Goal: Find specific page/section: Find specific page/section

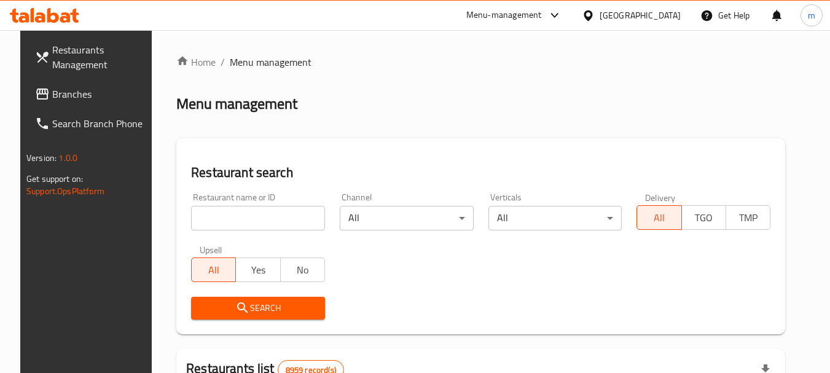
click at [592, 15] on icon at bounding box center [588, 15] width 9 height 10
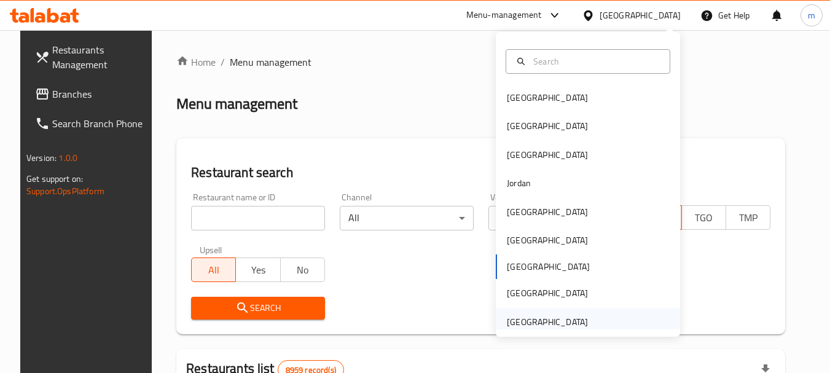
click at [535, 324] on div "[GEOGRAPHIC_DATA]" at bounding box center [547, 322] width 81 height 14
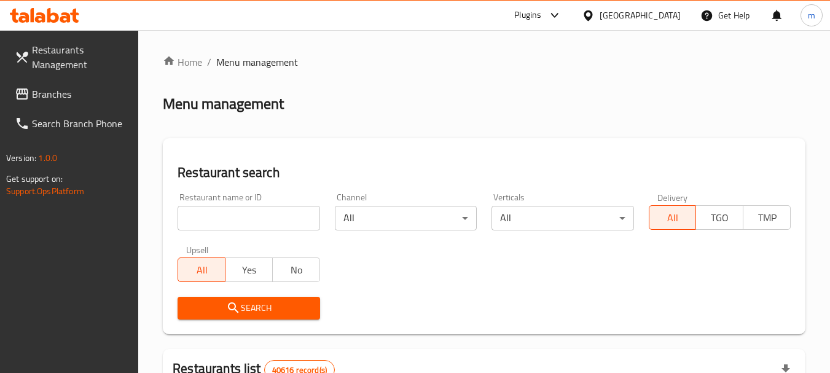
click at [55, 97] on span "Branches" at bounding box center [80, 94] width 97 height 15
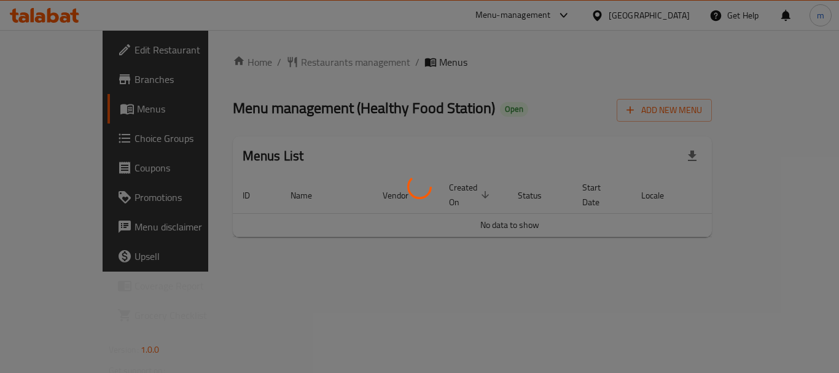
click at [281, 61] on div at bounding box center [419, 186] width 839 height 373
click at [279, 64] on div at bounding box center [419, 186] width 839 height 373
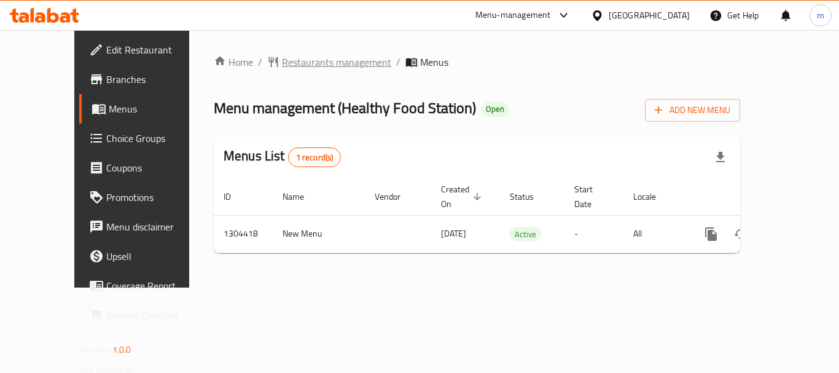
click at [304, 61] on span "Restaurants management" at bounding box center [336, 62] width 109 height 15
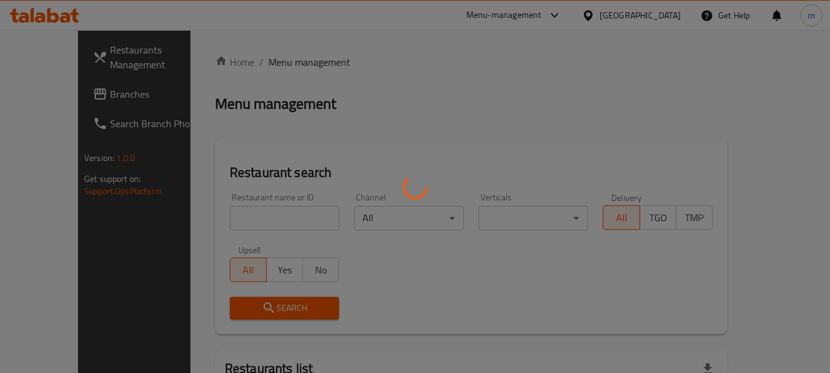
click at [215, 221] on div at bounding box center [415, 186] width 830 height 373
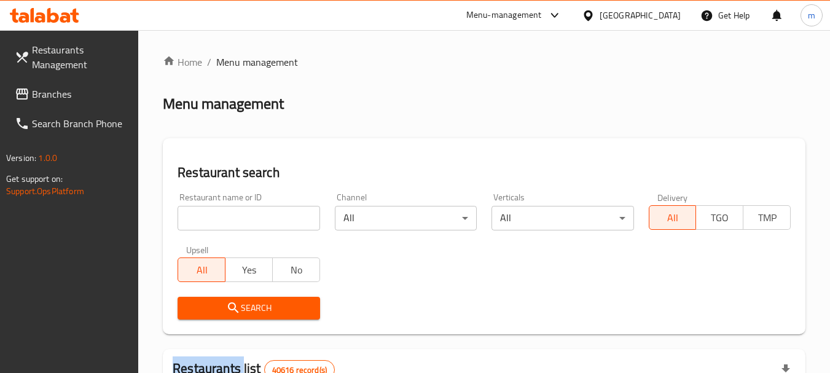
click at [215, 221] on input "search" at bounding box center [249, 218] width 142 height 25
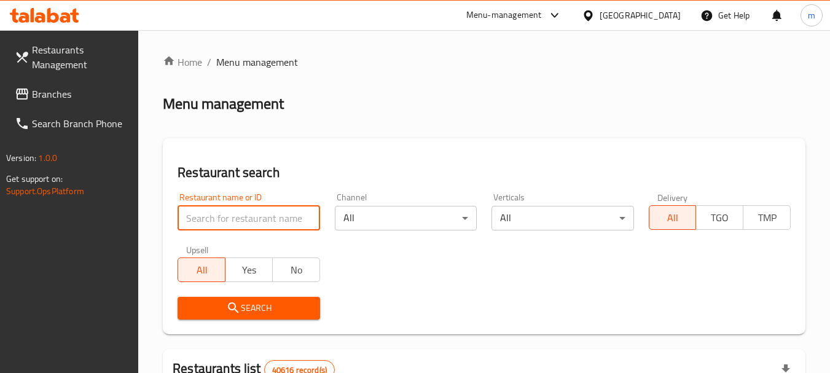
click at [215, 222] on input "search" at bounding box center [249, 218] width 142 height 25
paste input "703112"
type input "703112"
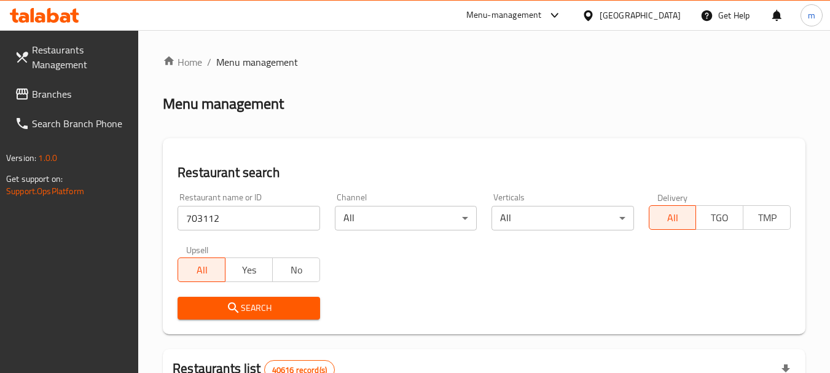
click at [228, 310] on icon "submit" at bounding box center [233, 308] width 15 height 15
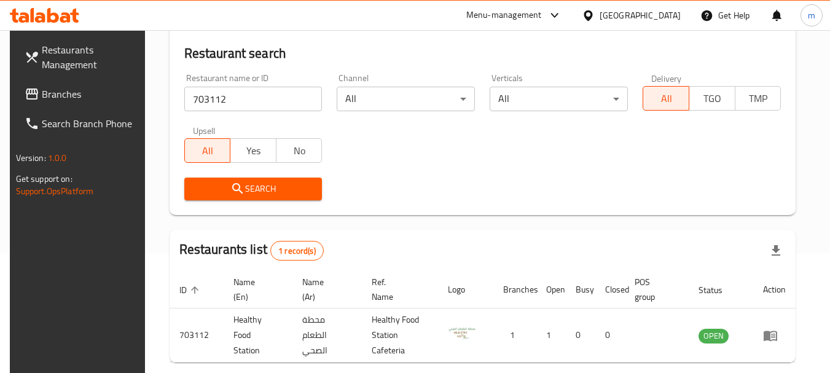
scroll to position [175, 0]
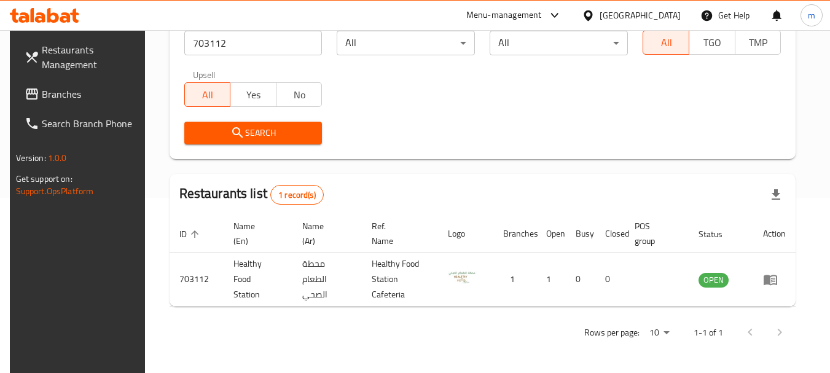
click at [592, 19] on icon at bounding box center [588, 15] width 13 height 13
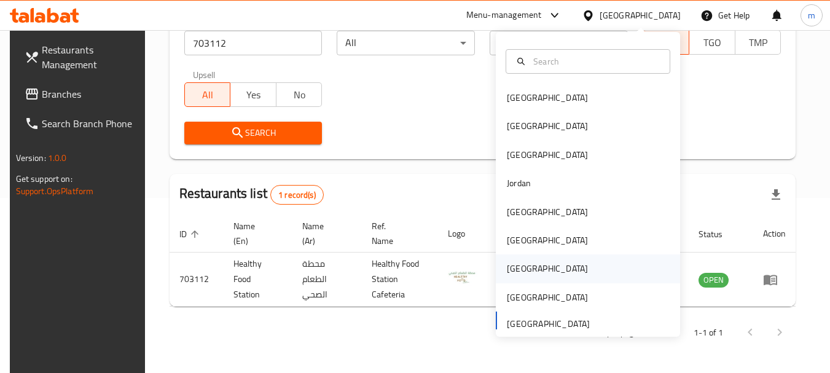
click at [507, 269] on div "[GEOGRAPHIC_DATA]" at bounding box center [547, 269] width 81 height 14
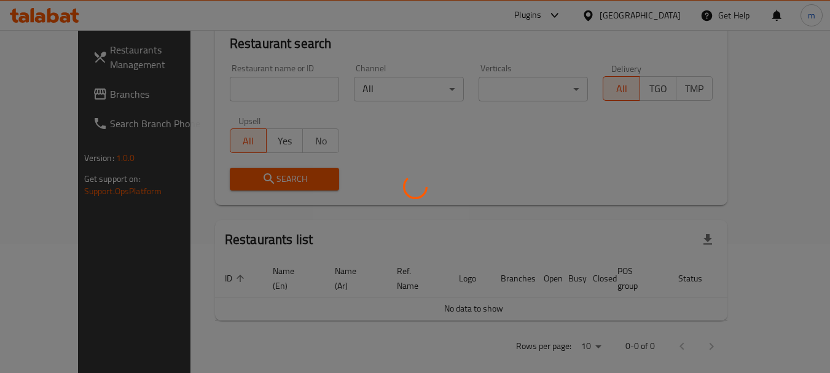
click at [56, 20] on div at bounding box center [415, 186] width 830 height 373
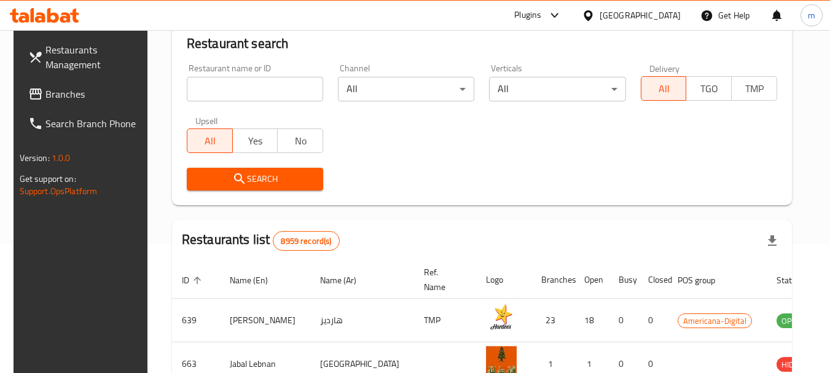
scroll to position [175, 0]
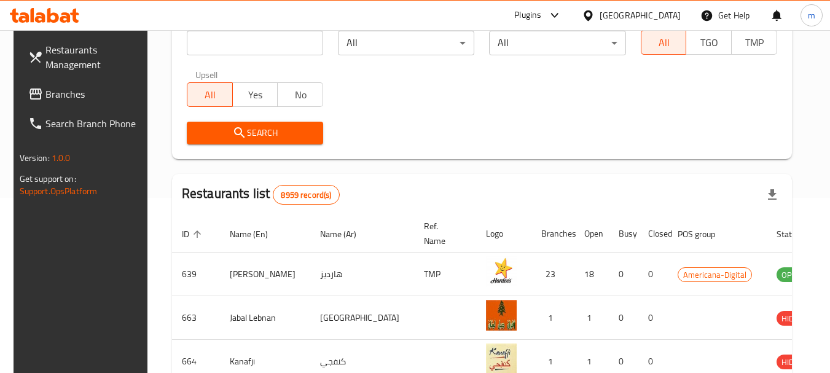
click at [56, 20] on icon at bounding box center [53, 15] width 12 height 15
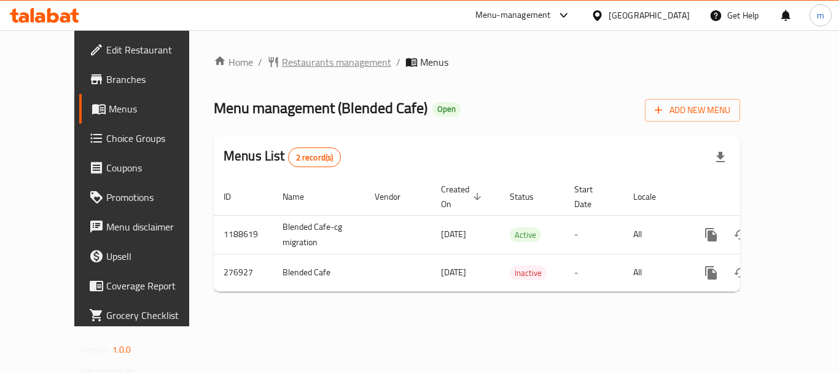
click at [282, 63] on span "Restaurants management" at bounding box center [336, 62] width 109 height 15
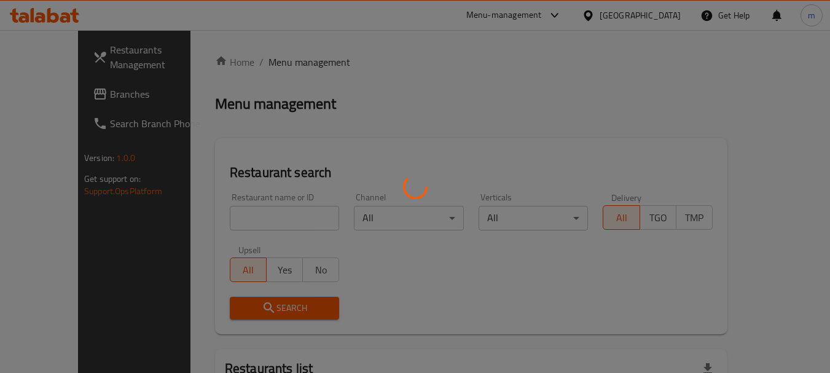
drag, startPoint x: 239, startPoint y: 218, endPoint x: 230, endPoint y: 224, distance: 10.8
click at [238, 219] on div at bounding box center [415, 186] width 830 height 373
click at [230, 224] on div at bounding box center [415, 186] width 830 height 373
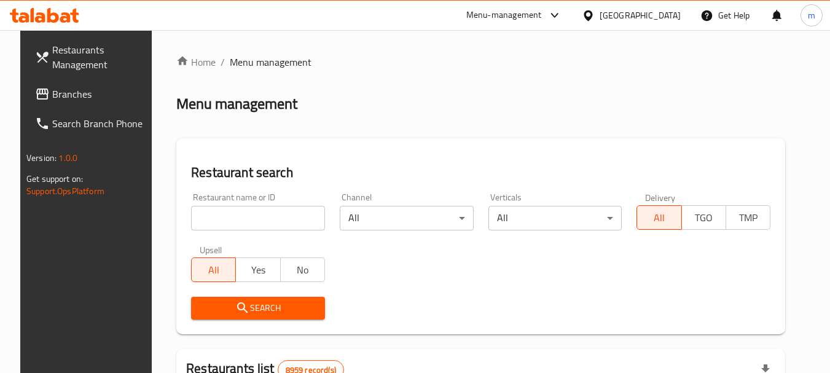
click at [229, 224] on input "search" at bounding box center [258, 218] width 134 height 25
paste input "628052"
type input "628052"
click at [273, 307] on span "Search" at bounding box center [258, 308] width 114 height 15
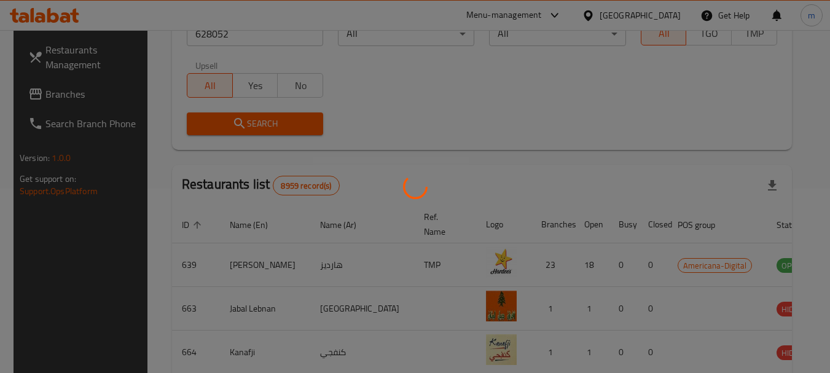
scroll to position [165, 0]
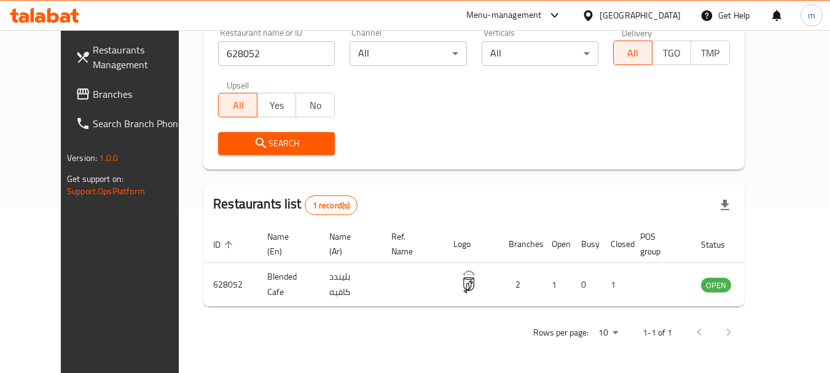
click at [592, 12] on icon at bounding box center [588, 15] width 9 height 10
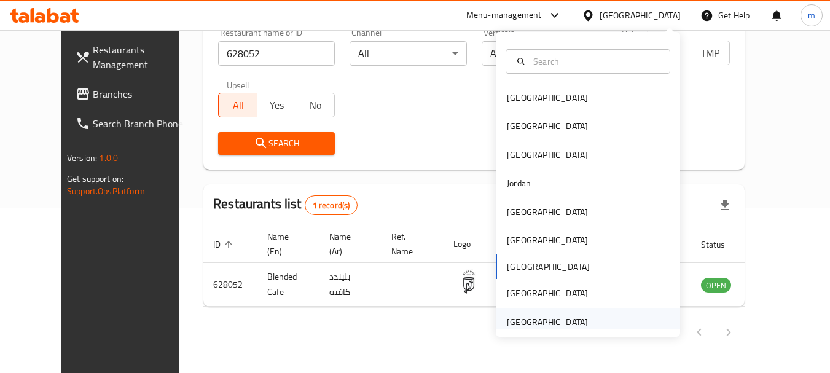
click at [521, 324] on div "[GEOGRAPHIC_DATA]" at bounding box center [547, 322] width 81 height 14
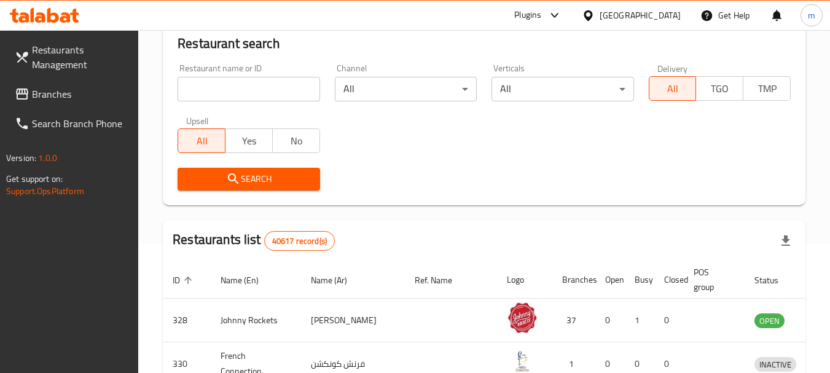
scroll to position [165, 0]
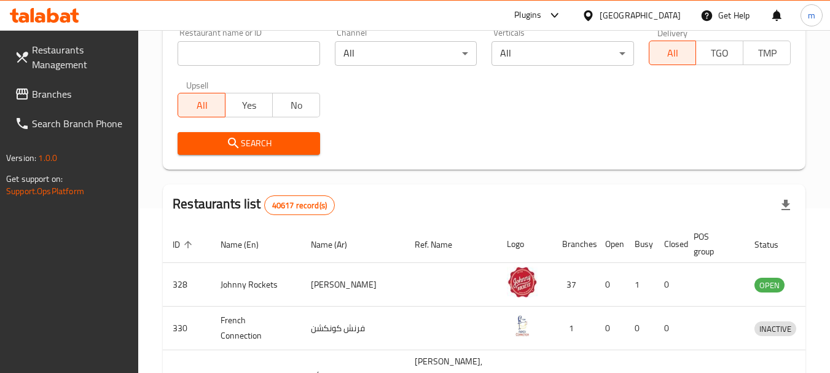
click at [90, 90] on span "Branches" at bounding box center [80, 94] width 97 height 15
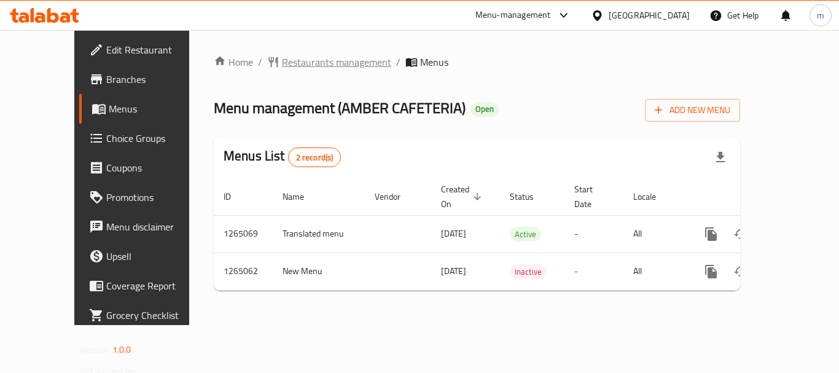
click at [305, 59] on span "Restaurants management" at bounding box center [336, 62] width 109 height 15
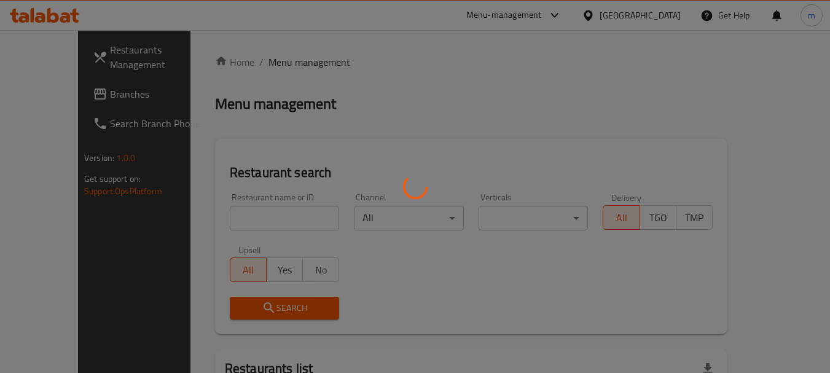
click at [248, 216] on div at bounding box center [415, 186] width 830 height 373
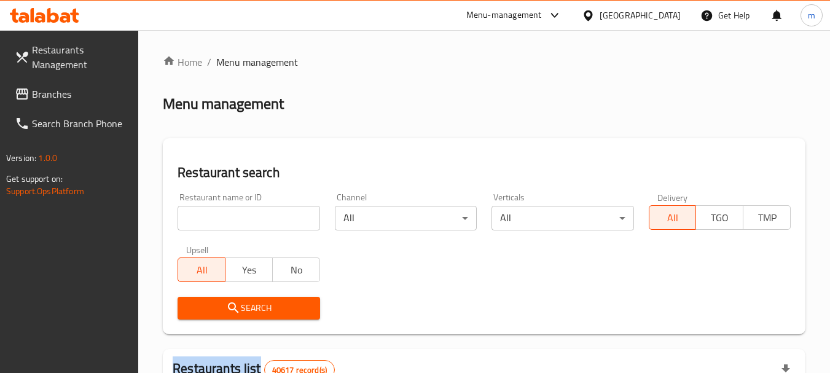
click at [248, 216] on div at bounding box center [415, 186] width 830 height 373
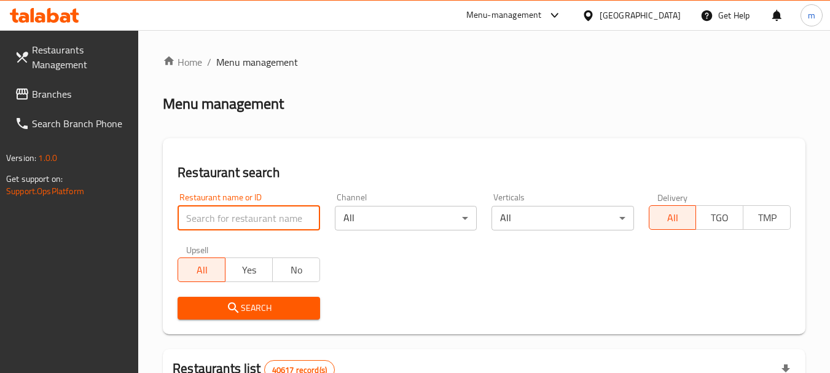
click at [248, 216] on input "search" at bounding box center [249, 218] width 142 height 25
paste input "686514"
type input "686514"
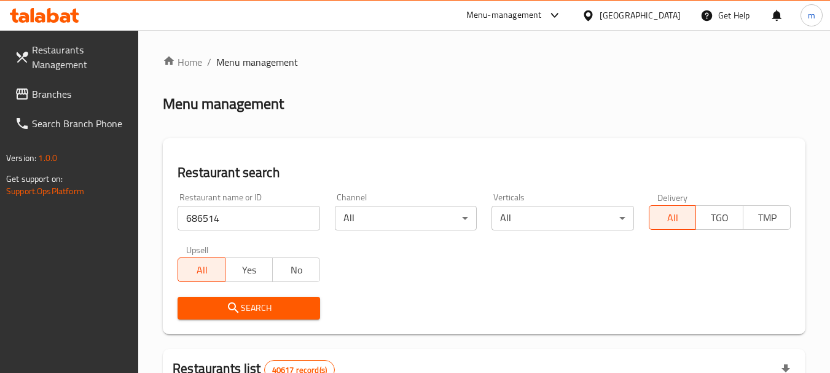
drag, startPoint x: 265, startPoint y: 305, endPoint x: 284, endPoint y: 289, distance: 24.5
click at [265, 305] on span "Search" at bounding box center [248, 308] width 122 height 15
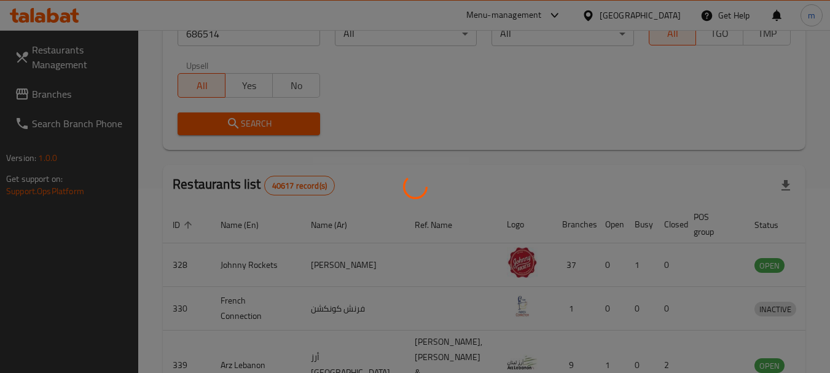
scroll to position [175, 0]
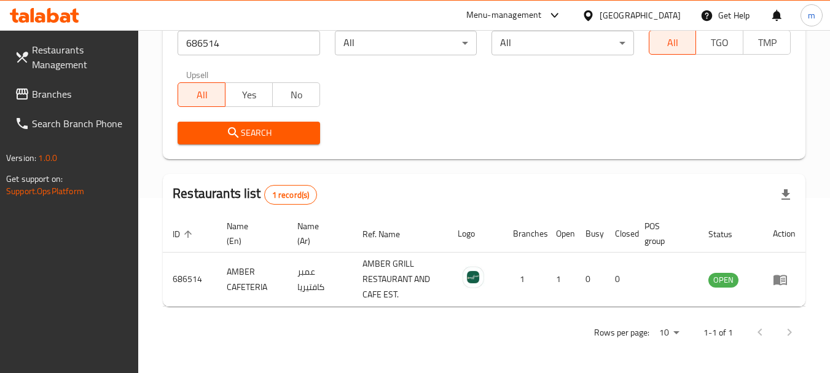
click at [89, 99] on span "Branches" at bounding box center [80, 94] width 97 height 15
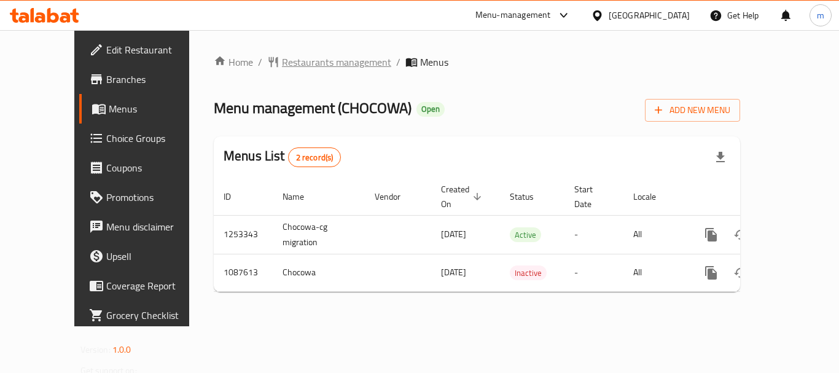
click at [282, 63] on span "Restaurants management" at bounding box center [336, 62] width 109 height 15
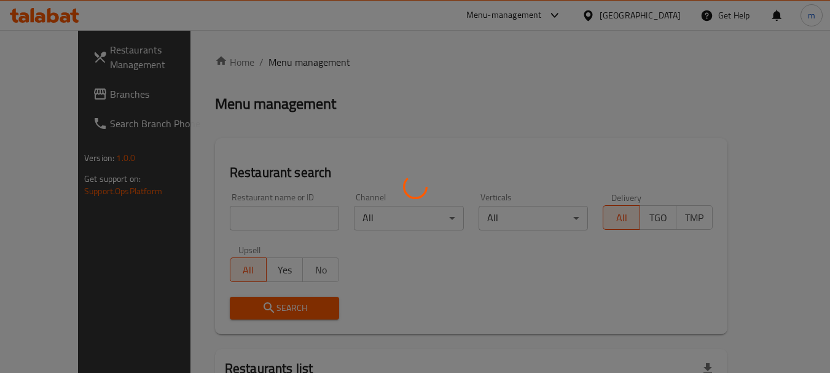
click at [237, 222] on div at bounding box center [415, 186] width 830 height 373
click at [237, 221] on div at bounding box center [415, 186] width 830 height 373
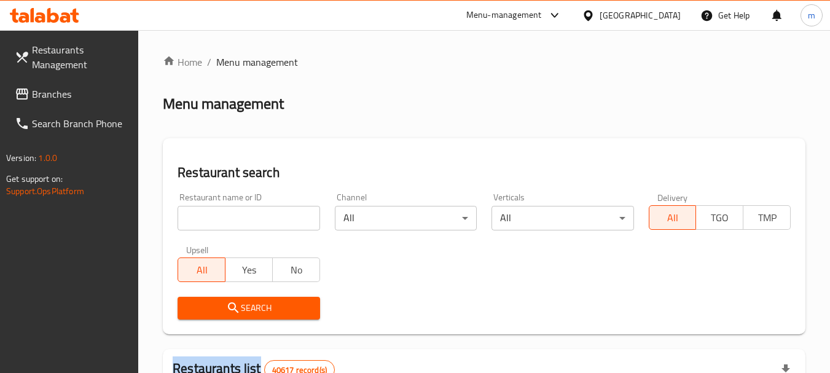
click at [237, 221] on div at bounding box center [415, 186] width 830 height 373
click at [235, 221] on input "search" at bounding box center [249, 218] width 142 height 25
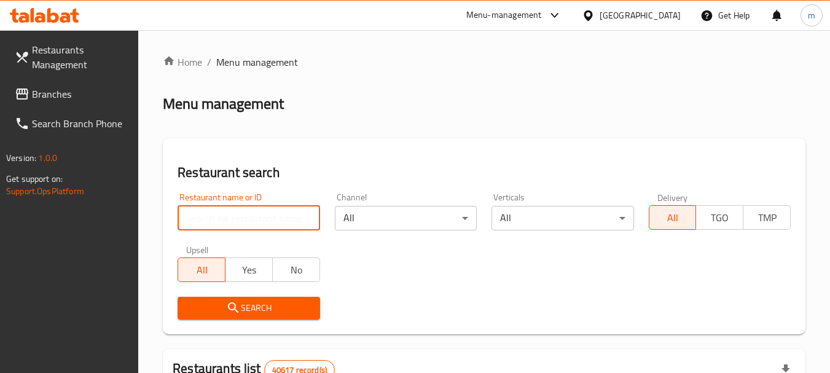
paste input "664740"
type input "664740"
click at [241, 304] on span "Search" at bounding box center [248, 308] width 122 height 15
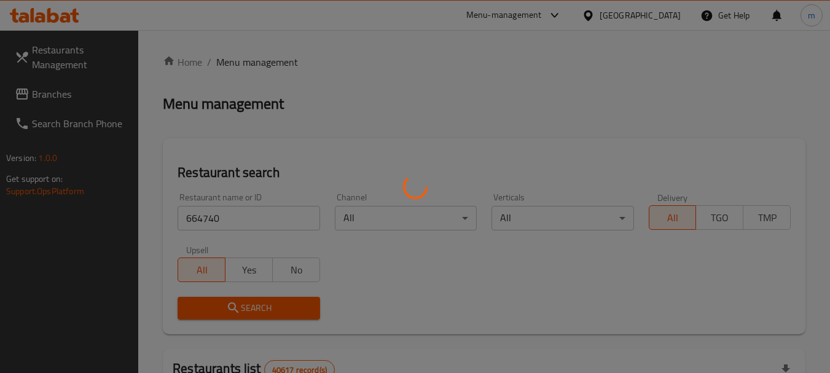
click at [243, 303] on div at bounding box center [415, 186] width 830 height 373
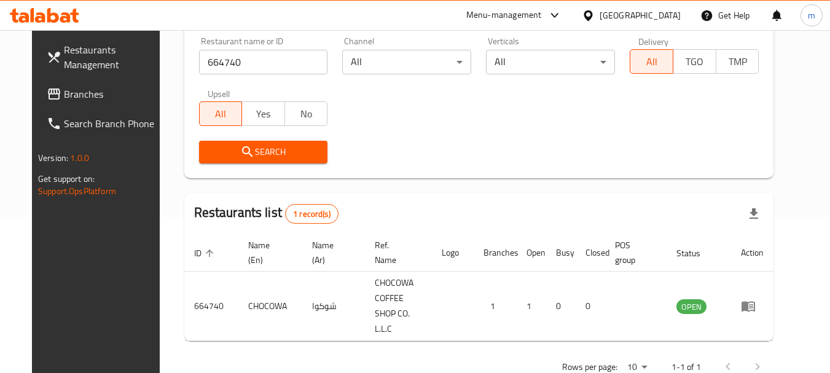
scroll to position [175, 0]
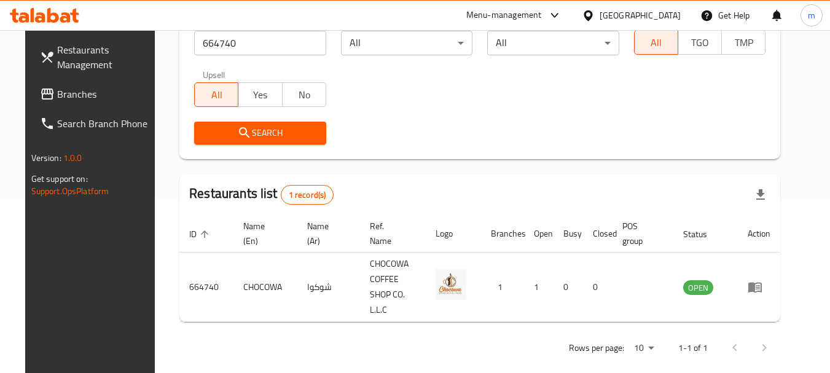
click at [79, 91] on span "Branches" at bounding box center [105, 94] width 97 height 15
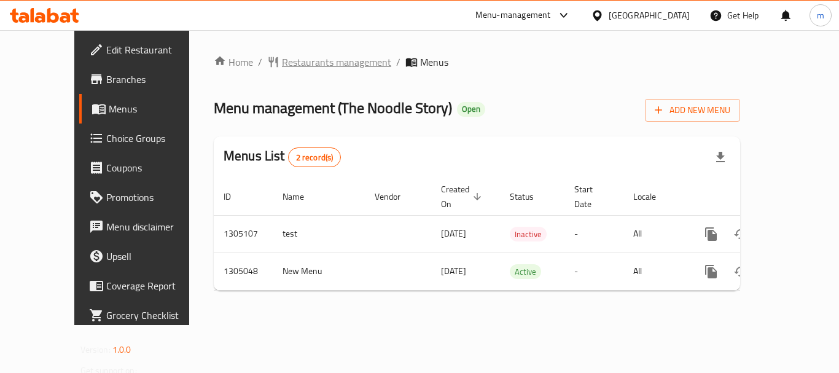
click at [302, 65] on span "Restaurants management" at bounding box center [336, 62] width 109 height 15
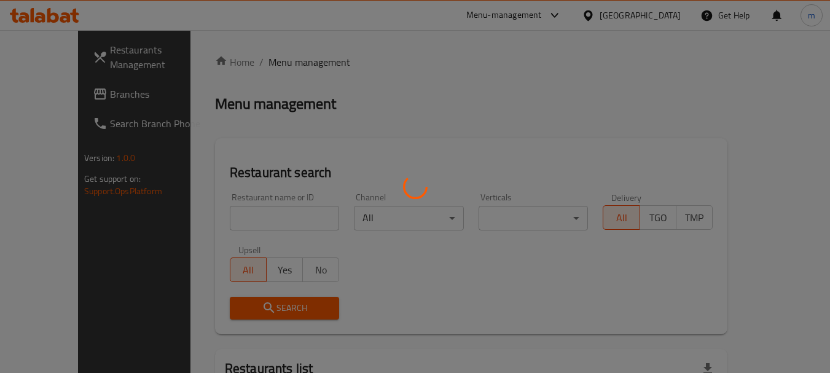
click at [237, 221] on div at bounding box center [415, 186] width 830 height 373
click at [229, 219] on div at bounding box center [415, 186] width 830 height 373
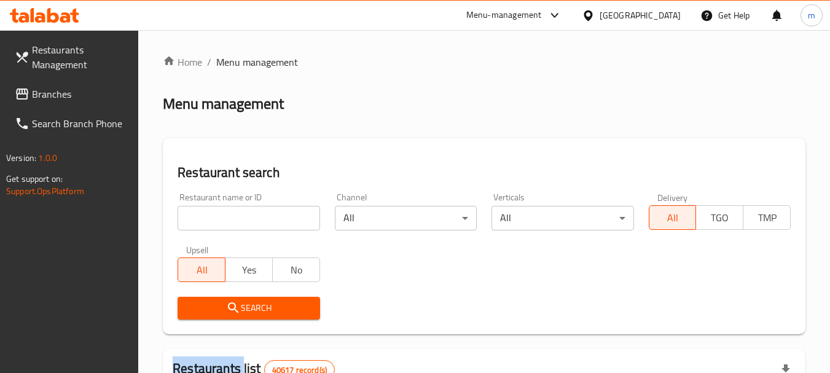
click at [228, 218] on input "search" at bounding box center [249, 218] width 142 height 25
paste input "703529"
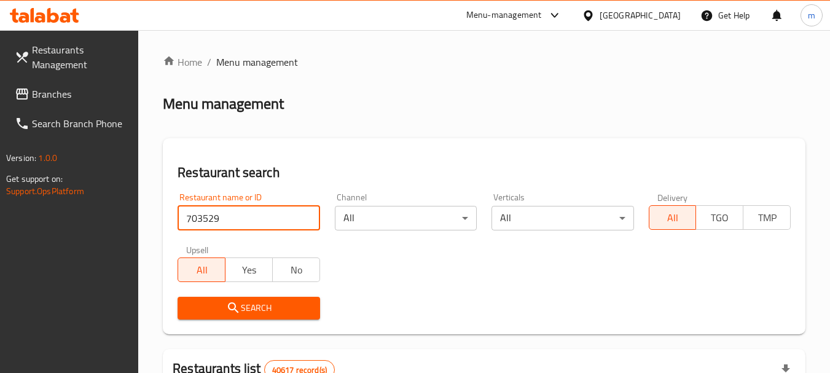
type input "703529"
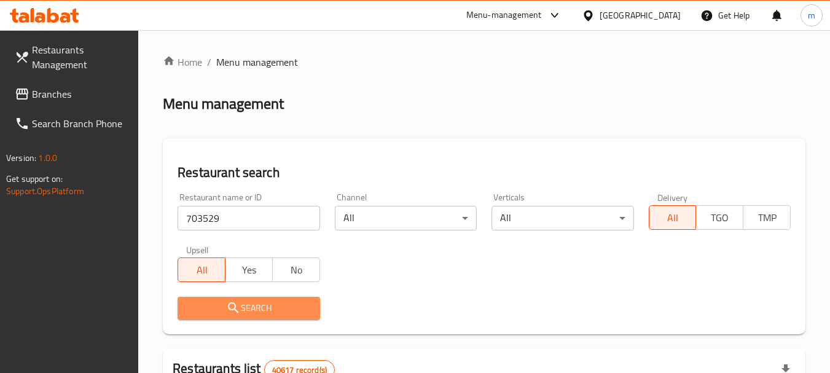
click at [248, 307] on span "Search" at bounding box center [248, 308] width 122 height 15
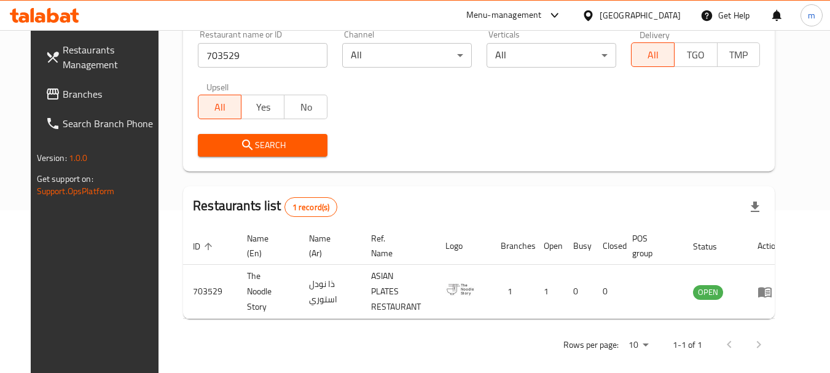
scroll to position [165, 0]
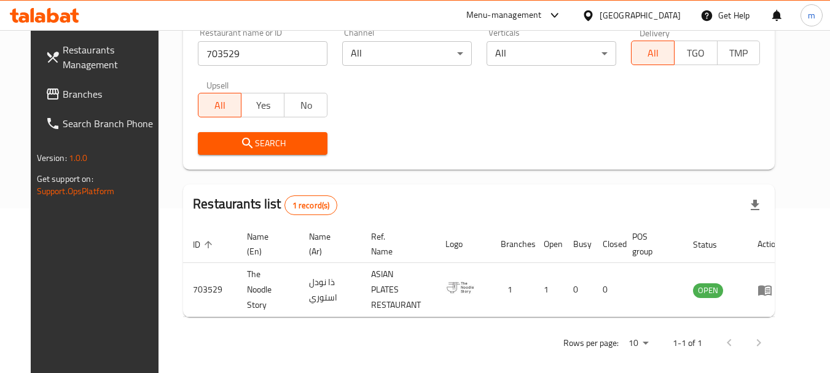
click at [586, 19] on icon at bounding box center [588, 15] width 13 height 13
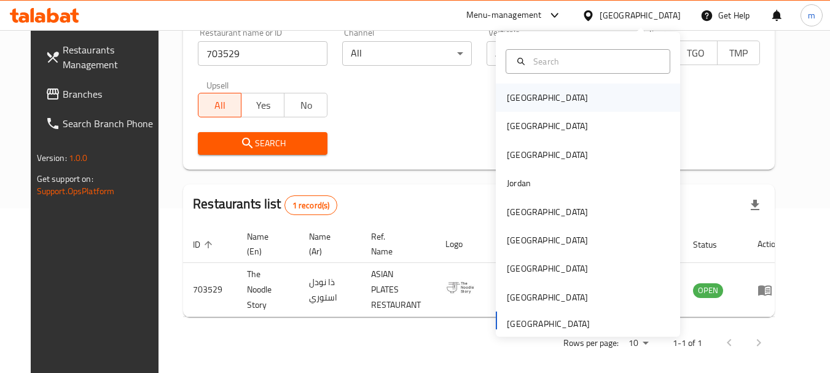
click at [507, 100] on div "Bahrain" at bounding box center [547, 98] width 81 height 14
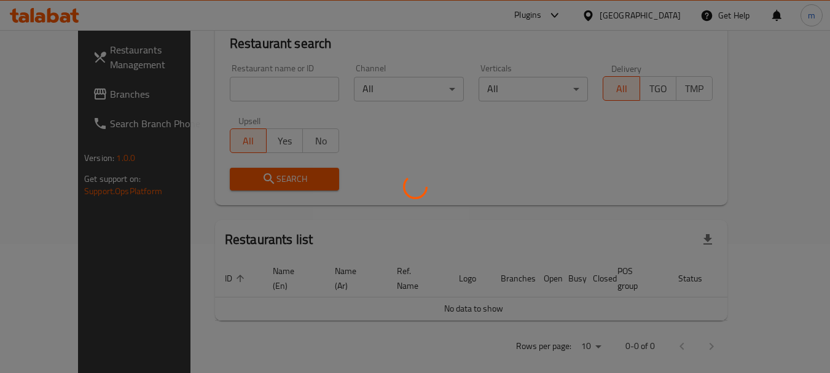
scroll to position [165, 0]
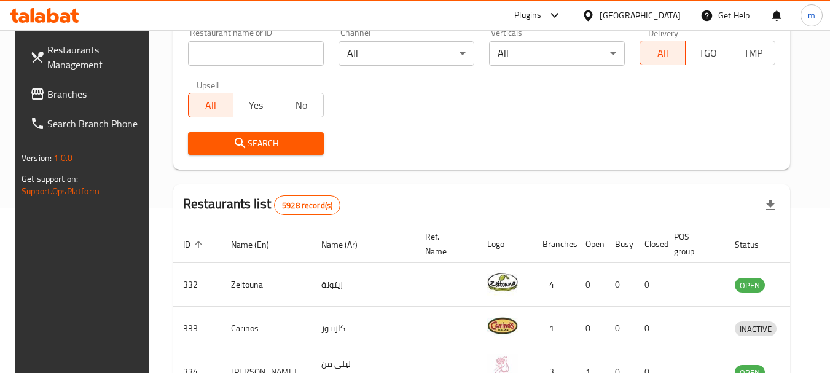
click at [81, 93] on span "Branches" at bounding box center [95, 94] width 97 height 15
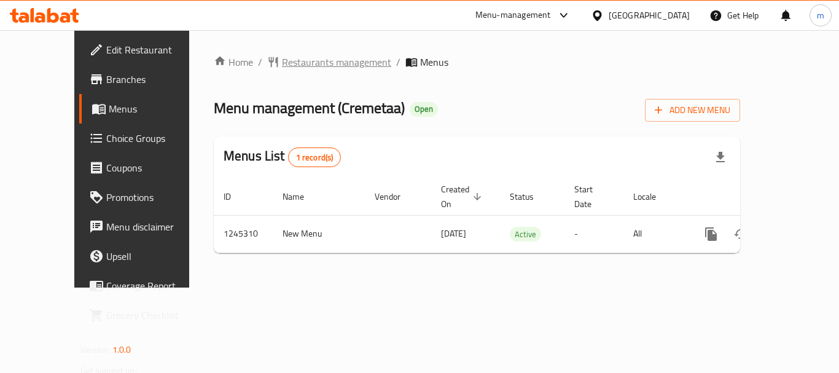
click at [282, 65] on span "Restaurants management" at bounding box center [336, 62] width 109 height 15
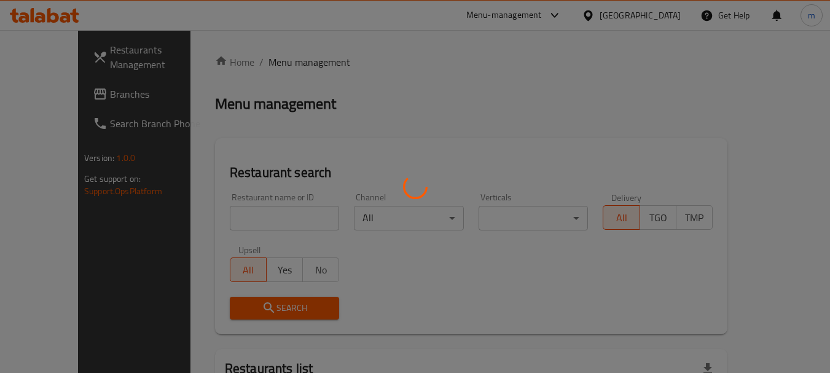
click at [215, 221] on div at bounding box center [415, 186] width 830 height 373
click at [215, 224] on div at bounding box center [415, 186] width 830 height 373
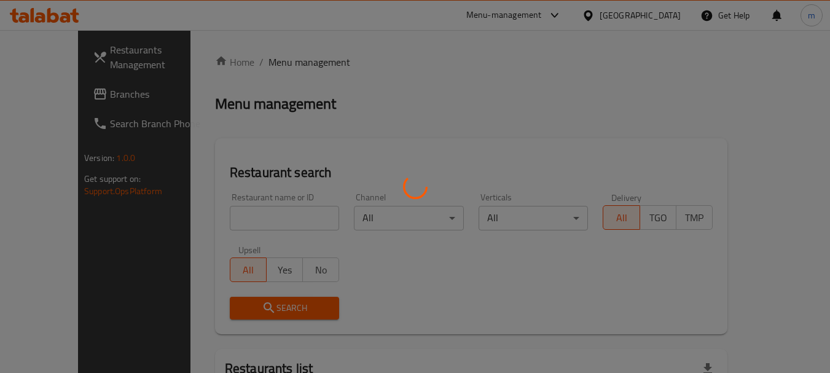
click at [192, 221] on div at bounding box center [415, 186] width 830 height 373
click at [214, 219] on div at bounding box center [415, 186] width 830 height 373
click at [216, 219] on div at bounding box center [415, 186] width 830 height 373
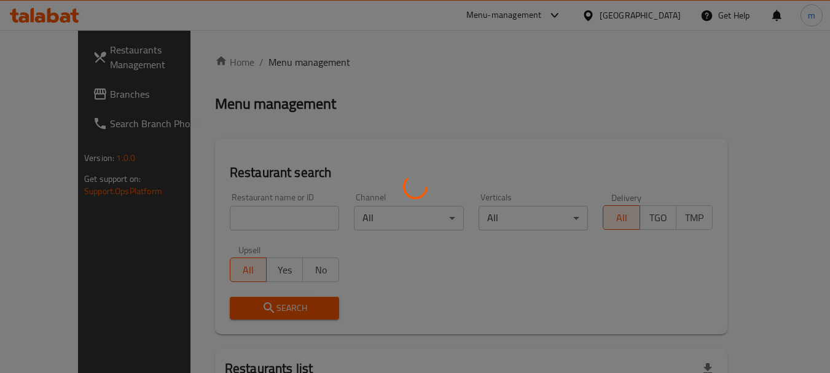
click at [216, 219] on div at bounding box center [415, 186] width 830 height 373
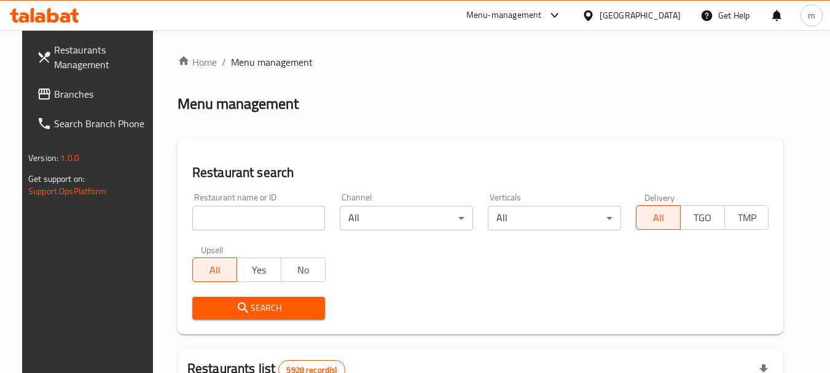
click at [100, 240] on div at bounding box center [415, 186] width 830 height 373
click at [208, 222] on input "search" at bounding box center [258, 218] width 133 height 25
paste input "682503"
type input "682503"
click at [249, 308] on span "Search" at bounding box center [259, 308] width 114 height 15
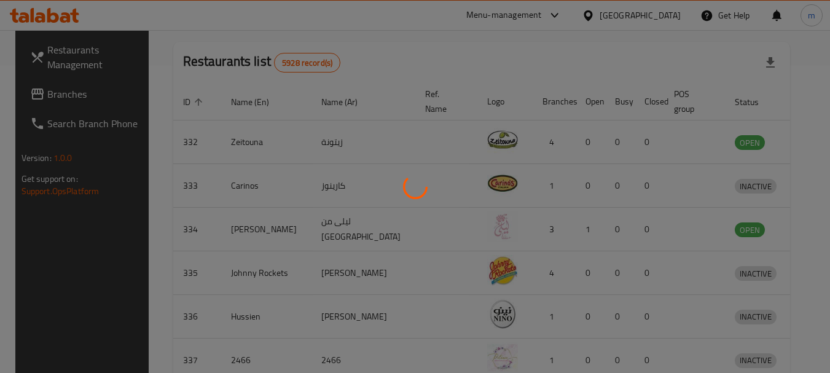
scroll to position [165, 0]
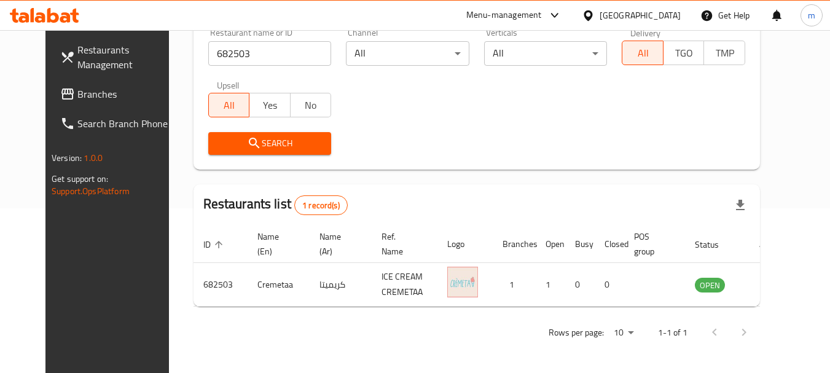
click at [600, 17] on div at bounding box center [591, 16] width 18 height 14
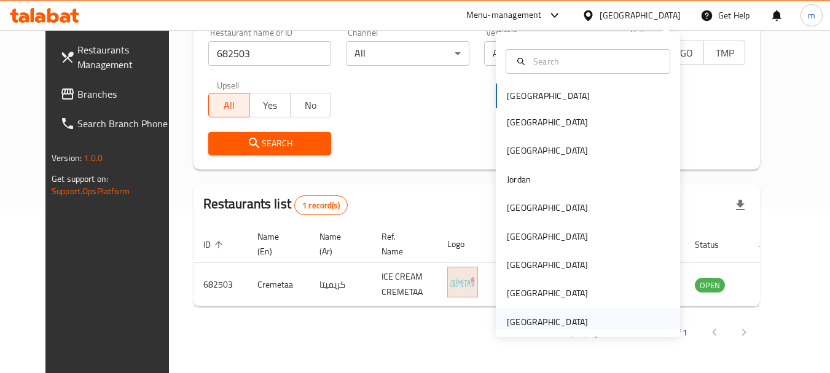
click at [522, 322] on div "[GEOGRAPHIC_DATA]" at bounding box center [547, 322] width 81 height 14
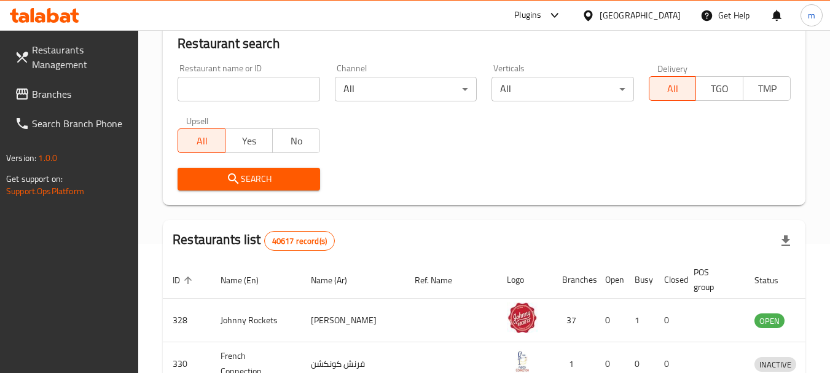
scroll to position [165, 0]
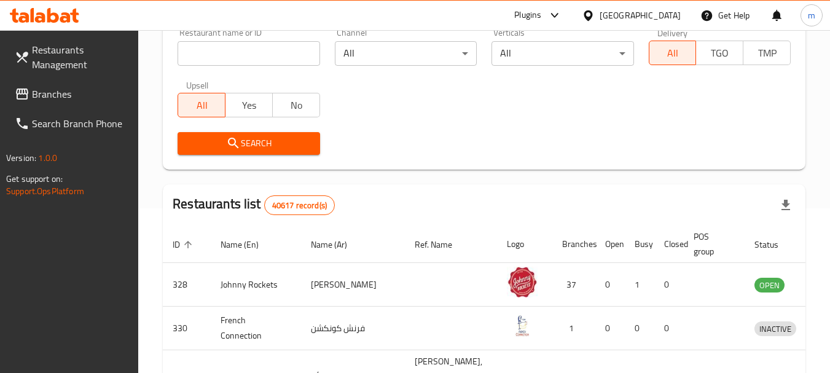
click at [65, 94] on span "Branches" at bounding box center [80, 94] width 97 height 15
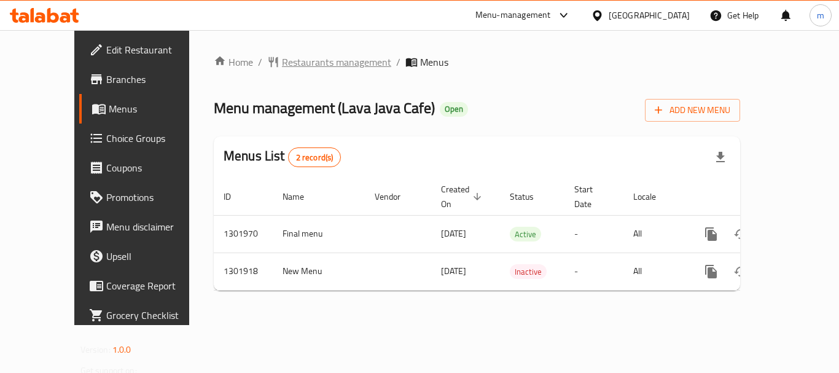
click at [282, 66] on span "Restaurants management" at bounding box center [336, 62] width 109 height 15
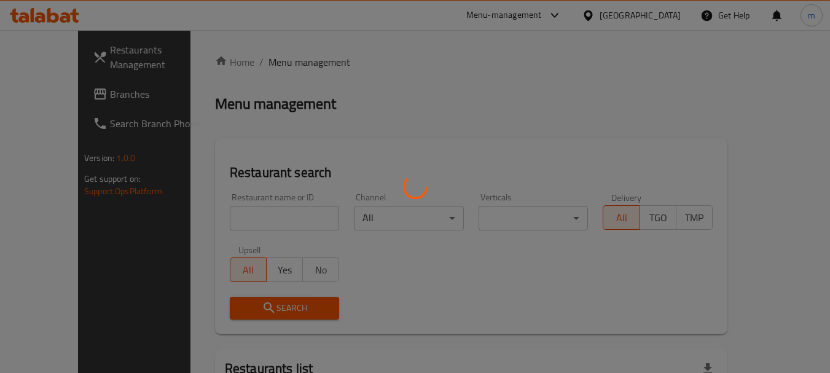
click at [232, 219] on div at bounding box center [415, 186] width 830 height 373
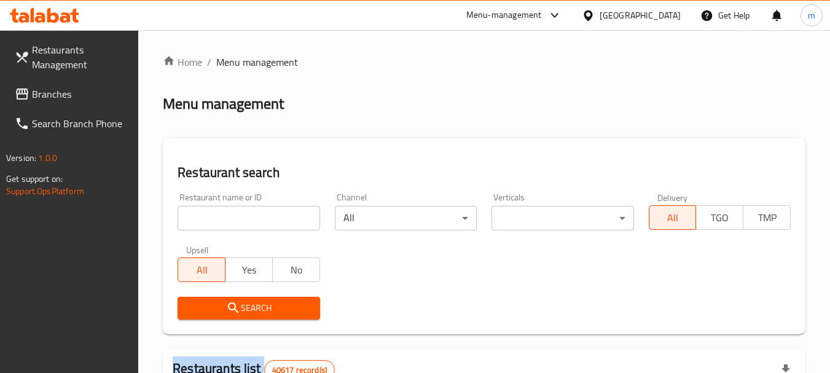
click at [232, 218] on input "search" at bounding box center [249, 218] width 142 height 25
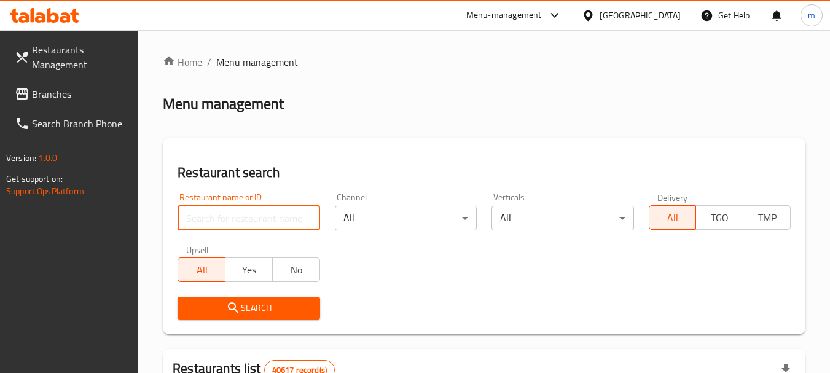
paste input "702153"
type input "702153"
click at [238, 301] on icon "submit" at bounding box center [233, 308] width 15 height 15
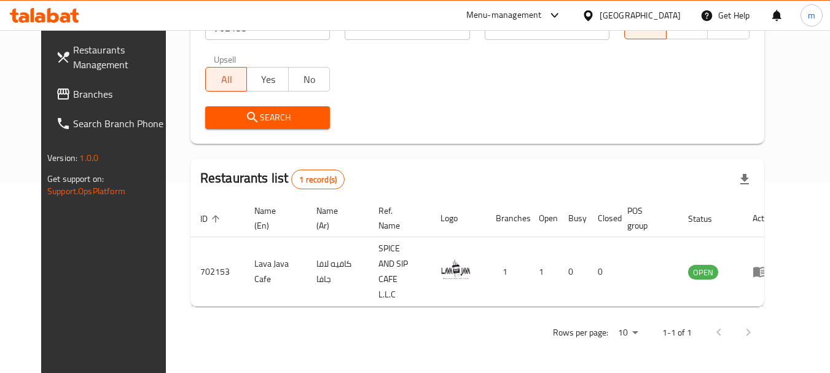
scroll to position [165, 0]
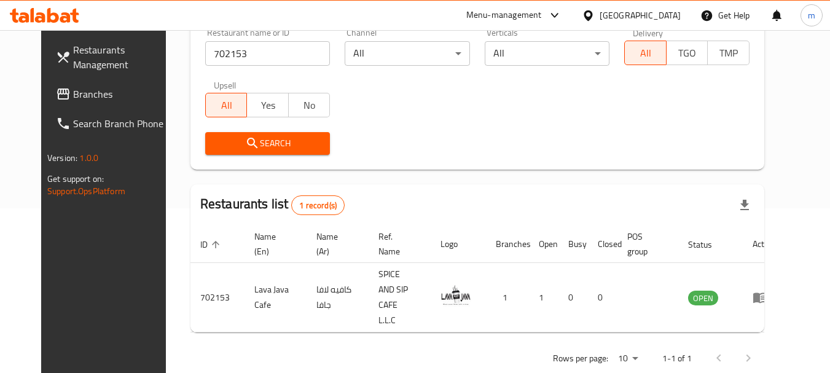
drag, startPoint x: 59, startPoint y: 95, endPoint x: 71, endPoint y: 87, distance: 14.1
click at [73, 95] on span "Branches" at bounding box center [121, 94] width 97 height 15
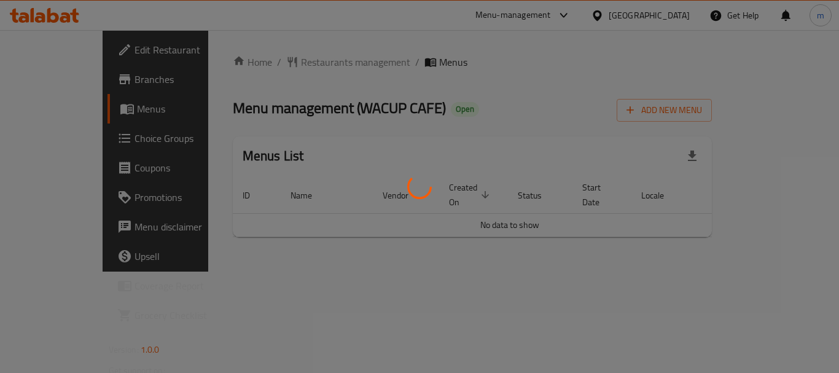
click at [277, 65] on div at bounding box center [419, 186] width 839 height 373
click at [275, 63] on div at bounding box center [419, 186] width 839 height 373
click at [287, 64] on div at bounding box center [419, 186] width 839 height 373
click at [254, 60] on div at bounding box center [419, 186] width 839 height 373
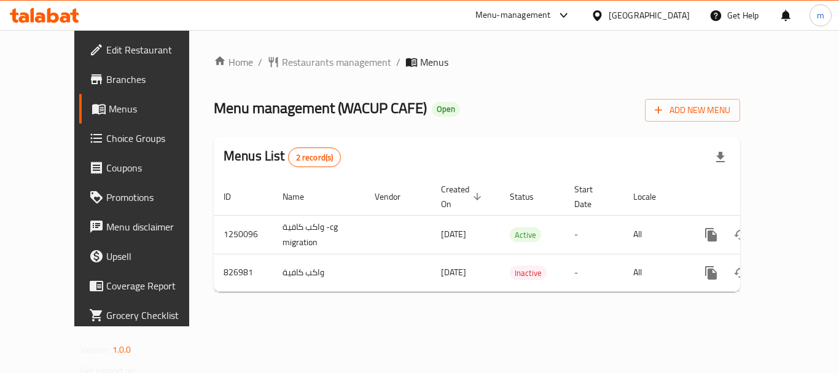
click at [282, 61] on span "Restaurants management" at bounding box center [336, 62] width 109 height 15
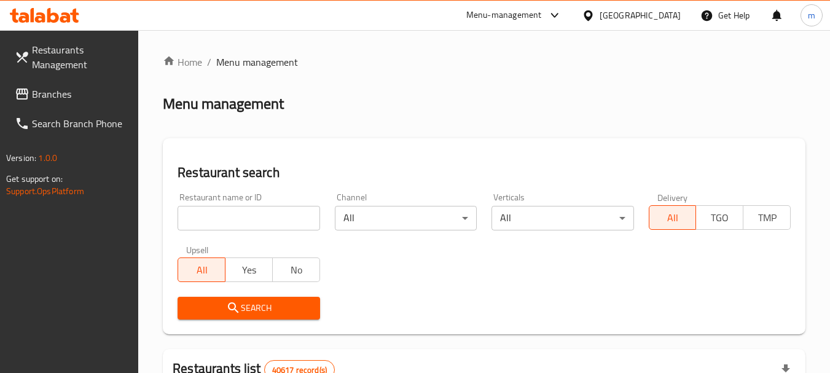
click at [252, 229] on input "search" at bounding box center [249, 218] width 142 height 25
paste input "655451"
type input "655451"
click at [242, 302] on span "Search" at bounding box center [248, 308] width 122 height 15
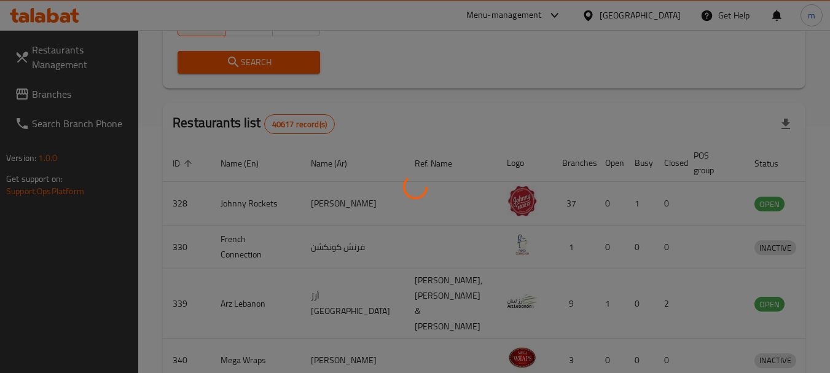
scroll to position [206, 0]
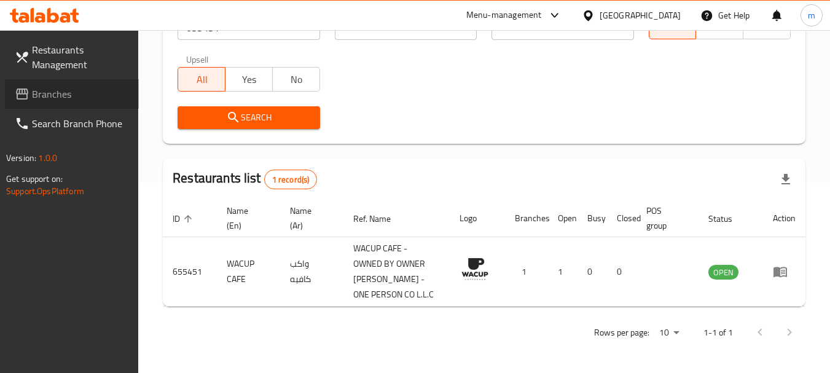
click at [43, 93] on span "Branches" at bounding box center [80, 94] width 97 height 15
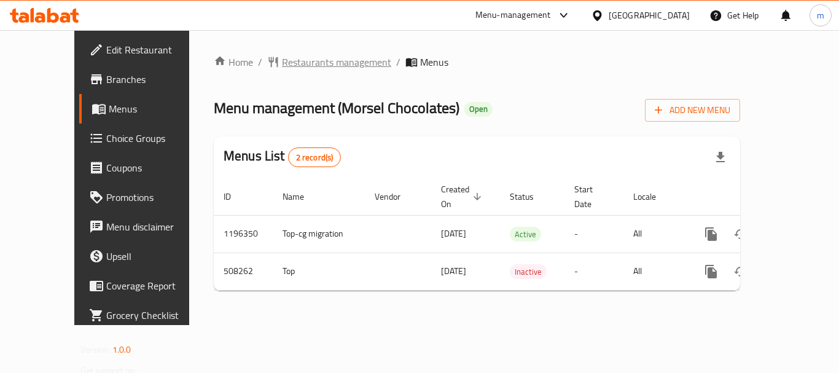
click at [282, 63] on span "Restaurants management" at bounding box center [336, 62] width 109 height 15
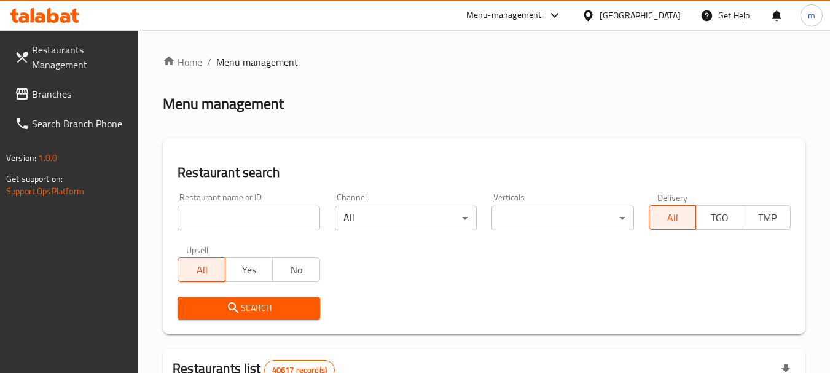
click at [228, 222] on input "search" at bounding box center [249, 218] width 142 height 25
paste input "634759"
type input "634759"
click at [233, 310] on icon "submit" at bounding box center [233, 307] width 10 height 10
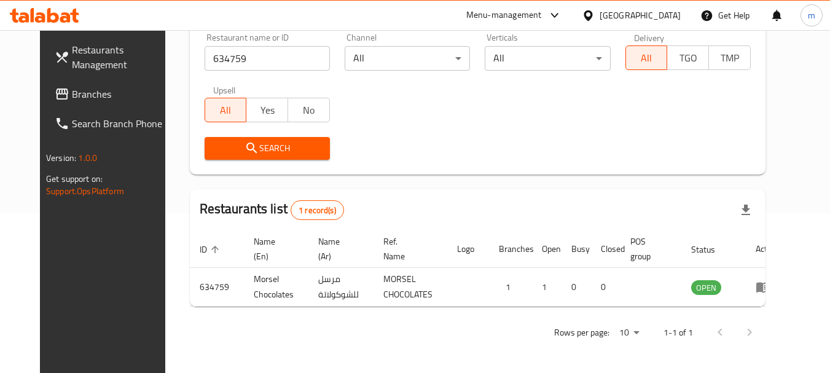
scroll to position [165, 0]
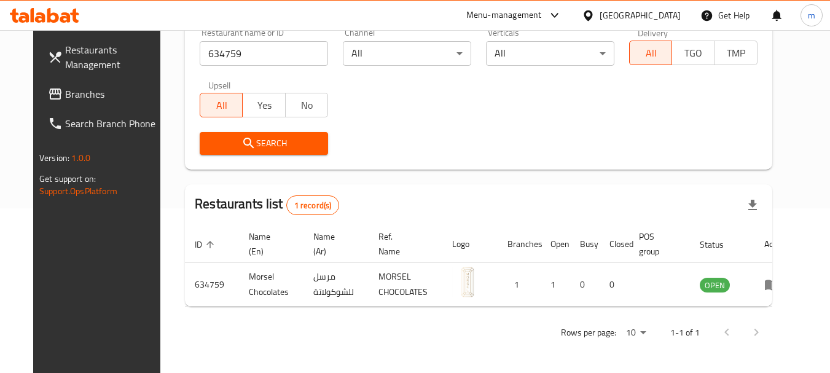
click at [591, 15] on icon at bounding box center [588, 15] width 13 height 13
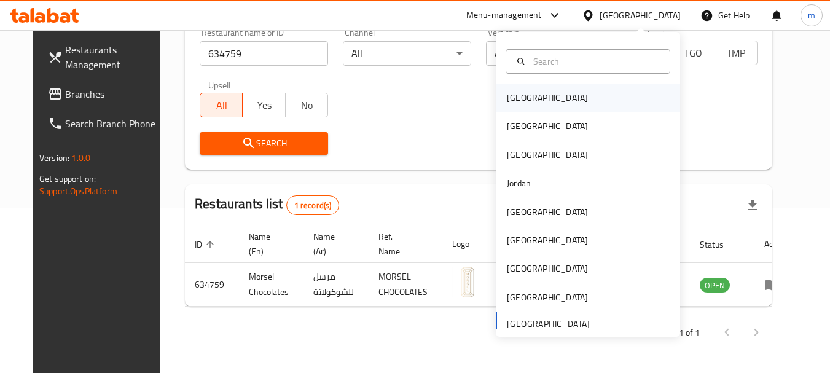
click at [524, 98] on div "Bahrain" at bounding box center [547, 98] width 81 height 14
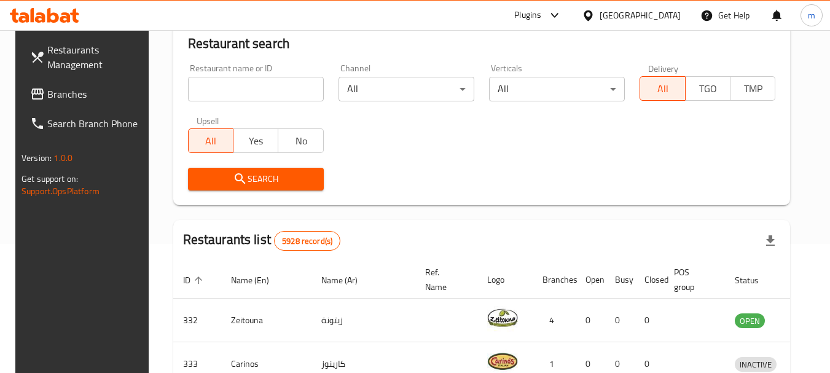
scroll to position [165, 0]
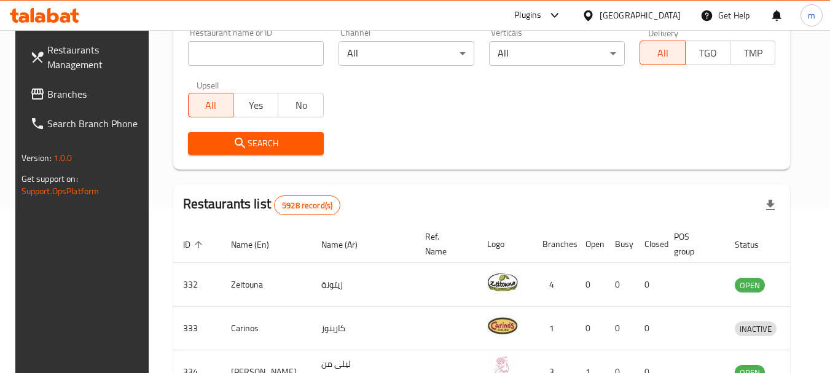
click at [592, 17] on icon at bounding box center [588, 15] width 9 height 10
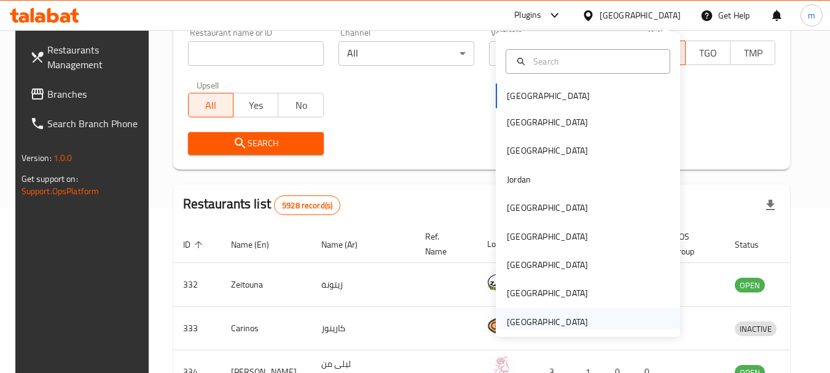
click at [516, 322] on div "[GEOGRAPHIC_DATA]" at bounding box center [547, 322] width 81 height 14
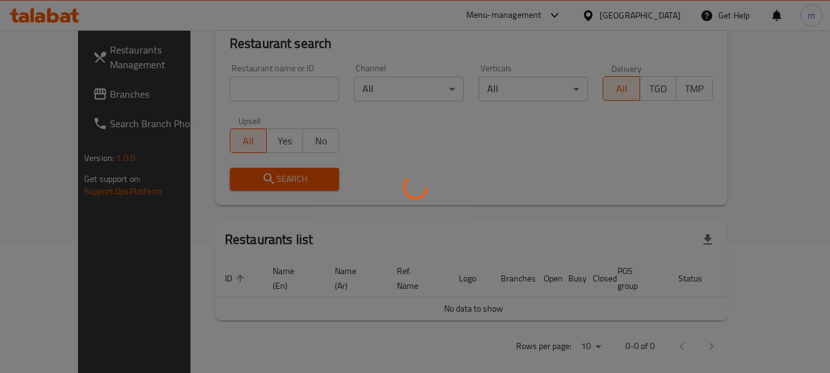
scroll to position [165, 0]
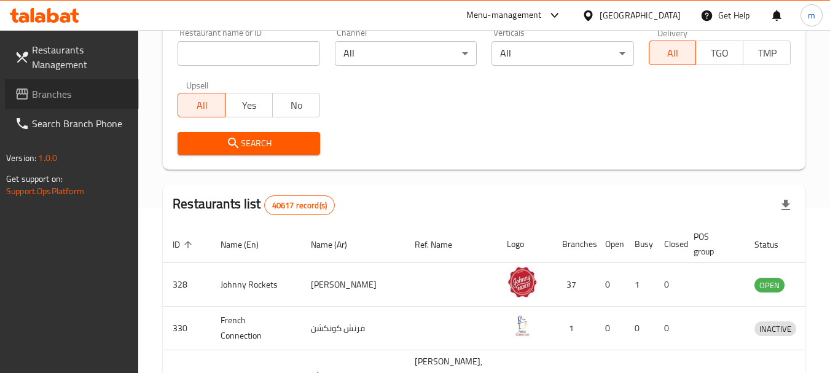
click at [61, 98] on span "Branches" at bounding box center [80, 94] width 97 height 15
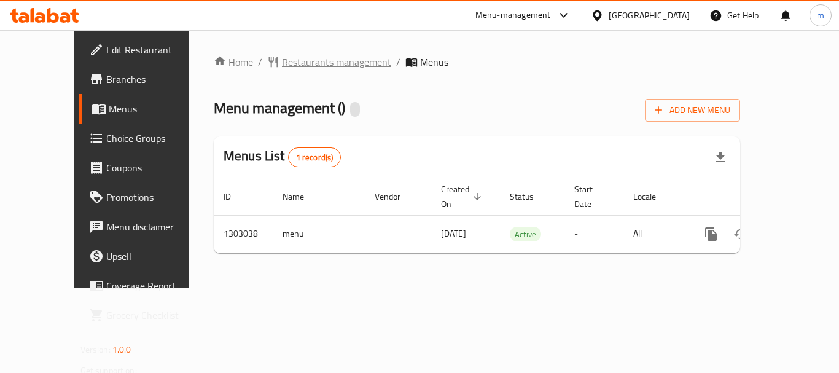
click at [297, 66] on span "Restaurants management" at bounding box center [336, 62] width 109 height 15
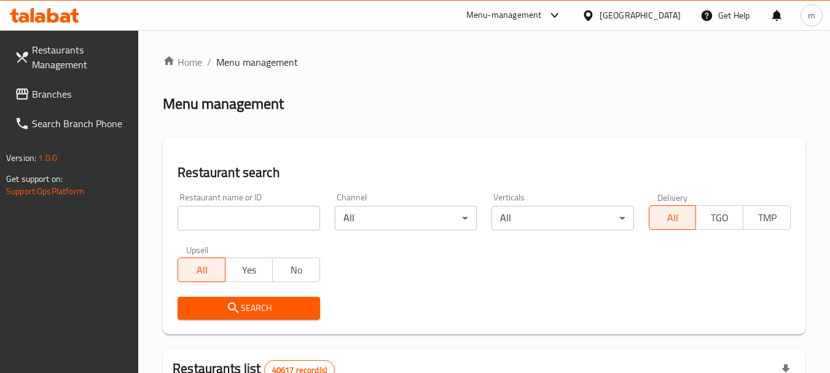
click at [219, 220] on div at bounding box center [415, 186] width 830 height 373
click at [219, 220] on input "search" at bounding box center [249, 218] width 142 height 25
paste input "702674"
type input "702674"
click at [227, 304] on icon "submit" at bounding box center [233, 308] width 15 height 15
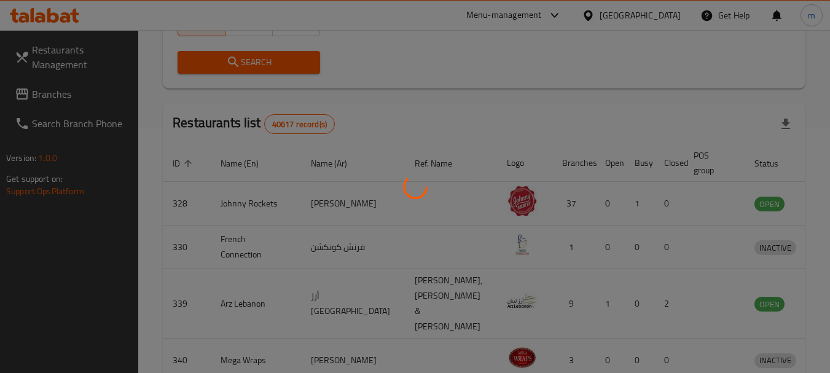
scroll to position [165, 0]
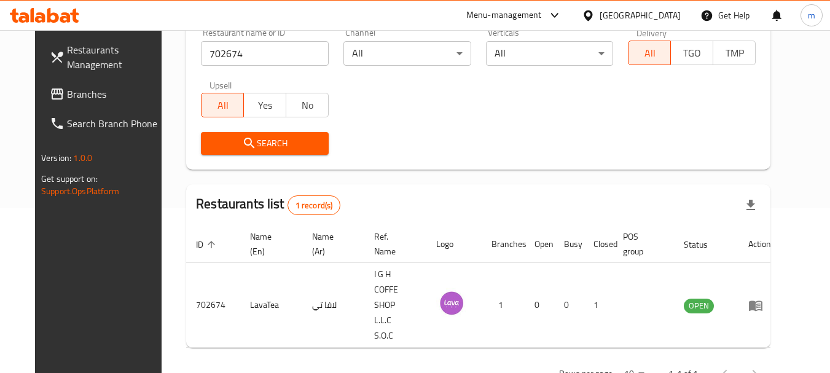
click at [74, 92] on span "Branches" at bounding box center [115, 94] width 97 height 15
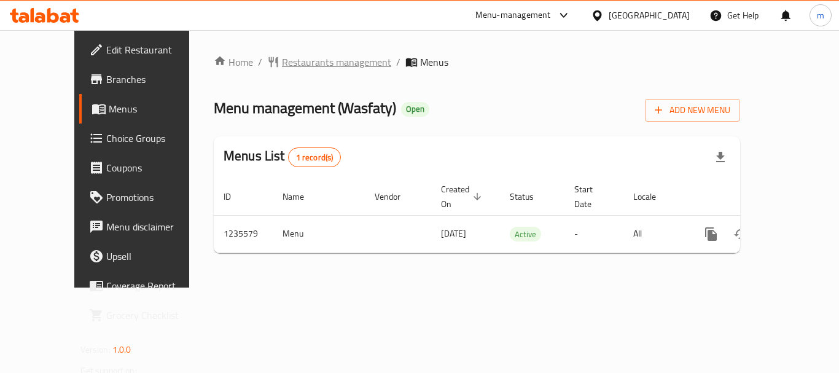
click at [288, 65] on span "Restaurants management" at bounding box center [336, 62] width 109 height 15
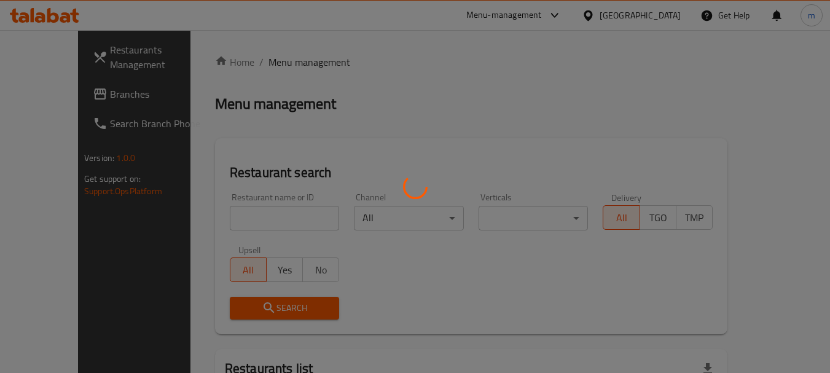
click at [256, 223] on div at bounding box center [415, 186] width 830 height 373
click at [244, 221] on div at bounding box center [415, 186] width 830 height 373
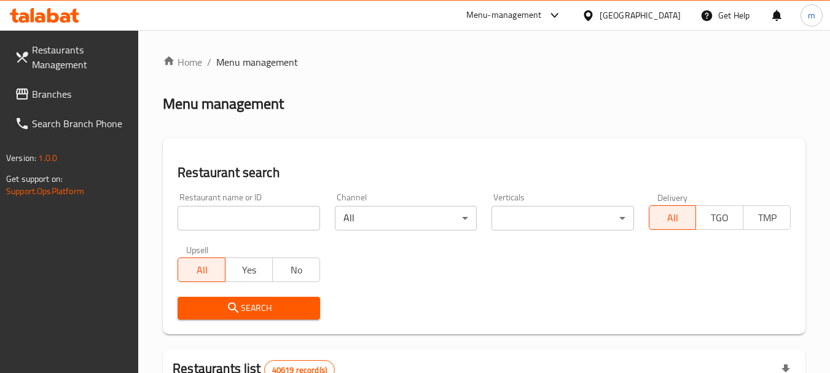
drag, startPoint x: 234, startPoint y: 218, endPoint x: 219, endPoint y: 219, distance: 15.4
click at [233, 218] on input "search" at bounding box center [249, 218] width 142 height 25
paste input "678776"
type input "678776"
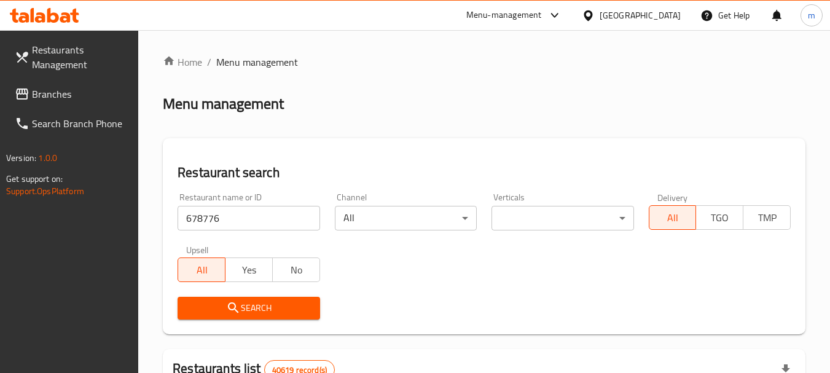
click at [237, 307] on icon "submit" at bounding box center [233, 308] width 15 height 15
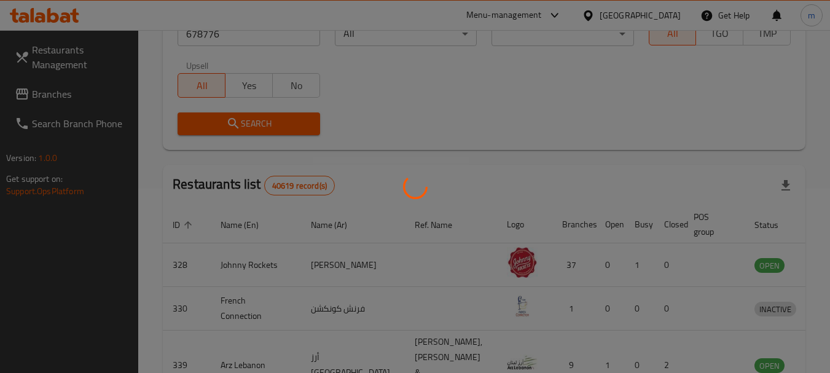
scroll to position [165, 0]
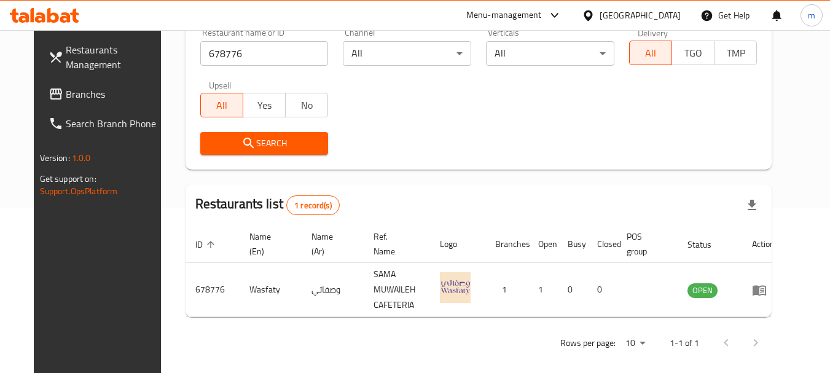
drag, startPoint x: 53, startPoint y: 92, endPoint x: 61, endPoint y: 86, distance: 9.2
click at [66, 92] on span "Branches" at bounding box center [114, 94] width 97 height 15
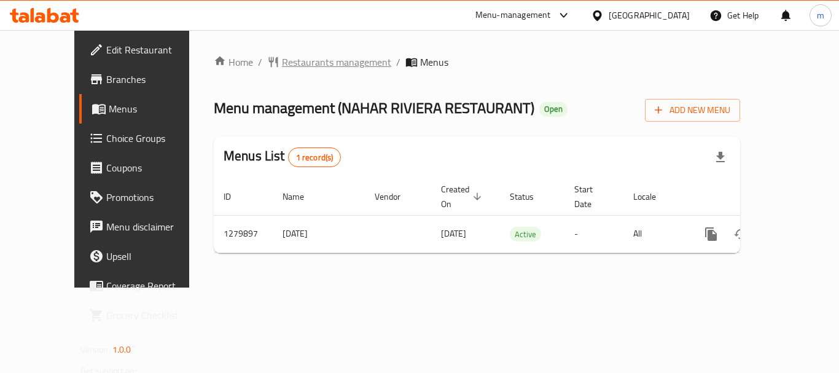
click at [290, 61] on span "Restaurants management" at bounding box center [336, 62] width 109 height 15
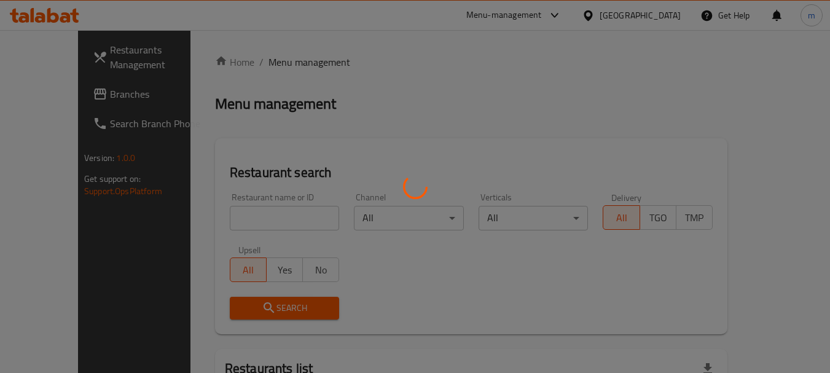
click at [242, 216] on div at bounding box center [415, 186] width 830 height 373
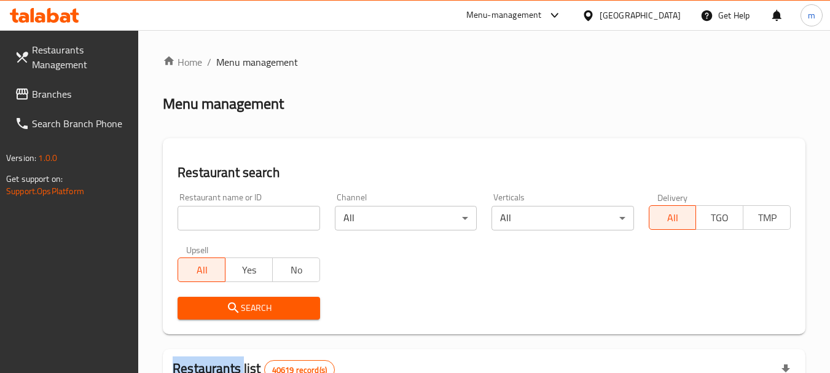
drag, startPoint x: 242, startPoint y: 216, endPoint x: 222, endPoint y: 216, distance: 19.7
drag, startPoint x: 220, startPoint y: 216, endPoint x: 215, endPoint y: 211, distance: 7.0
click at [220, 216] on input "search" at bounding box center [249, 218] width 142 height 25
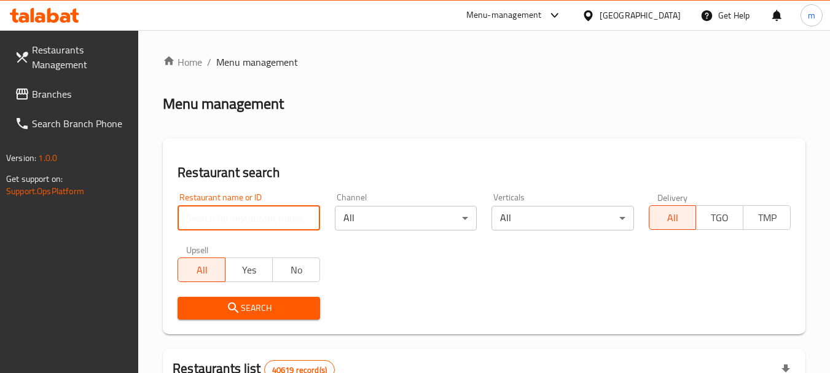
paste input "693519"
type input "693519"
click at [225, 313] on span "Search" at bounding box center [248, 308] width 122 height 15
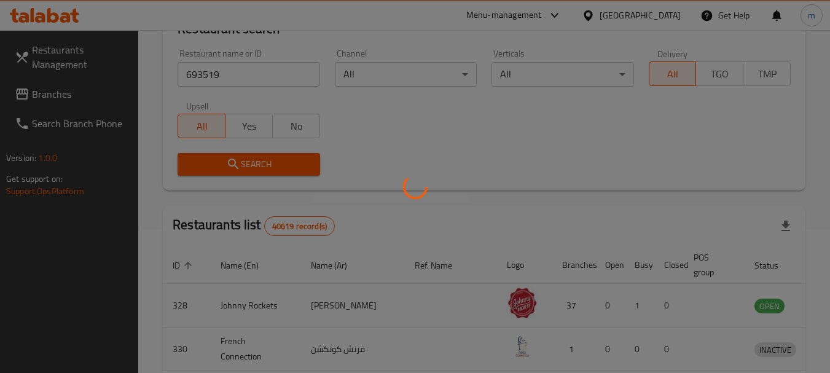
scroll to position [184, 0]
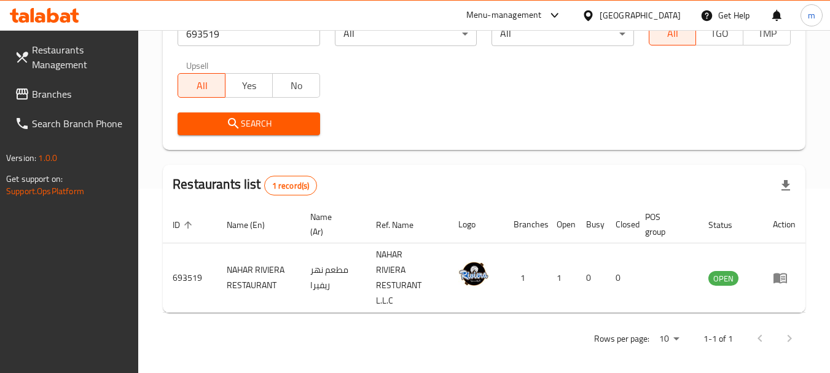
click at [93, 88] on span "Branches" at bounding box center [80, 94] width 97 height 15
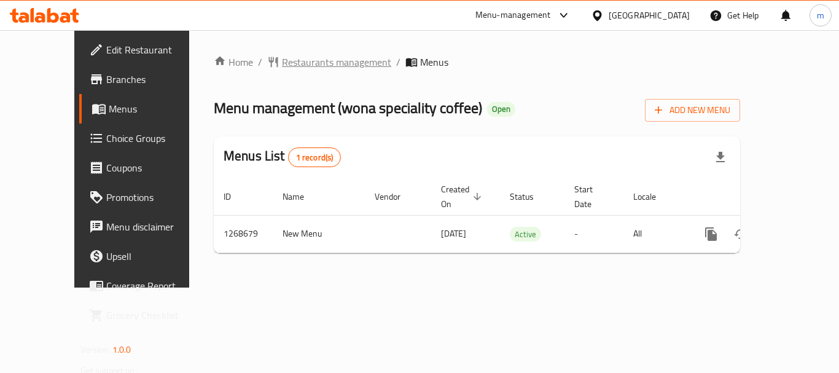
click at [304, 59] on span "Restaurants management" at bounding box center [336, 62] width 109 height 15
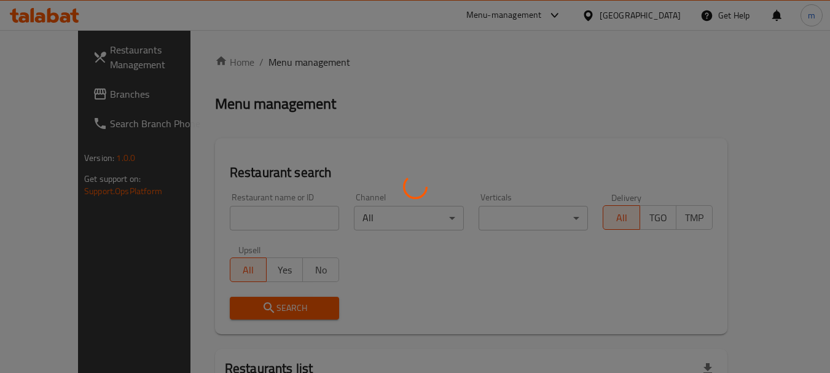
click at [253, 219] on div at bounding box center [415, 186] width 830 height 373
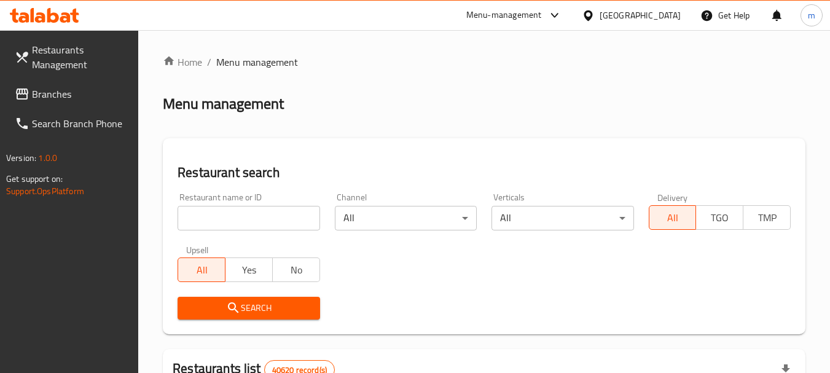
click at [249, 219] on input "search" at bounding box center [249, 218] width 142 height 25
paste input "688006"
type input "688006"
click at [242, 313] on span "Search" at bounding box center [248, 308] width 122 height 15
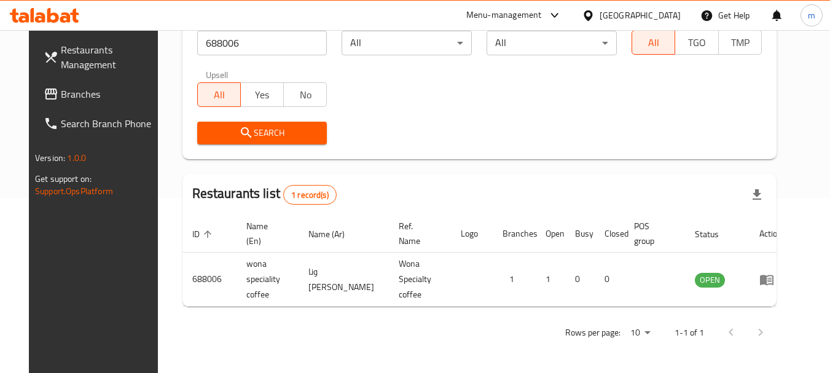
scroll to position [175, 0]
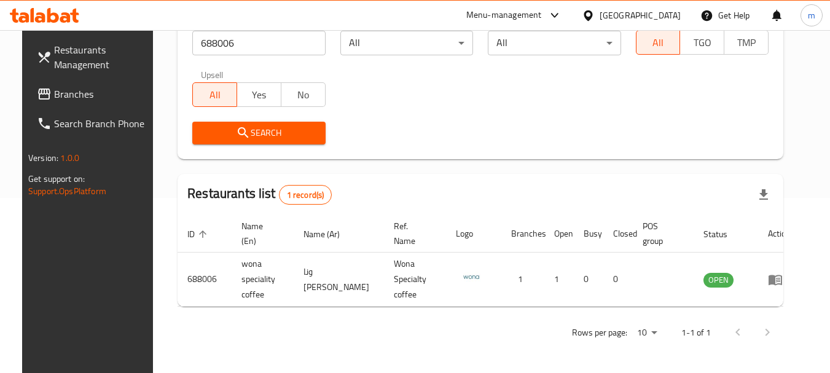
click at [55, 301] on div "Restaurants Management Branches Search Branch Phone Version: 1.0.0 Get support …" at bounding box center [91, 216] width 139 height 373
click at [62, 90] on span "Branches" at bounding box center [102, 94] width 97 height 15
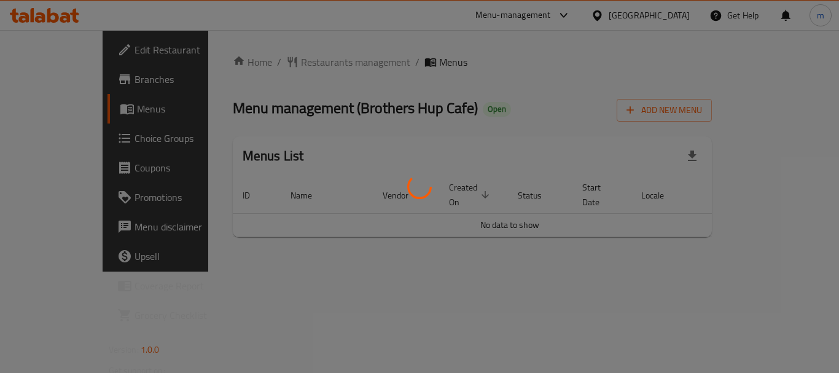
click at [271, 65] on div at bounding box center [419, 186] width 839 height 373
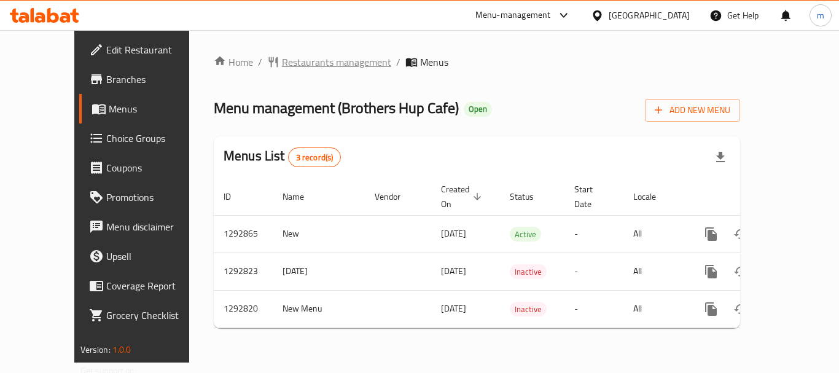
click at [282, 64] on span "Restaurants management" at bounding box center [336, 62] width 109 height 15
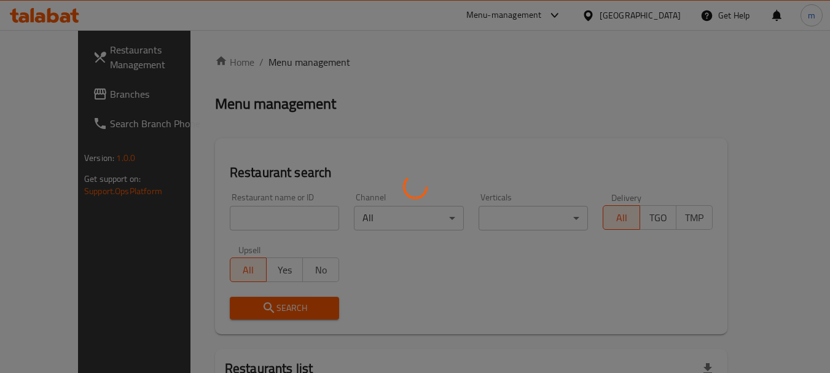
click at [237, 213] on div at bounding box center [415, 186] width 830 height 373
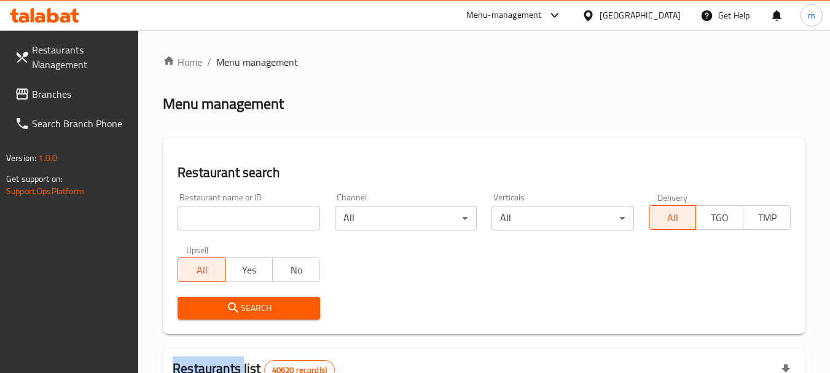
click at [237, 214] on input "search" at bounding box center [249, 218] width 142 height 25
paste input "698835"
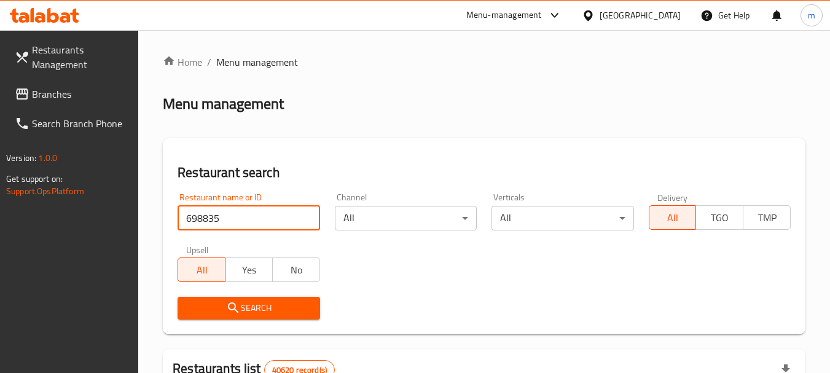
type input "698835"
click at [233, 308] on icon "submit" at bounding box center [233, 308] width 15 height 15
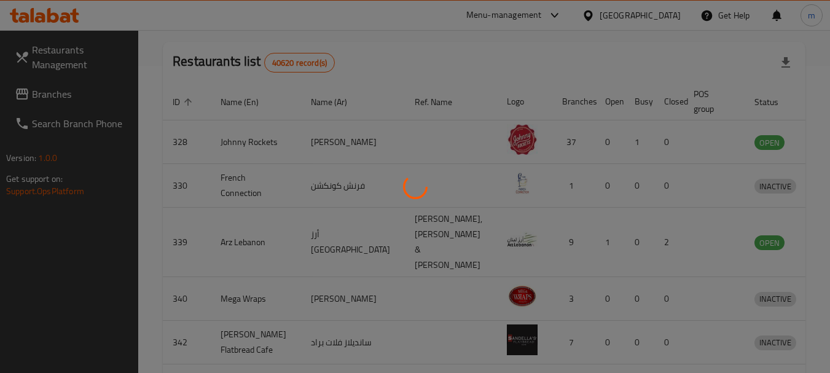
scroll to position [175, 0]
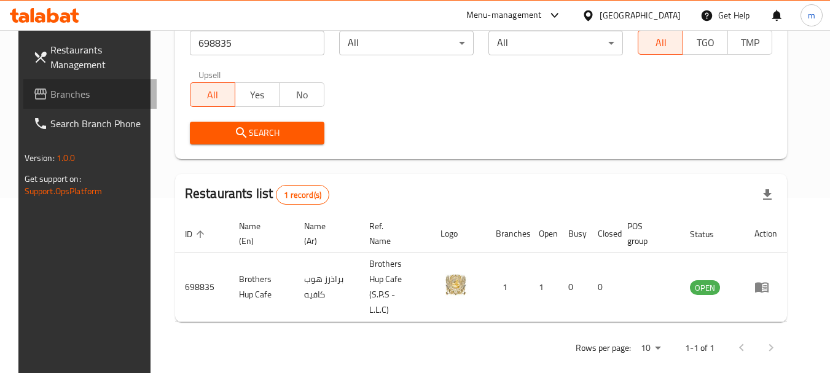
click at [50, 96] on span "Branches" at bounding box center [98, 94] width 97 height 15
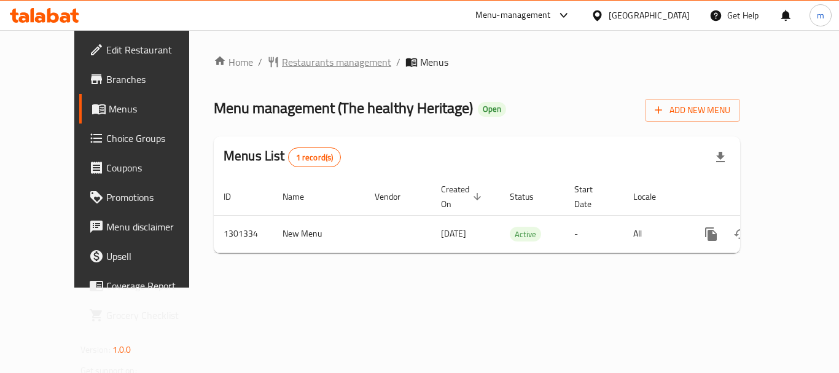
click at [282, 60] on span "Restaurants management" at bounding box center [336, 62] width 109 height 15
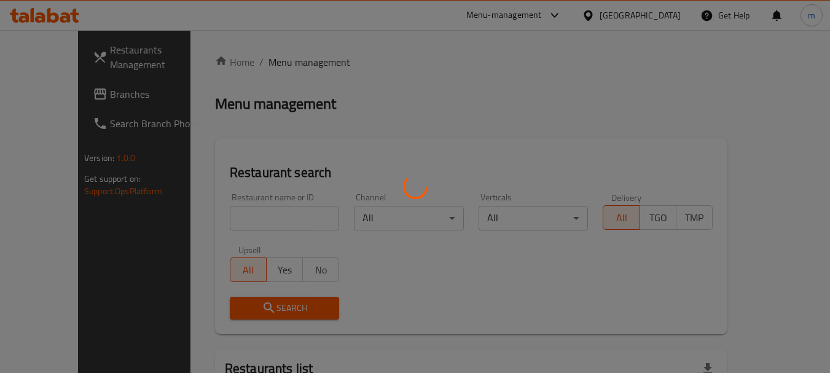
click at [234, 219] on div at bounding box center [415, 186] width 830 height 373
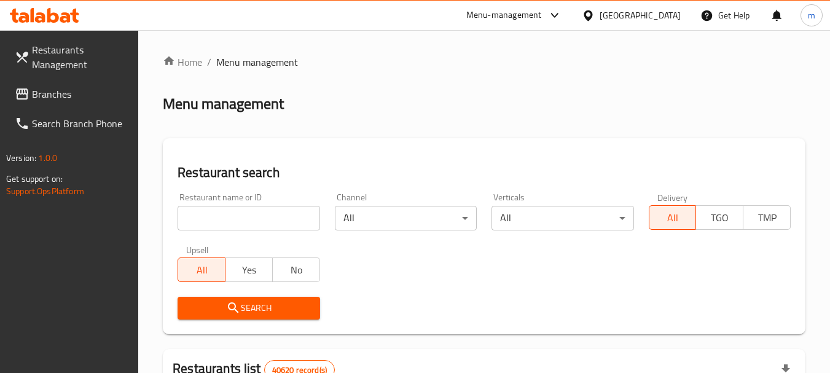
click at [221, 224] on input "search" at bounding box center [249, 218] width 142 height 25
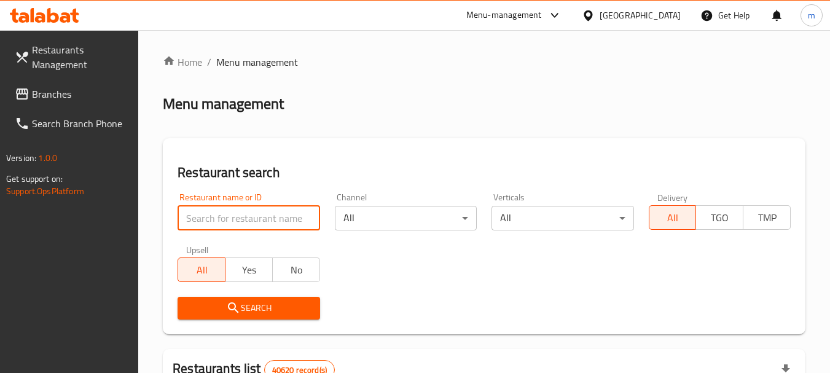
click at [219, 224] on input "search" at bounding box center [249, 218] width 142 height 25
paste input "701977"
type input "701977"
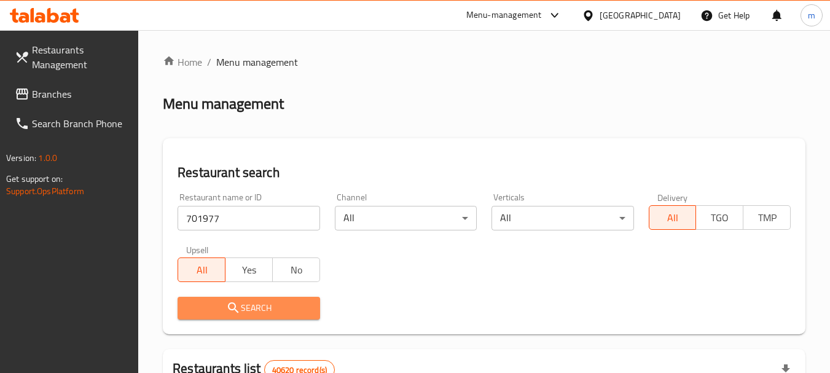
click at [243, 307] on span "Search" at bounding box center [248, 308] width 122 height 15
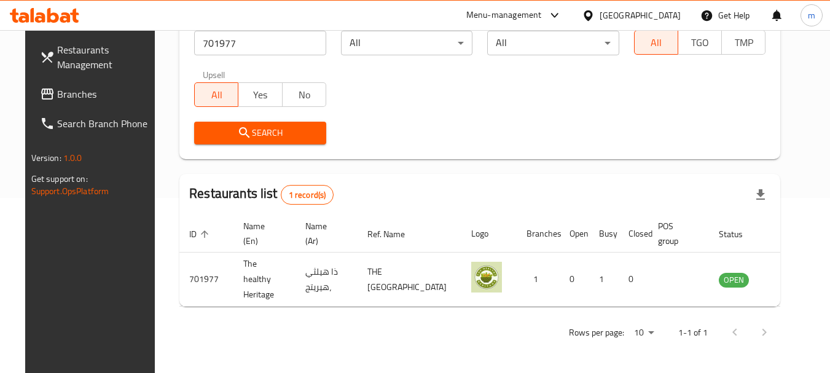
scroll to position [165, 0]
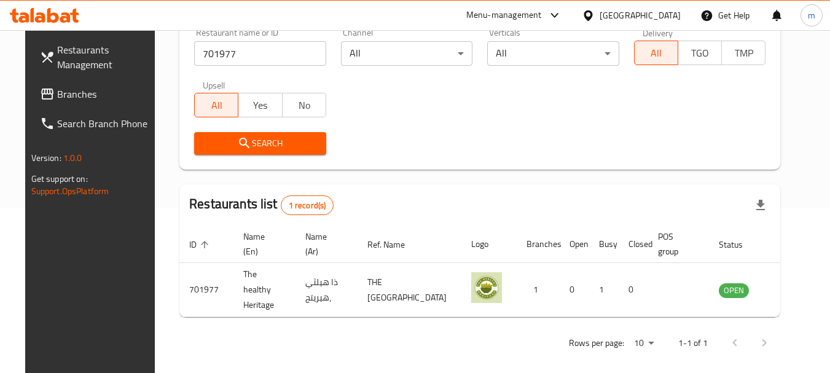
click at [80, 242] on div "Restaurants Management Branches Search Branch Phone Version: 1.0.0 Get support …" at bounding box center [94, 216] width 139 height 373
drag, startPoint x: 72, startPoint y: 98, endPoint x: 78, endPoint y: 101, distance: 6.9
click at [72, 98] on span "Branches" at bounding box center [105, 94] width 97 height 15
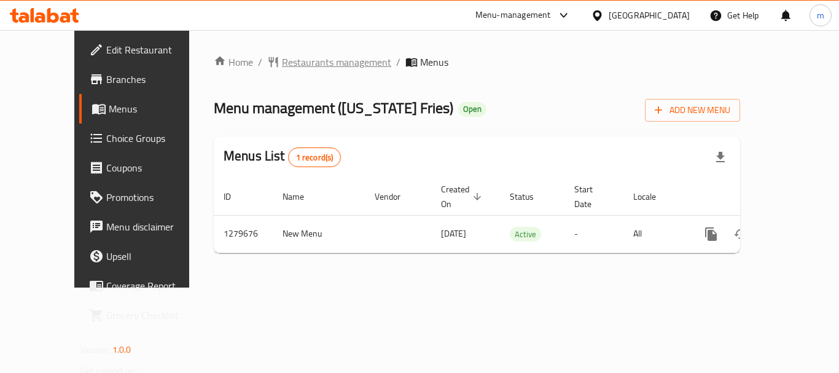
click at [282, 68] on span "Restaurants management" at bounding box center [336, 62] width 109 height 15
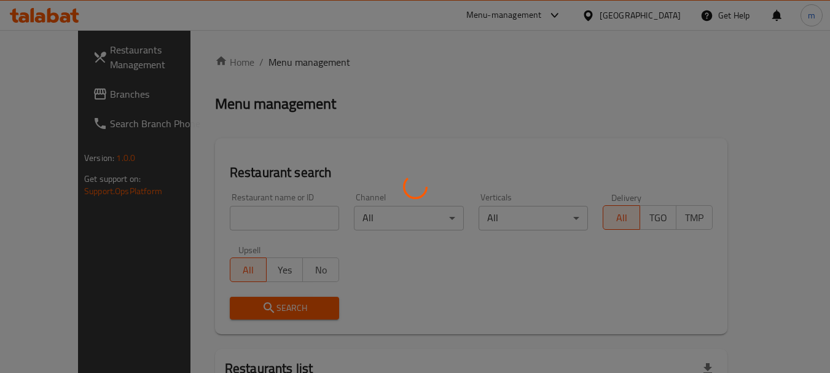
click at [269, 223] on div at bounding box center [415, 186] width 830 height 373
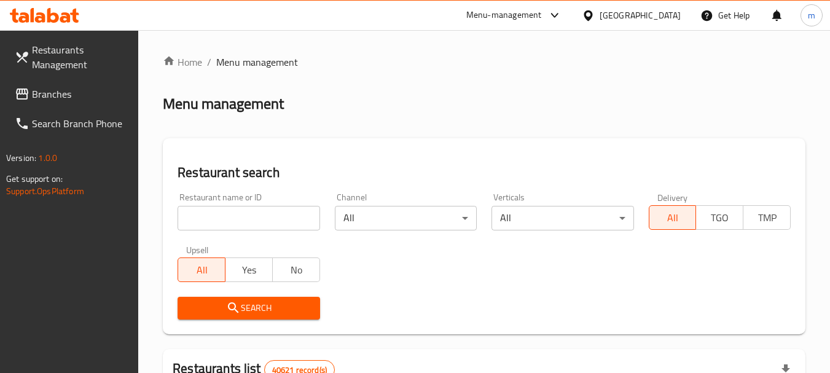
click at [255, 220] on div at bounding box center [415, 186] width 830 height 373
click at [255, 220] on input "search" at bounding box center [249, 218] width 142 height 25
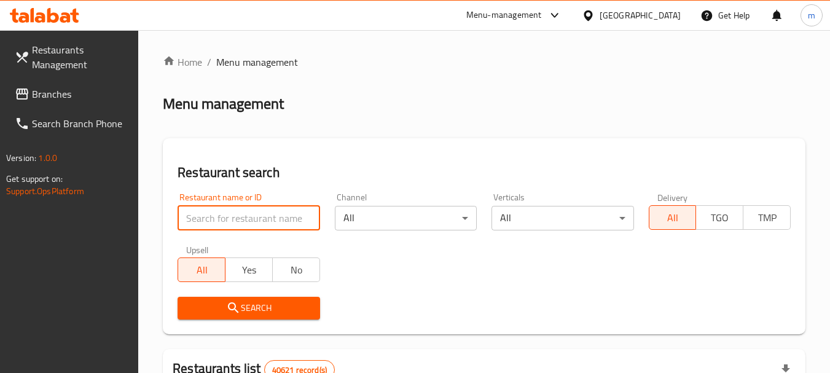
click at [250, 219] on input "search" at bounding box center [249, 218] width 142 height 25
paste input "693435"
type input "693435"
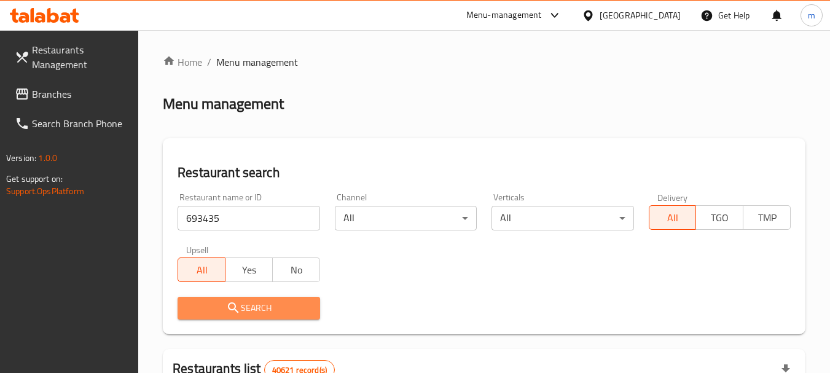
click at [248, 314] on span "Search" at bounding box center [248, 308] width 122 height 15
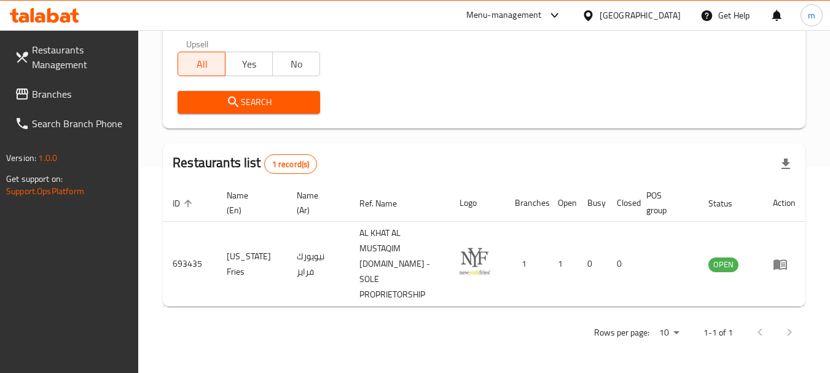
scroll to position [206, 0]
click at [88, 91] on span "Branches" at bounding box center [80, 94] width 97 height 15
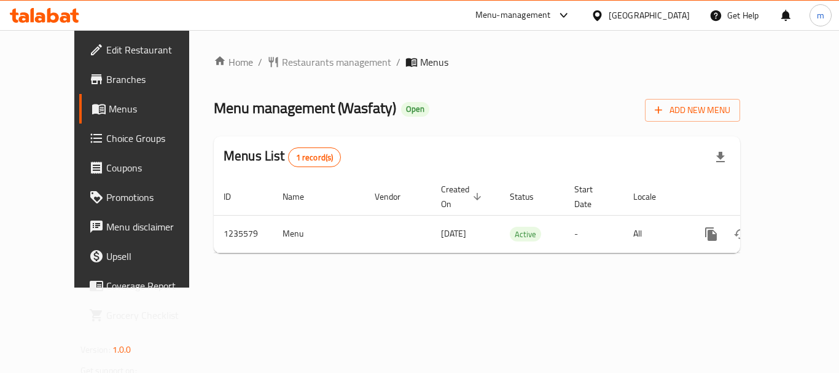
click at [290, 68] on div "Home / Restaurants management / Menus Menu management ( Wasfaty ) Open Add New …" at bounding box center [477, 159] width 527 height 208
click at [290, 68] on span "Restaurants management" at bounding box center [336, 62] width 109 height 15
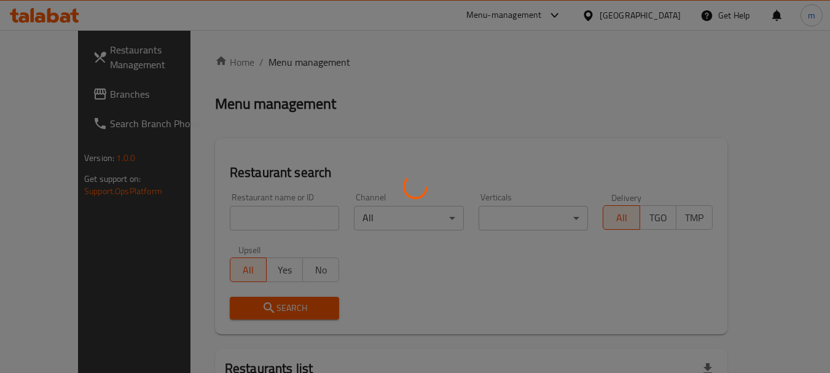
click at [261, 216] on div at bounding box center [415, 186] width 830 height 373
click at [256, 218] on div at bounding box center [415, 186] width 830 height 373
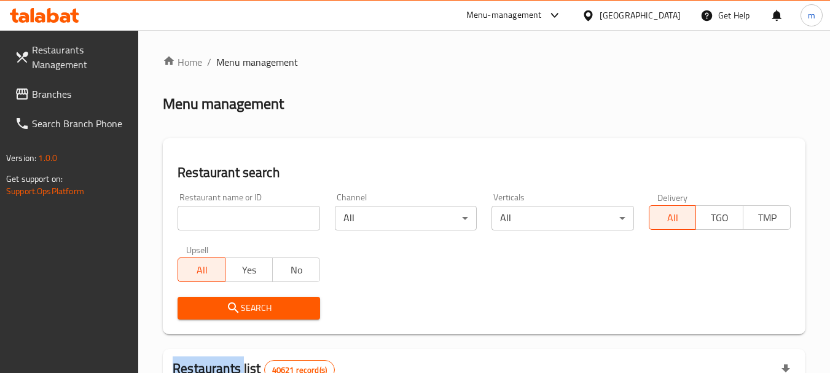
click at [256, 218] on div at bounding box center [415, 186] width 830 height 373
click at [256, 218] on input "search" at bounding box center [249, 218] width 142 height 25
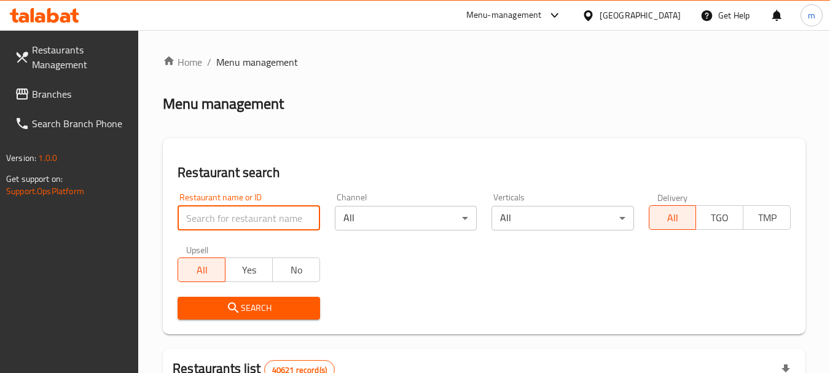
paste input "678776"
type input "678776"
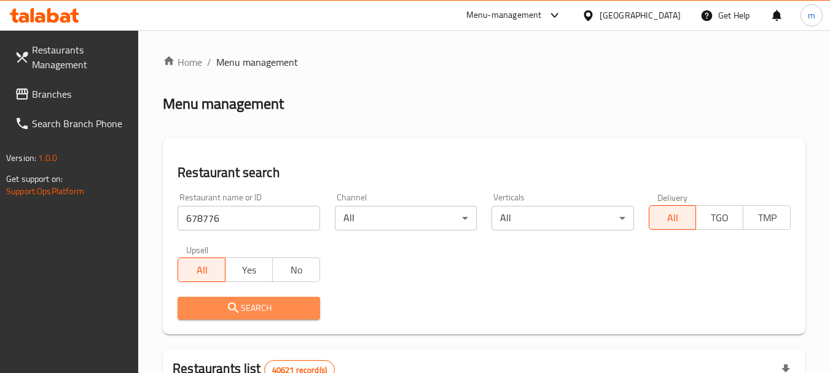
click at [248, 312] on span "Search" at bounding box center [248, 308] width 122 height 15
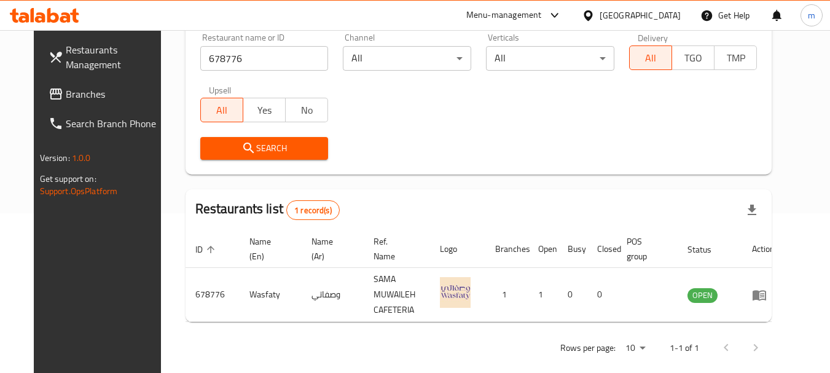
scroll to position [165, 0]
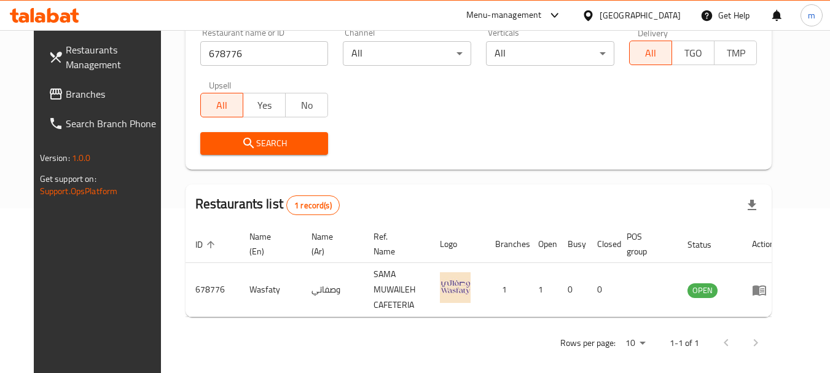
click at [589, 14] on icon at bounding box center [588, 15] width 13 height 13
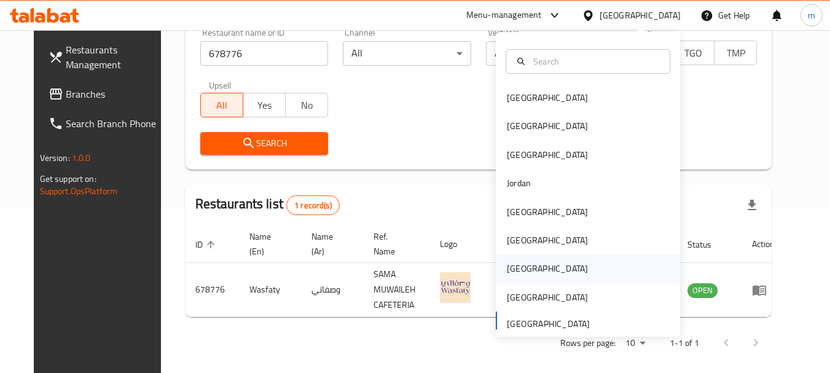
click at [509, 267] on div "[GEOGRAPHIC_DATA]" at bounding box center [547, 269] width 81 height 14
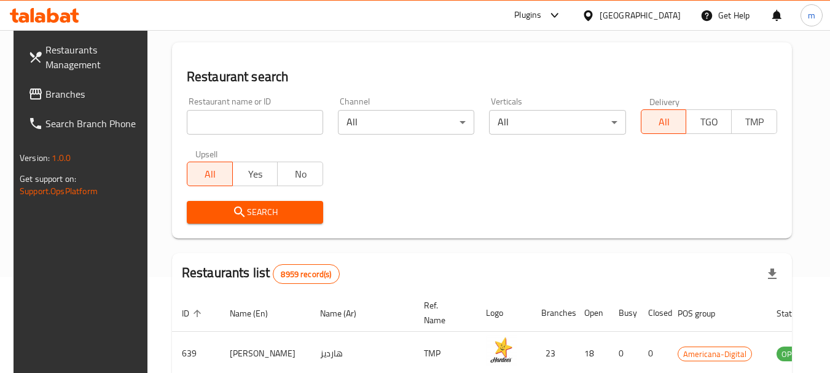
scroll to position [42, 0]
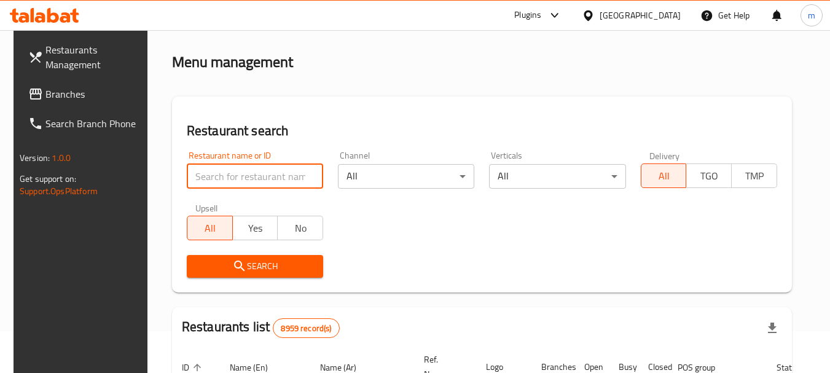
click at [250, 178] on input "search" at bounding box center [255, 176] width 136 height 25
paste input "737806"
type input "737806"
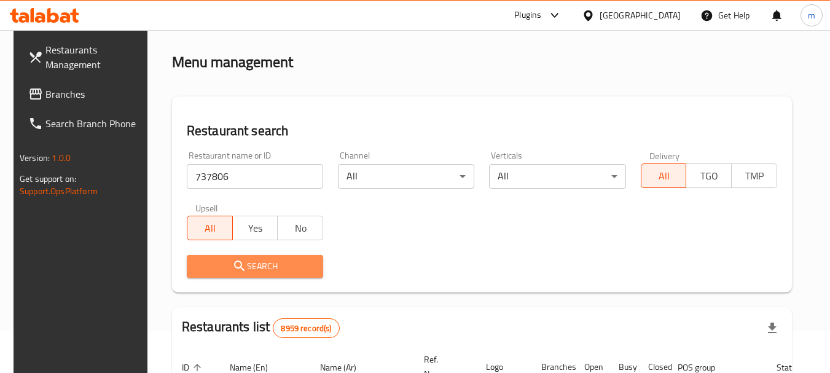
click at [254, 259] on span "Search" at bounding box center [255, 266] width 117 height 15
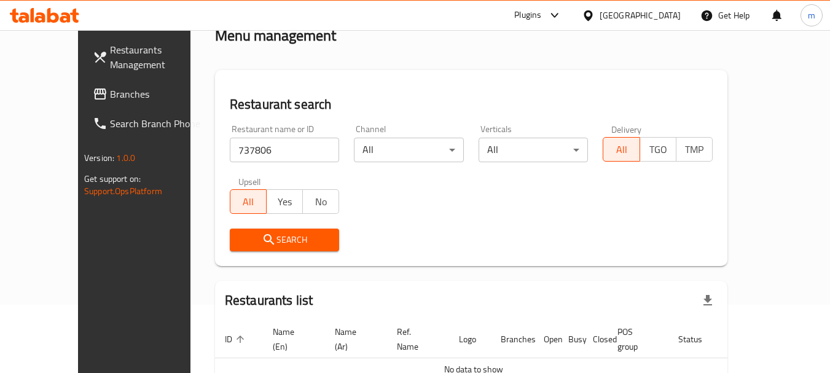
scroll to position [68, 0]
click at [110, 93] on span "Branches" at bounding box center [158, 94] width 97 height 15
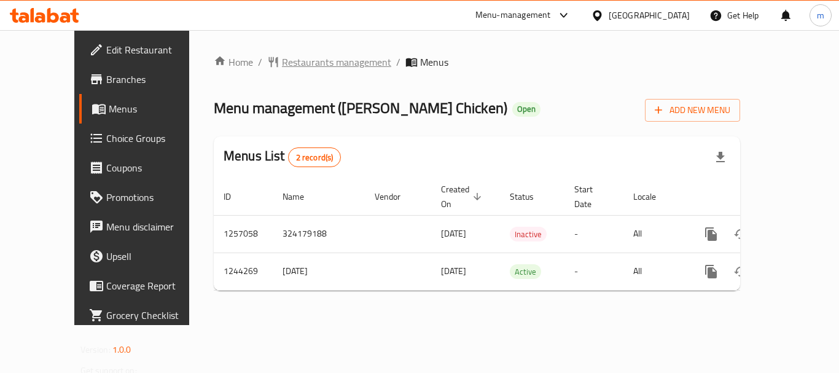
click at [286, 63] on span "Restaurants management" at bounding box center [336, 62] width 109 height 15
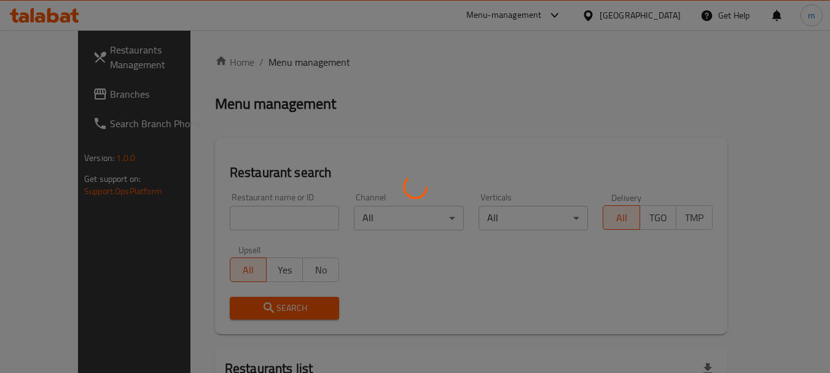
click at [233, 227] on div at bounding box center [415, 186] width 830 height 373
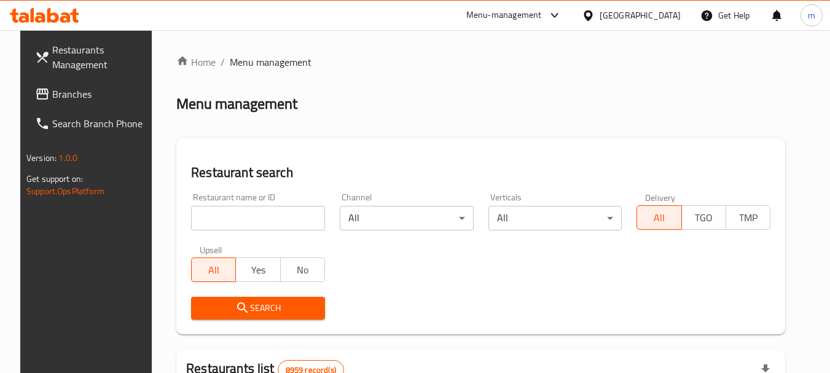
click at [223, 223] on input "search" at bounding box center [258, 218] width 134 height 25
click at [223, 221] on input "search" at bounding box center [258, 218] width 134 height 25
paste input "681971"
type input "681971"
click at [242, 301] on span "Search" at bounding box center [258, 308] width 114 height 15
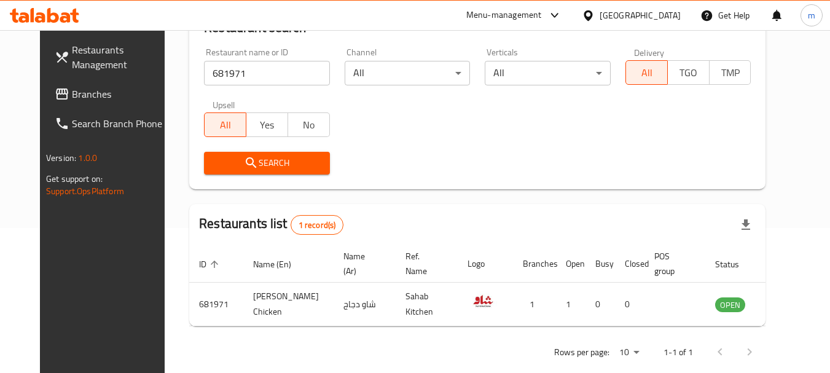
scroll to position [165, 0]
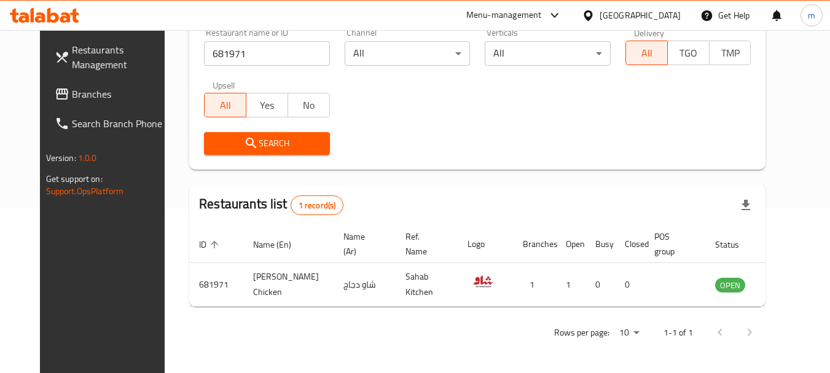
click at [595, 10] on icon at bounding box center [588, 15] width 13 height 13
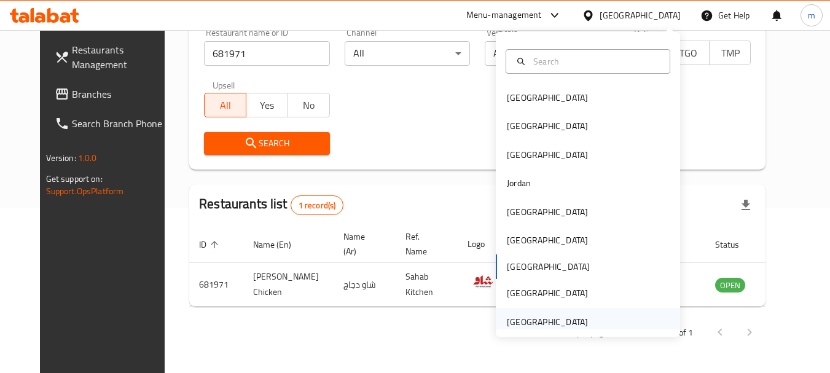
click at [528, 325] on div "[GEOGRAPHIC_DATA]" at bounding box center [547, 322] width 81 height 14
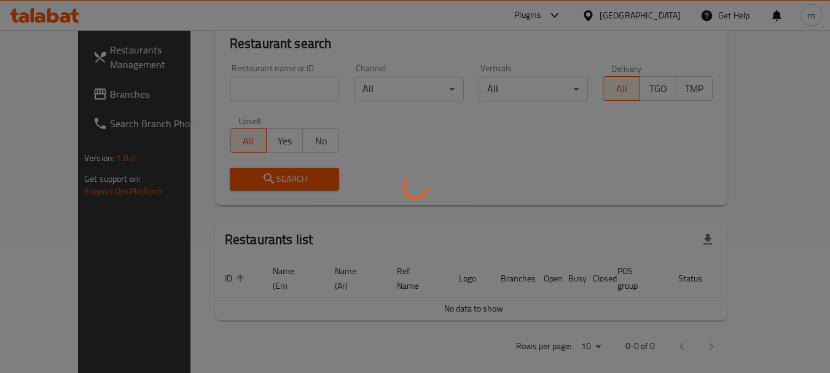
scroll to position [165, 0]
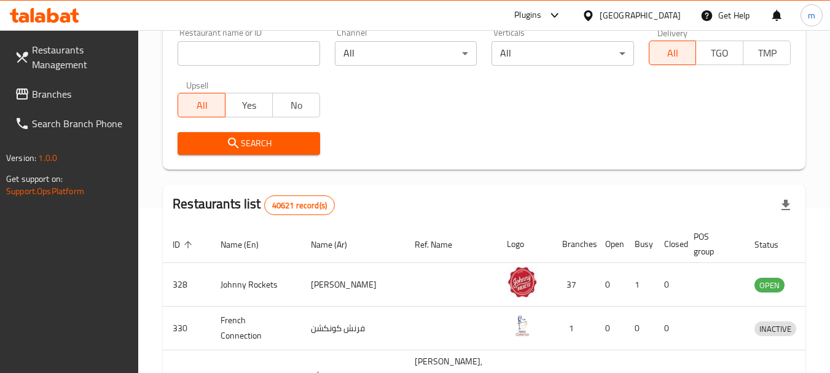
click at [68, 87] on span "Branches" at bounding box center [80, 94] width 97 height 15
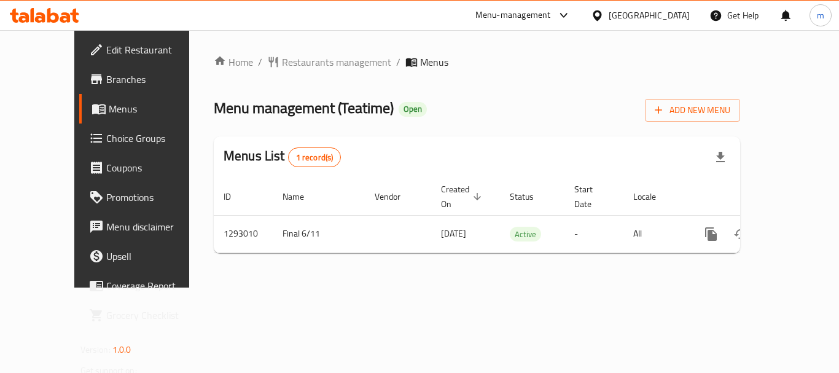
click at [283, 63] on div "Home / Restaurants management / Menus Menu management ( Teatime ) Open Add New …" at bounding box center [477, 159] width 527 height 208
click at [283, 63] on span "Restaurants management" at bounding box center [336, 62] width 109 height 15
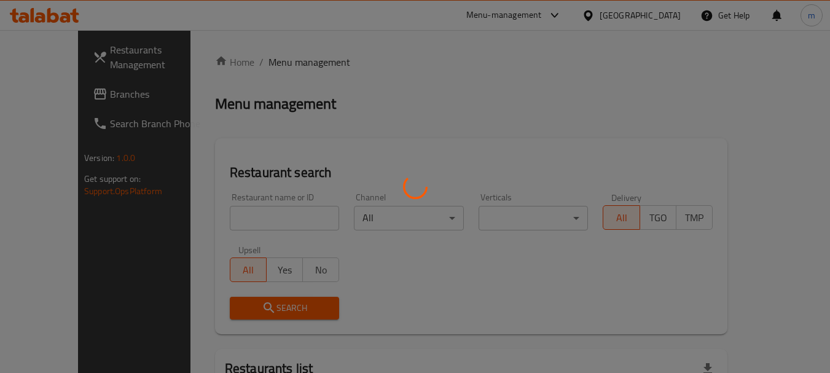
click at [256, 215] on div at bounding box center [415, 186] width 830 height 373
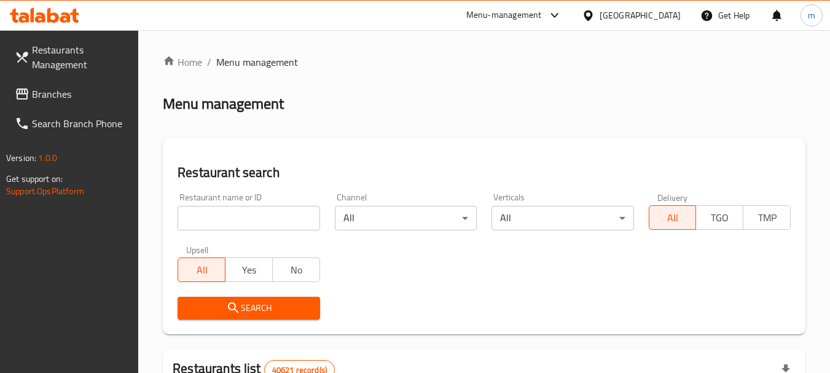
drag, startPoint x: 244, startPoint y: 217, endPoint x: 232, endPoint y: 221, distance: 12.4
click at [240, 219] on div at bounding box center [415, 186] width 830 height 373
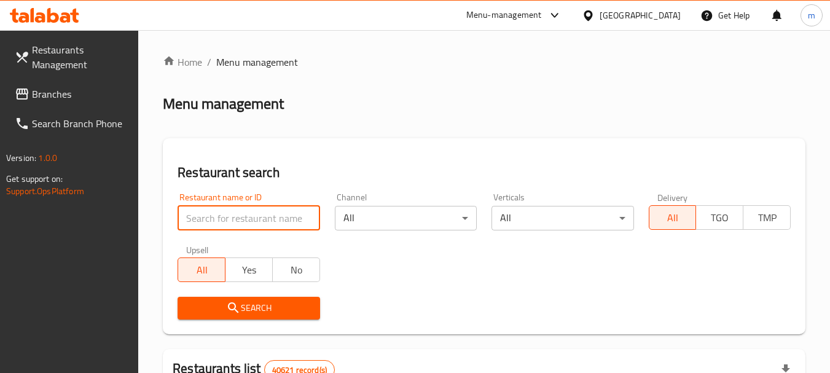
click at [232, 221] on input "search" at bounding box center [249, 218] width 142 height 25
paste input "699330"
type input "699330"
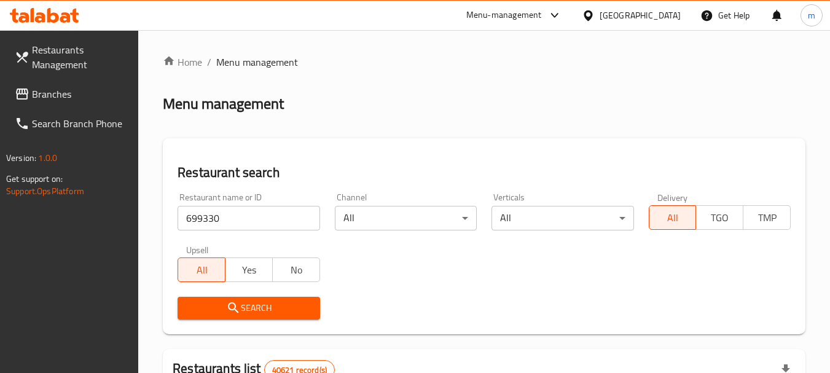
click at [245, 307] on span "Search" at bounding box center [248, 308] width 122 height 15
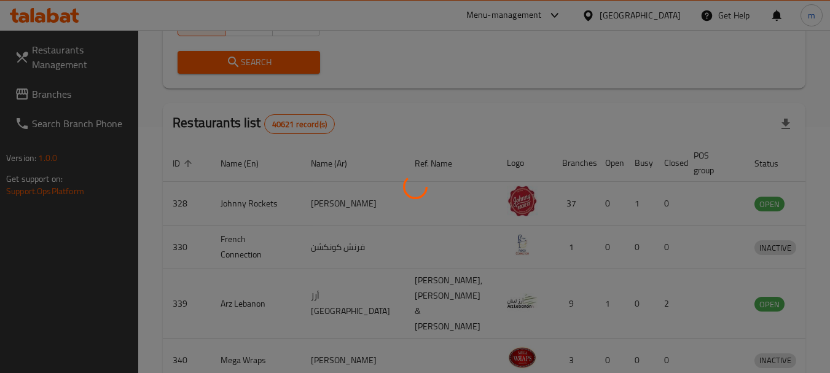
scroll to position [175, 0]
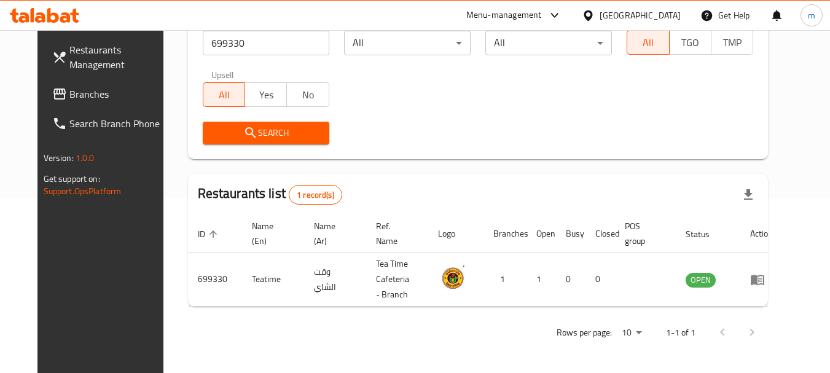
click at [588, 10] on icon at bounding box center [588, 15] width 13 height 13
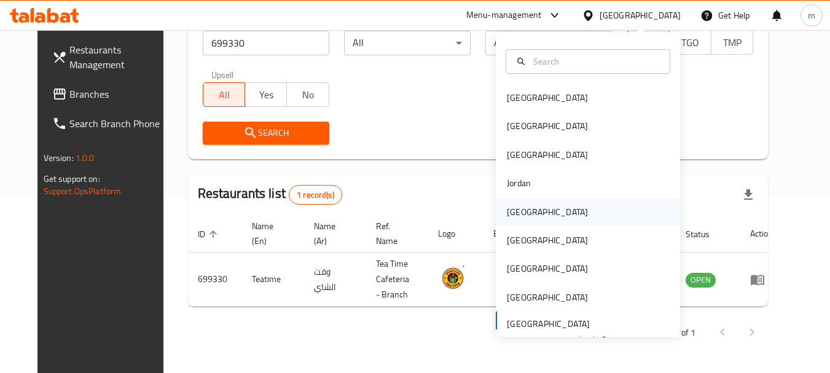
click at [508, 213] on div "[GEOGRAPHIC_DATA]" at bounding box center [547, 212] width 81 height 14
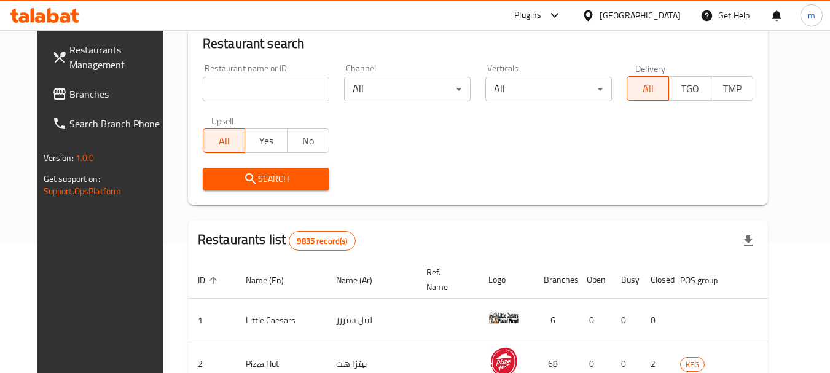
scroll to position [175, 0]
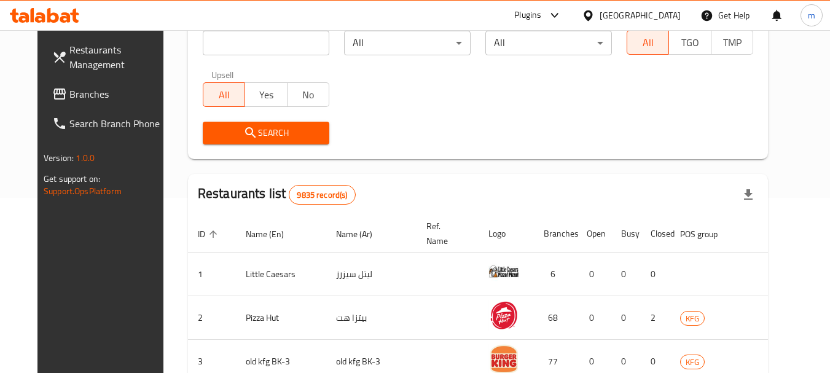
click at [69, 96] on span "Branches" at bounding box center [117, 94] width 97 height 15
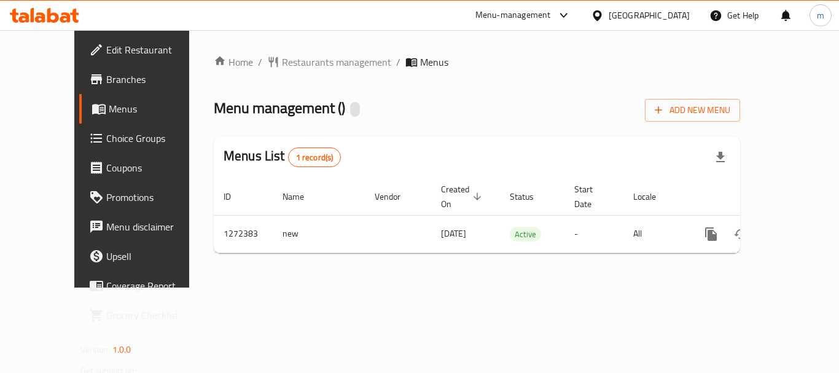
click at [273, 62] on div "Home / Restaurants management / Menus Menu management ( ) Add New Menu Menus Li…" at bounding box center [477, 159] width 527 height 208
click at [282, 62] on span "Restaurants management" at bounding box center [336, 62] width 109 height 15
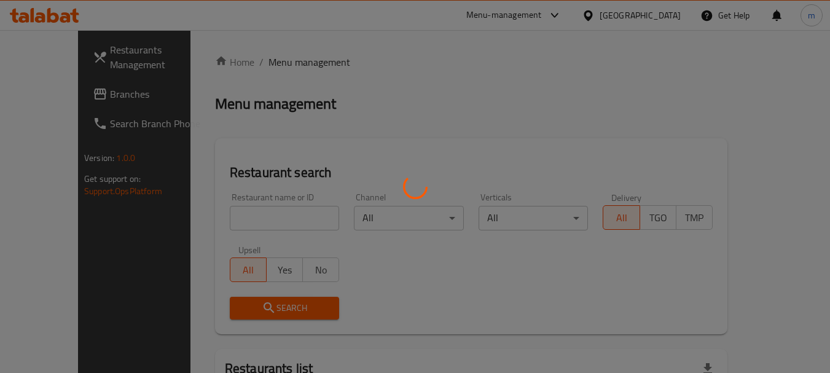
click at [225, 214] on div at bounding box center [415, 186] width 830 height 373
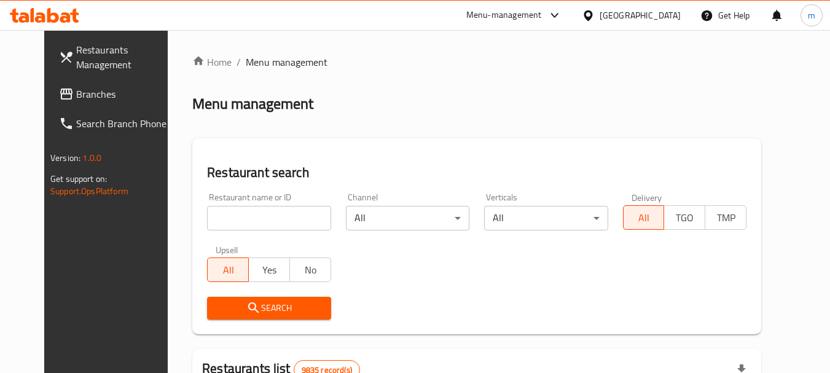
click at [218, 215] on input "search" at bounding box center [269, 218] width 124 height 25
paste input "690239"
type input "690239"
click at [246, 308] on icon "submit" at bounding box center [253, 308] width 15 height 15
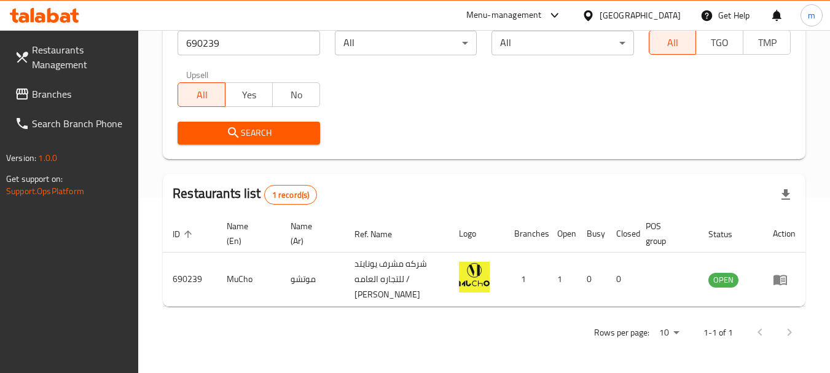
scroll to position [175, 0]
click at [592, 11] on icon at bounding box center [588, 15] width 9 height 10
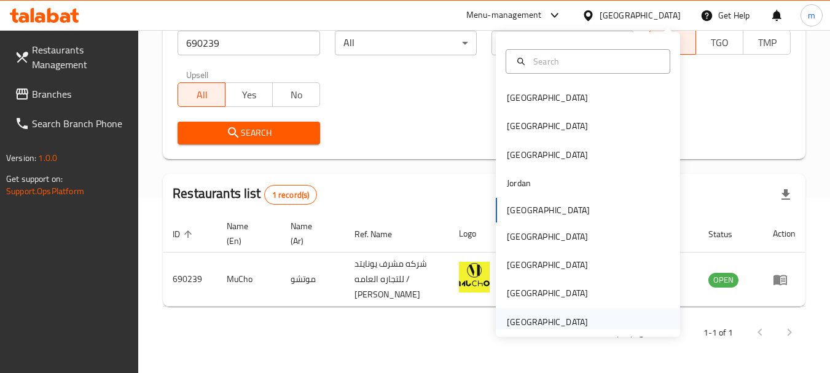
click at [522, 322] on div "[GEOGRAPHIC_DATA]" at bounding box center [547, 322] width 81 height 14
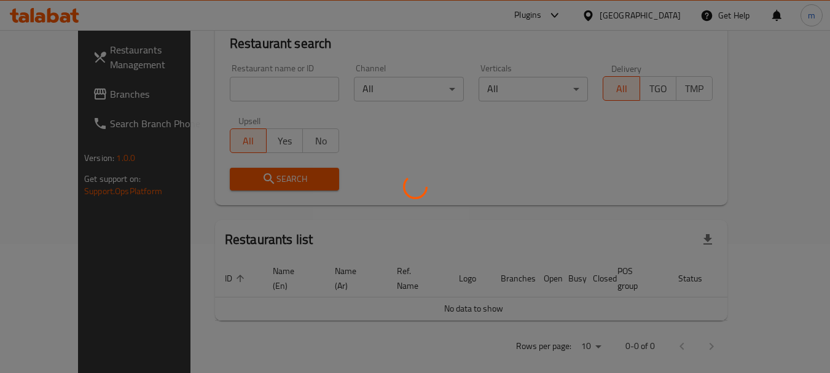
scroll to position [175, 0]
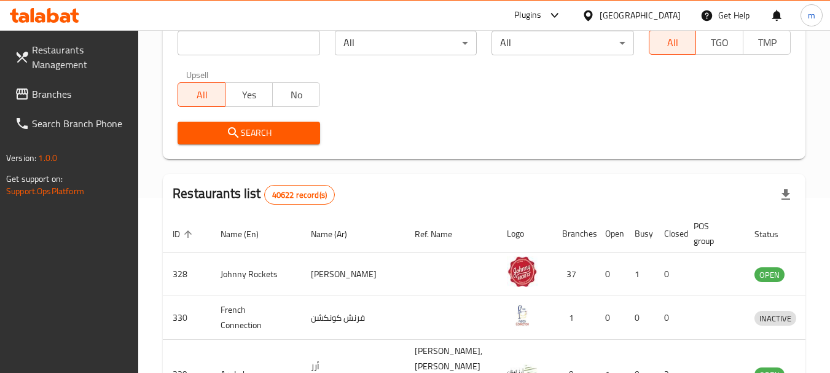
click at [111, 86] on link "Branches" at bounding box center [72, 93] width 134 height 29
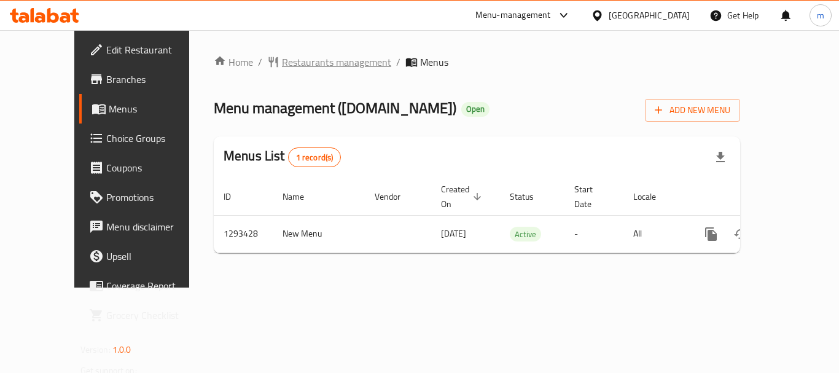
click at [294, 58] on span "Restaurants management" at bounding box center [336, 62] width 109 height 15
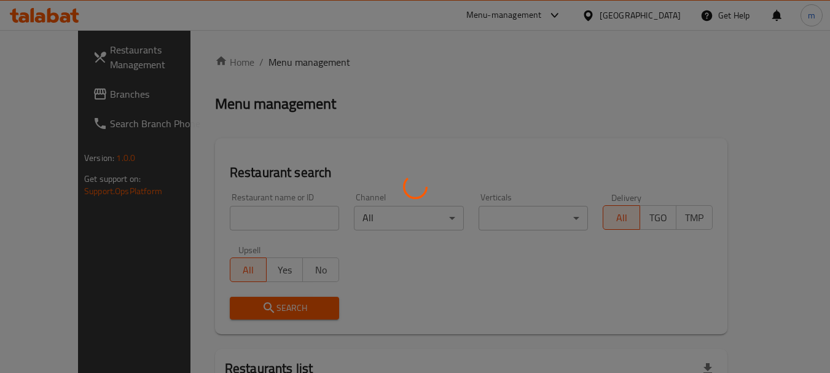
click at [241, 214] on div at bounding box center [415, 186] width 830 height 373
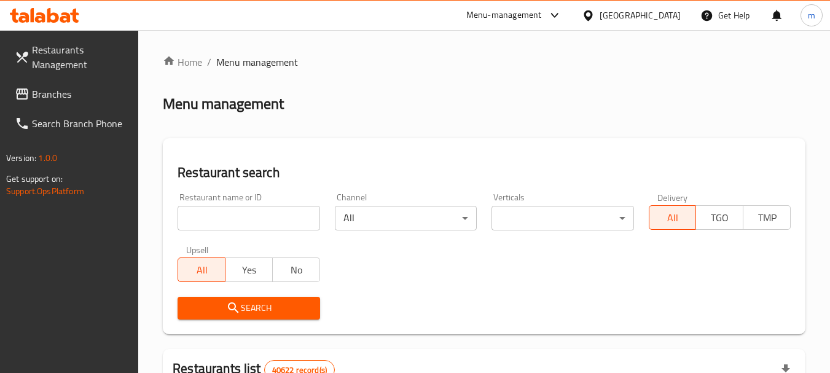
click at [230, 218] on input "search" at bounding box center [249, 218] width 142 height 25
paste input "699159"
type input "699159"
drag, startPoint x: 259, startPoint y: 309, endPoint x: 270, endPoint y: 297, distance: 16.1
click at [260, 309] on span "Search" at bounding box center [248, 308] width 122 height 15
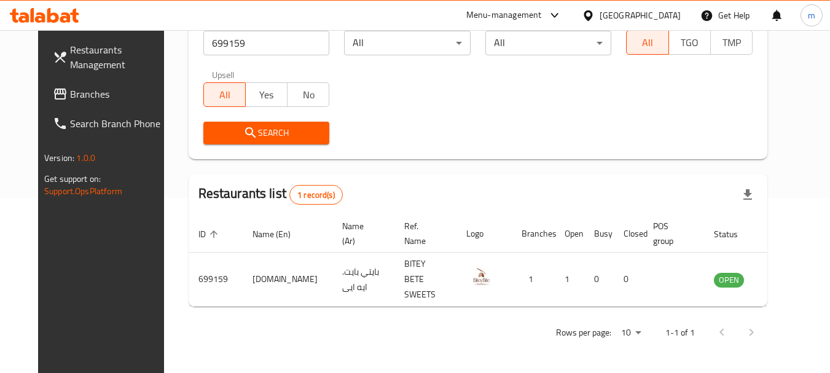
scroll to position [165, 0]
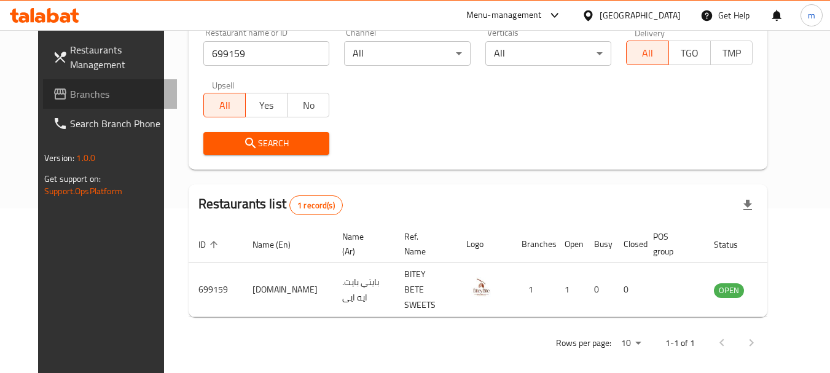
click at [70, 89] on span "Branches" at bounding box center [118, 94] width 97 height 15
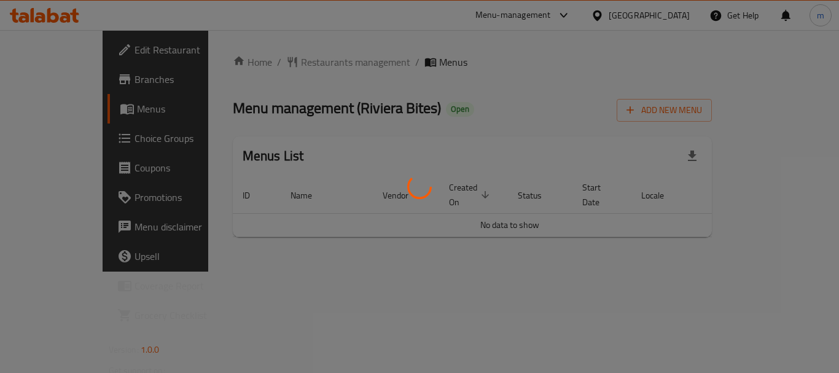
click at [278, 61] on div at bounding box center [419, 186] width 839 height 373
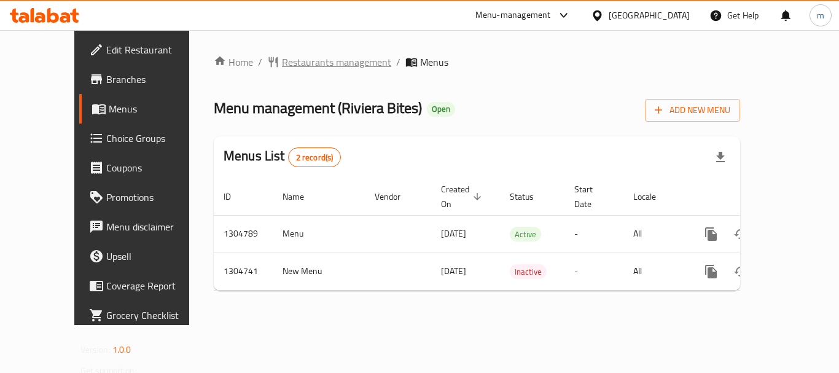
click at [282, 64] on span "Restaurants management" at bounding box center [336, 62] width 109 height 15
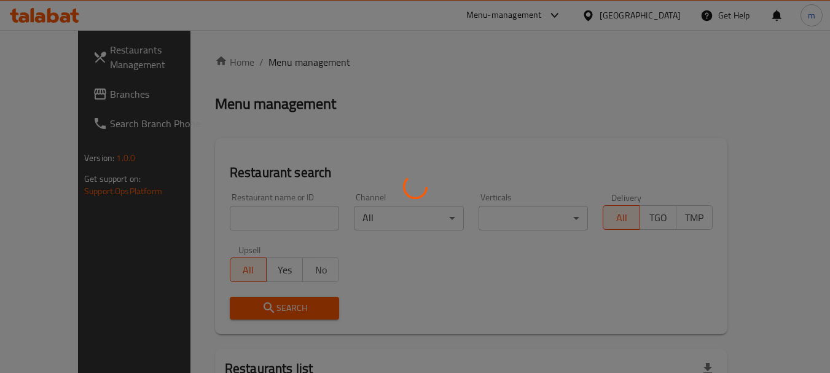
click at [243, 224] on div at bounding box center [415, 186] width 830 height 373
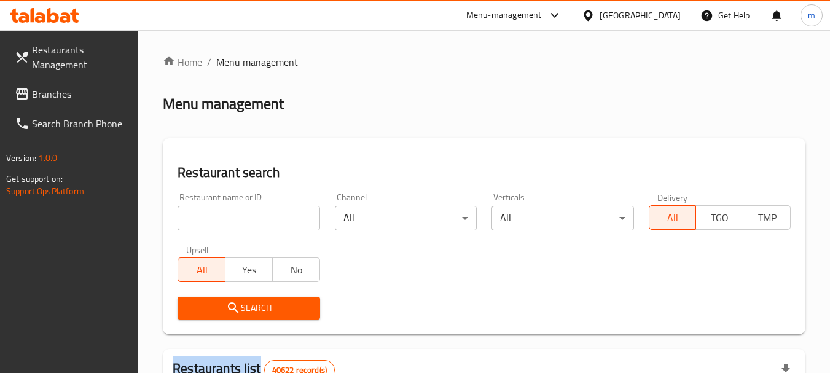
click at [243, 224] on input "search" at bounding box center [249, 218] width 142 height 25
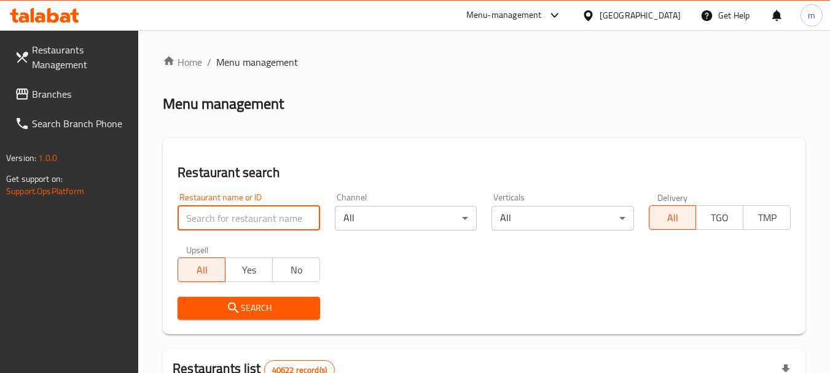
click at [243, 224] on input "search" at bounding box center [249, 218] width 142 height 25
paste input "703322"
type input "703322"
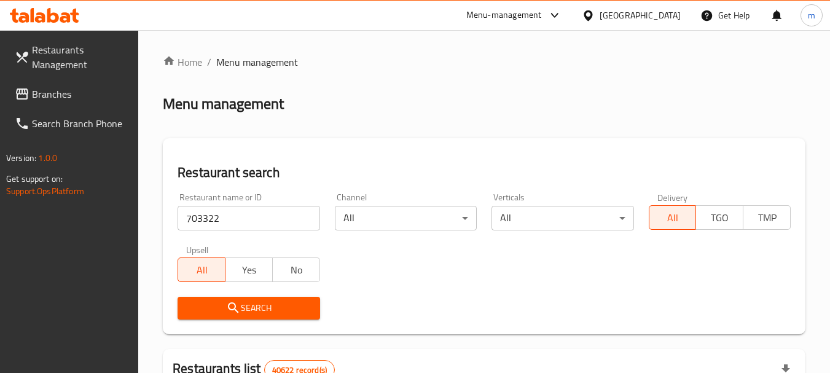
drag, startPoint x: 254, startPoint y: 315, endPoint x: 273, endPoint y: 305, distance: 22.0
click at [254, 315] on span "Search" at bounding box center [248, 308] width 122 height 15
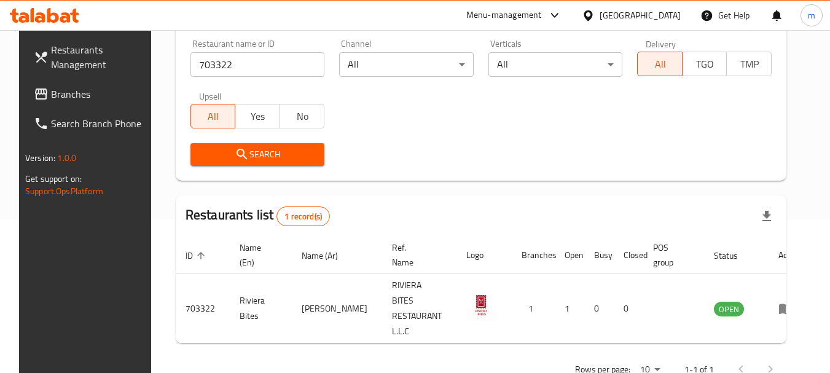
scroll to position [165, 0]
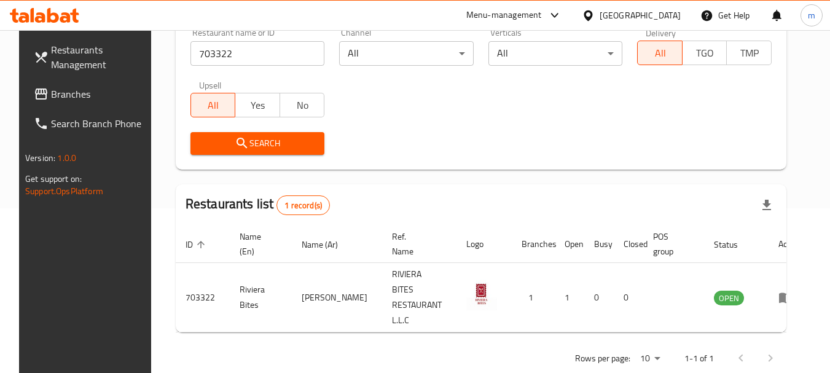
click at [74, 105] on link "Branches" at bounding box center [91, 93] width 134 height 29
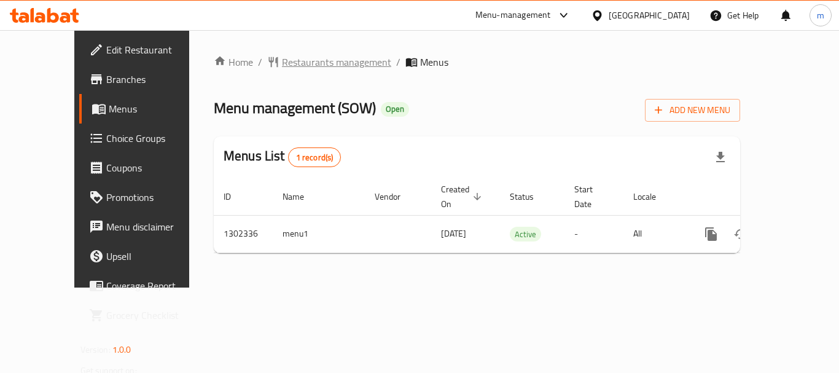
click at [288, 69] on span "Restaurants management" at bounding box center [336, 62] width 109 height 15
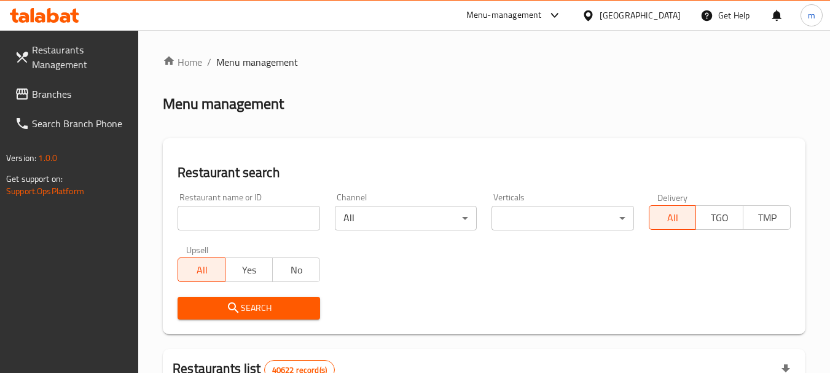
click at [245, 220] on input "search" at bounding box center [249, 218] width 142 height 25
paste input "702335"
type input "702335"
click at [252, 303] on span "Search" at bounding box center [248, 308] width 122 height 15
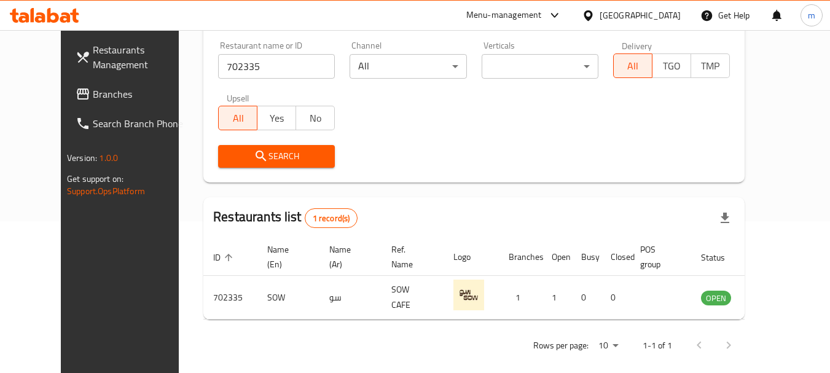
scroll to position [165, 0]
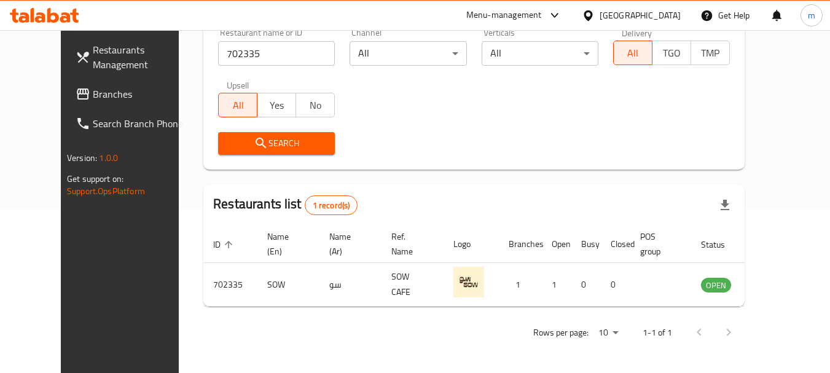
click at [595, 16] on icon at bounding box center [588, 15] width 13 height 13
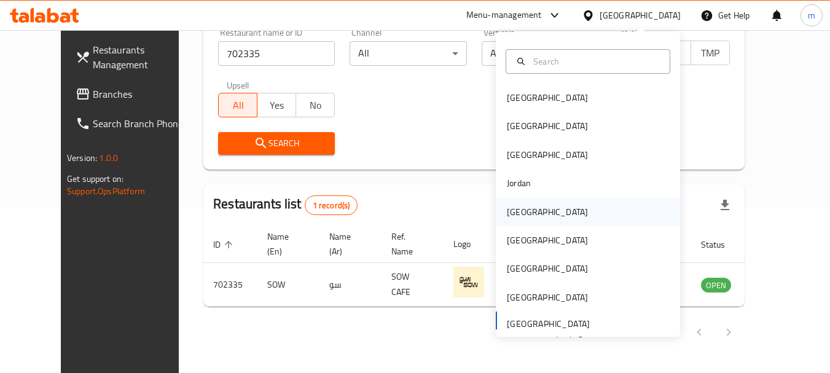
click at [520, 208] on div "[GEOGRAPHIC_DATA]" at bounding box center [547, 212] width 81 height 14
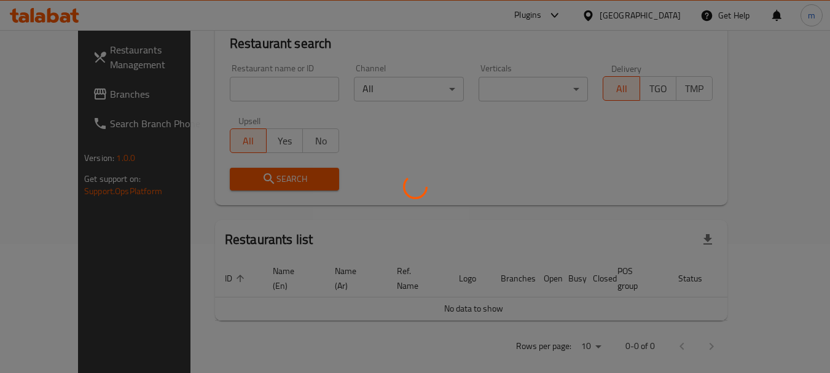
scroll to position [165, 0]
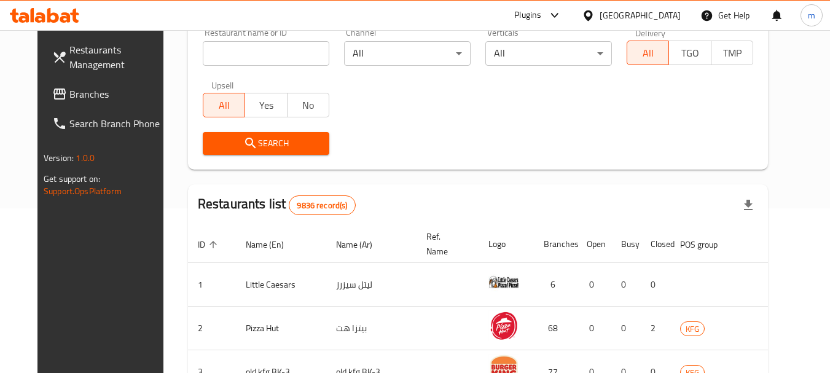
click at [85, 98] on span "Branches" at bounding box center [117, 94] width 97 height 15
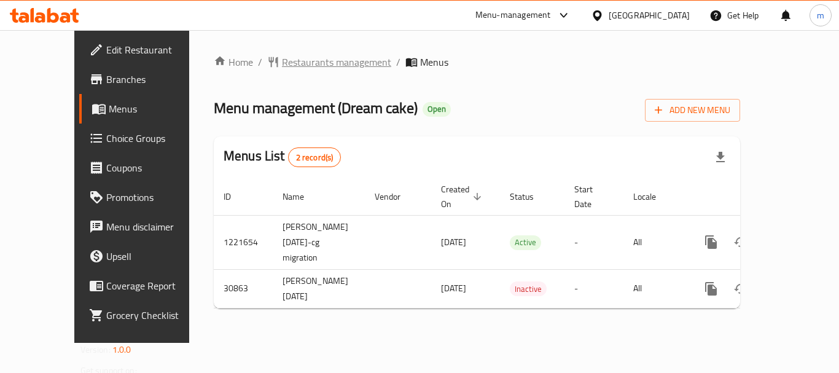
click at [282, 55] on span "Restaurants management" at bounding box center [336, 62] width 109 height 15
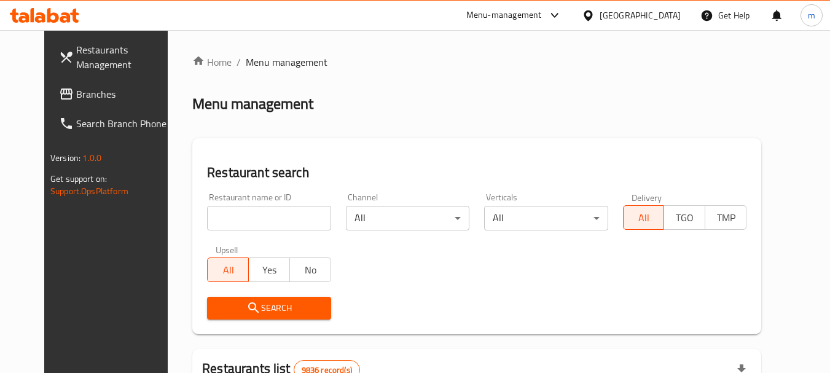
click at [230, 224] on div at bounding box center [415, 186] width 830 height 373
click at [229, 224] on input "search" at bounding box center [269, 218] width 124 height 25
paste input "15835"
type input "15835"
click at [273, 302] on span "Search" at bounding box center [269, 308] width 104 height 15
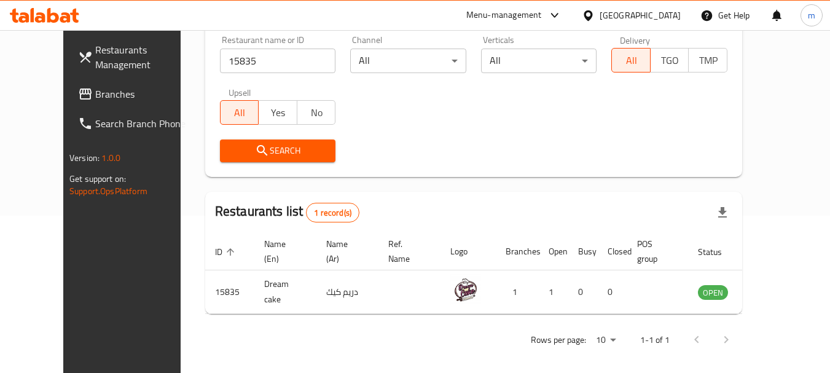
scroll to position [165, 0]
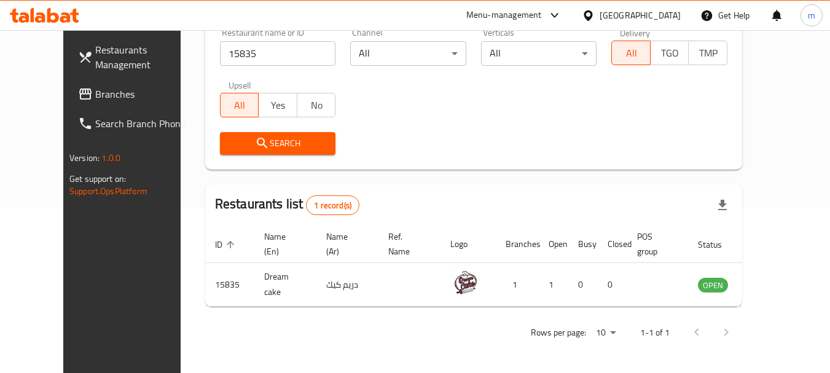
click at [592, 12] on icon at bounding box center [588, 15] width 9 height 10
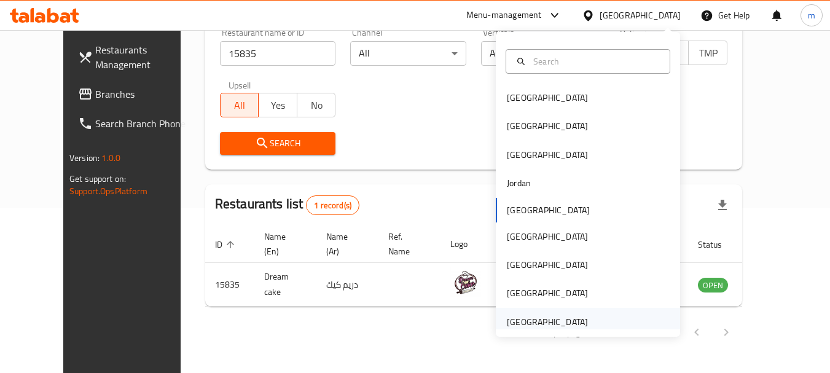
click at [529, 324] on div "[GEOGRAPHIC_DATA]" at bounding box center [547, 322] width 81 height 14
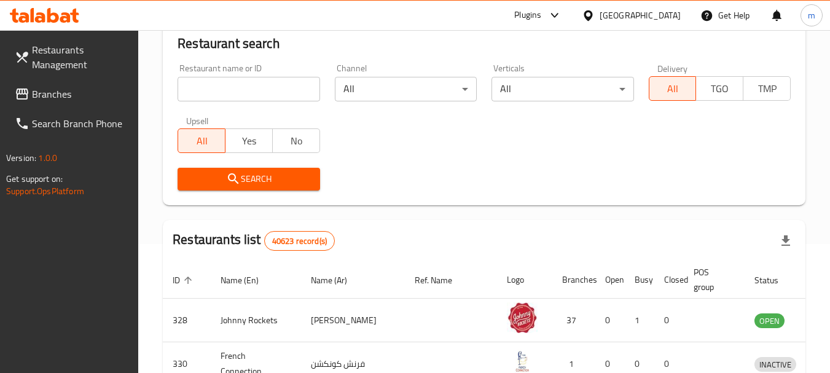
scroll to position [165, 0]
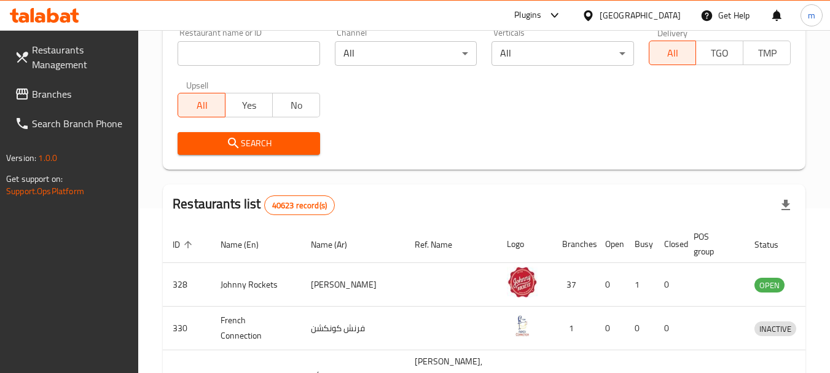
click at [32, 84] on link "Branches" at bounding box center [72, 93] width 134 height 29
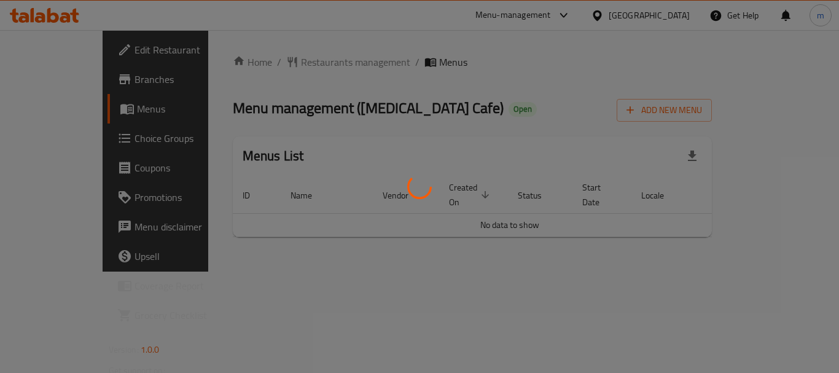
click at [294, 61] on div at bounding box center [419, 186] width 839 height 373
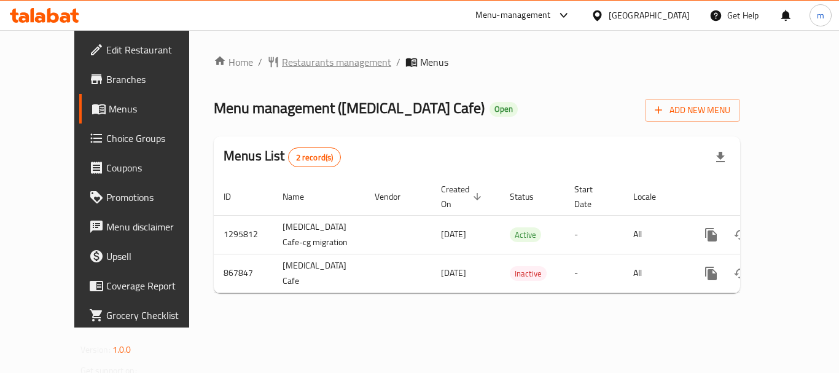
click at [288, 66] on span "Restaurants management" at bounding box center [336, 62] width 109 height 15
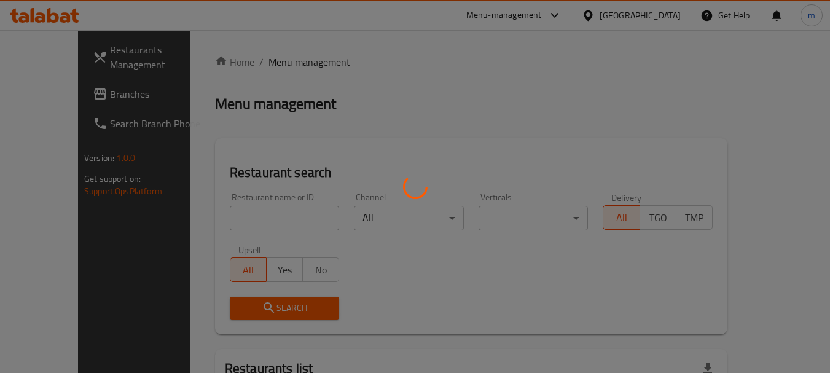
click at [242, 227] on div at bounding box center [415, 186] width 830 height 373
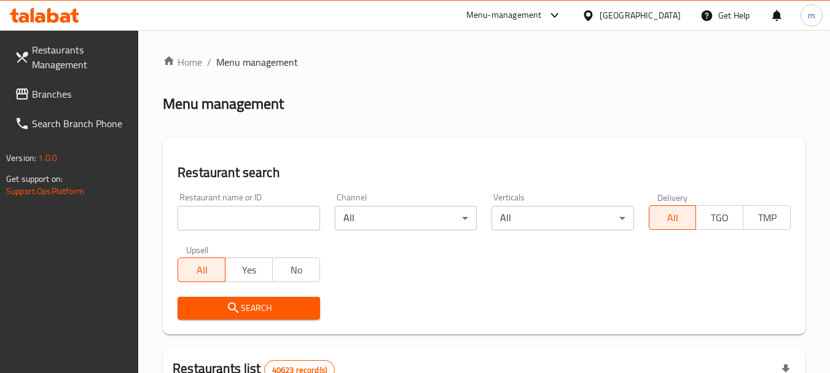
click at [237, 226] on div at bounding box center [415, 186] width 830 height 373
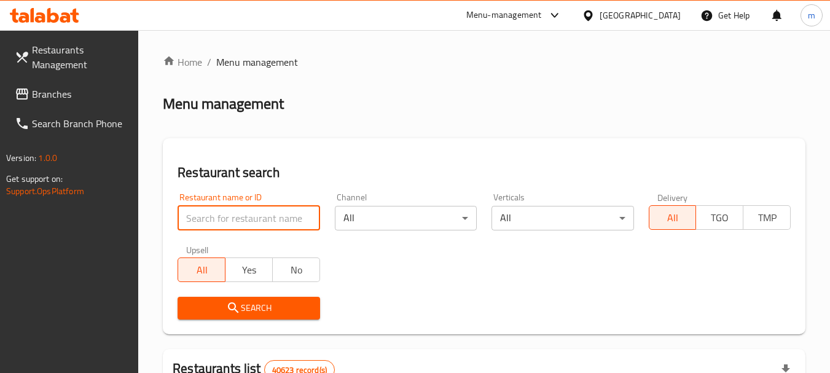
click at [237, 226] on input "search" at bounding box center [249, 218] width 142 height 25
paste input "656247"
type input "656247"
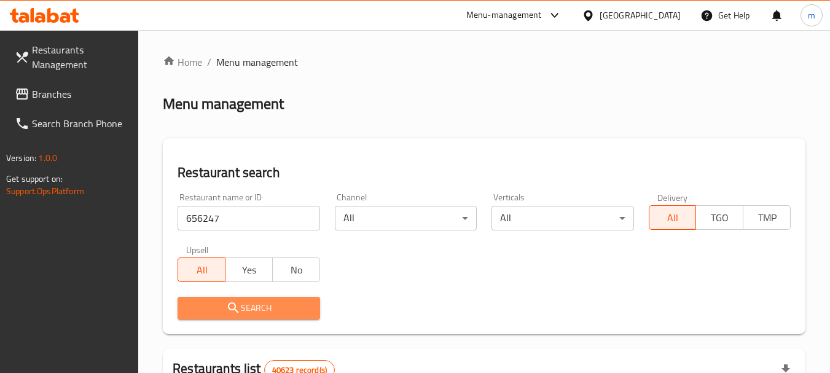
click at [263, 304] on span "Search" at bounding box center [248, 308] width 122 height 15
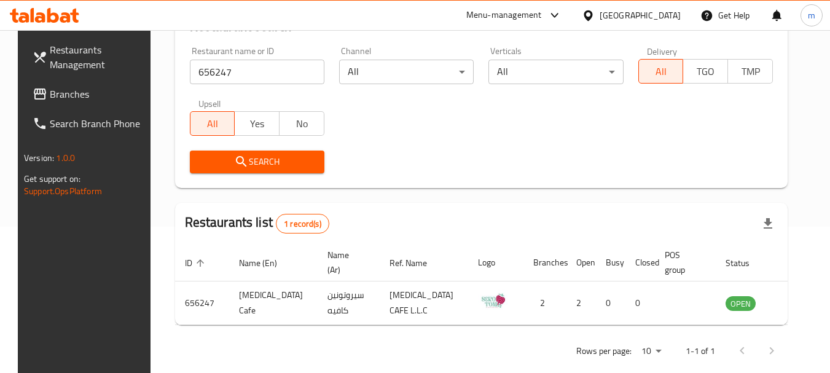
scroll to position [165, 0]
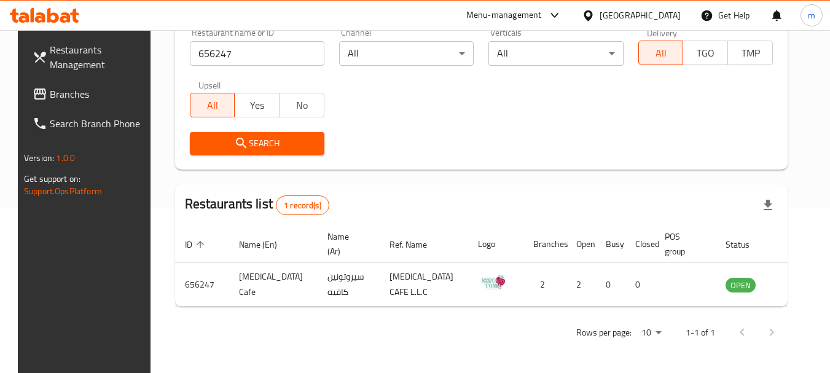
click at [584, 14] on icon at bounding box center [588, 15] width 13 height 13
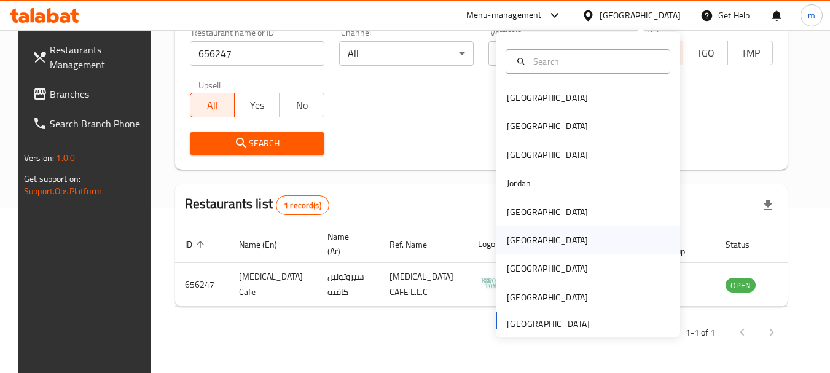
click at [518, 239] on div "[GEOGRAPHIC_DATA]" at bounding box center [547, 241] width 81 height 14
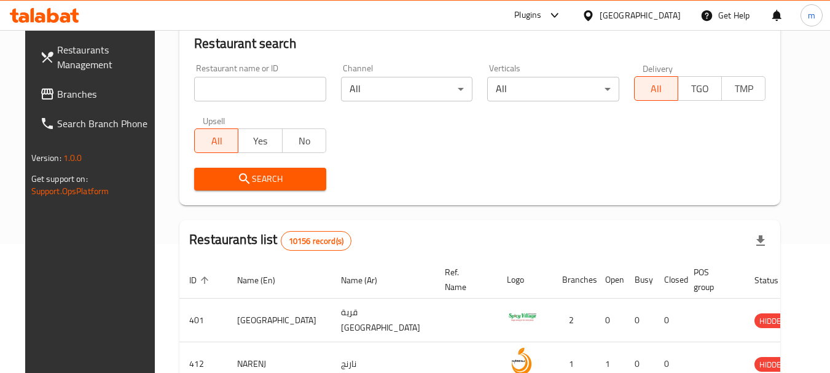
scroll to position [165, 0]
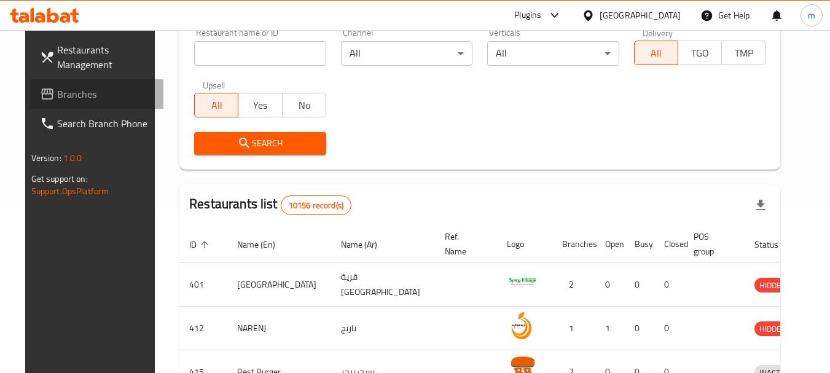
click at [57, 101] on span "Branches" at bounding box center [105, 94] width 97 height 15
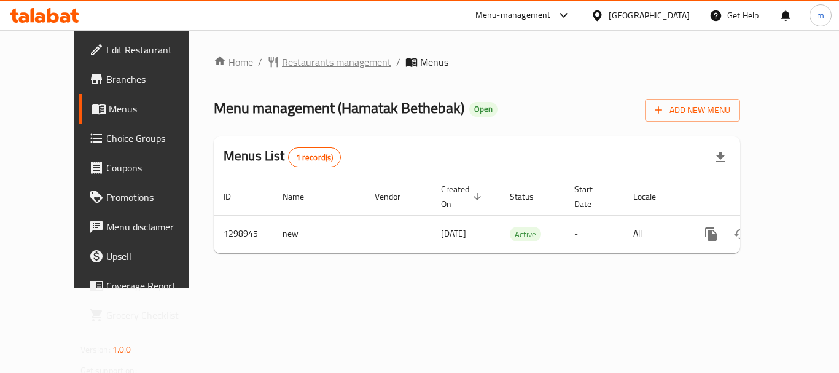
click at [298, 63] on span "Restaurants management" at bounding box center [336, 62] width 109 height 15
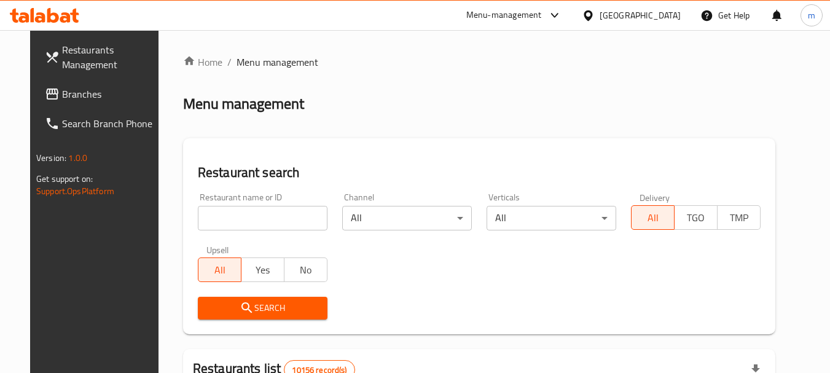
click at [235, 218] on div at bounding box center [415, 186] width 830 height 373
click at [235, 218] on input "search" at bounding box center [263, 218] width 130 height 25
paste input "701163"
type input "701163"
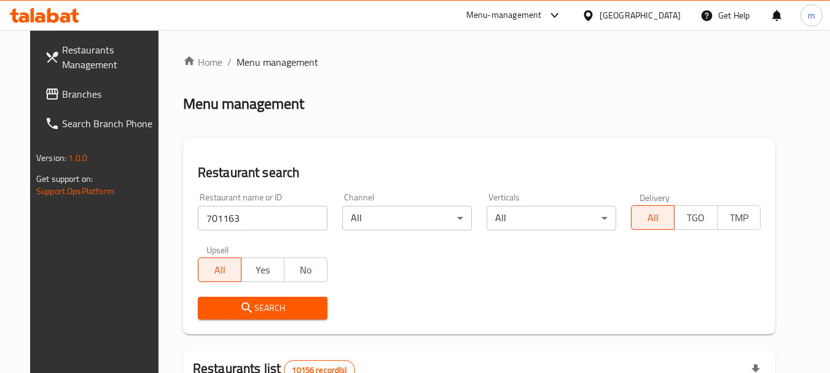
click at [243, 305] on span "Search" at bounding box center [263, 308] width 110 height 15
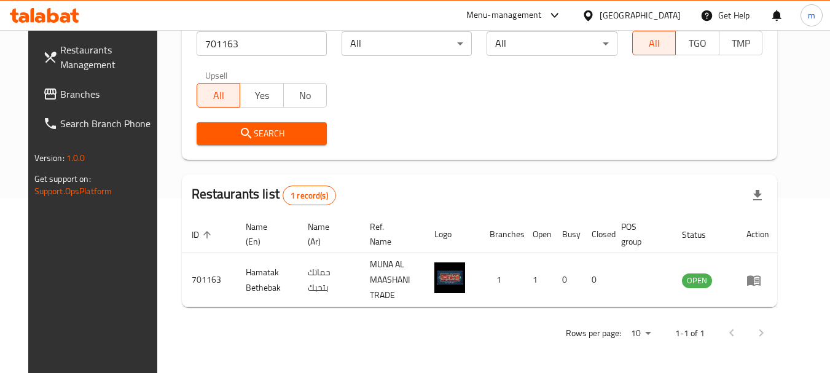
scroll to position [175, 0]
click at [592, 18] on icon at bounding box center [588, 15] width 9 height 10
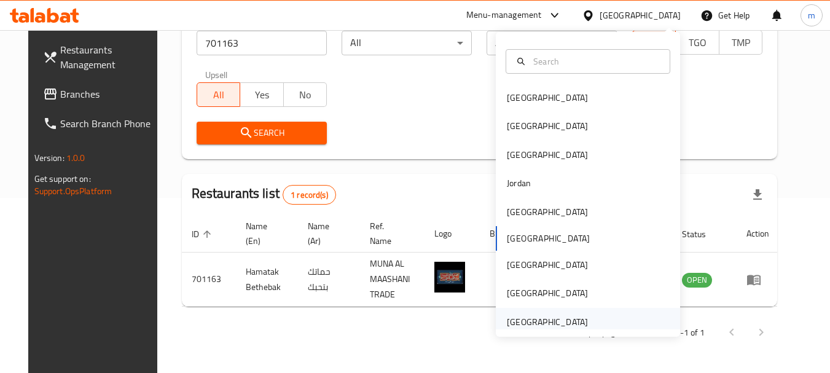
click at [533, 322] on div "[GEOGRAPHIC_DATA]" at bounding box center [547, 322] width 81 height 14
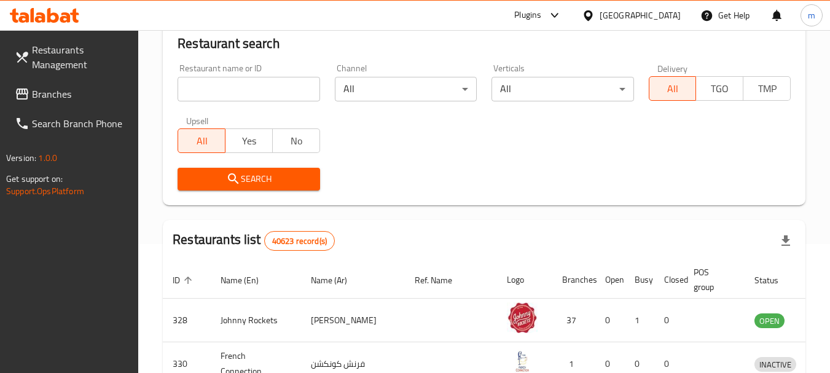
scroll to position [175, 0]
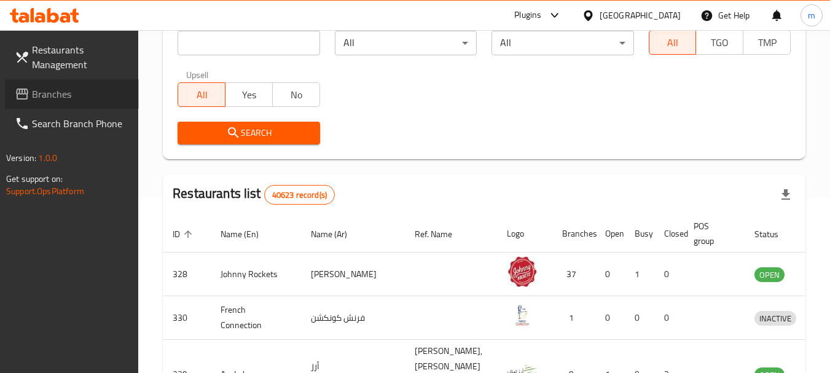
drag, startPoint x: 92, startPoint y: 97, endPoint x: 99, endPoint y: 97, distance: 7.4
click at [92, 97] on span "Branches" at bounding box center [80, 94] width 97 height 15
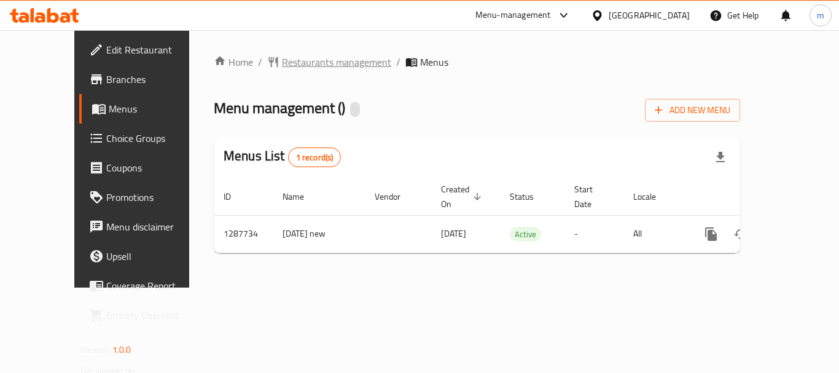
click at [297, 60] on span "Restaurants management" at bounding box center [336, 62] width 109 height 15
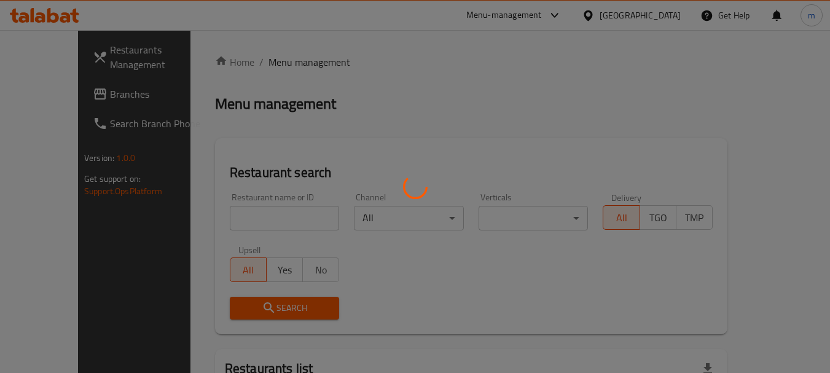
click at [261, 222] on div at bounding box center [415, 186] width 830 height 373
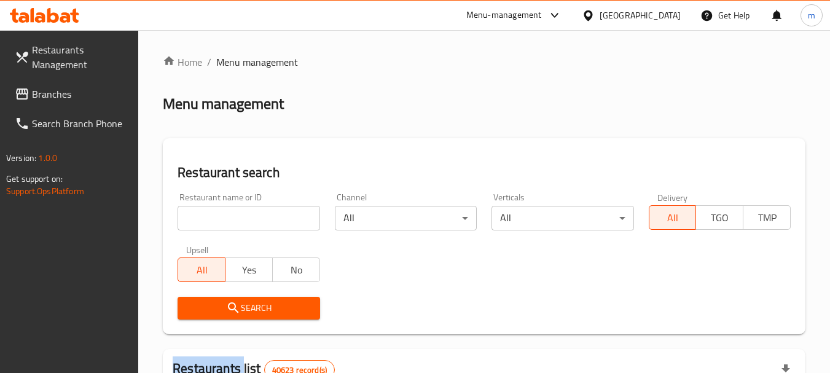
click at [261, 222] on div at bounding box center [415, 186] width 830 height 373
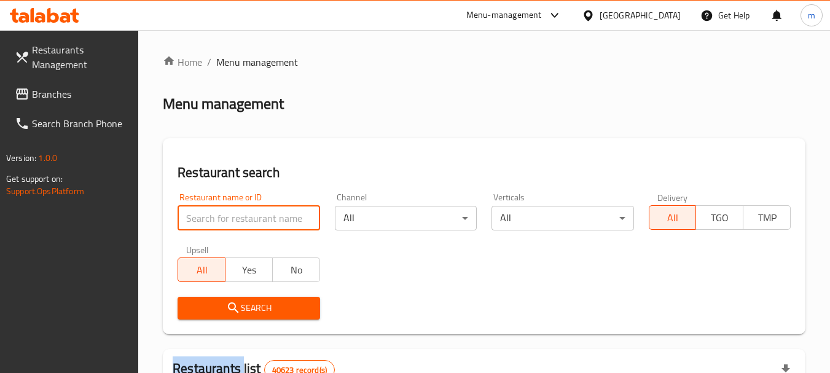
click at [261, 222] on input "search" at bounding box center [249, 218] width 142 height 25
paste input "696863"
type input "696863"
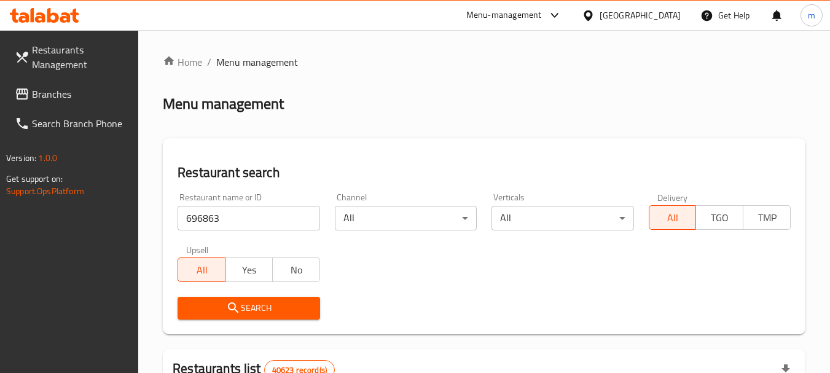
click at [262, 301] on span "Search" at bounding box center [248, 308] width 122 height 15
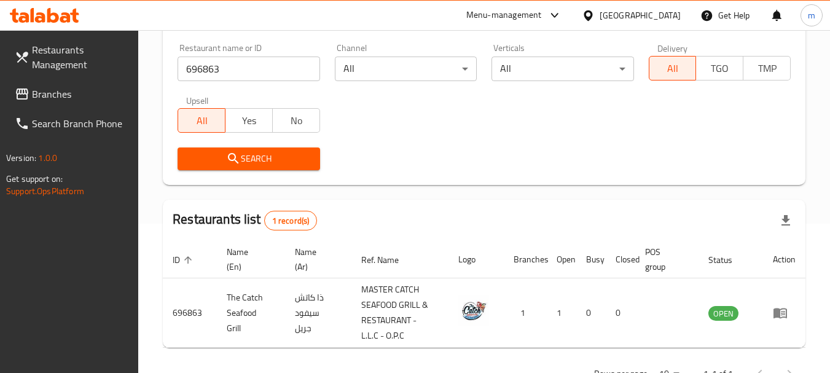
scroll to position [191, 0]
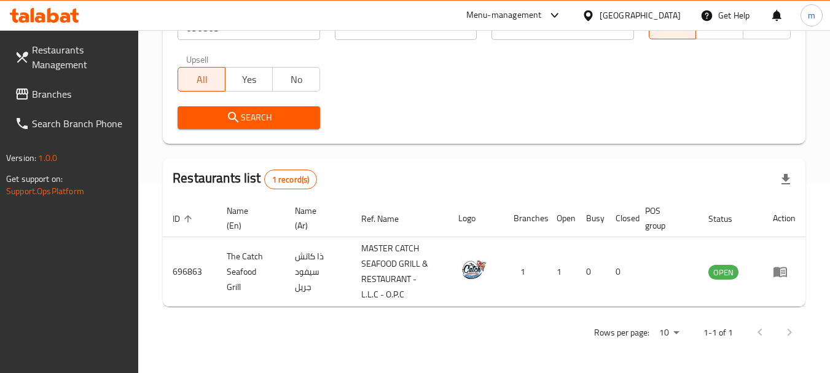
click at [591, 13] on icon at bounding box center [588, 15] width 13 height 13
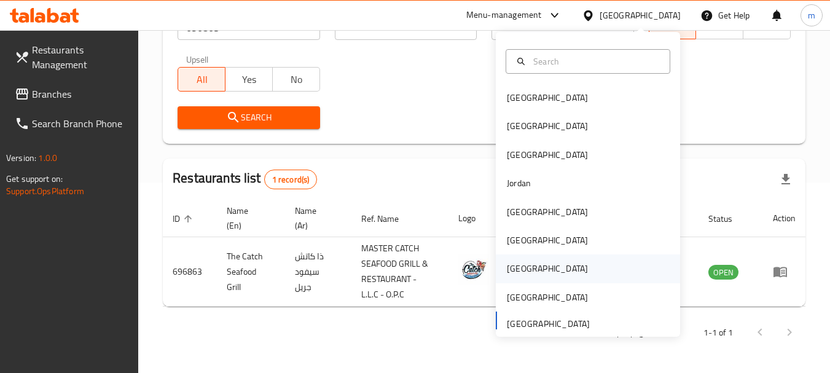
click at [507, 267] on div "Qatar" at bounding box center [547, 269] width 81 height 14
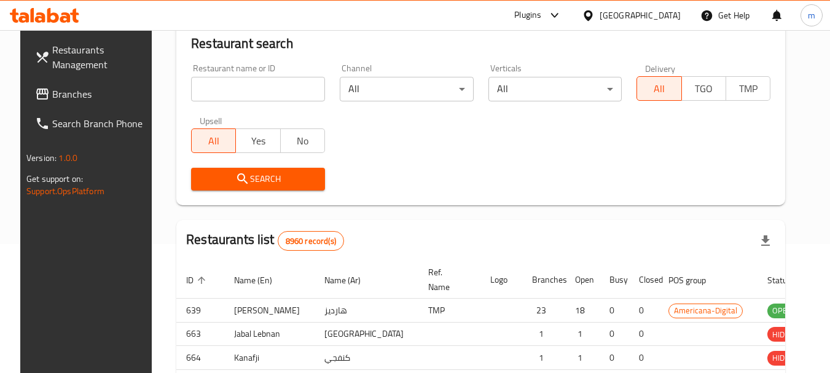
scroll to position [191, 0]
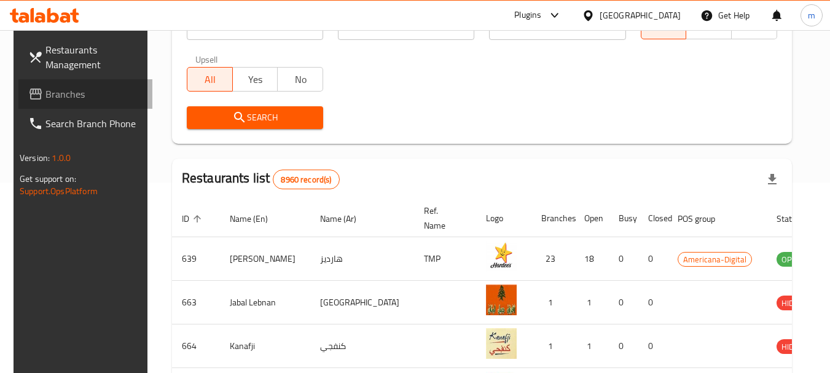
click at [93, 92] on span "Branches" at bounding box center [93, 94] width 97 height 15
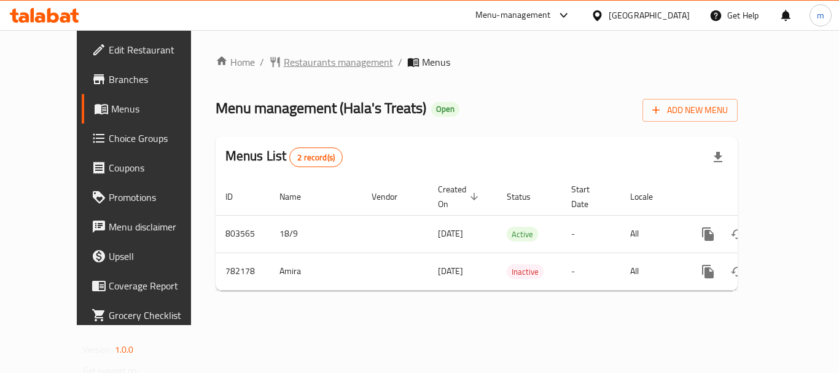
click at [284, 66] on span "Restaurants management" at bounding box center [338, 62] width 109 height 15
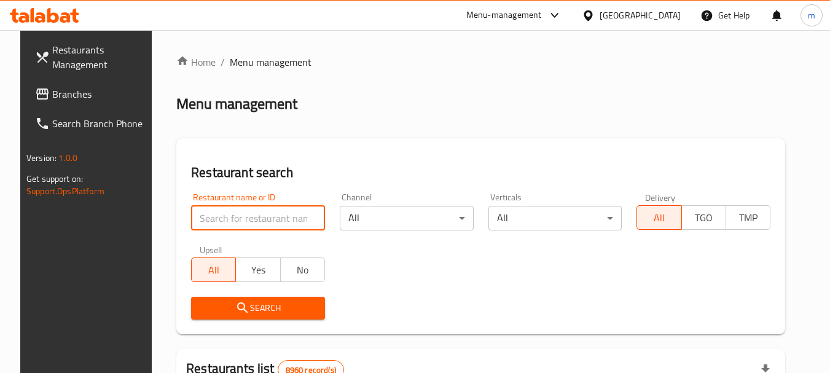
click at [229, 216] on input "search" at bounding box center [258, 218] width 134 height 25
paste input "652719"
type input "652719"
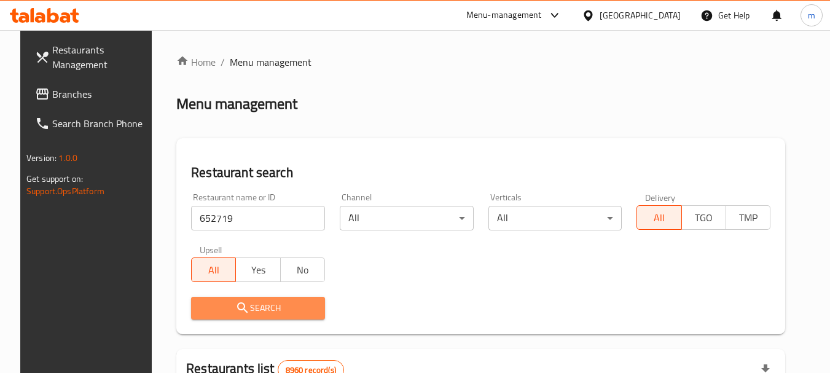
click at [257, 311] on span "Search" at bounding box center [258, 308] width 114 height 15
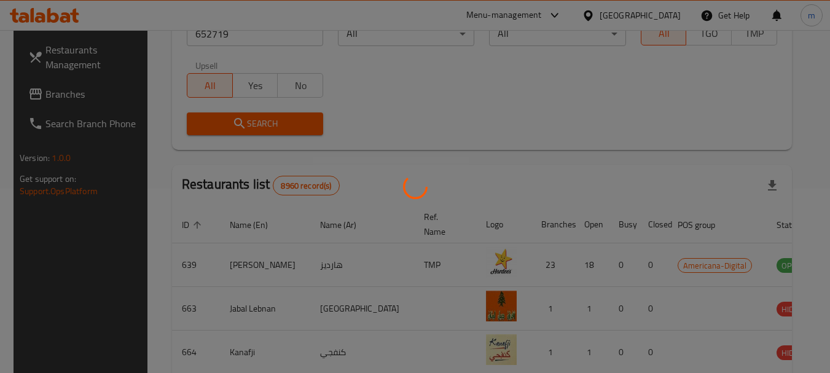
scroll to position [165, 0]
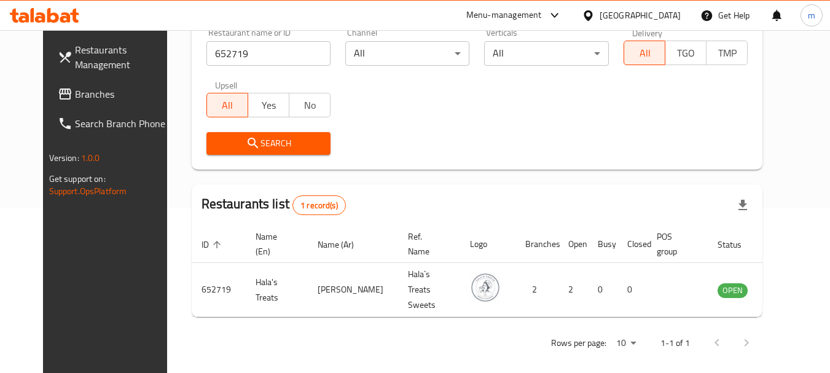
click at [595, 17] on icon at bounding box center [588, 15] width 13 height 13
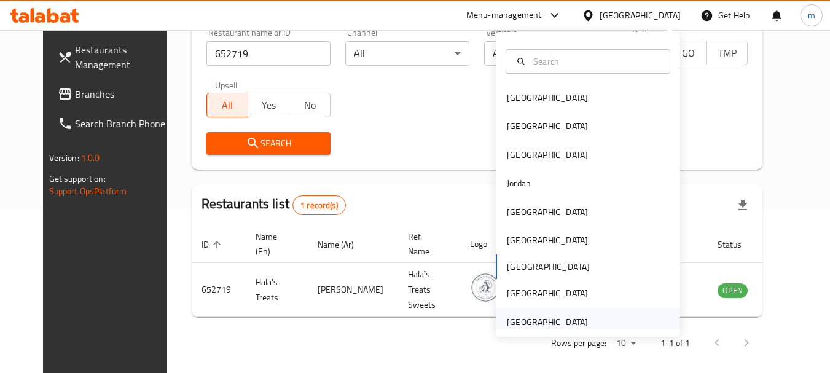
click at [524, 324] on div "United Arab Emirates" at bounding box center [547, 322] width 81 height 14
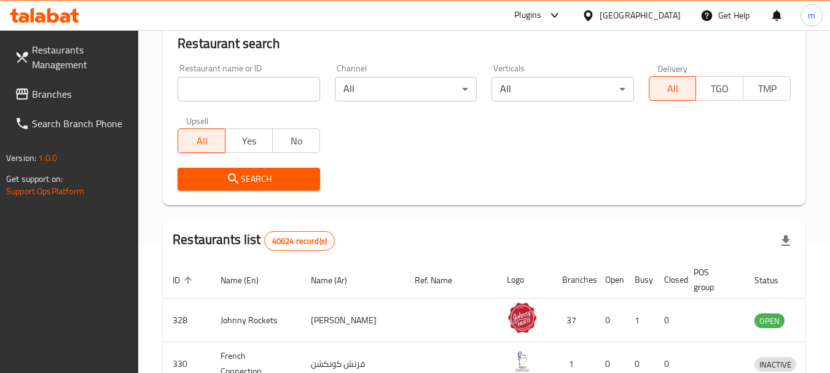
scroll to position [165, 0]
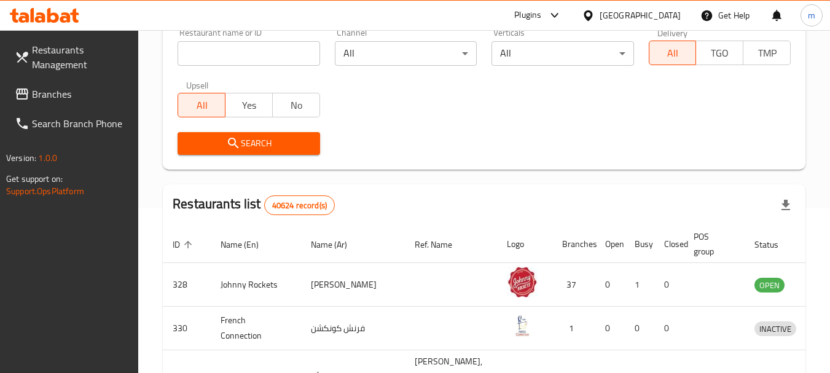
click at [72, 88] on span "Branches" at bounding box center [80, 94] width 97 height 15
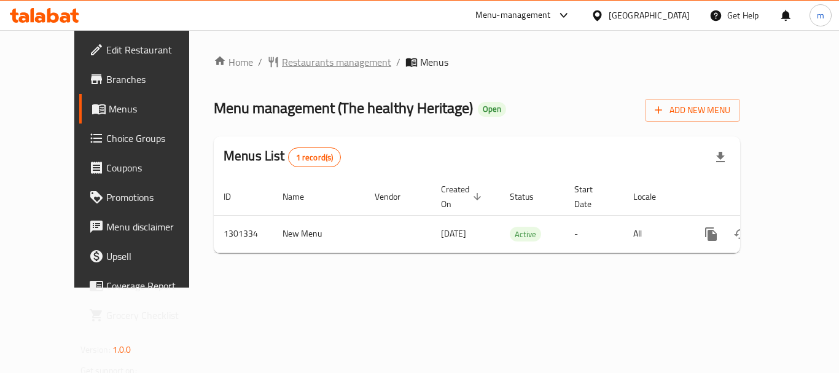
click at [283, 62] on span "Restaurants management" at bounding box center [336, 62] width 109 height 15
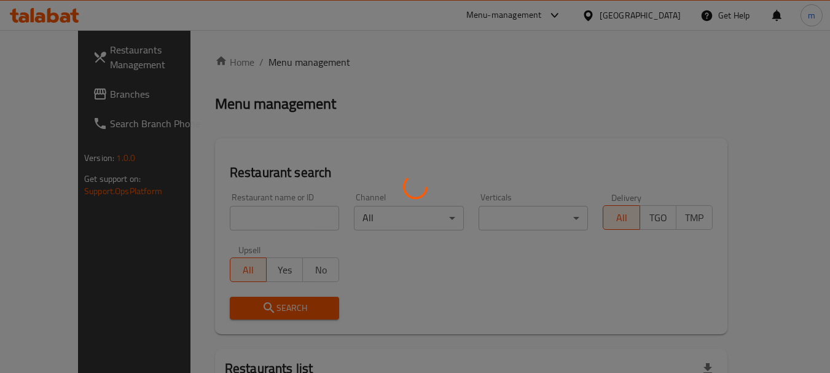
click at [226, 212] on div at bounding box center [415, 186] width 830 height 373
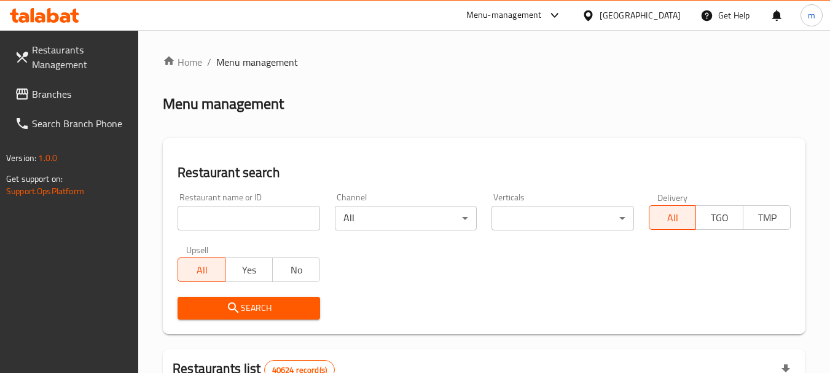
drag, startPoint x: 224, startPoint y: 212, endPoint x: 229, endPoint y: 209, distance: 6.3
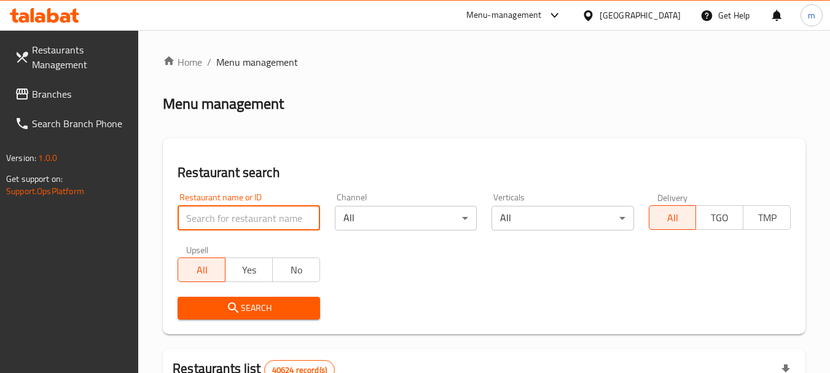
click at [224, 212] on input "search" at bounding box center [249, 218] width 142 height 25
paste input "701977"
type input "701977"
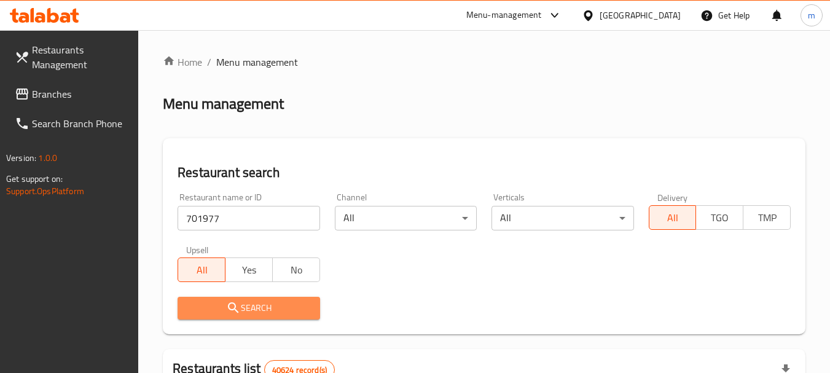
click at [248, 305] on span "Search" at bounding box center [248, 308] width 122 height 15
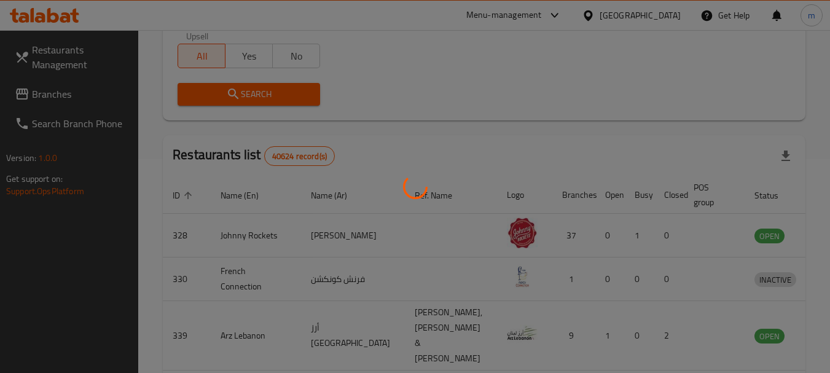
scroll to position [165, 0]
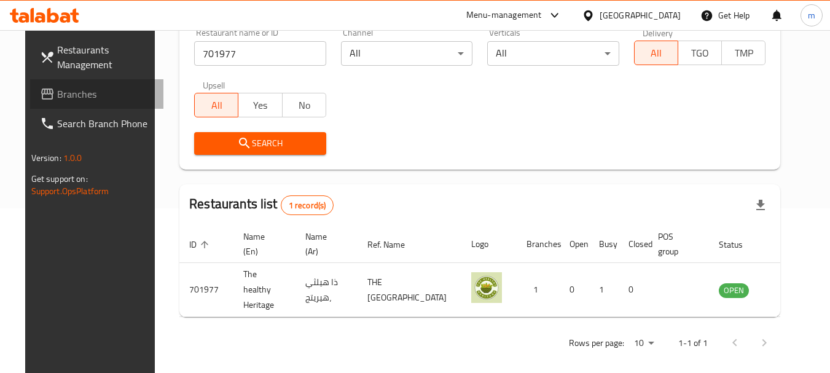
click at [57, 98] on span "Branches" at bounding box center [105, 94] width 97 height 15
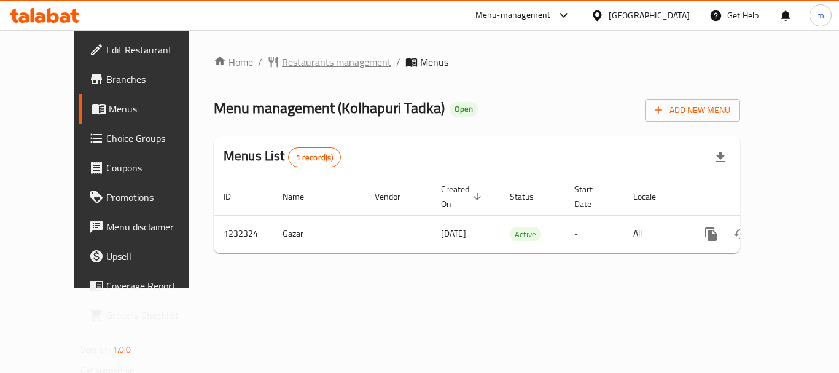
click at [293, 61] on span "Restaurants management" at bounding box center [336, 62] width 109 height 15
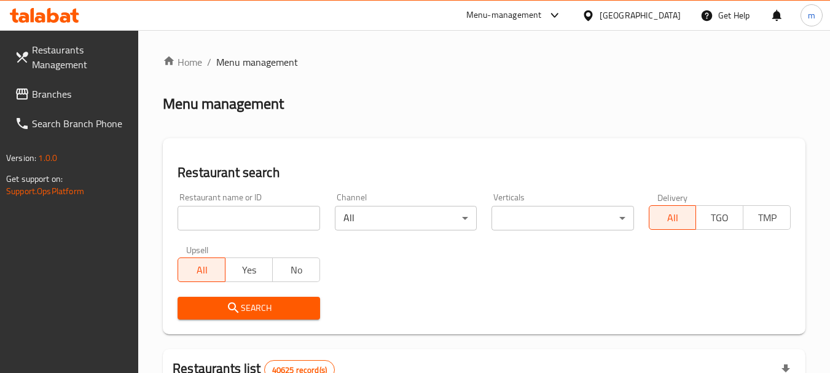
click at [245, 227] on input "search" at bounding box center [249, 218] width 142 height 25
paste input "677733"
type input "677733"
click at [265, 308] on span "Search" at bounding box center [248, 308] width 122 height 15
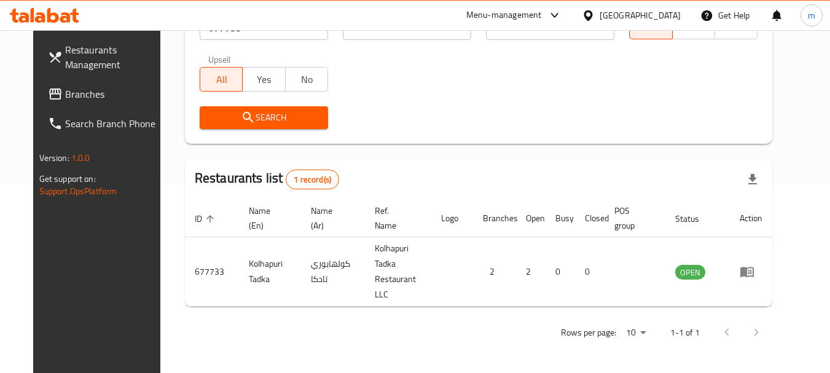
scroll to position [165, 0]
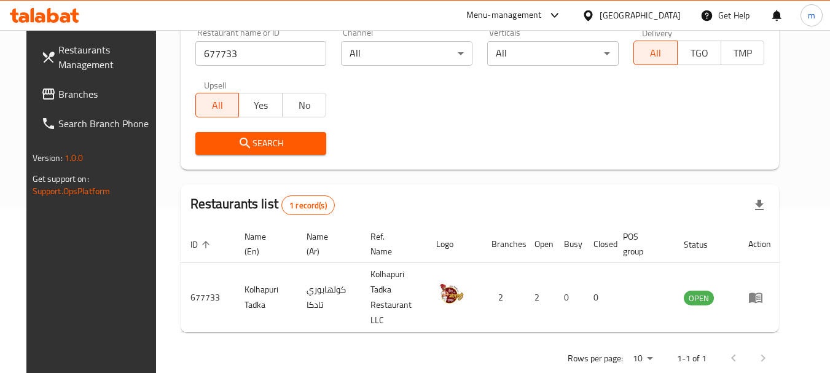
click at [597, 14] on div at bounding box center [591, 16] width 18 height 14
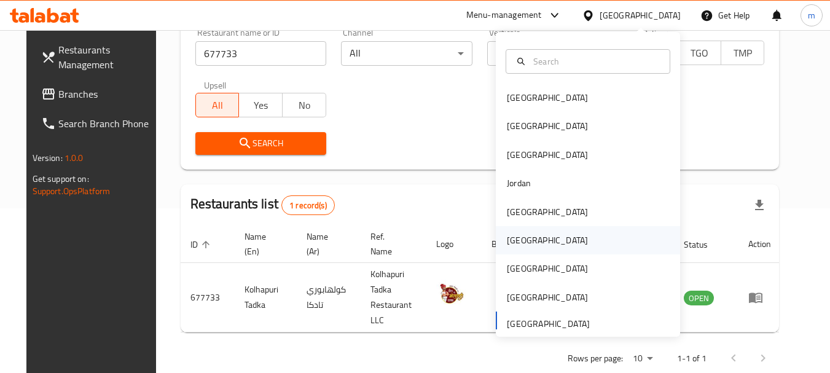
click at [511, 237] on div "[GEOGRAPHIC_DATA]" at bounding box center [547, 241] width 81 height 14
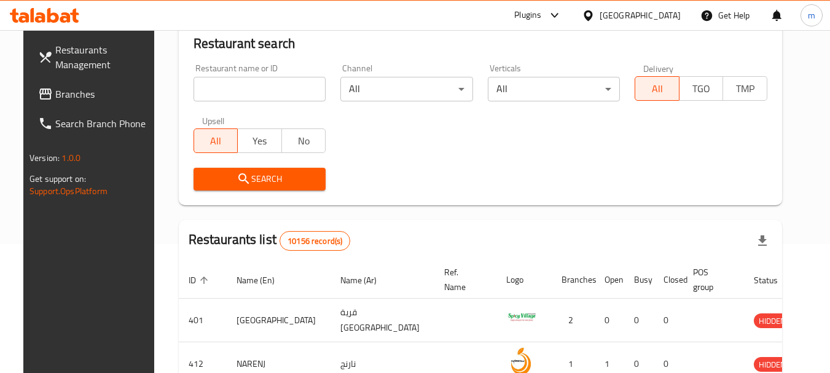
scroll to position [165, 0]
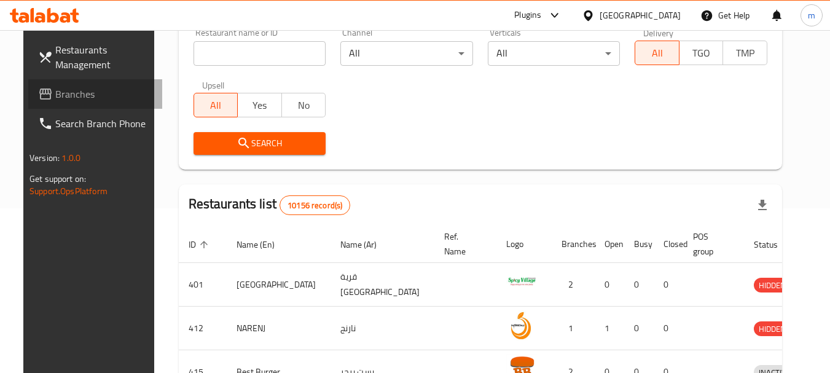
click at [38, 96] on span at bounding box center [46, 94] width 17 height 15
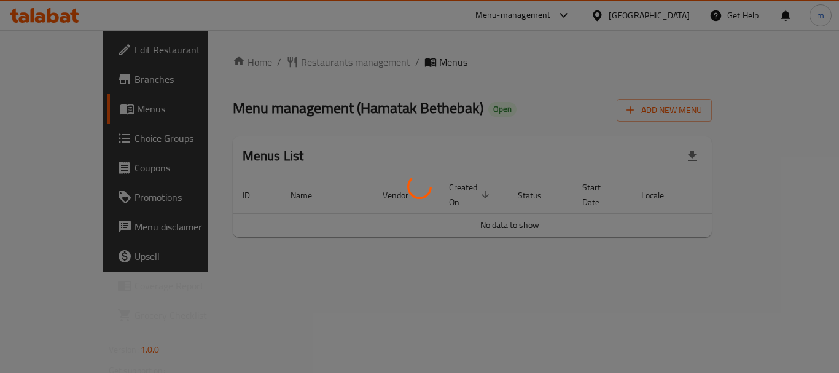
click at [284, 60] on div at bounding box center [419, 186] width 839 height 373
click at [284, 64] on div at bounding box center [419, 186] width 839 height 373
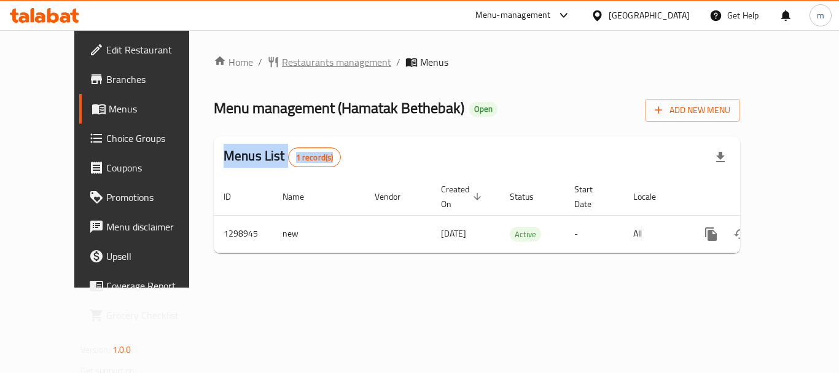
click at [283, 65] on span "Restaurants management" at bounding box center [336, 62] width 109 height 15
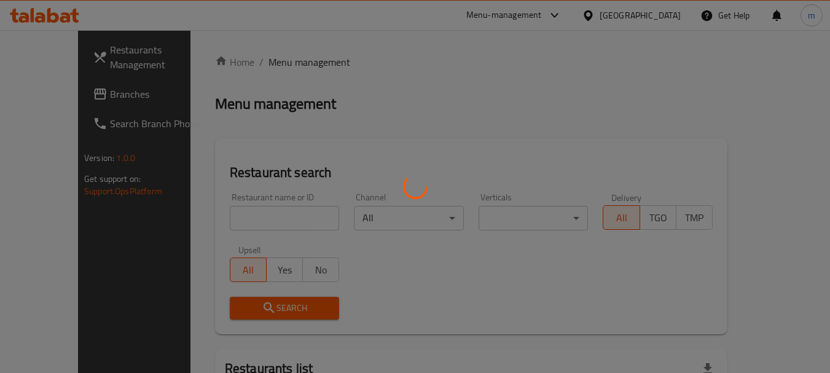
click at [283, 65] on div at bounding box center [415, 186] width 830 height 373
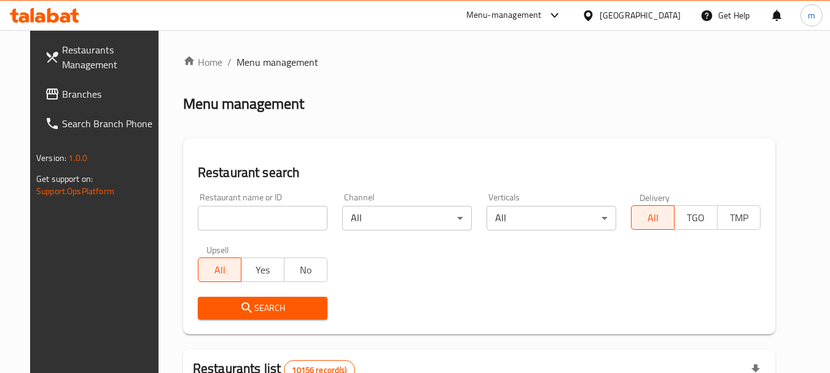
drag, startPoint x: 241, startPoint y: 224, endPoint x: 247, endPoint y: 218, distance: 9.1
click at [241, 226] on input "search" at bounding box center [263, 218] width 130 height 25
paste input "701163"
type input "701163"
click at [256, 301] on span "Search" at bounding box center [263, 308] width 110 height 15
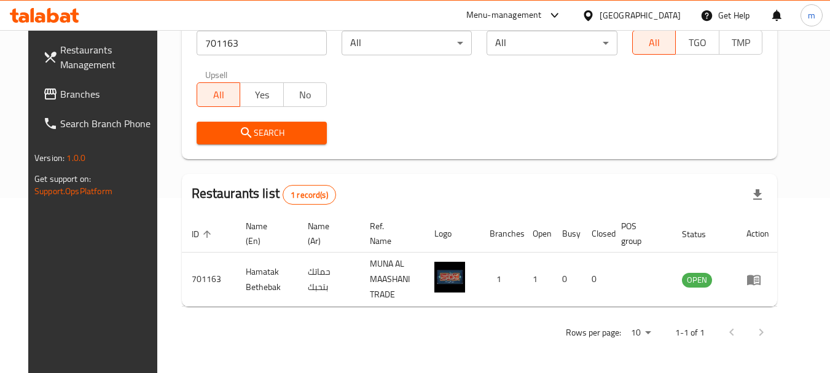
scroll to position [175, 0]
click at [104, 95] on span "Branches" at bounding box center [108, 94] width 97 height 15
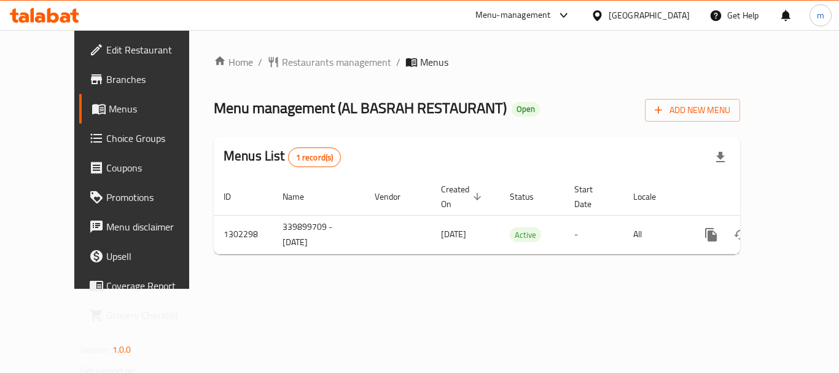
click at [286, 62] on span "Restaurants management" at bounding box center [336, 62] width 109 height 15
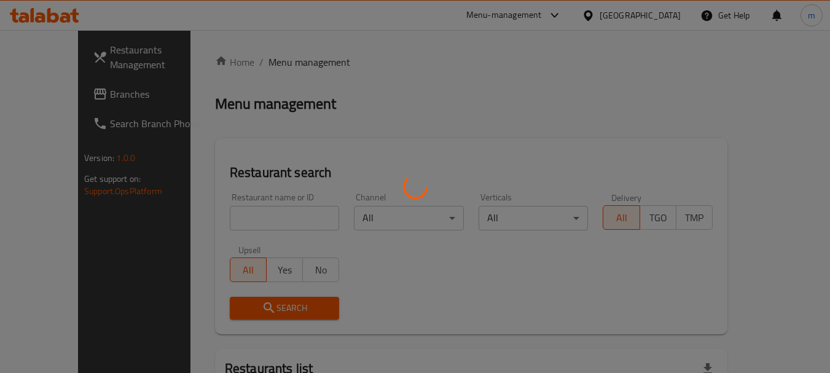
click at [206, 217] on div at bounding box center [415, 186] width 830 height 373
click at [206, 218] on div at bounding box center [415, 186] width 830 height 373
click at [209, 221] on div at bounding box center [415, 186] width 830 height 373
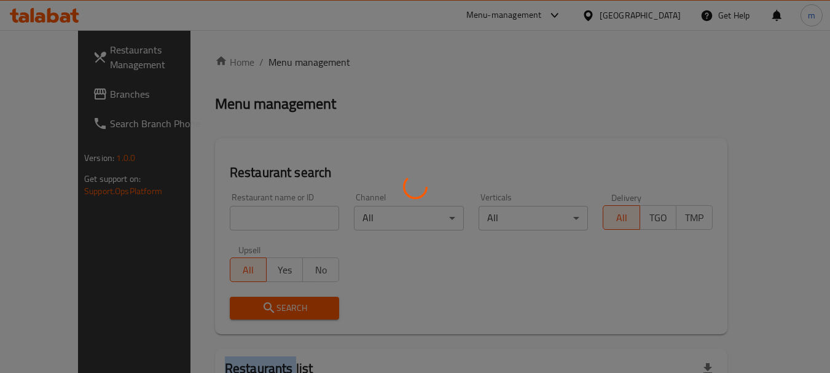
click at [209, 221] on div at bounding box center [415, 186] width 830 height 373
click at [210, 221] on div at bounding box center [415, 186] width 830 height 373
click at [213, 222] on div at bounding box center [415, 186] width 830 height 373
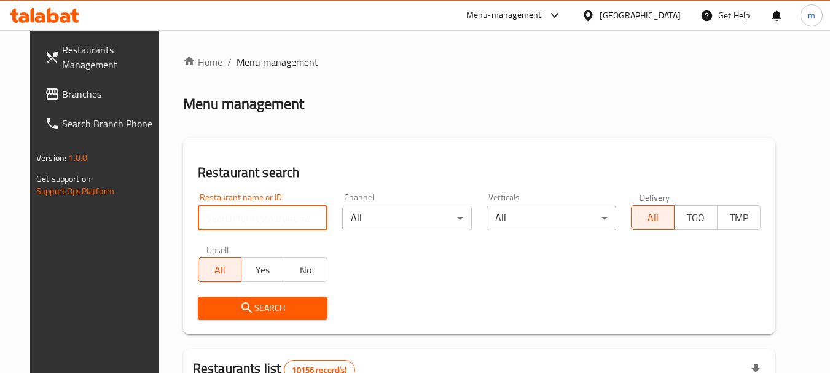
drag, startPoint x: 183, startPoint y: 219, endPoint x: 199, endPoint y: 213, distance: 17.1
click at [198, 219] on input "search" at bounding box center [263, 218] width 130 height 25
paste input "702368"
type input "702368"
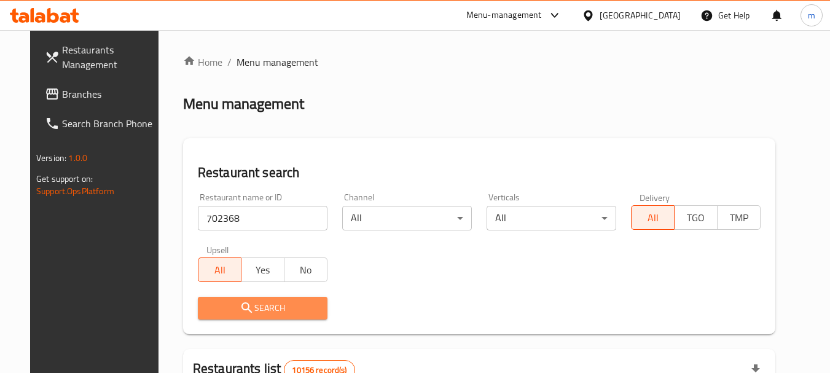
drag, startPoint x: 238, startPoint y: 303, endPoint x: 352, endPoint y: 270, distance: 118.3
click at [243, 304] on span "Search" at bounding box center [263, 308] width 110 height 15
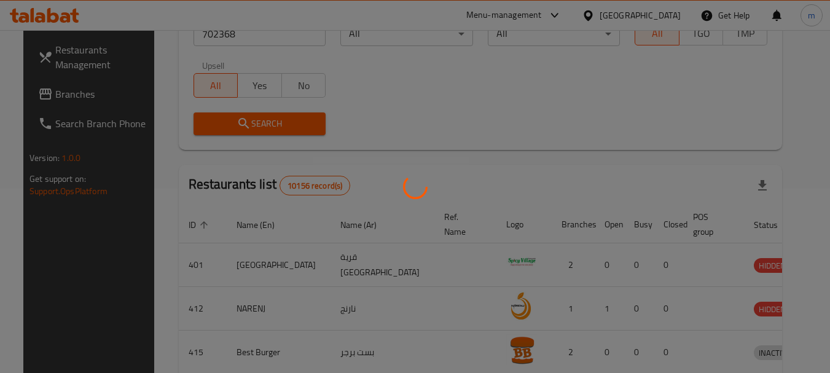
scroll to position [175, 0]
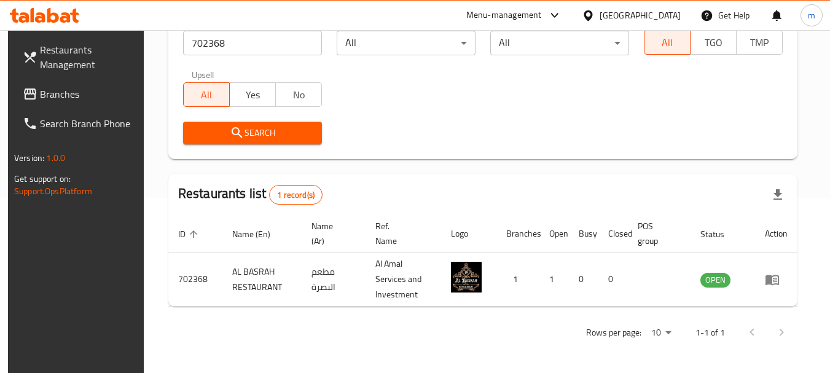
click at [108, 97] on span "Branches" at bounding box center [88, 94] width 97 height 15
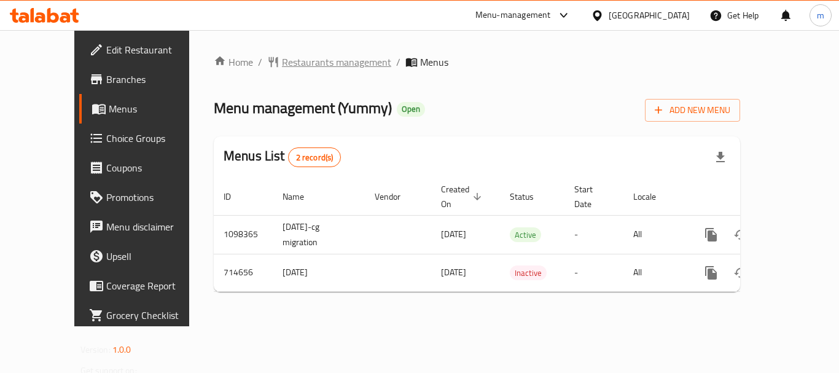
click at [294, 67] on span "Restaurants management" at bounding box center [336, 62] width 109 height 15
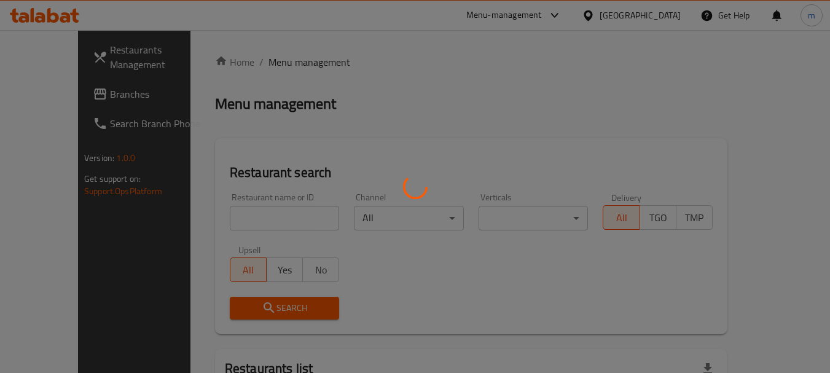
click at [234, 220] on div at bounding box center [415, 186] width 830 height 373
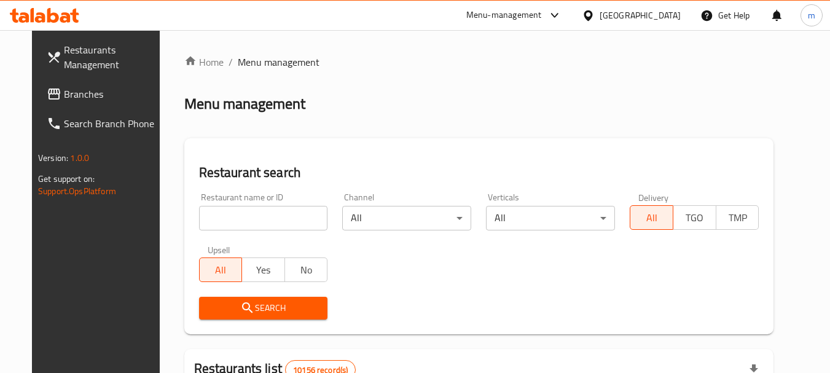
click at [216, 218] on input "search" at bounding box center [263, 218] width 129 height 25
paste input "645454"
type input "645454"
click at [240, 301] on icon "submit" at bounding box center [247, 308] width 15 height 15
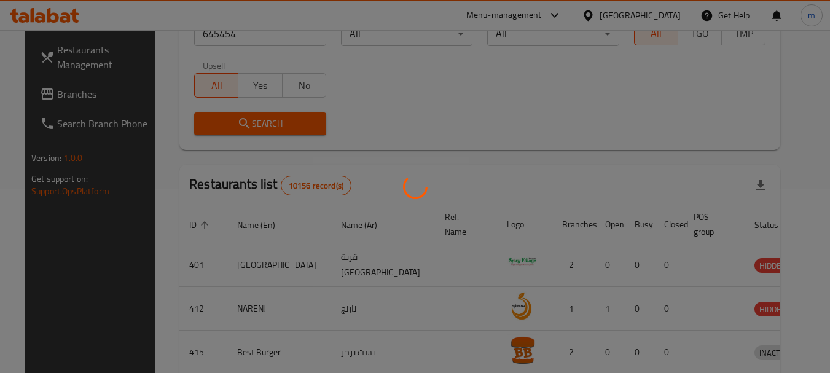
scroll to position [165, 0]
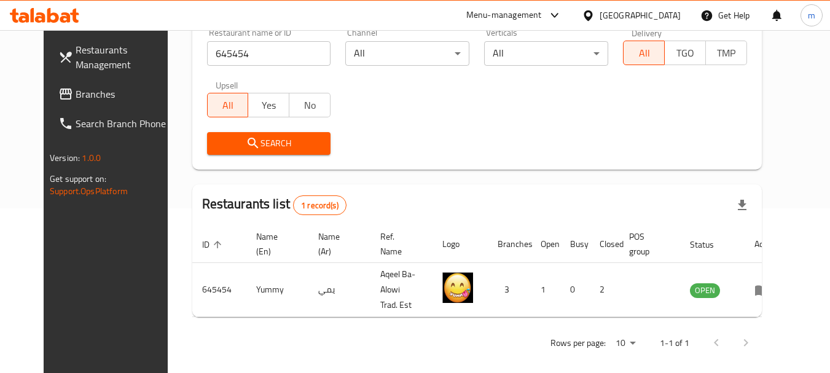
click at [592, 16] on icon at bounding box center [588, 15] width 9 height 10
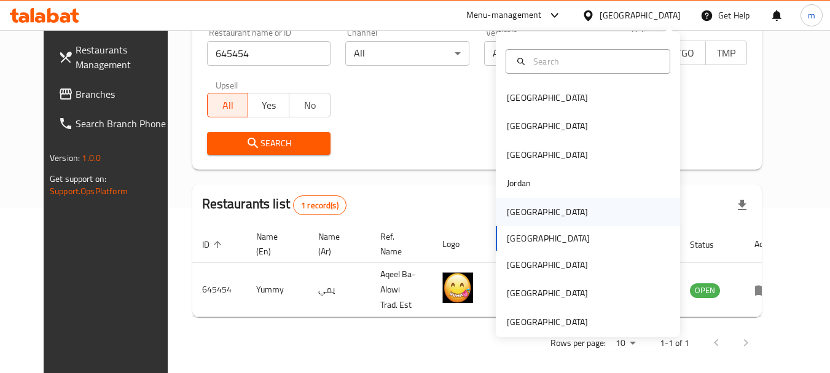
click at [510, 211] on div "[GEOGRAPHIC_DATA]" at bounding box center [547, 212] width 81 height 14
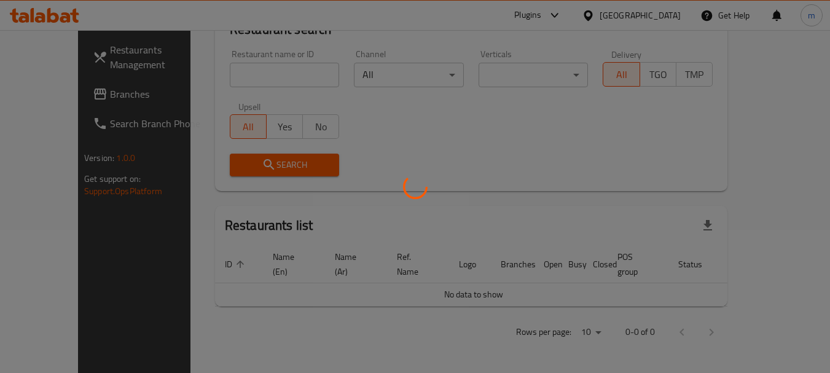
scroll to position [129, 0]
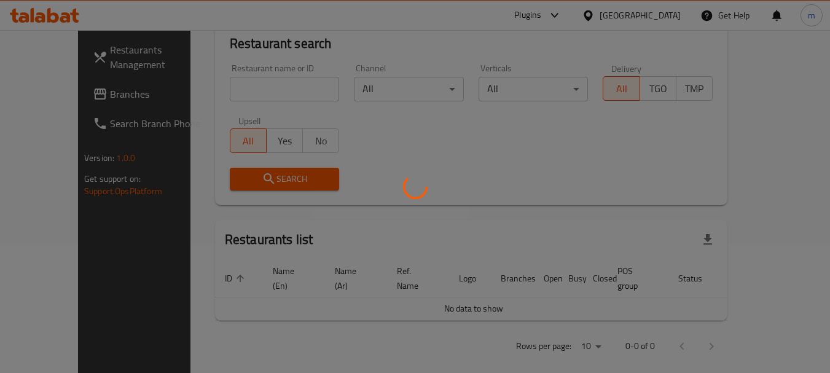
click at [73, 101] on div at bounding box center [415, 186] width 830 height 373
click at [59, 93] on div at bounding box center [415, 186] width 830 height 373
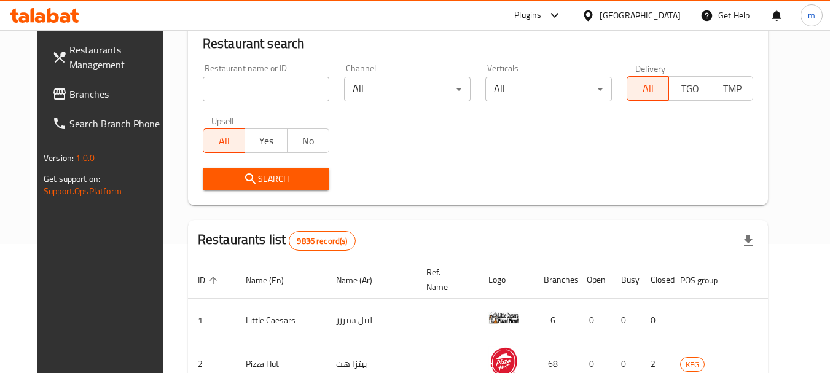
scroll to position [165, 0]
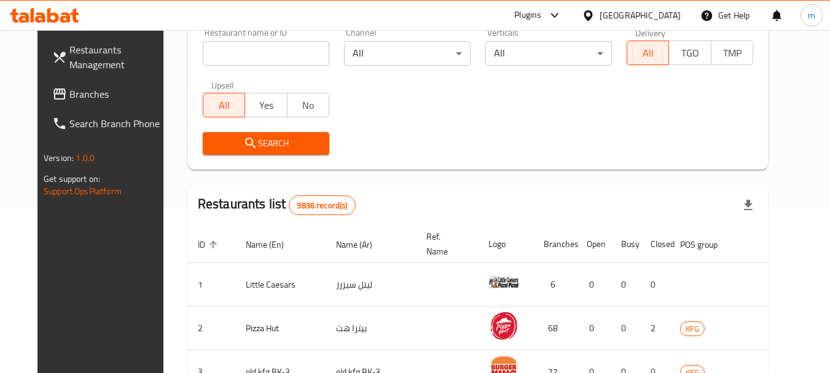
click at [57, 100] on div at bounding box center [415, 186] width 830 height 373
click at [69, 98] on span "Branches" at bounding box center [117, 94] width 97 height 15
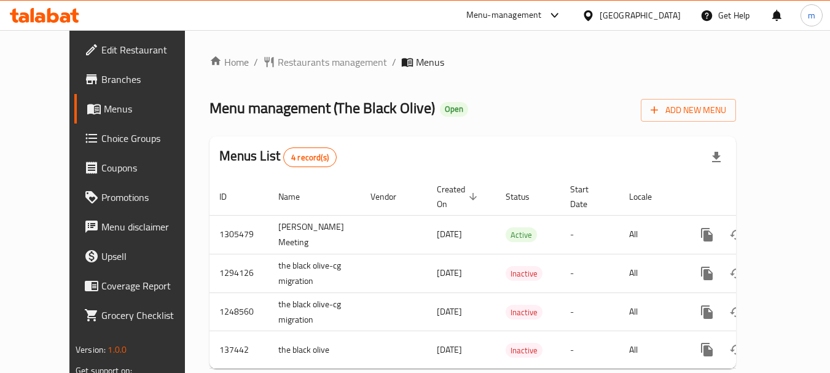
click at [296, 62] on span "Restaurants management" at bounding box center [332, 62] width 109 height 15
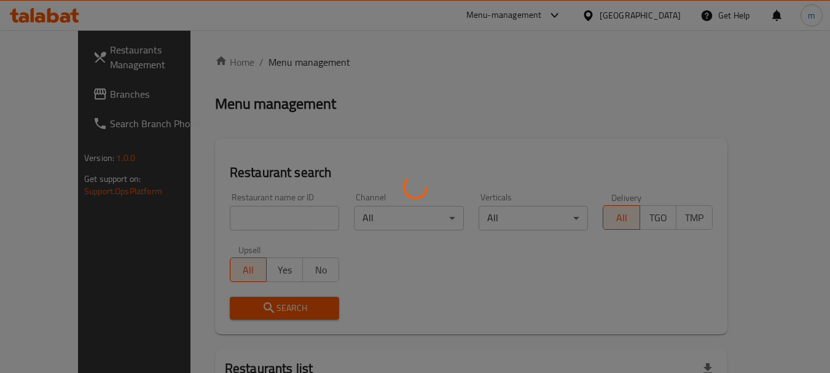
click at [226, 220] on div at bounding box center [415, 186] width 830 height 373
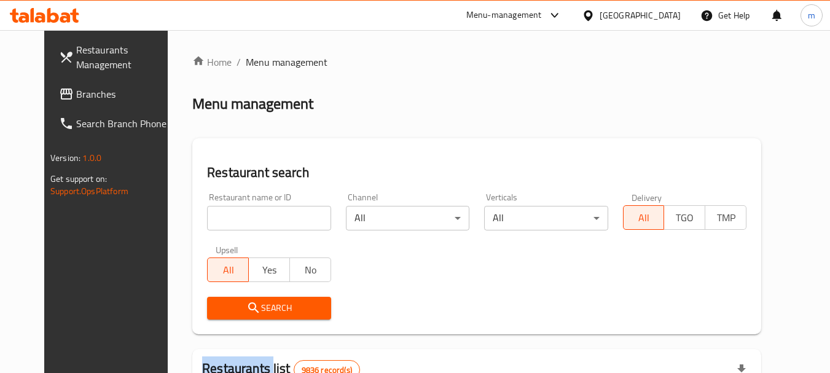
click at [226, 220] on div "Home / Menu management Menu management Restaurant search Restaurant name or ID …" at bounding box center [476, 380] width 569 height 651
click at [225, 219] on input "search" at bounding box center [269, 218] width 124 height 25
paste input "611216"
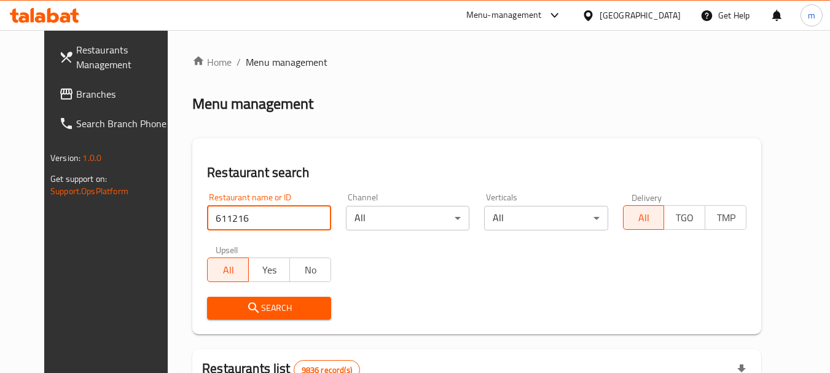
type input "611216"
drag, startPoint x: 244, startPoint y: 304, endPoint x: 259, endPoint y: 301, distance: 15.8
click at [245, 305] on span "Search" at bounding box center [269, 308] width 104 height 15
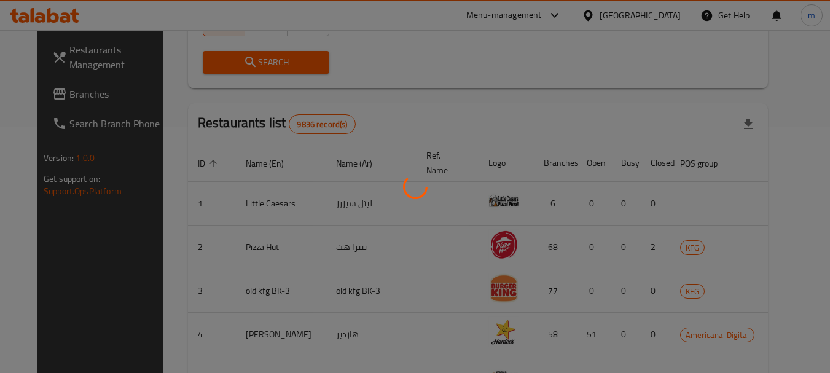
scroll to position [165, 0]
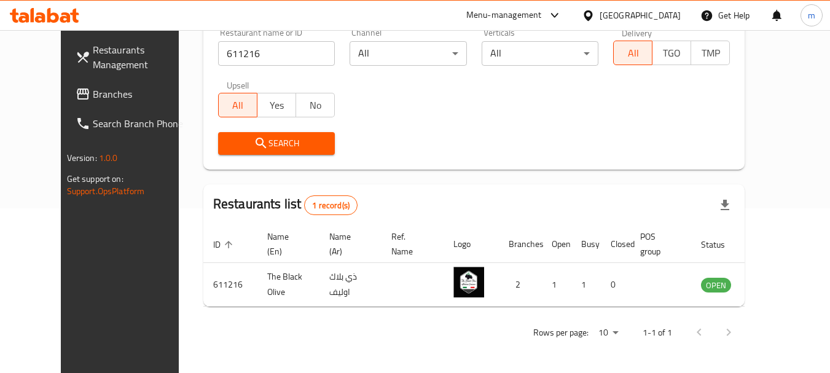
click at [595, 14] on icon at bounding box center [588, 15] width 13 height 13
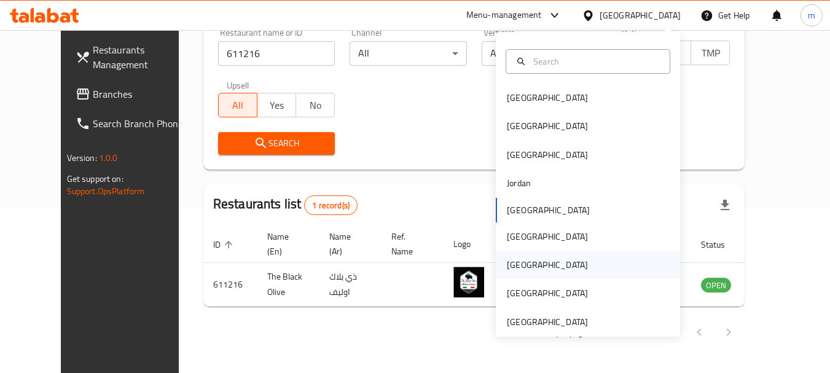
click at [515, 267] on div "[GEOGRAPHIC_DATA]" at bounding box center [547, 265] width 81 height 14
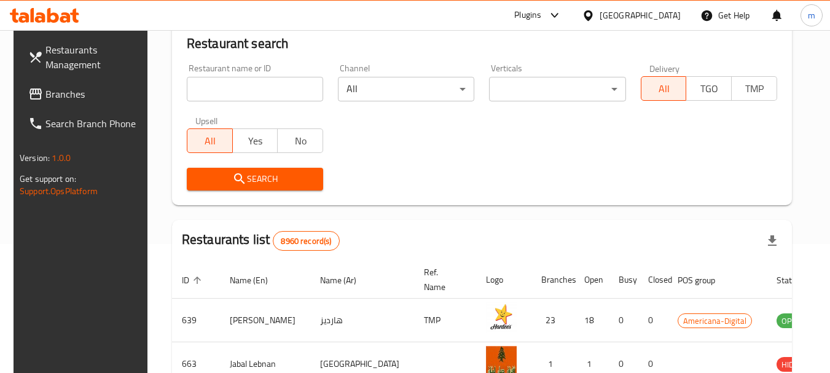
scroll to position [165, 0]
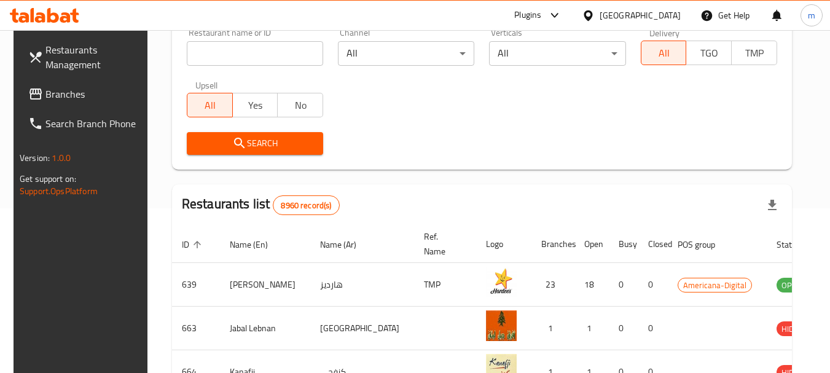
click at [90, 92] on span "Branches" at bounding box center [93, 94] width 97 height 15
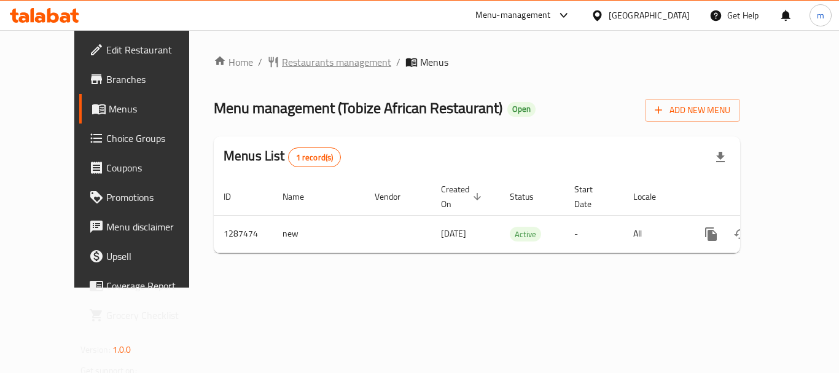
drag, startPoint x: 0, startPoint y: 0, endPoint x: 276, endPoint y: 66, distance: 283.7
click at [276, 66] on div "Home / Restaurants management / Menus Menu management ( Tobize African Restaura…" at bounding box center [477, 159] width 527 height 208
click at [282, 66] on span "Restaurants management" at bounding box center [336, 62] width 109 height 15
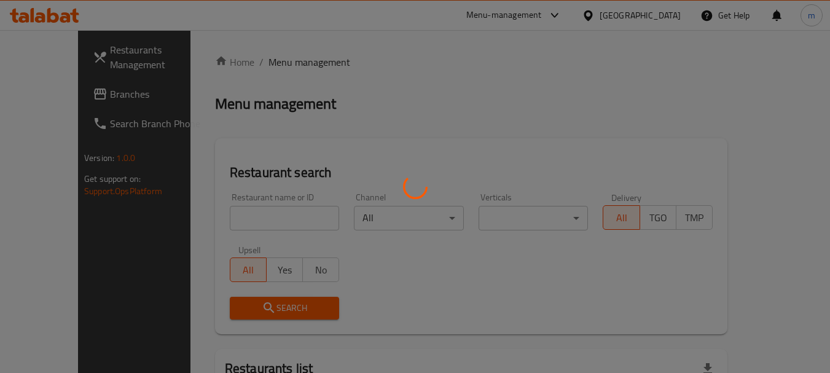
click at [232, 219] on div at bounding box center [415, 186] width 830 height 373
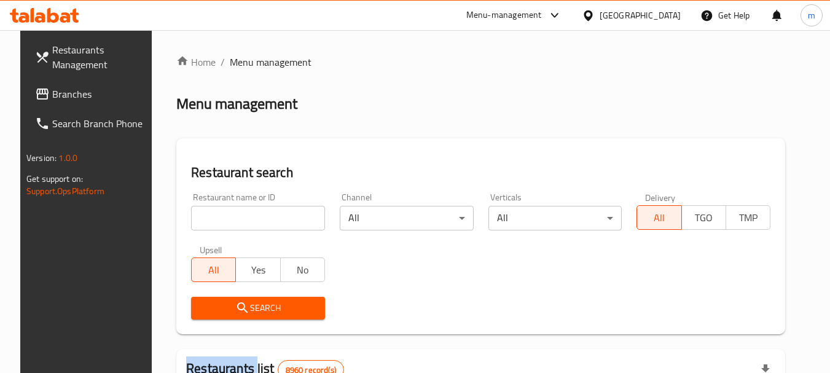
click at [230, 221] on input "search" at bounding box center [258, 218] width 134 height 25
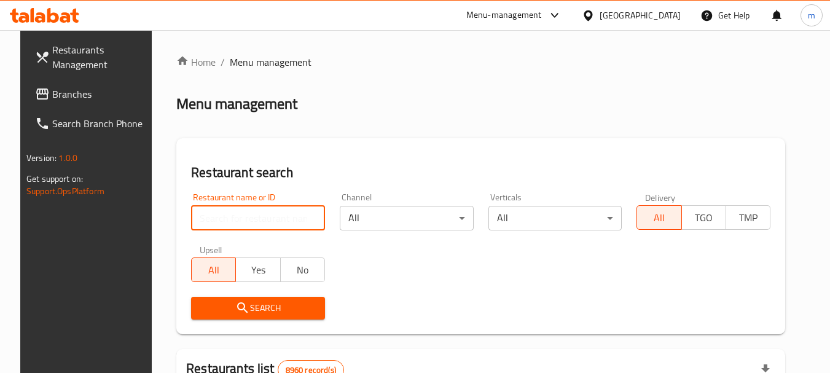
paste input "696709"
type input "696709"
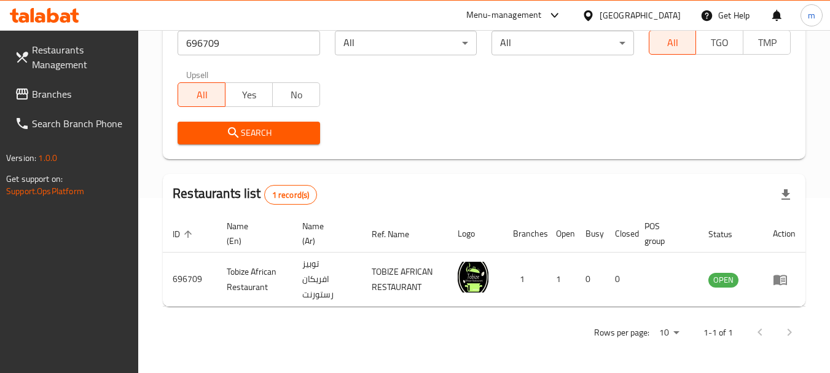
scroll to position [175, 0]
drag, startPoint x: 45, startPoint y: 97, endPoint x: 70, endPoint y: 111, distance: 28.9
click at [44, 96] on span "Branches" at bounding box center [80, 94] width 97 height 15
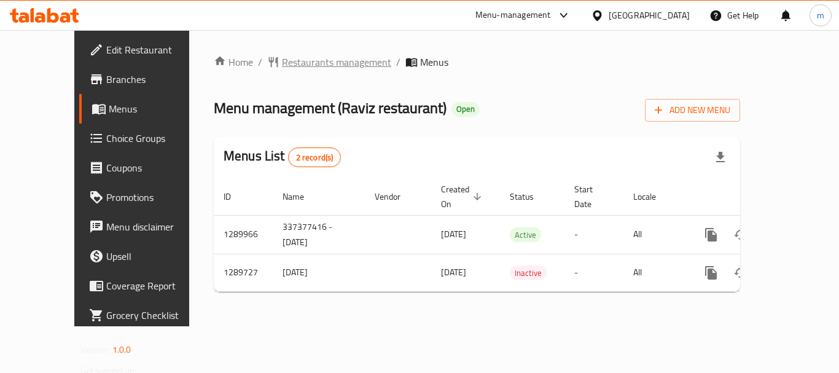
click at [282, 63] on span "Restaurants management" at bounding box center [336, 62] width 109 height 15
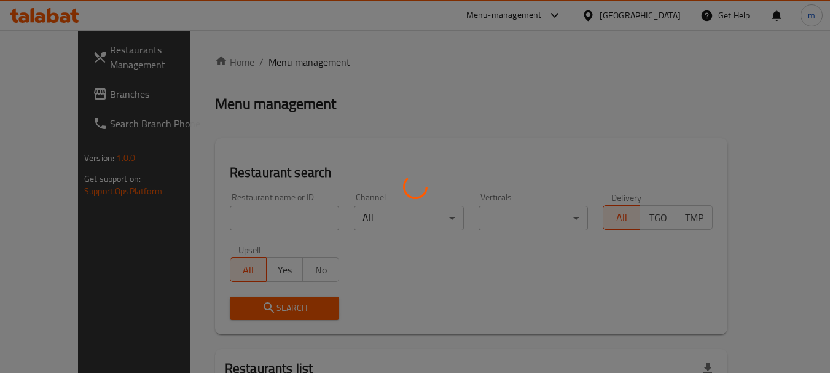
click at [237, 222] on div at bounding box center [415, 186] width 830 height 373
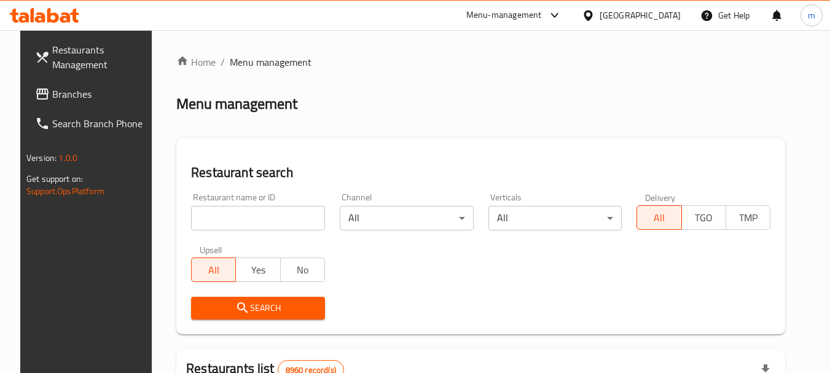
click at [233, 222] on div at bounding box center [415, 186] width 830 height 373
click at [230, 222] on input "search" at bounding box center [258, 218] width 134 height 25
paste input "697815"
type input "697815"
click at [212, 309] on span "Search" at bounding box center [258, 308] width 114 height 15
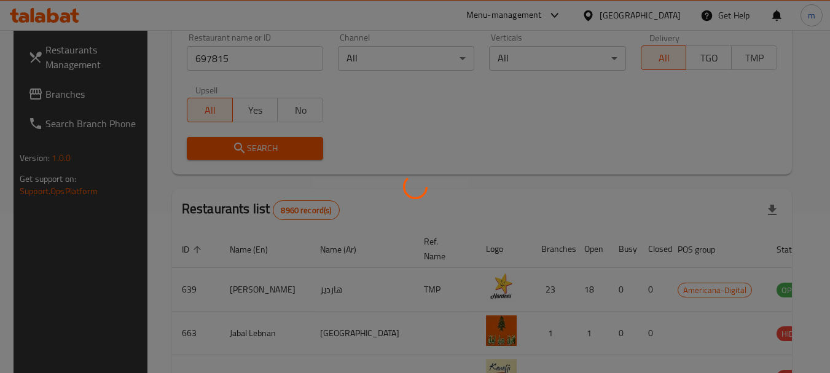
scroll to position [165, 0]
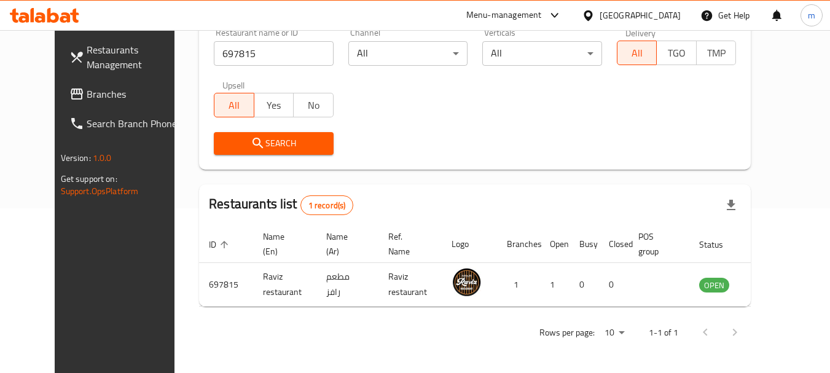
click at [595, 16] on icon at bounding box center [588, 15] width 13 height 13
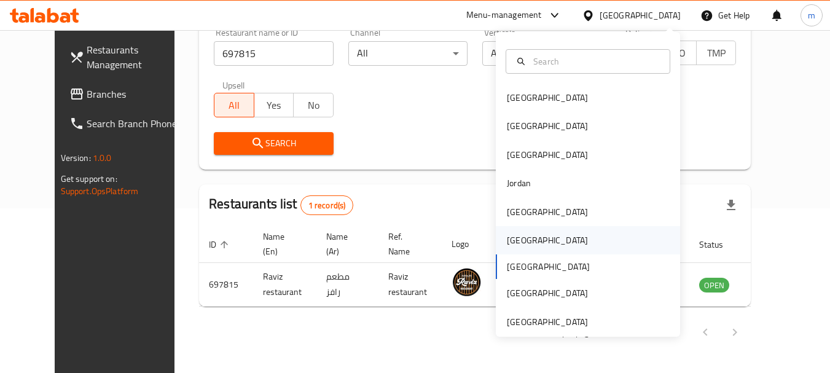
click at [514, 244] on div "Oman" at bounding box center [547, 241] width 81 height 14
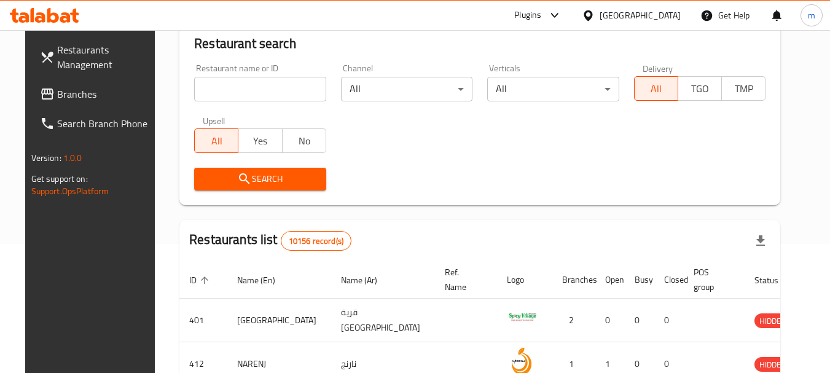
scroll to position [165, 0]
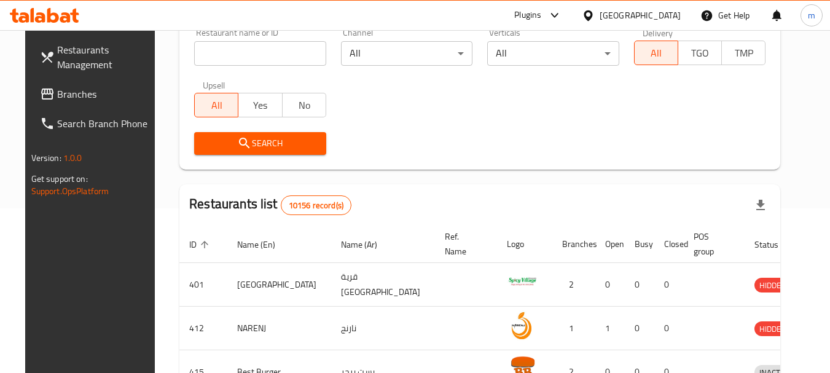
click at [55, 104] on link "Branches" at bounding box center [97, 93] width 134 height 29
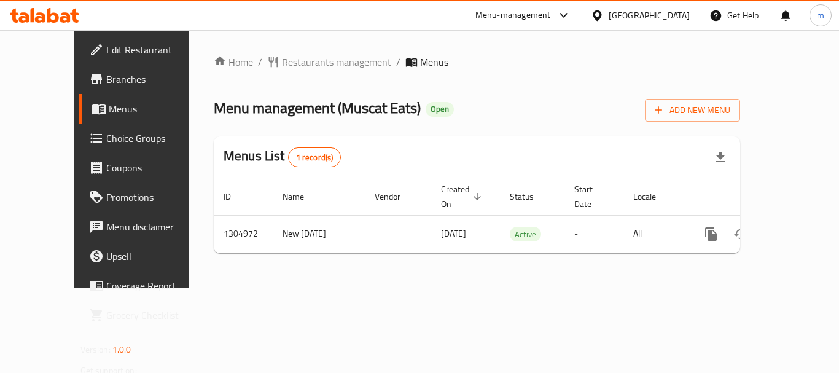
click at [282, 61] on span "Restaurants management" at bounding box center [336, 62] width 109 height 15
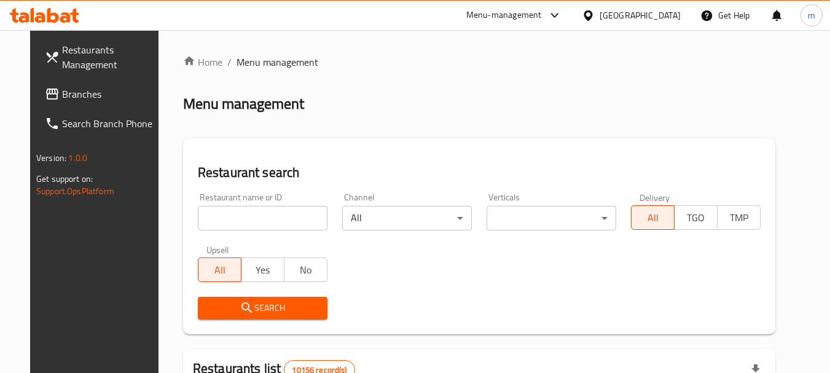
click at [221, 214] on div at bounding box center [415, 186] width 830 height 373
click at [221, 214] on input "search" at bounding box center [263, 218] width 130 height 25
paste input "703505"
type input "703505"
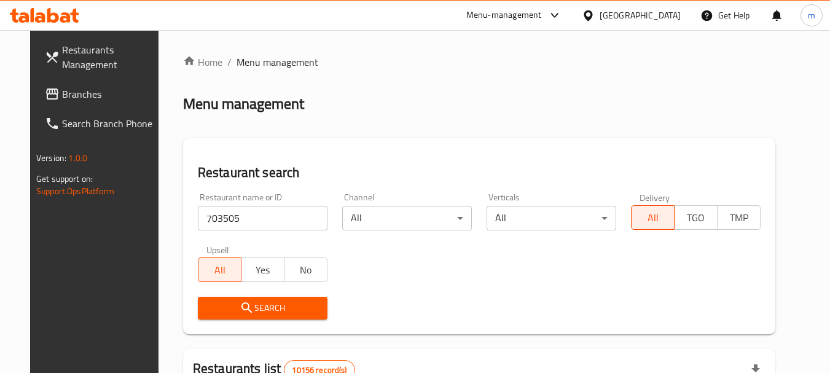
drag, startPoint x: 235, startPoint y: 302, endPoint x: 260, endPoint y: 296, distance: 25.2
click at [240, 302] on icon "submit" at bounding box center [247, 308] width 15 height 15
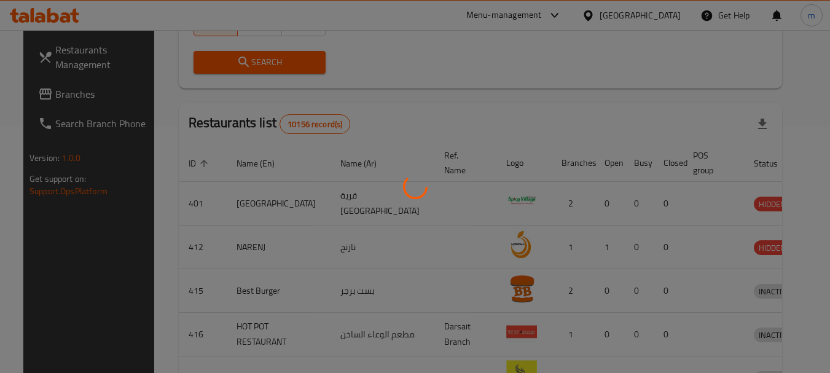
scroll to position [165, 0]
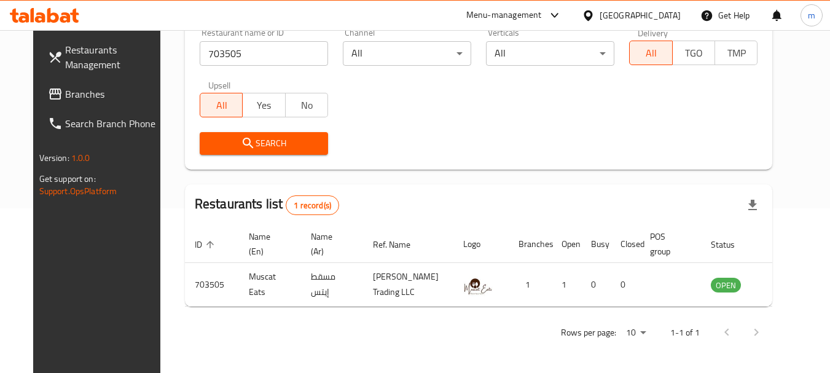
click at [595, 12] on icon at bounding box center [588, 15] width 13 height 13
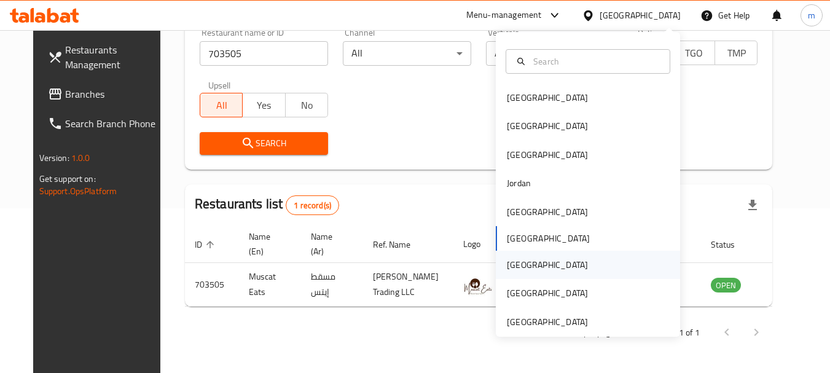
click at [507, 265] on div "[GEOGRAPHIC_DATA]" at bounding box center [547, 265] width 81 height 14
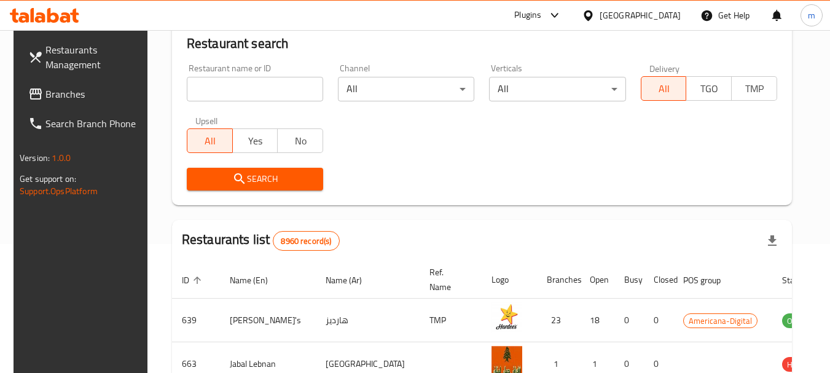
scroll to position [165, 0]
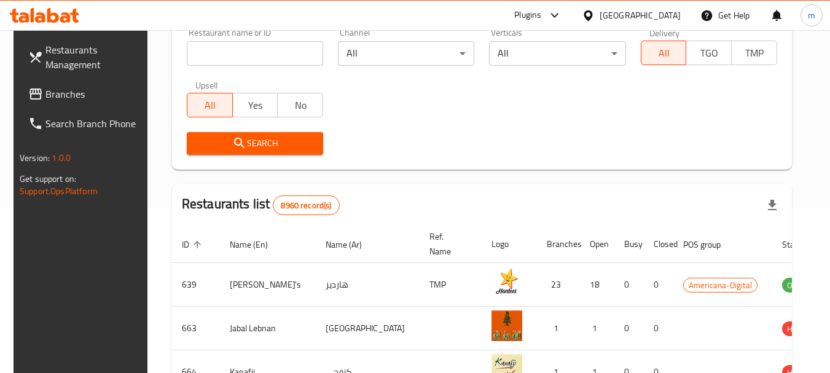
click at [64, 101] on span "Branches" at bounding box center [93, 94] width 97 height 15
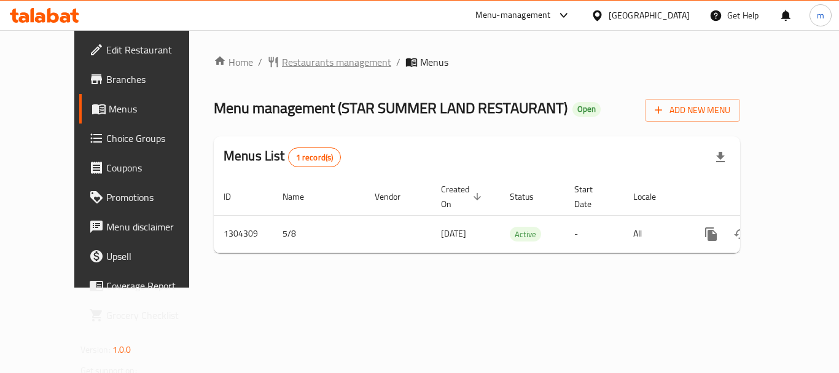
click at [284, 63] on span "Restaurants management" at bounding box center [336, 62] width 109 height 15
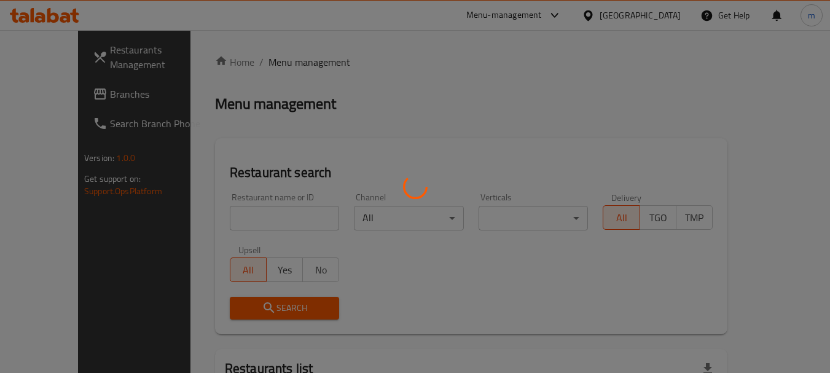
click at [245, 218] on div at bounding box center [415, 186] width 830 height 373
click at [242, 218] on div at bounding box center [415, 186] width 830 height 373
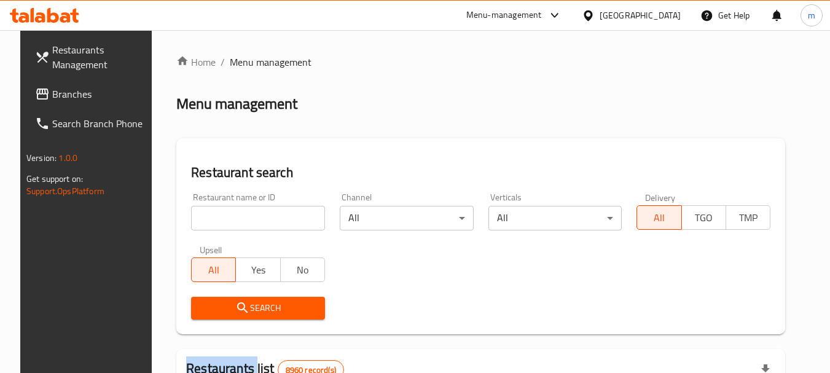
click at [242, 218] on div at bounding box center [415, 186] width 830 height 373
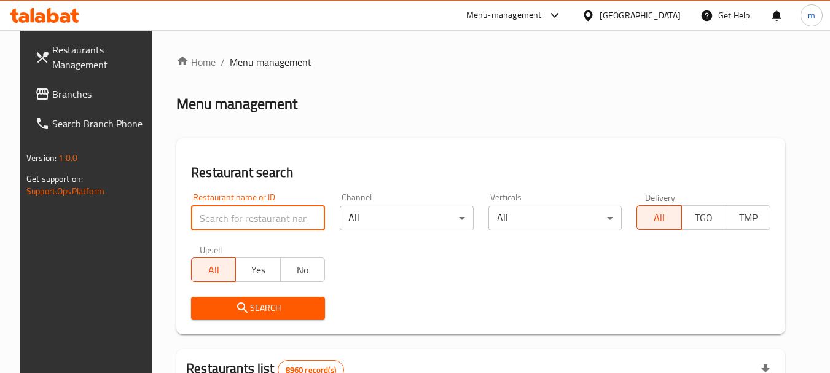
click at [242, 218] on input "search" at bounding box center [258, 218] width 134 height 25
paste input "703166"
type input "703166"
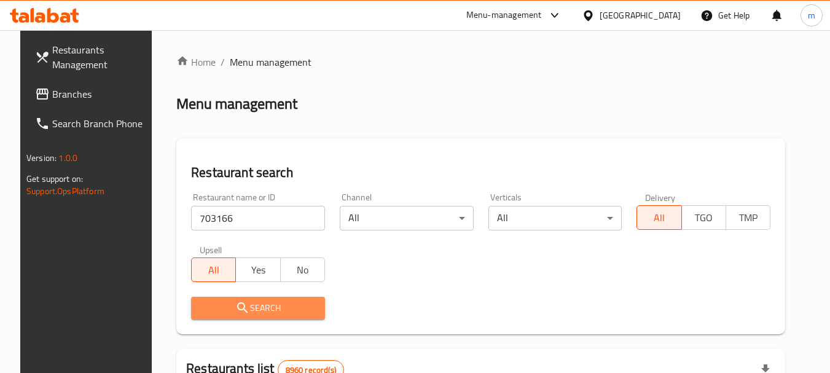
drag, startPoint x: 230, startPoint y: 306, endPoint x: 507, endPoint y: 206, distance: 294.7
click at [235, 307] on icon "submit" at bounding box center [242, 308] width 15 height 15
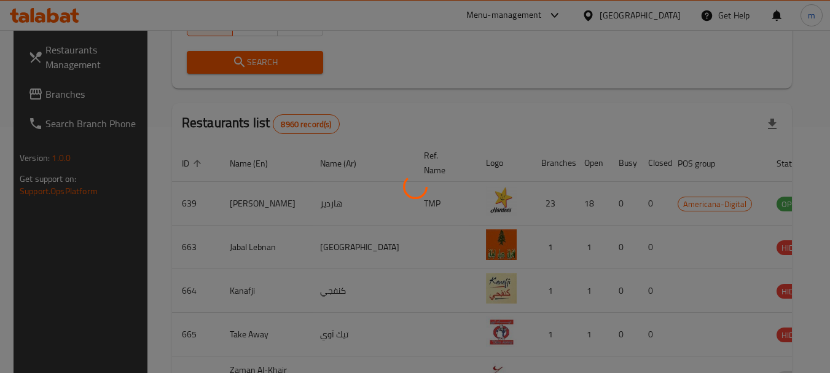
scroll to position [175, 0]
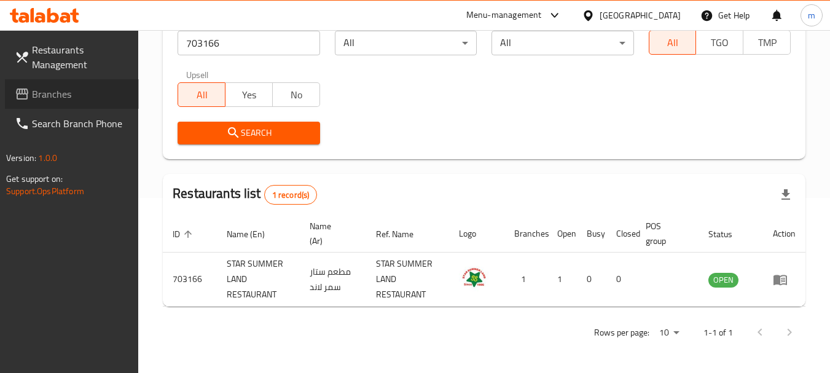
click at [43, 88] on span "Branches" at bounding box center [80, 94] width 97 height 15
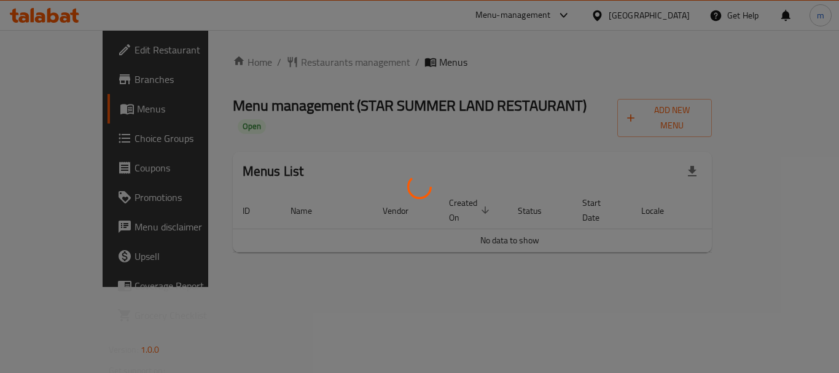
click at [256, 63] on div at bounding box center [419, 186] width 839 height 373
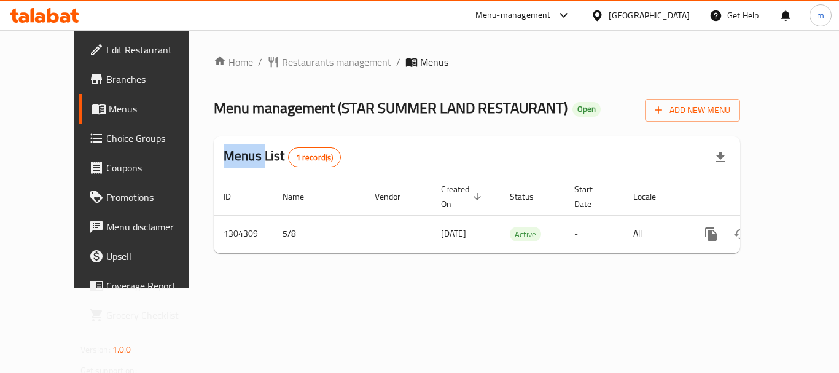
click at [256, 63] on div "Home / Restaurants management / Menus Menu management ( STAR SUMMER LAND RESTAU…" at bounding box center [477, 159] width 527 height 208
click at [282, 63] on span "Restaurants management" at bounding box center [336, 62] width 109 height 15
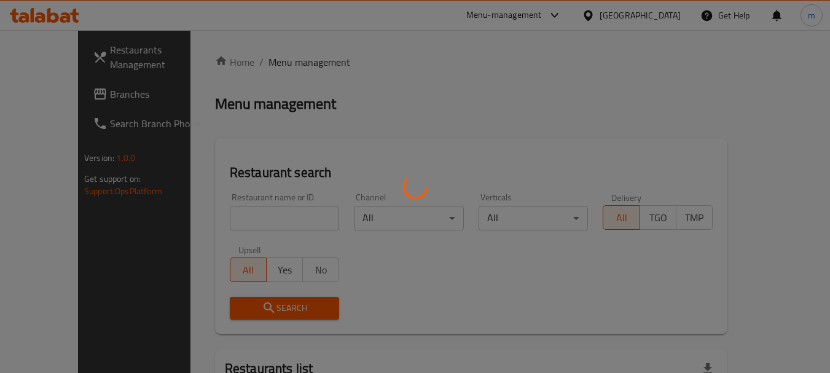
click at [227, 218] on div at bounding box center [415, 186] width 830 height 373
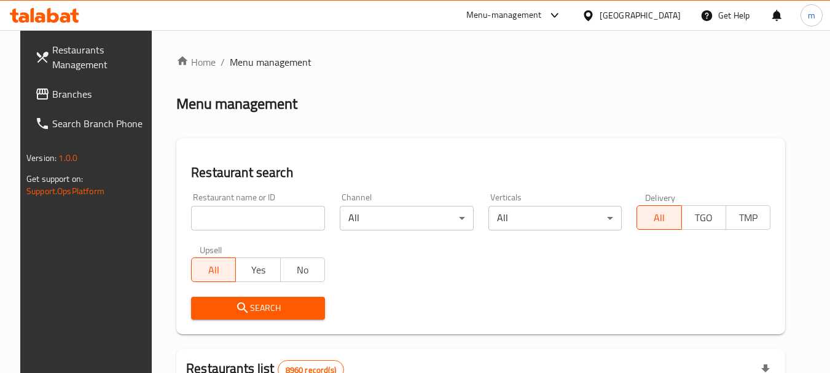
click at [226, 220] on input "search" at bounding box center [258, 218] width 134 height 25
drag, startPoint x: 226, startPoint y: 220, endPoint x: 237, endPoint y: 214, distance: 12.7
click at [226, 220] on input "search" at bounding box center [258, 218] width 134 height 25
paste input "703166"
type input "703166"
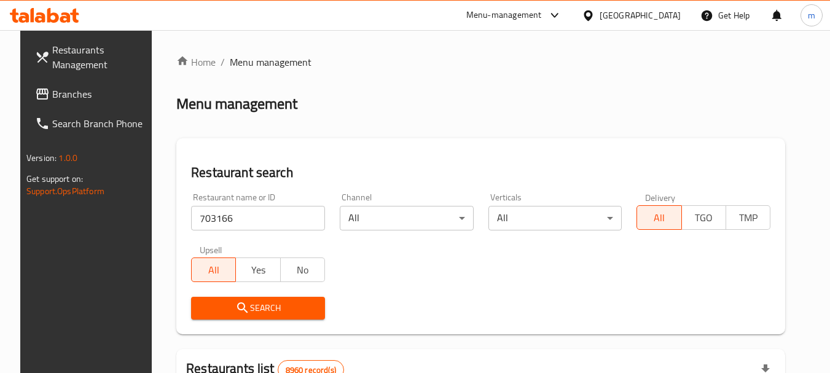
click at [243, 316] on button "Search" at bounding box center [258, 308] width 134 height 23
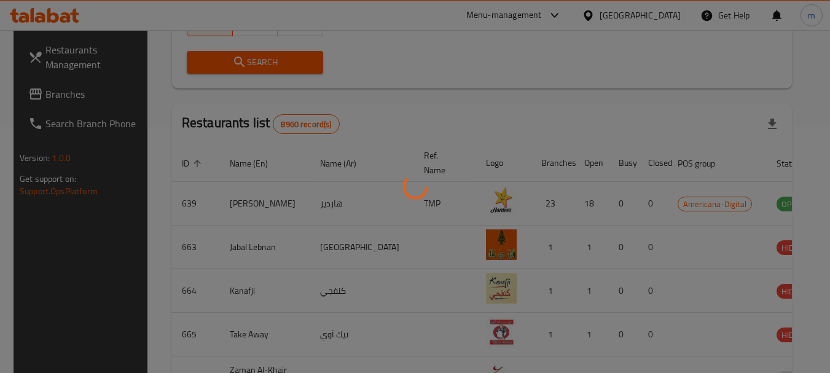
scroll to position [175, 0]
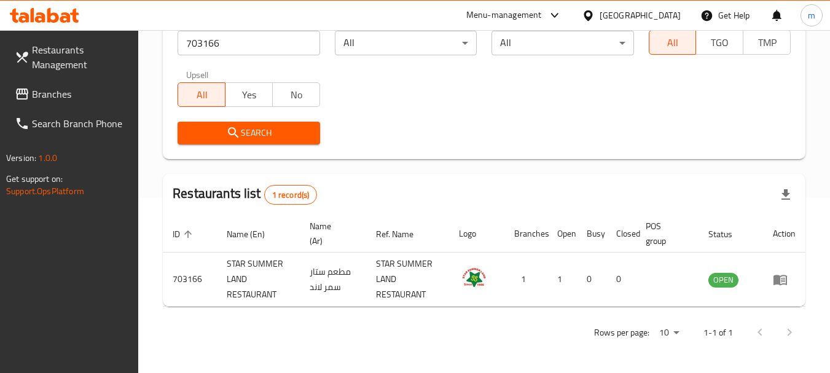
click at [592, 12] on icon at bounding box center [588, 15] width 9 height 10
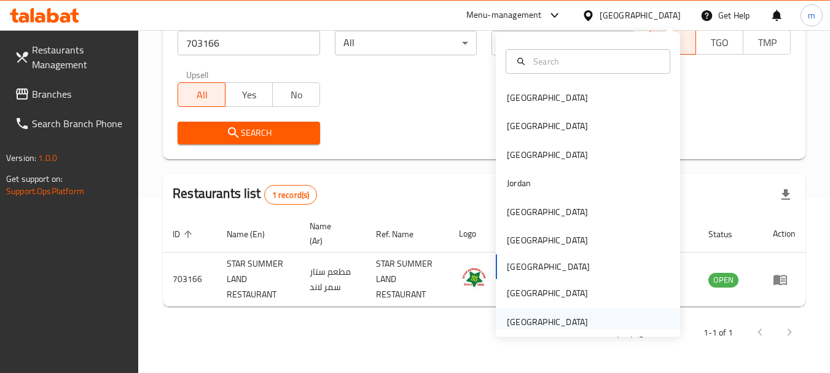
click at [521, 323] on div "[GEOGRAPHIC_DATA]" at bounding box center [547, 322] width 81 height 14
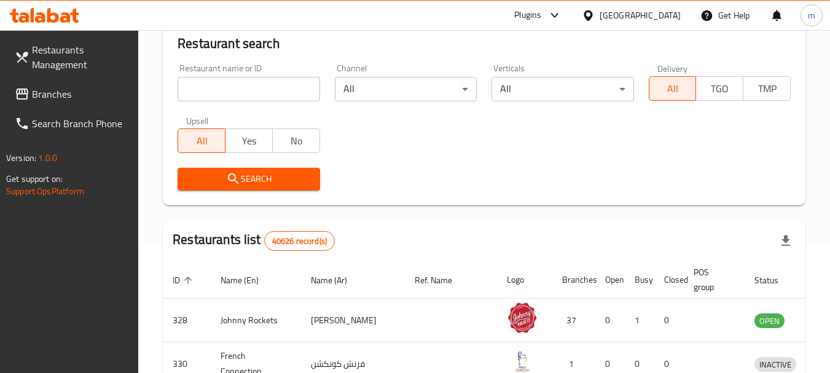
scroll to position [175, 0]
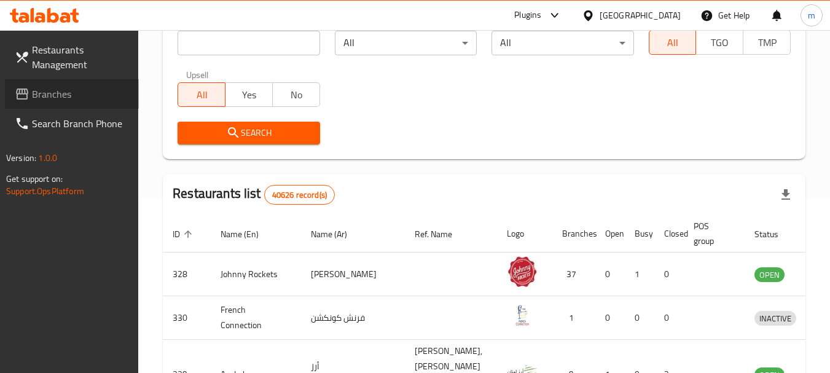
click at [69, 96] on span "Branches" at bounding box center [80, 94] width 97 height 15
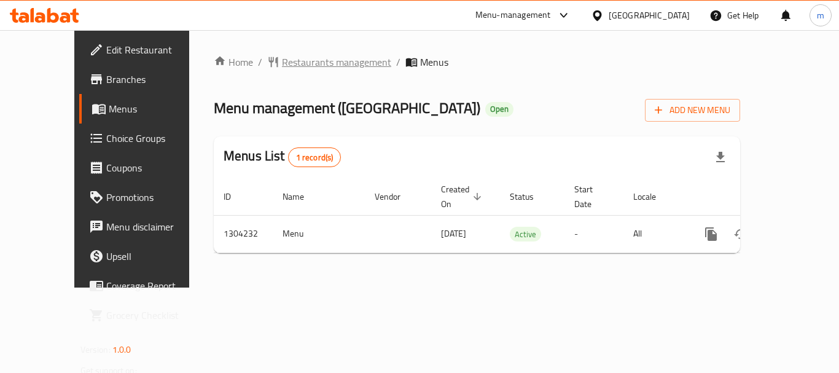
click at [302, 63] on span "Restaurants management" at bounding box center [336, 62] width 109 height 15
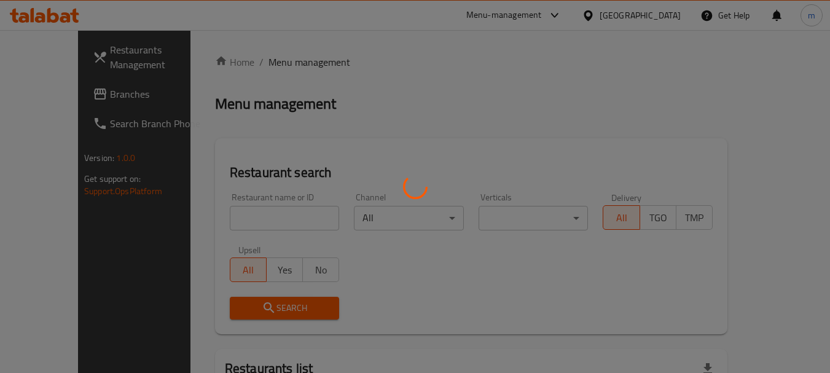
click at [218, 221] on div at bounding box center [415, 186] width 830 height 373
click at [218, 220] on div at bounding box center [415, 186] width 830 height 373
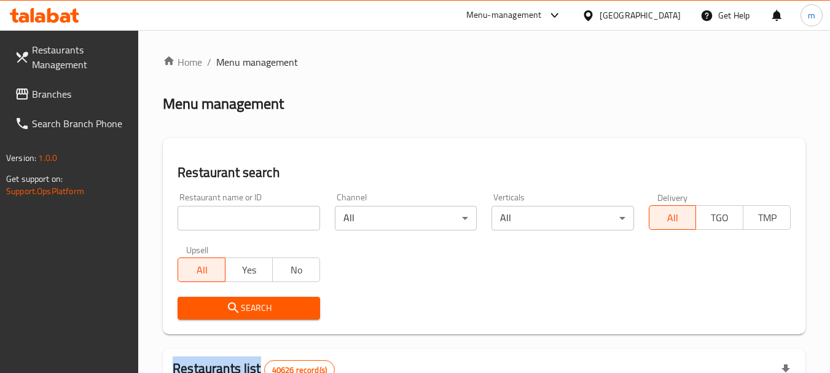
click at [219, 219] on div at bounding box center [415, 186] width 830 height 373
click at [219, 218] on input "search" at bounding box center [249, 218] width 142 height 25
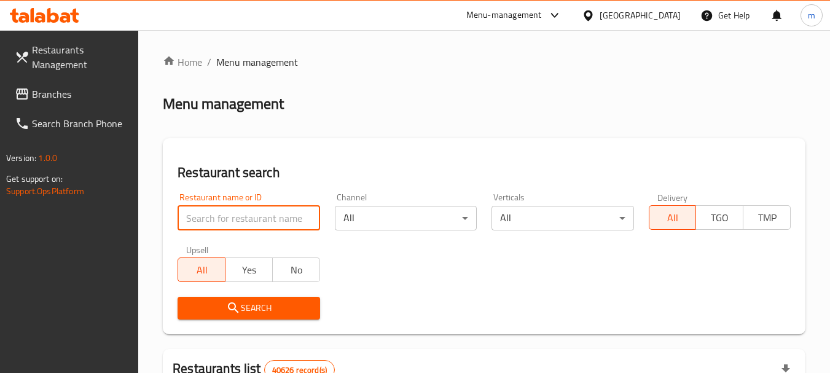
paste input "703087"
type input "703087"
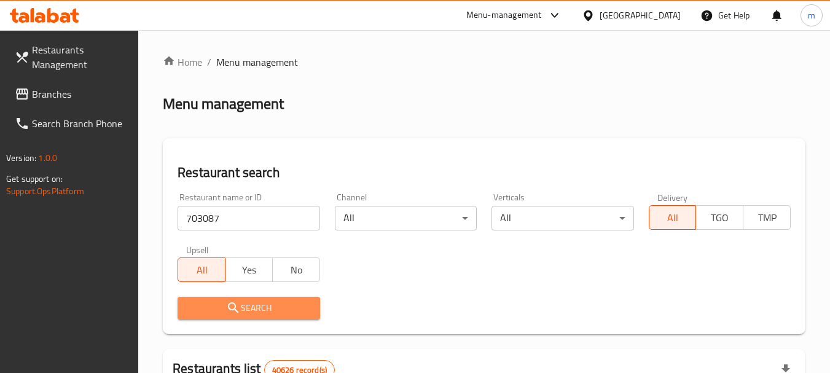
click at [242, 307] on span "Search" at bounding box center [248, 308] width 122 height 15
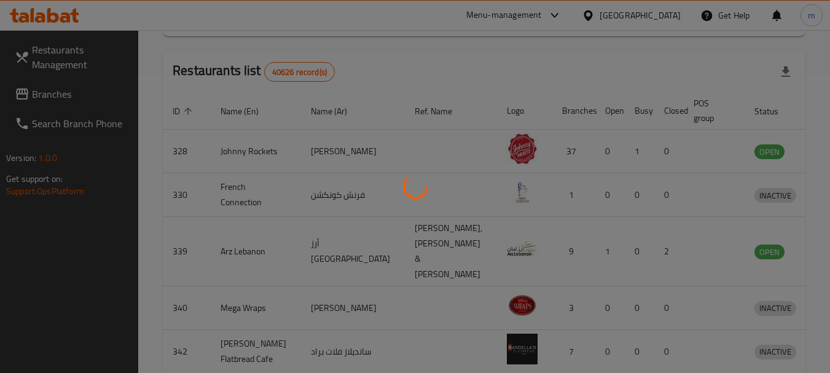
scroll to position [175, 0]
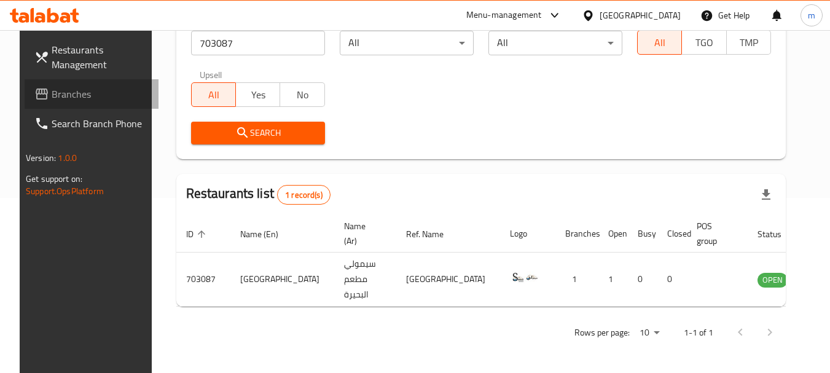
click at [58, 100] on span "Branches" at bounding box center [100, 94] width 97 height 15
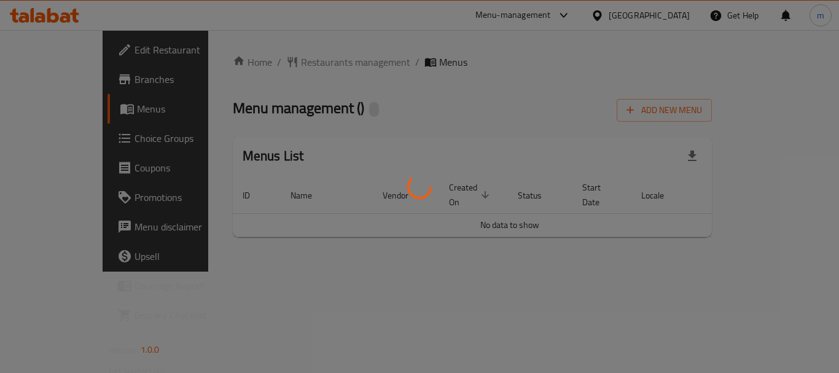
click at [261, 67] on div at bounding box center [419, 186] width 839 height 373
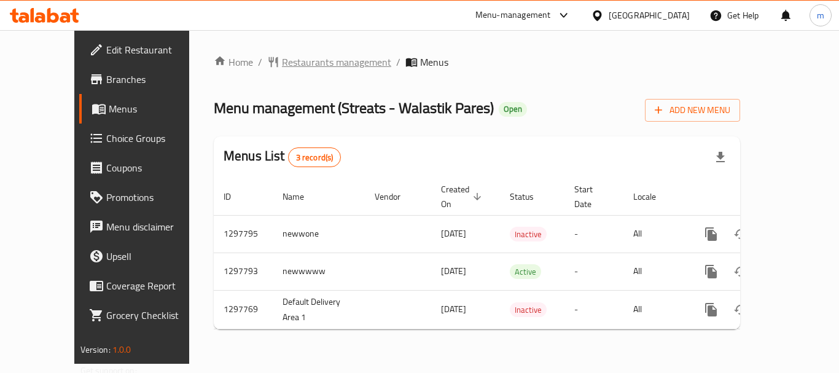
click at [282, 64] on span "Restaurants management" at bounding box center [336, 62] width 109 height 15
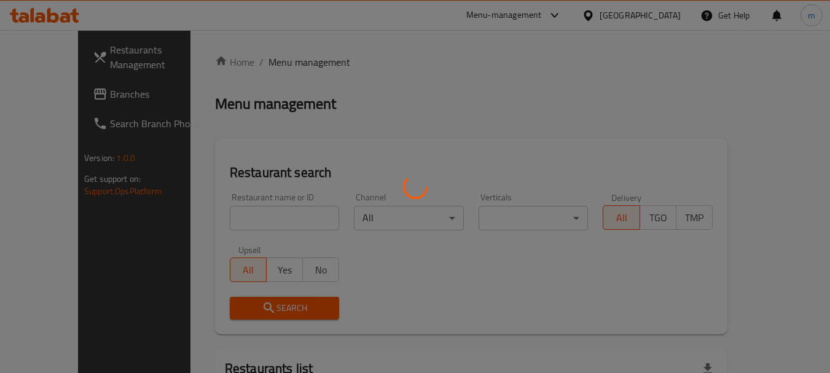
click at [233, 218] on div at bounding box center [415, 186] width 830 height 373
click at [221, 222] on div at bounding box center [415, 186] width 830 height 373
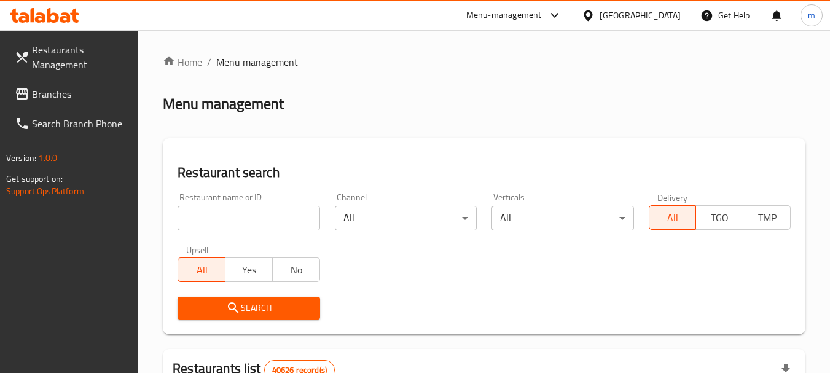
click at [221, 222] on input "search" at bounding box center [249, 218] width 142 height 25
paste input "700620"
type input "700620"
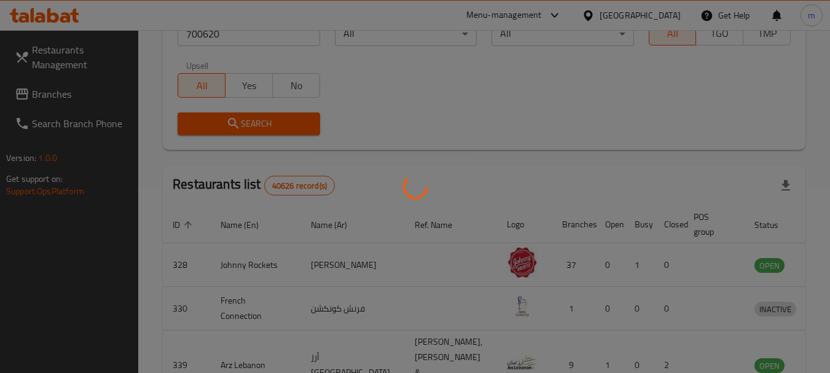
scroll to position [175, 0]
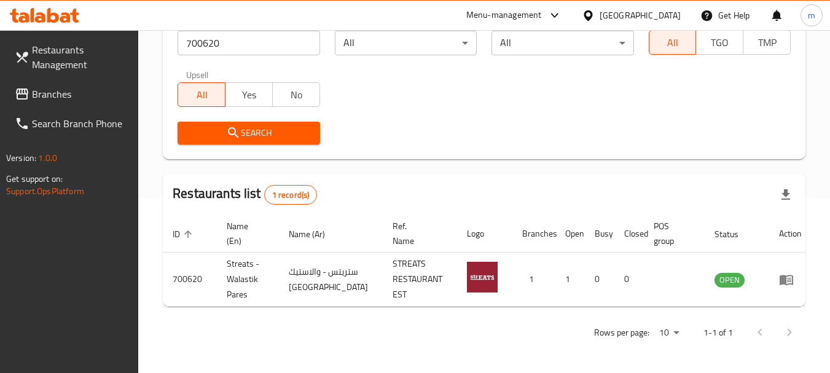
click at [623, 16] on div "[GEOGRAPHIC_DATA]" at bounding box center [640, 16] width 81 height 14
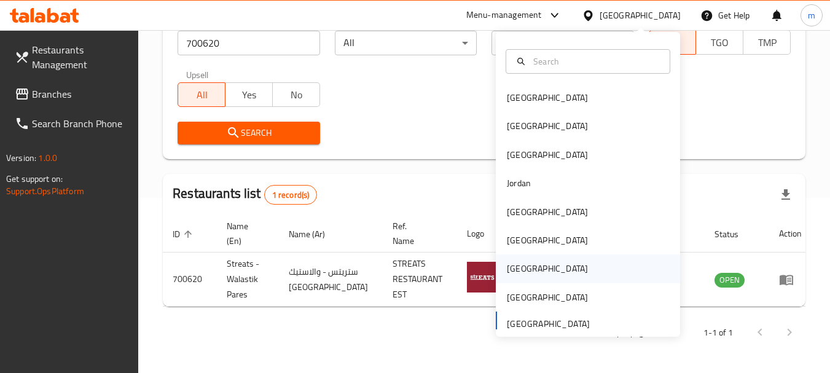
click at [511, 273] on div "[GEOGRAPHIC_DATA]" at bounding box center [547, 269] width 81 height 14
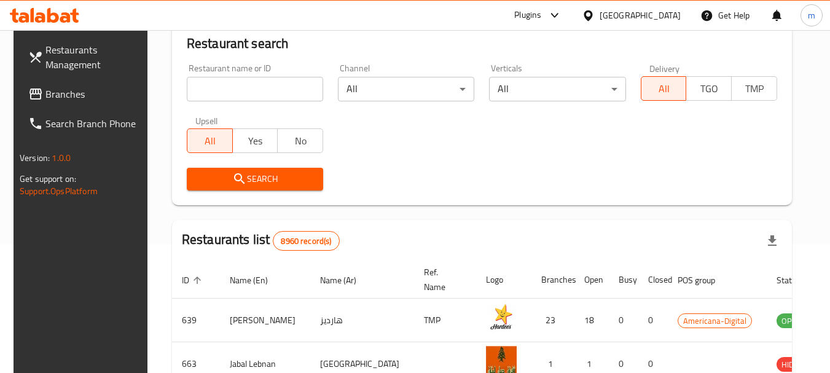
scroll to position [175, 0]
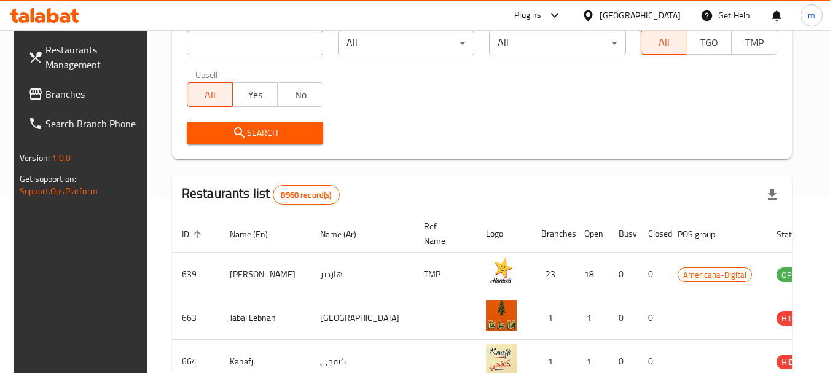
click at [75, 99] on span "Branches" at bounding box center [93, 94] width 97 height 15
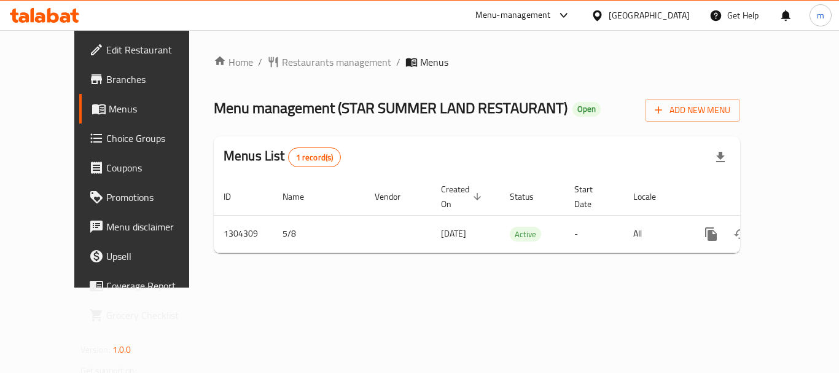
click at [282, 63] on span "Restaurants management" at bounding box center [336, 62] width 109 height 15
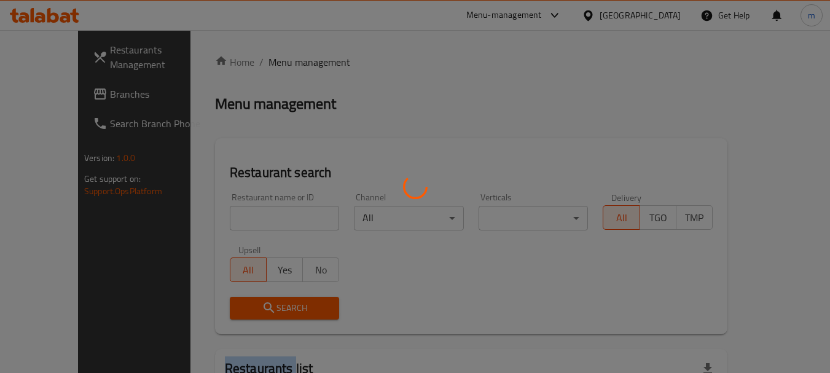
click at [282, 64] on div at bounding box center [415, 186] width 830 height 373
click at [237, 229] on div at bounding box center [415, 186] width 830 height 373
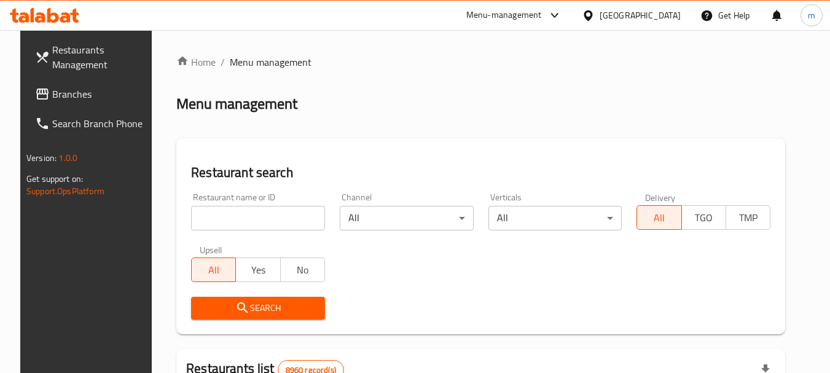
click at [234, 226] on div at bounding box center [415, 186] width 830 height 373
click at [233, 222] on input "search" at bounding box center [258, 218] width 134 height 25
paste input "703166"
type input "703166"
drag, startPoint x: 236, startPoint y: 314, endPoint x: 315, endPoint y: 280, distance: 86.2
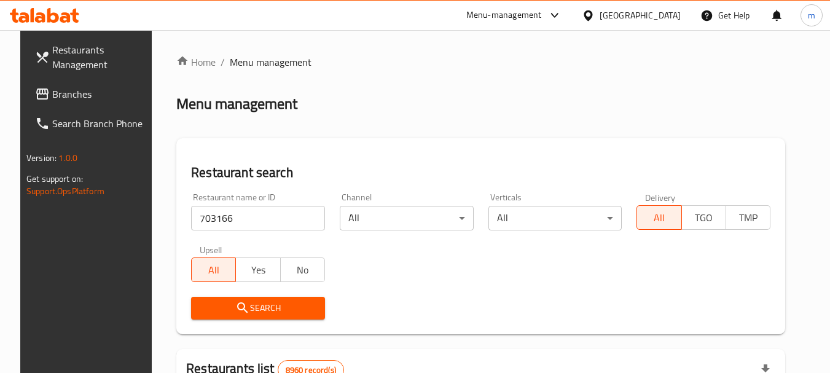
click at [239, 313] on icon "submit" at bounding box center [242, 308] width 15 height 15
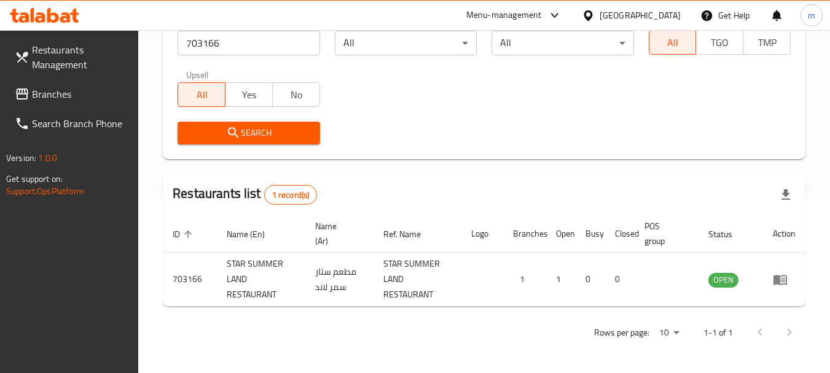
scroll to position [175, 0]
click at [595, 16] on icon at bounding box center [588, 15] width 13 height 13
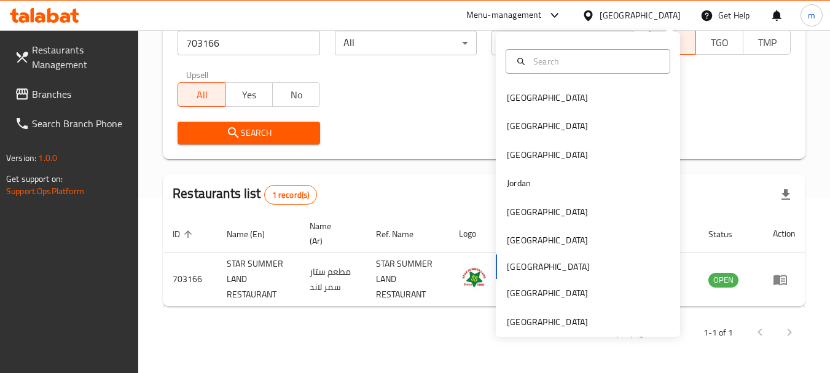
click at [52, 286] on div "Restaurants Management Branches Search Branch Phone Version: 1.0.0 Get support …" at bounding box center [69, 216] width 139 height 373
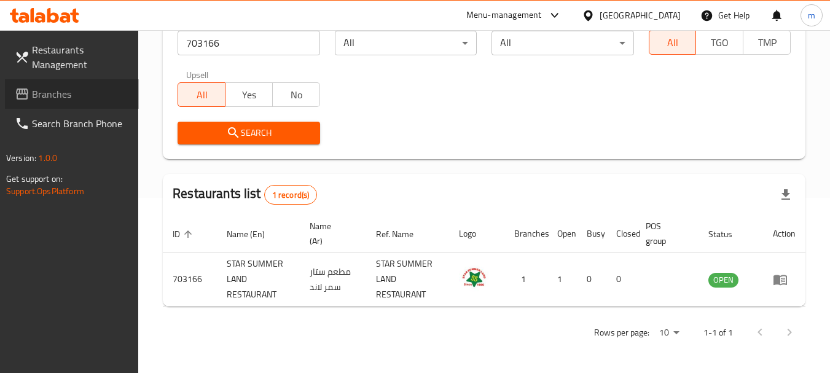
click at [108, 98] on span "Branches" at bounding box center [80, 94] width 97 height 15
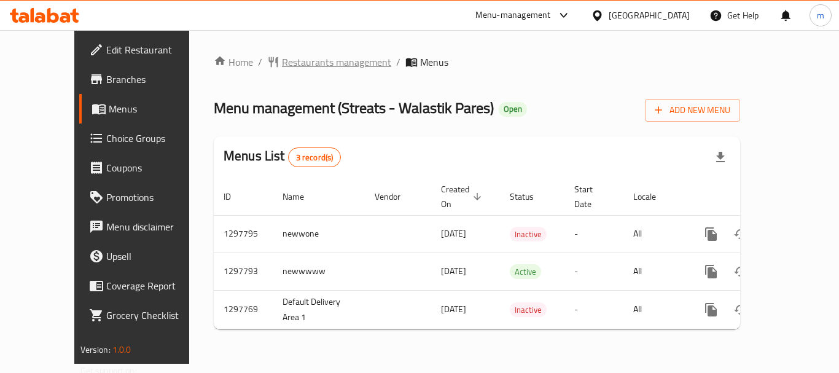
click at [282, 65] on span "Restaurants management" at bounding box center [336, 62] width 109 height 15
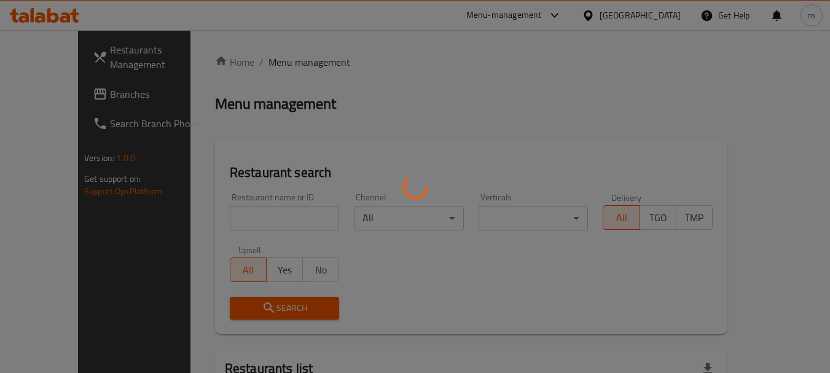
click at [250, 211] on div at bounding box center [415, 186] width 830 height 373
click at [235, 227] on div at bounding box center [415, 186] width 830 height 373
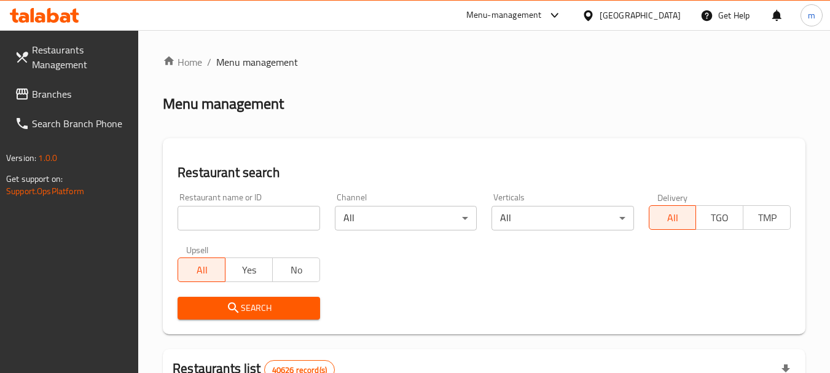
click at [235, 227] on div at bounding box center [415, 186] width 830 height 373
click at [233, 227] on input "search" at bounding box center [249, 218] width 142 height 25
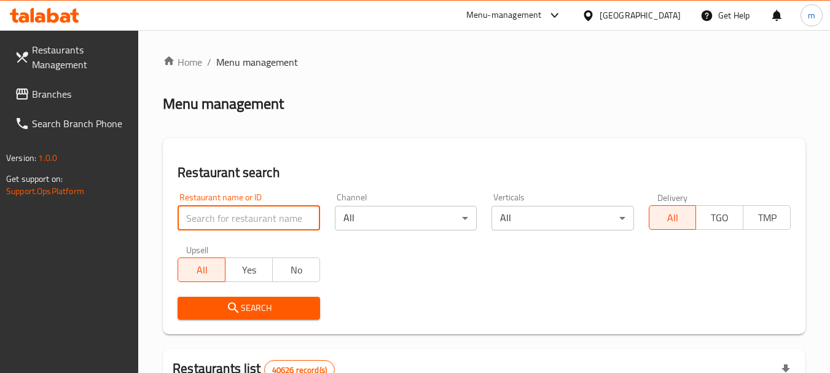
drag, startPoint x: 230, startPoint y: 224, endPoint x: 257, endPoint y: 229, distance: 27.4
click at [230, 224] on input "search" at bounding box center [249, 218] width 142 height 25
paste input "700620"
type input "700620"
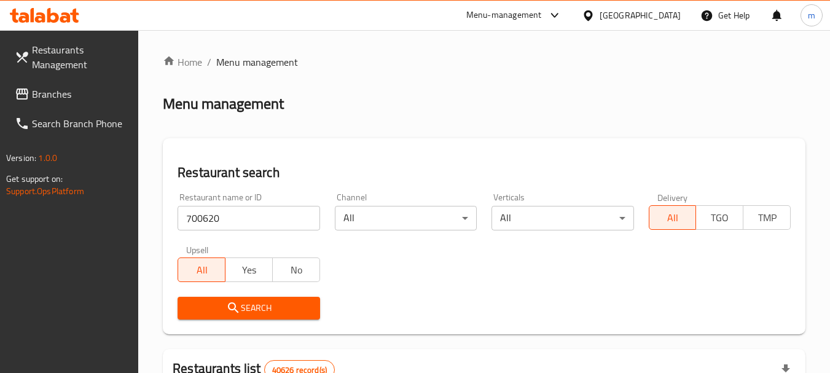
click at [254, 313] on span "Search" at bounding box center [248, 308] width 122 height 15
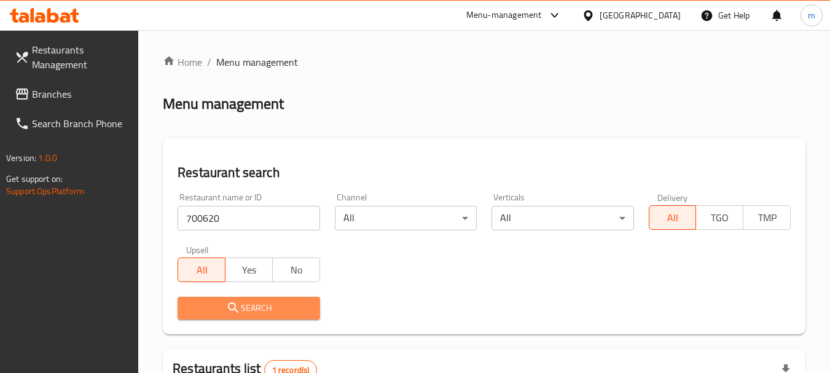
click at [272, 304] on span "Search" at bounding box center [248, 308] width 122 height 15
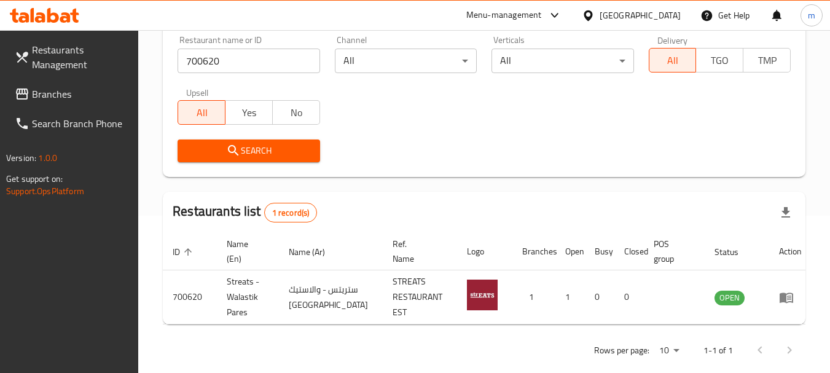
scroll to position [175, 0]
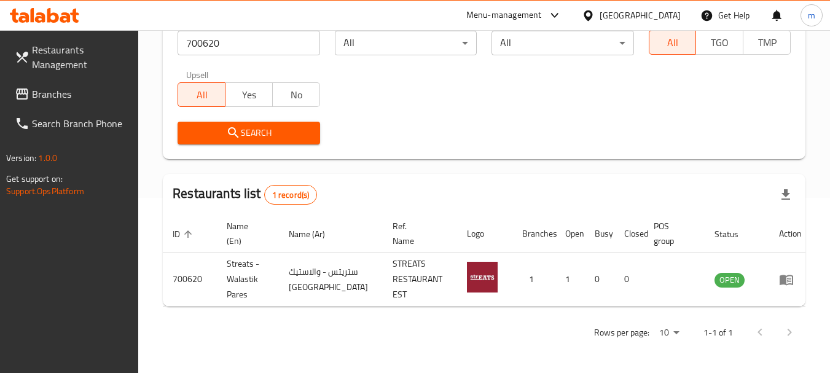
click at [592, 13] on icon at bounding box center [588, 15] width 9 height 10
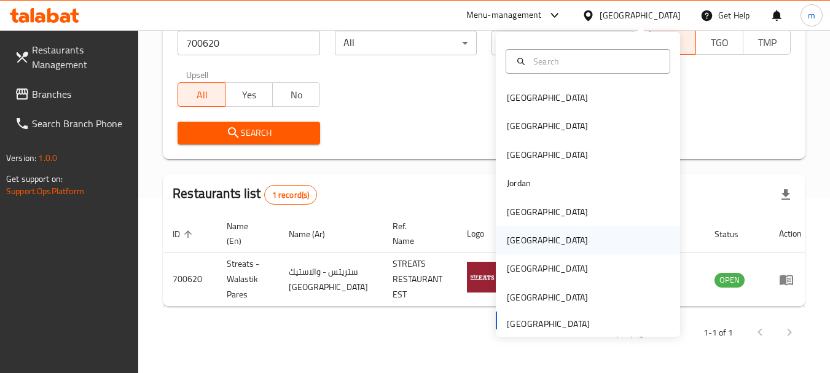
click at [518, 242] on div "[GEOGRAPHIC_DATA]" at bounding box center [547, 241] width 81 height 14
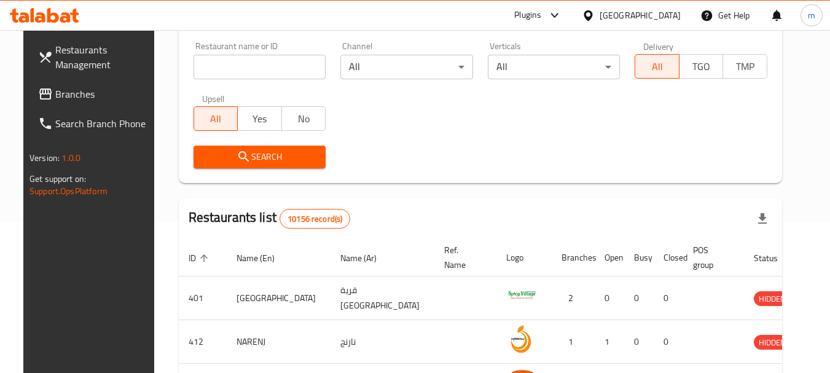
scroll to position [114, 0]
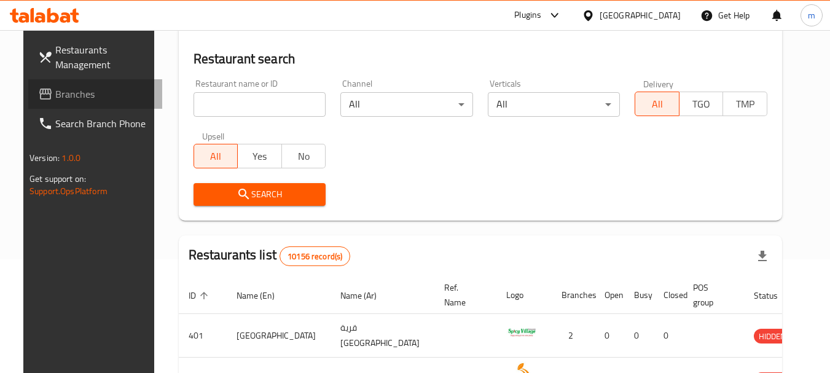
click at [73, 93] on span "Branches" at bounding box center [103, 94] width 97 height 15
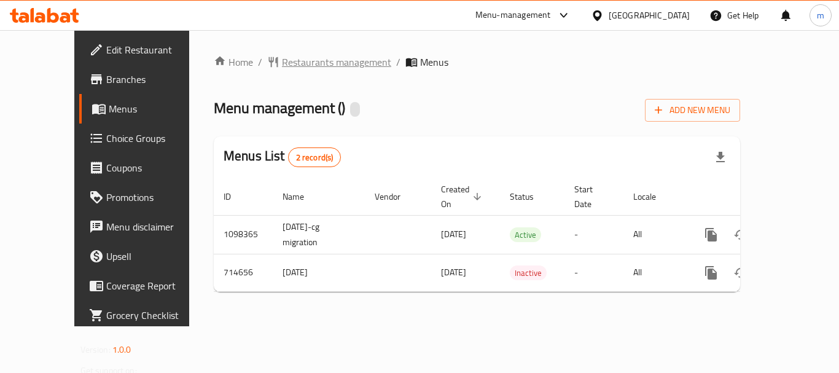
click at [291, 63] on span "Restaurants management" at bounding box center [336, 62] width 109 height 15
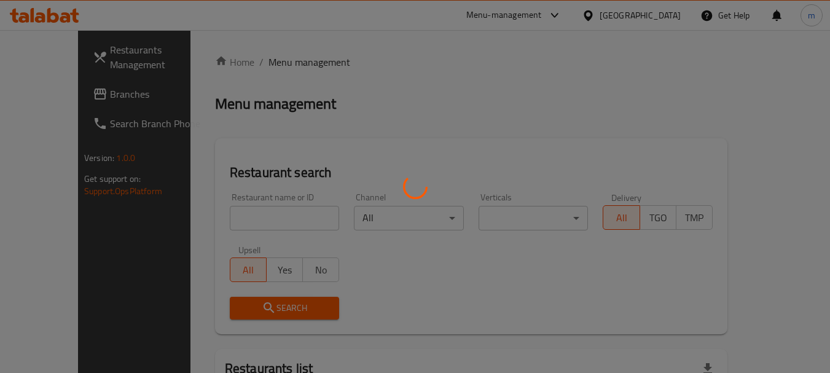
click at [227, 220] on div at bounding box center [415, 186] width 830 height 373
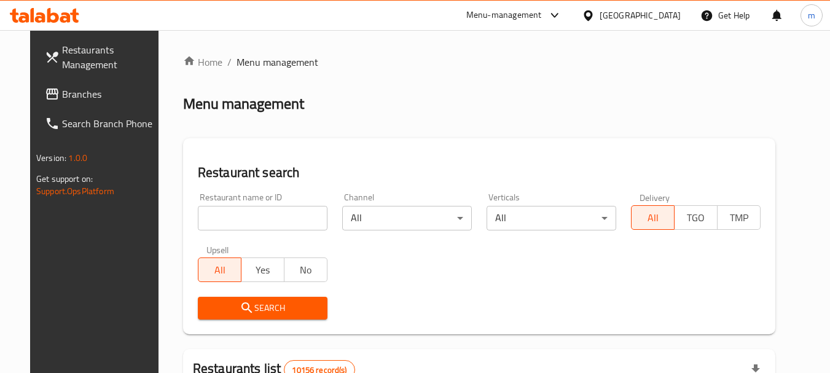
click at [227, 220] on input "search" at bounding box center [263, 218] width 130 height 25
click at [226, 220] on input "search" at bounding box center [263, 218] width 130 height 25
paste input "645454"
type input "645454"
click at [221, 301] on span "Search" at bounding box center [263, 308] width 110 height 15
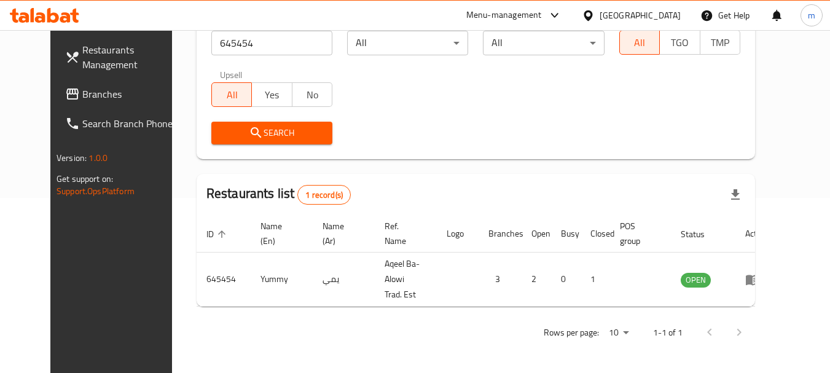
scroll to position [165, 0]
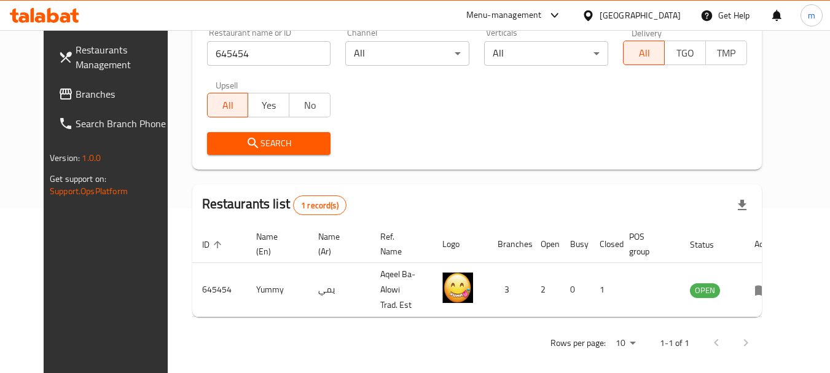
click at [595, 12] on icon at bounding box center [588, 15] width 13 height 13
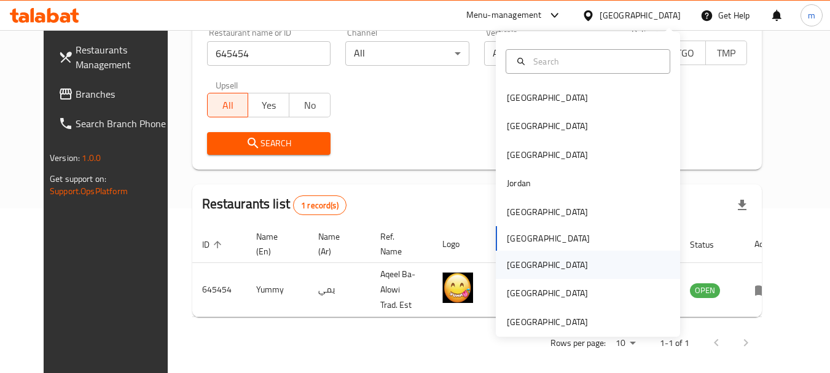
click at [527, 261] on div "Qatar" at bounding box center [547, 265] width 101 height 28
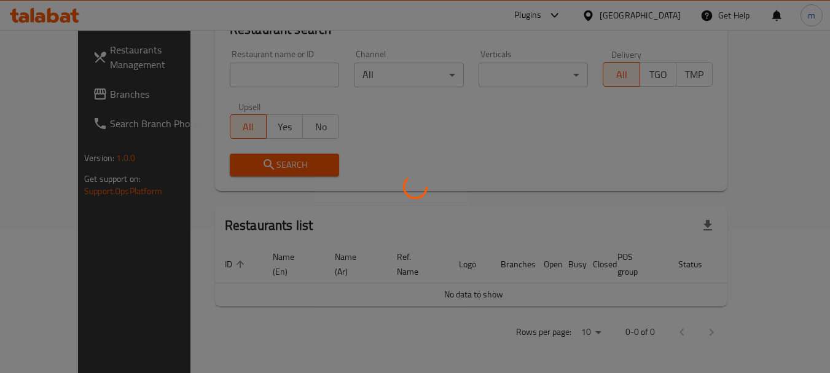
scroll to position [129, 0]
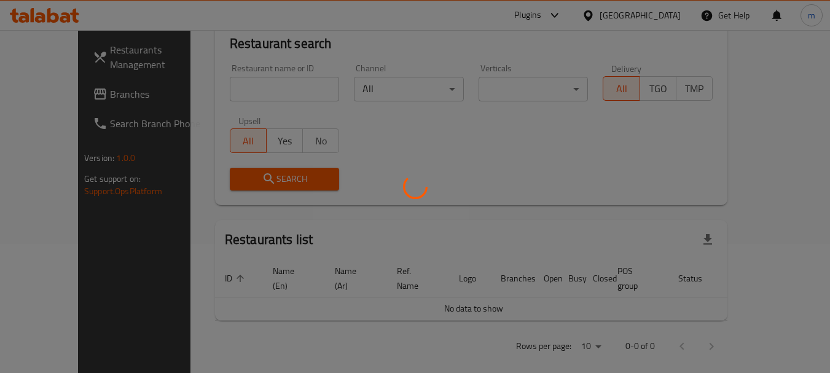
click at [71, 90] on div at bounding box center [415, 186] width 830 height 373
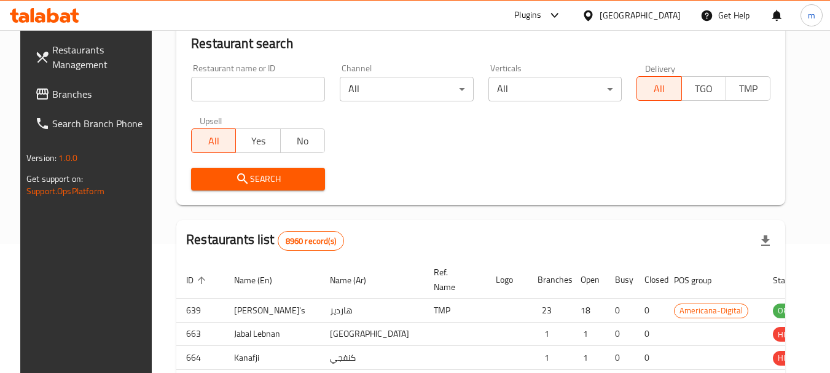
scroll to position [165, 0]
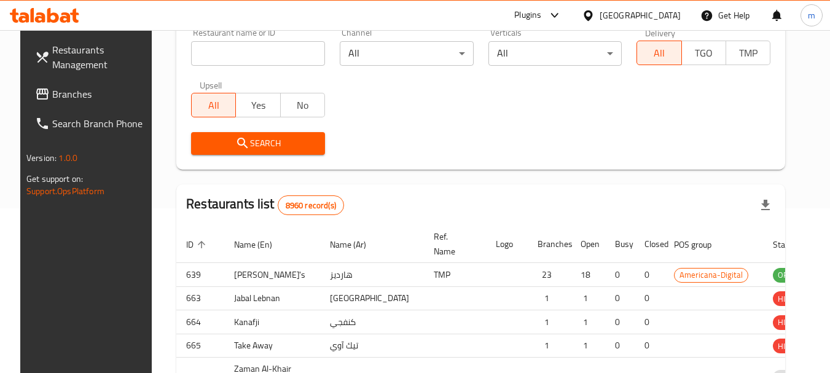
click at [49, 93] on div "Restaurants Management Branches Search Branch Phone Version: 1.0.0 Get support …" at bounding box center [415, 223] width 790 height 716
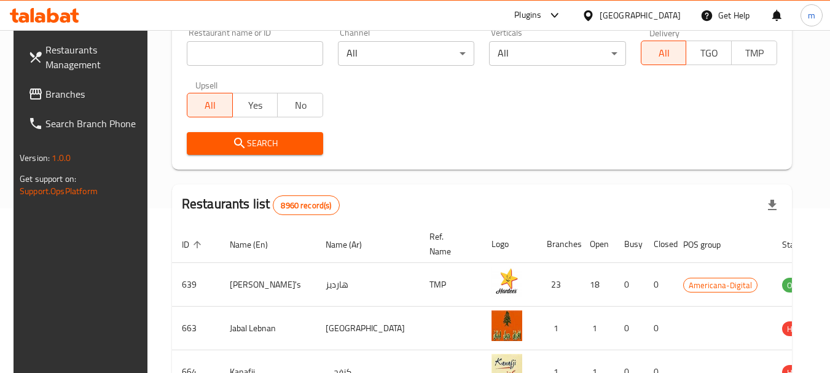
click at [49, 93] on span "Branches" at bounding box center [93, 94] width 97 height 15
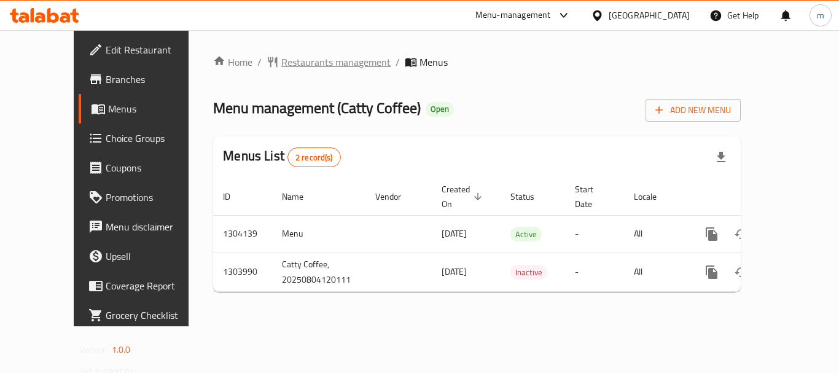
click at [294, 58] on span "Restaurants management" at bounding box center [335, 62] width 109 height 15
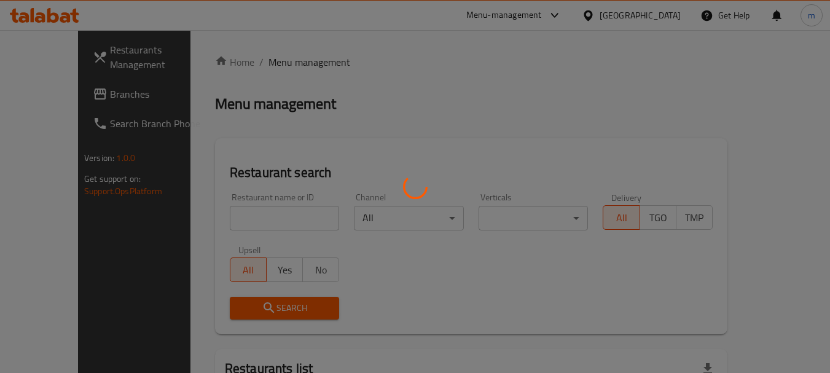
click at [250, 215] on div at bounding box center [415, 186] width 830 height 373
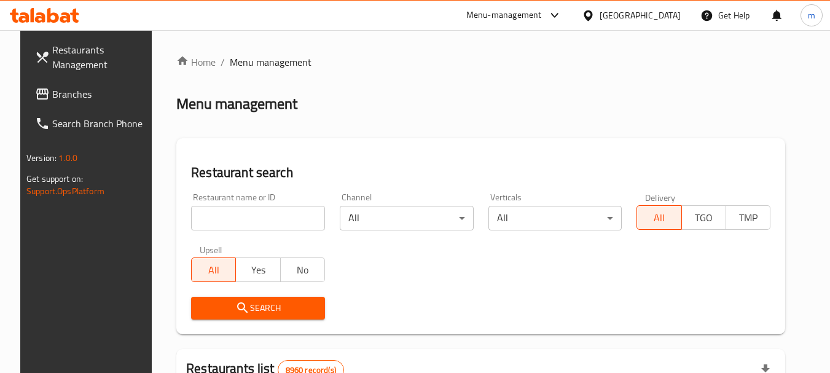
click at [240, 217] on input "search" at bounding box center [258, 218] width 134 height 25
paste input "703044"
type input "703044"
click at [257, 307] on span "Search" at bounding box center [258, 308] width 114 height 15
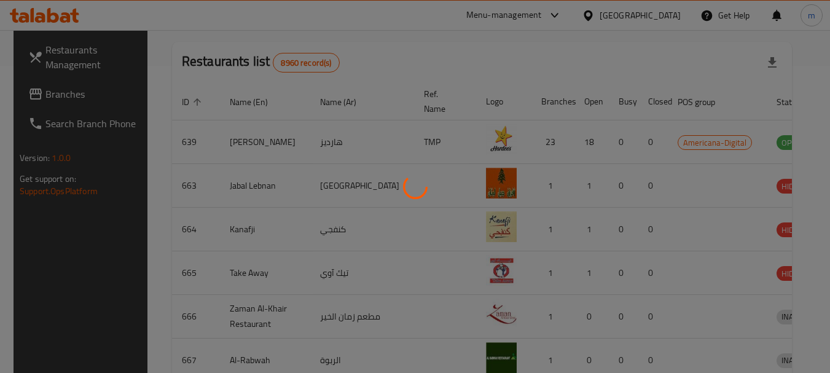
scroll to position [165, 0]
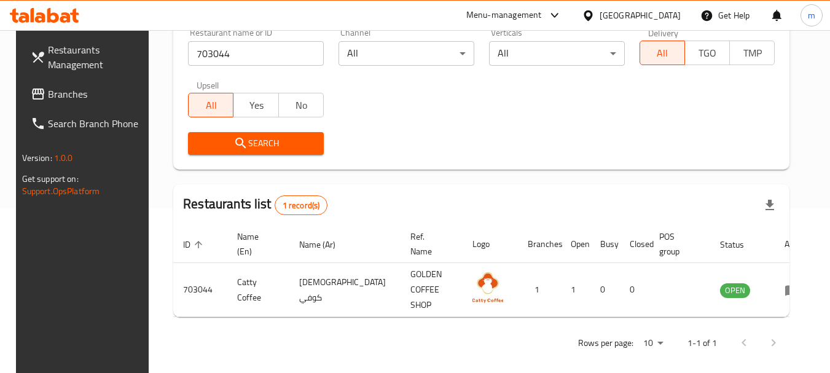
click at [592, 18] on icon at bounding box center [588, 15] width 9 height 10
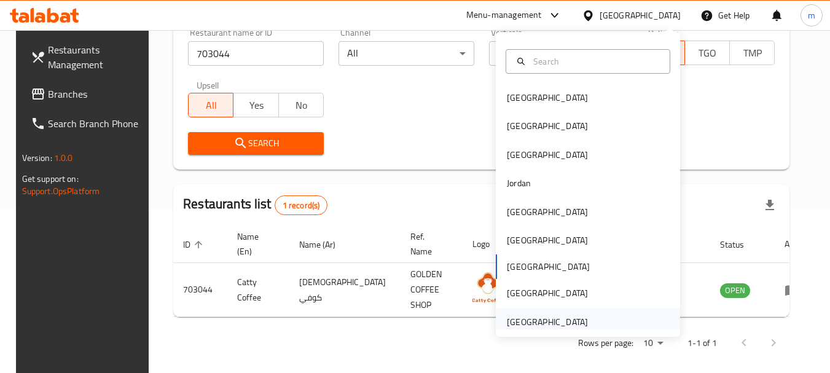
click at [518, 322] on div "[GEOGRAPHIC_DATA]" at bounding box center [547, 322] width 81 height 14
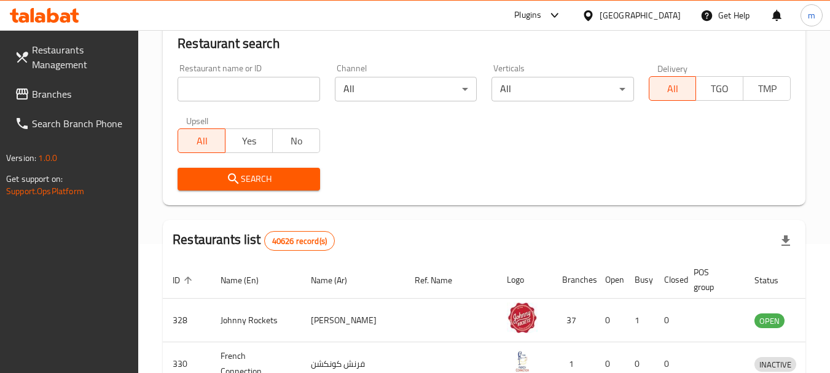
scroll to position [165, 0]
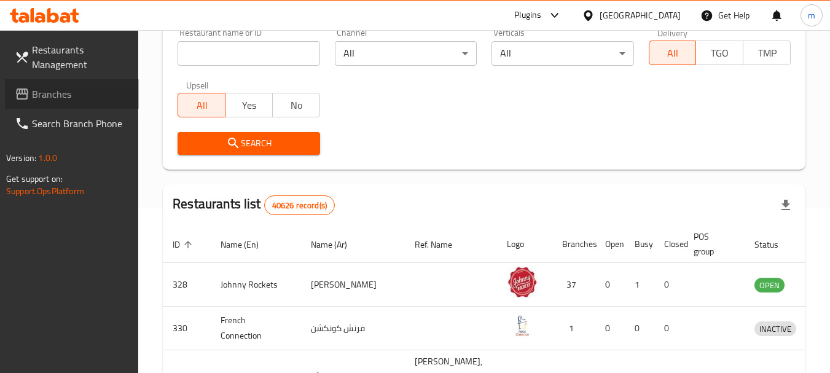
click at [87, 99] on span "Branches" at bounding box center [80, 94] width 97 height 15
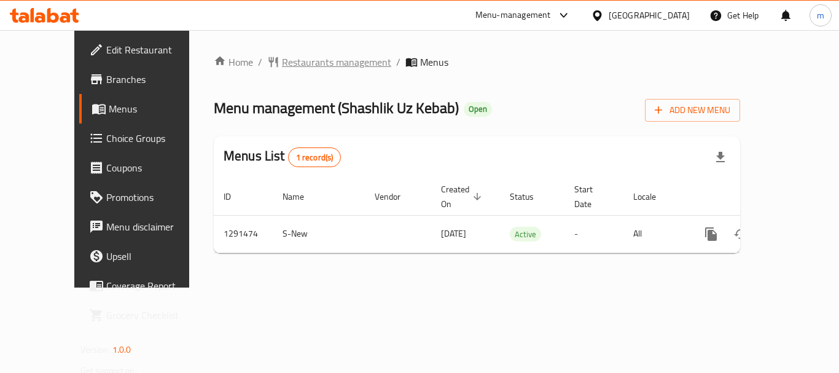
click at [302, 60] on span "Restaurants management" at bounding box center [336, 62] width 109 height 15
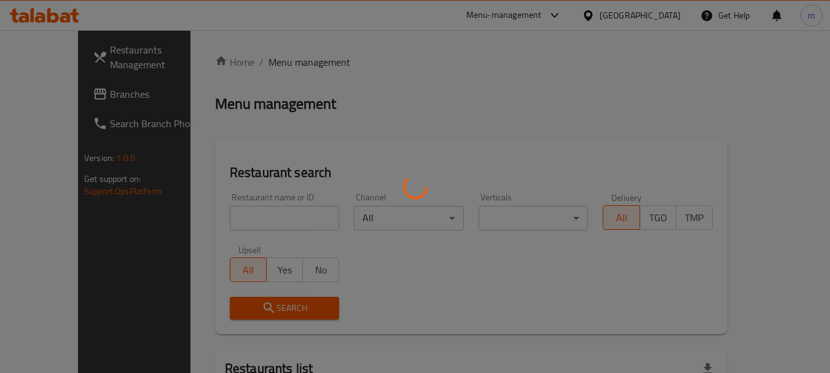
click at [245, 213] on div at bounding box center [415, 186] width 830 height 373
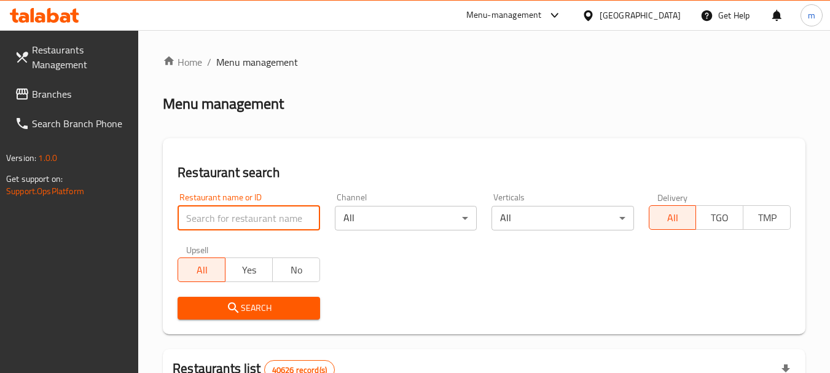
click at [232, 214] on input "search" at bounding box center [249, 218] width 142 height 25
paste input "698737"
type input "698737"
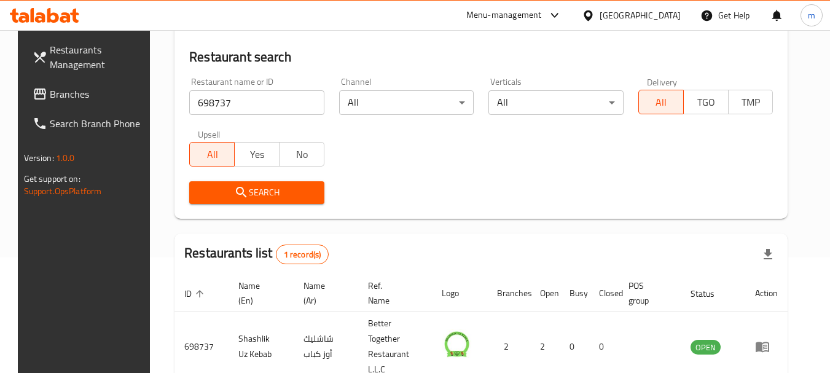
scroll to position [165, 0]
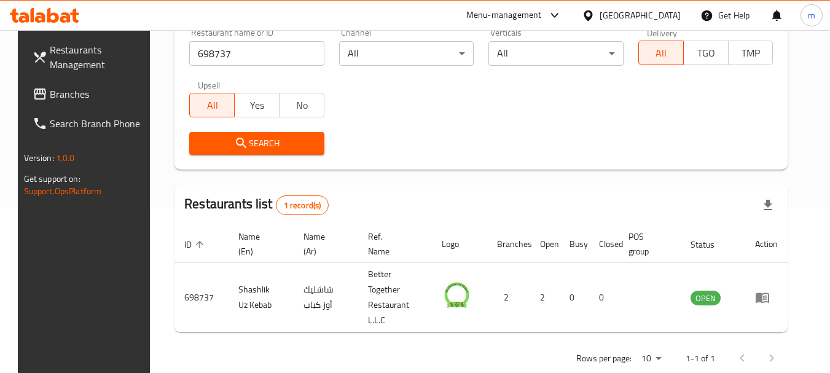
click at [82, 101] on link "Branches" at bounding box center [90, 93] width 134 height 29
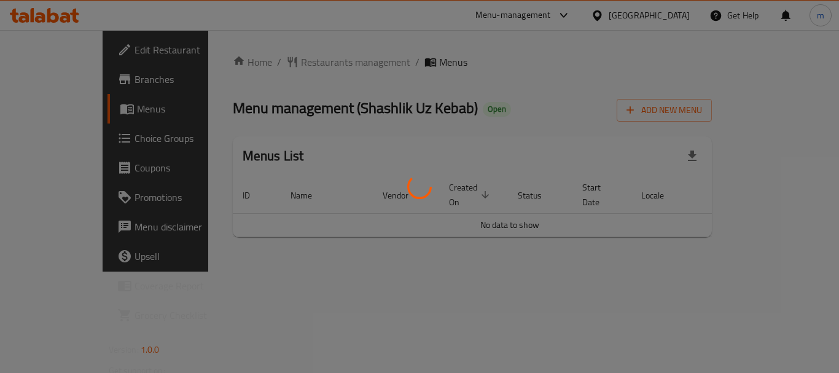
click at [291, 61] on div at bounding box center [419, 186] width 839 height 373
click at [285, 62] on div at bounding box center [419, 186] width 839 height 373
click at [282, 63] on div at bounding box center [419, 186] width 839 height 373
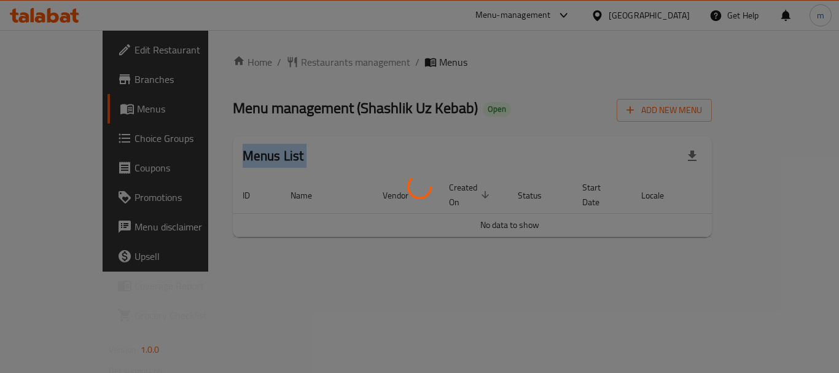
click at [282, 63] on div at bounding box center [419, 186] width 839 height 373
click at [245, 297] on div at bounding box center [419, 186] width 839 height 373
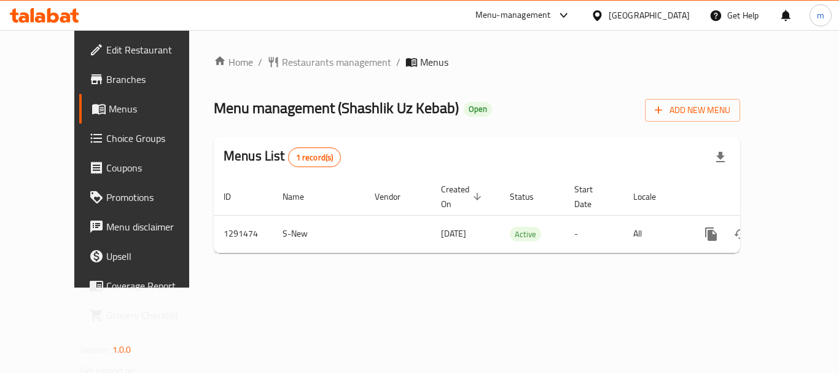
click at [282, 62] on span "Restaurants management" at bounding box center [336, 62] width 109 height 15
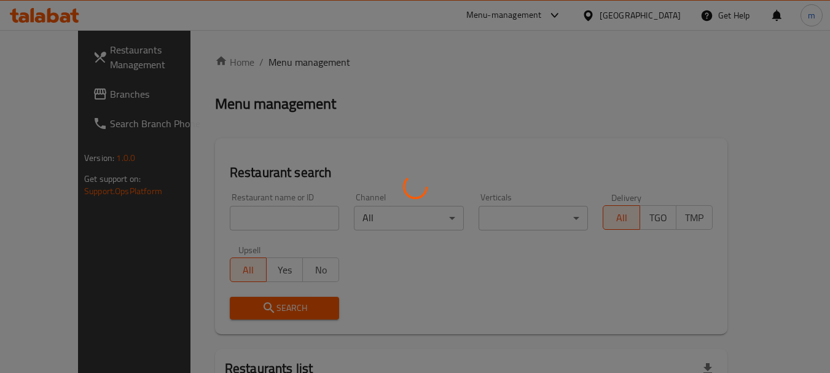
click at [245, 216] on div at bounding box center [415, 186] width 830 height 373
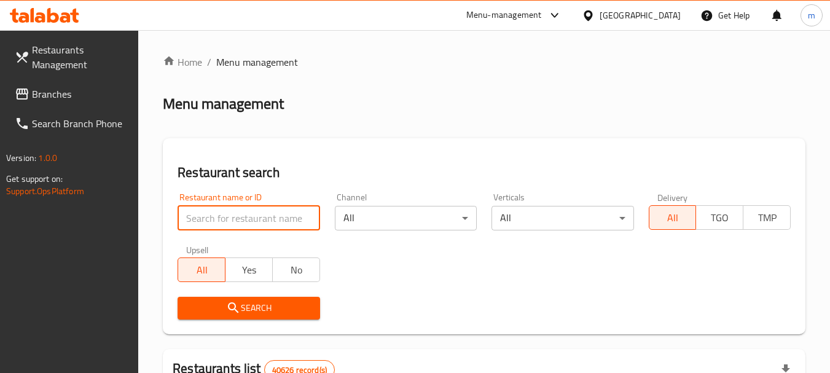
click at [245, 216] on input "search" at bounding box center [249, 218] width 142 height 25
paste input "698737"
type input "698737"
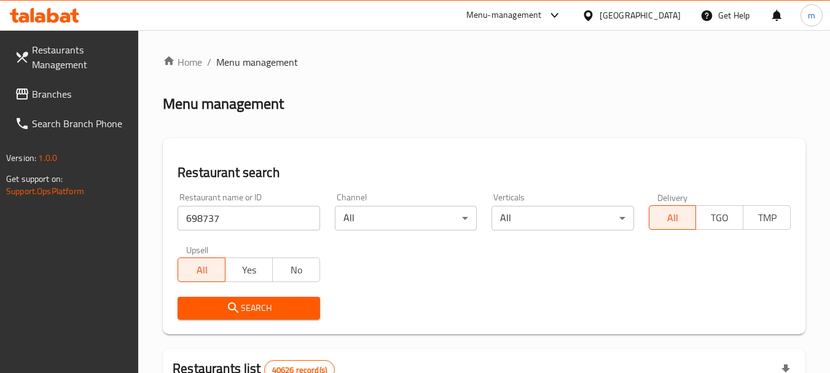
click at [243, 301] on span "Search" at bounding box center [248, 308] width 122 height 15
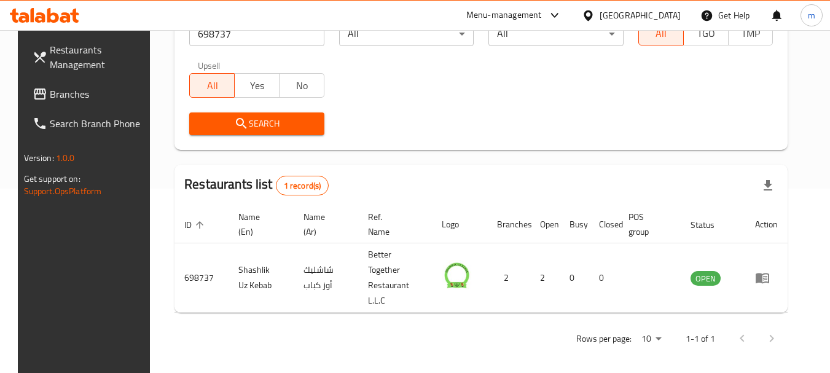
scroll to position [165, 0]
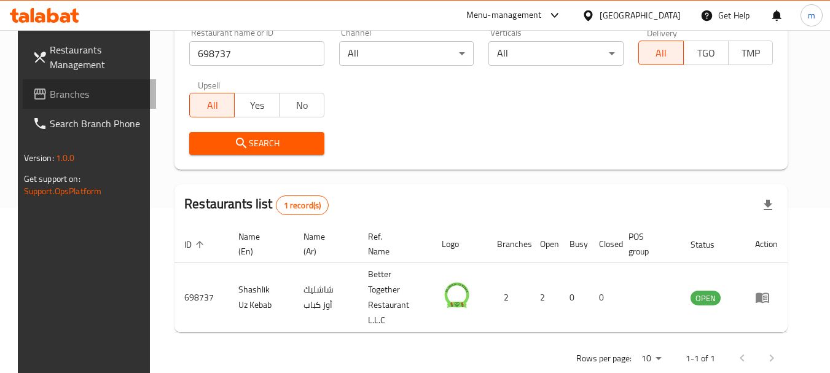
click at [50, 93] on span "Branches" at bounding box center [98, 94] width 97 height 15
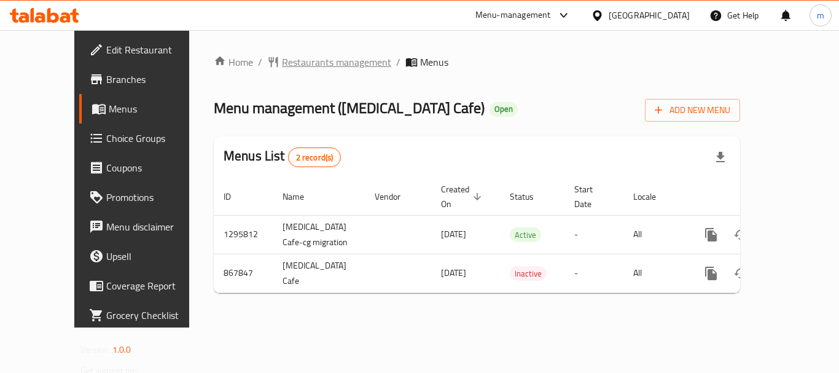
click at [298, 66] on span "Restaurants management" at bounding box center [336, 62] width 109 height 15
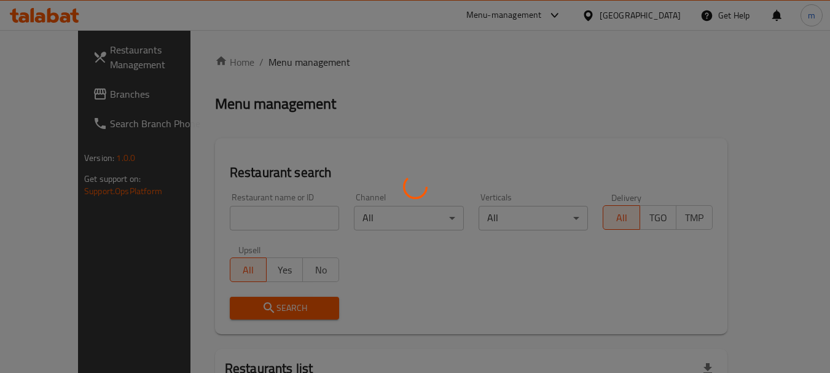
click at [234, 220] on div at bounding box center [415, 186] width 830 height 373
click at [234, 221] on div at bounding box center [415, 186] width 830 height 373
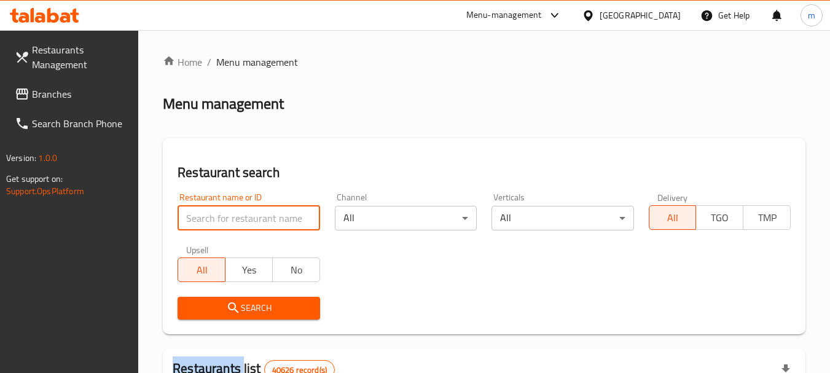
click at [234, 221] on input "search" at bounding box center [249, 218] width 142 height 25
paste input "656247"
type input "656247"
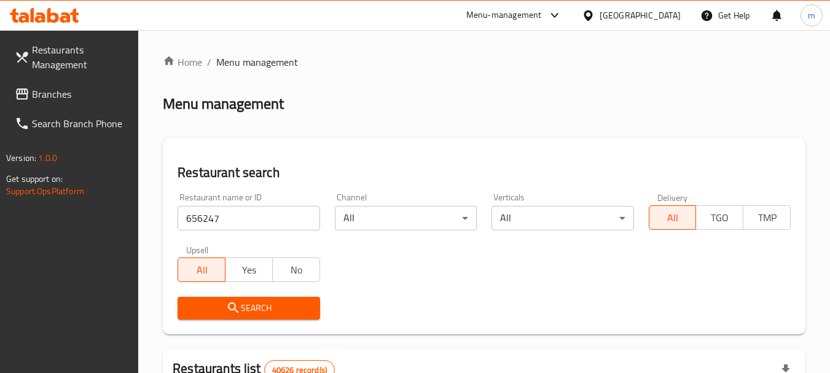
click at [247, 309] on span "Search" at bounding box center [248, 308] width 122 height 15
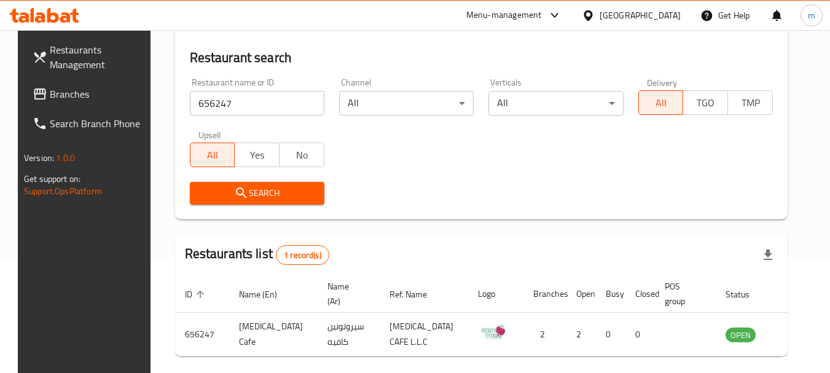
scroll to position [165, 0]
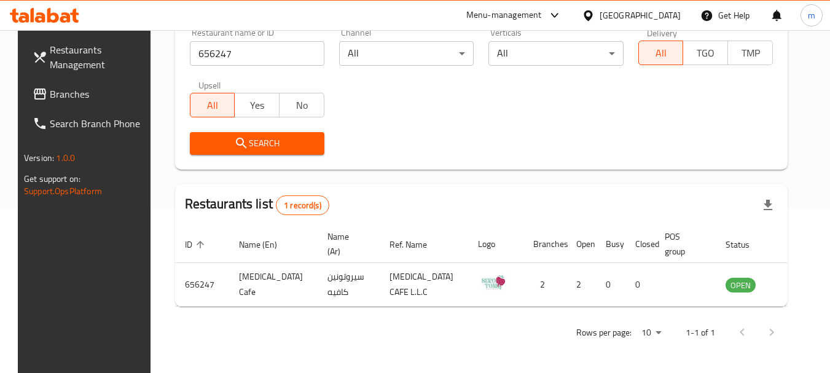
click at [584, 15] on icon at bounding box center [588, 15] width 13 height 13
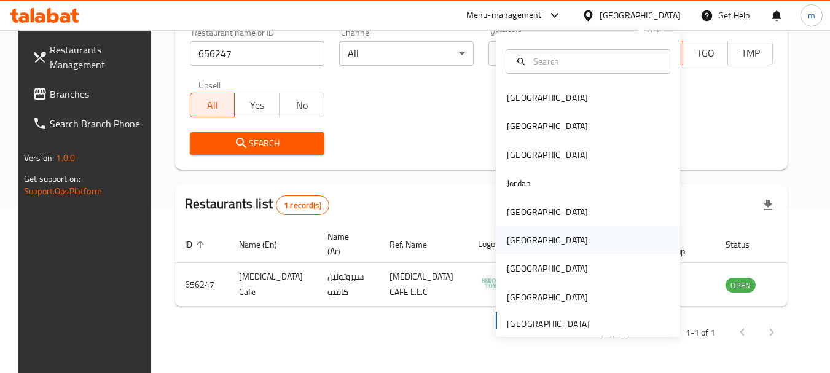
click at [520, 240] on div "[GEOGRAPHIC_DATA]" at bounding box center [547, 241] width 81 height 14
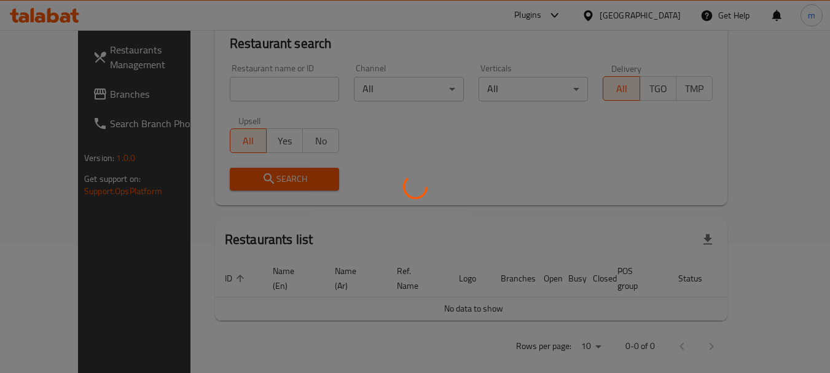
scroll to position [165, 0]
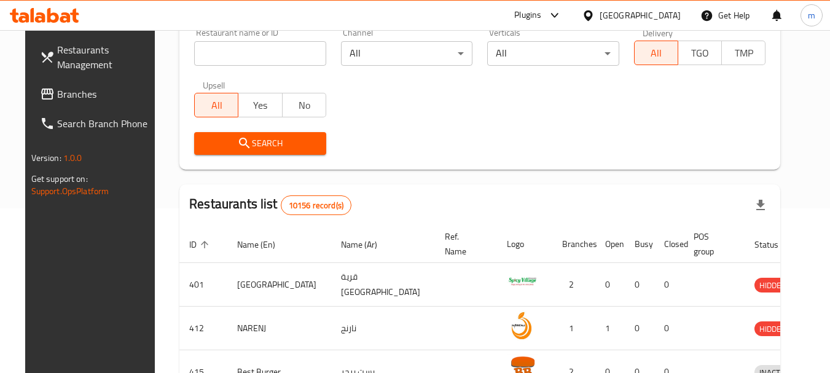
click at [64, 92] on span "Branches" at bounding box center [105, 94] width 97 height 15
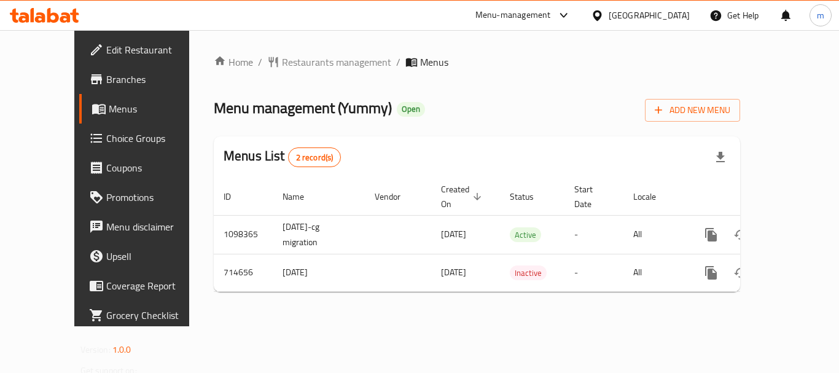
click at [301, 63] on div "Home / Restaurants management / Menus Menu management ( Yummy ) Open Add New Me…" at bounding box center [477, 178] width 527 height 247
click at [301, 63] on span "Restaurants management" at bounding box center [336, 62] width 109 height 15
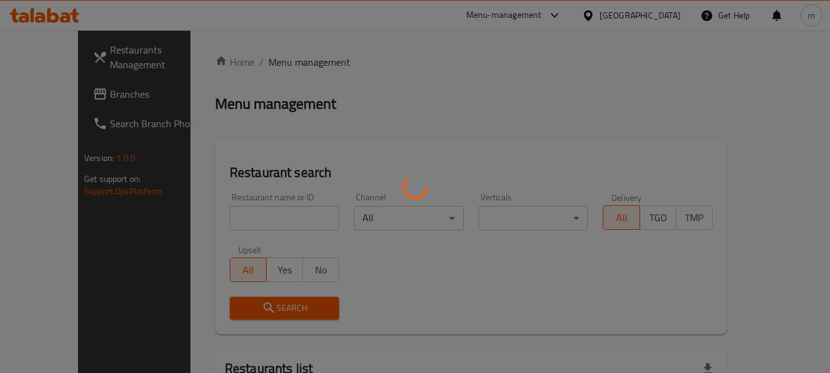
click at [254, 222] on div at bounding box center [415, 186] width 830 height 373
click at [253, 222] on div at bounding box center [415, 186] width 830 height 373
click at [253, 221] on div at bounding box center [415, 186] width 830 height 373
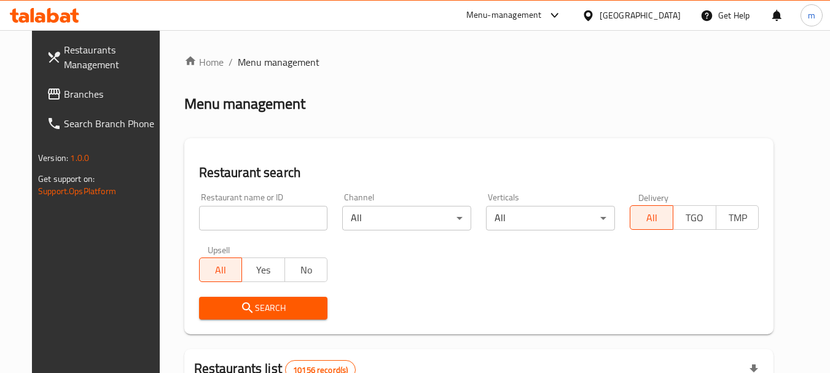
drag, startPoint x: 256, startPoint y: 217, endPoint x: 264, endPoint y: 217, distance: 8.6
click at [256, 216] on input "search" at bounding box center [263, 218] width 129 height 25
paste input "645454"
type input "645454"
click at [254, 310] on span "Search" at bounding box center [263, 308] width 109 height 15
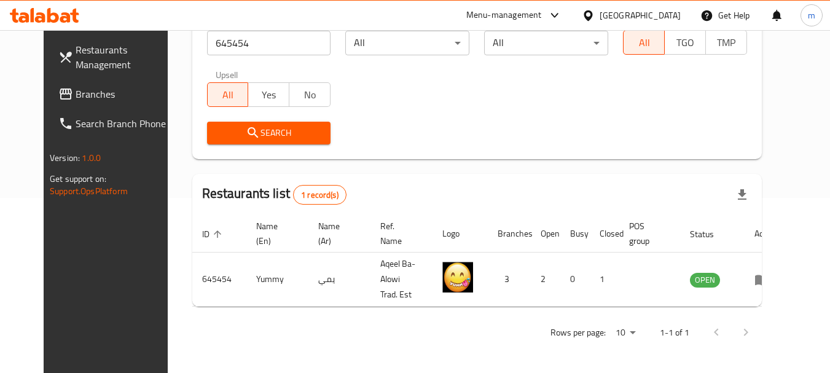
scroll to position [165, 0]
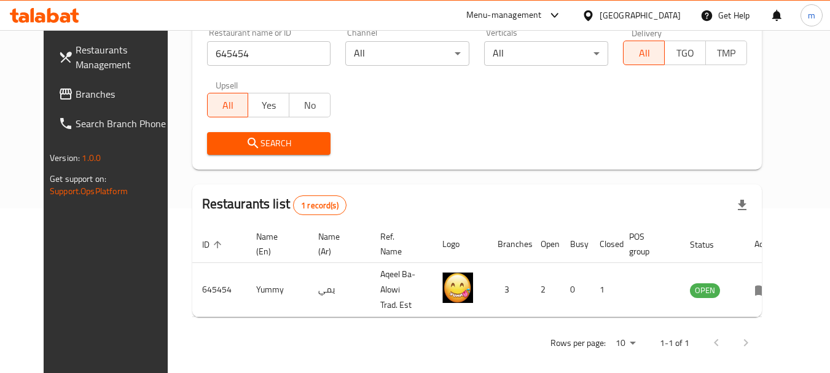
click at [592, 18] on icon at bounding box center [588, 15] width 9 height 10
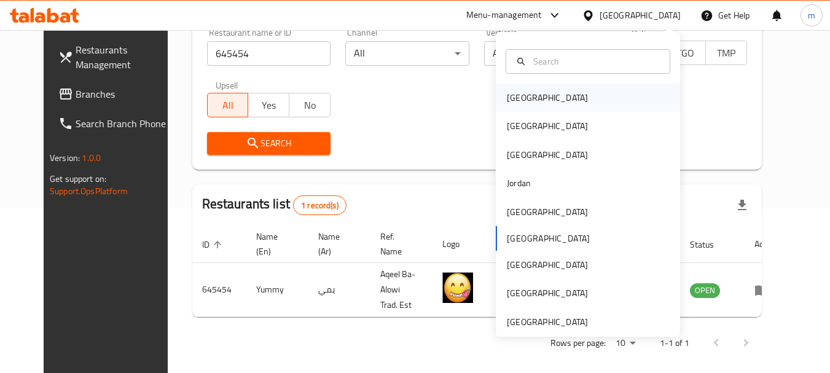
click at [507, 97] on div "[GEOGRAPHIC_DATA]" at bounding box center [547, 98] width 81 height 14
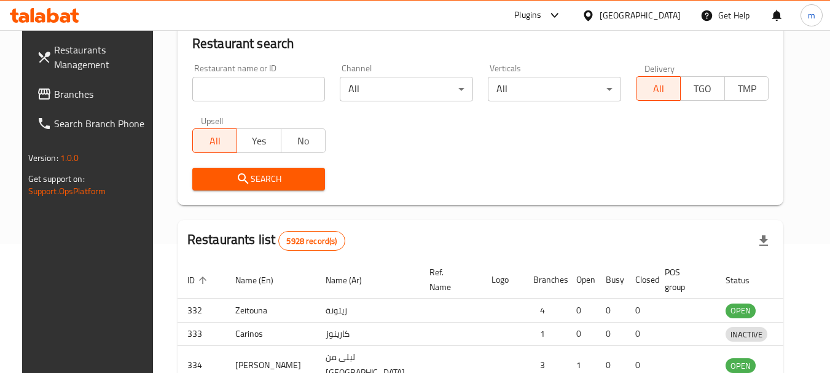
scroll to position [165, 0]
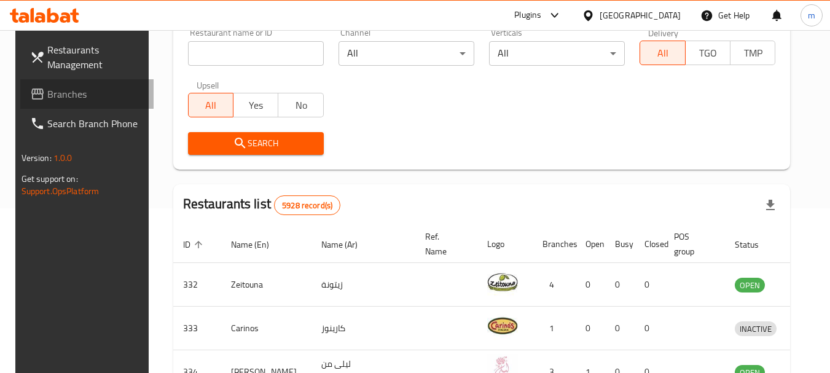
click at [71, 102] on link "Branches" at bounding box center [87, 93] width 134 height 29
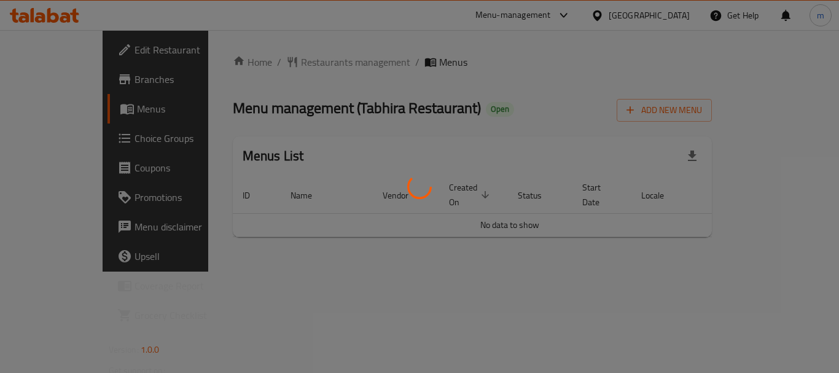
click at [284, 64] on div at bounding box center [419, 186] width 839 height 373
click at [280, 63] on div at bounding box center [419, 186] width 839 height 373
click at [285, 65] on div at bounding box center [419, 186] width 839 height 373
click at [286, 64] on div at bounding box center [419, 186] width 839 height 373
click at [289, 61] on div at bounding box center [419, 186] width 839 height 373
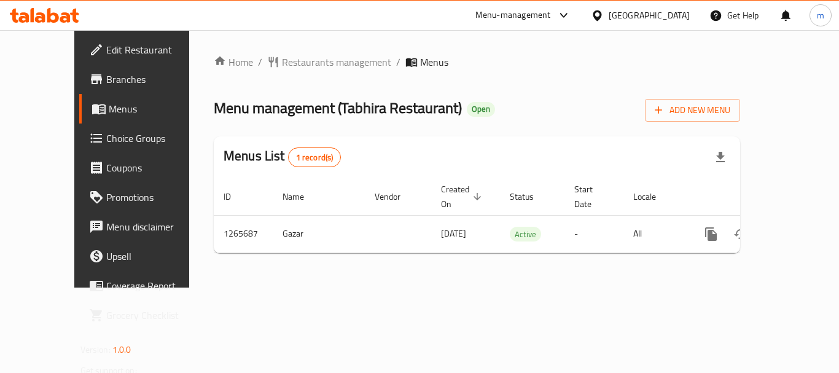
click at [334, 271] on div "Home / Restaurants management / Menus Menu management ( Tabhira Restaurant ) Op…" at bounding box center [477, 158] width 576 height 257
click at [277, 52] on div "Home / Restaurants management / Menus Menu management ( Tabhira Restaurant ) Op…" at bounding box center [477, 158] width 576 height 257
click at [282, 61] on span "Restaurants management" at bounding box center [336, 62] width 109 height 15
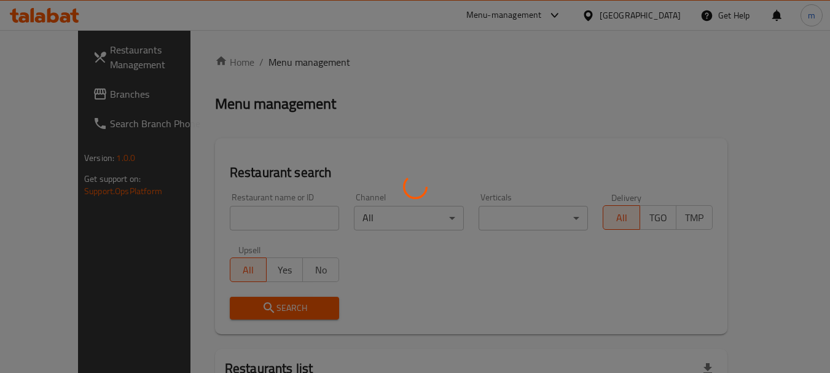
click at [256, 224] on div at bounding box center [415, 186] width 830 height 373
click at [253, 224] on div at bounding box center [415, 186] width 830 height 373
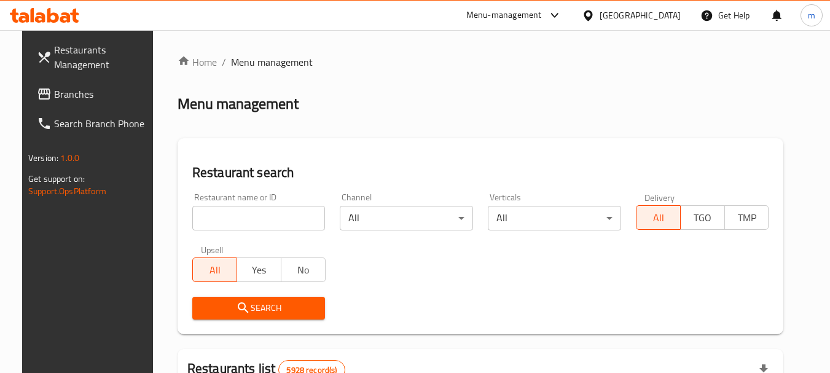
click at [246, 224] on input "search" at bounding box center [258, 218] width 133 height 25
paste input "686909"
type input "686909"
click at [240, 304] on icon "submit" at bounding box center [243, 308] width 15 height 15
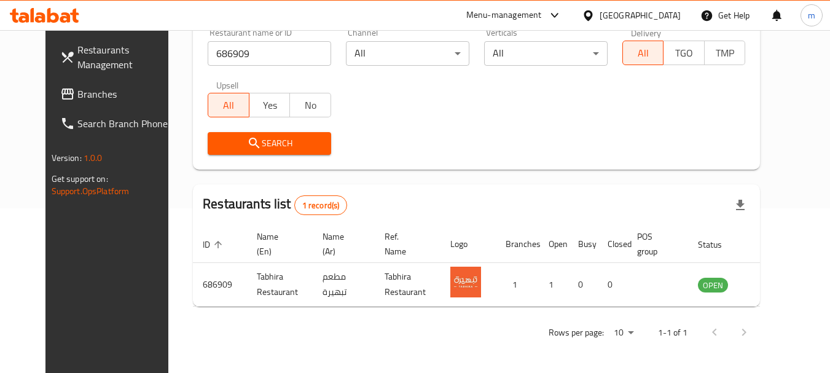
scroll to position [165, 0]
click at [77, 92] on span "Branches" at bounding box center [125, 94] width 97 height 15
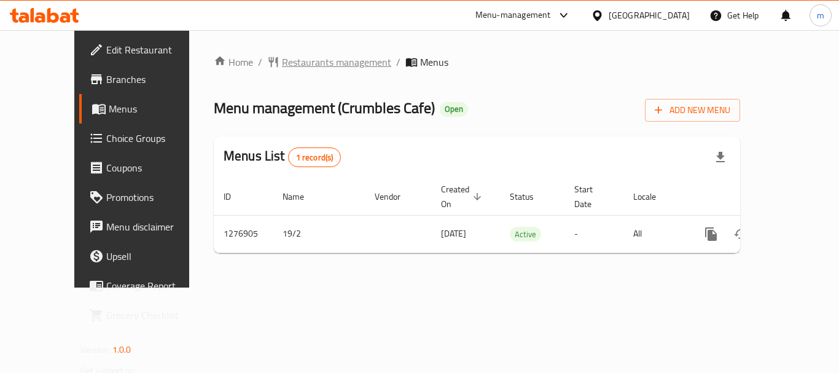
click at [295, 65] on span "Restaurants management" at bounding box center [336, 62] width 109 height 15
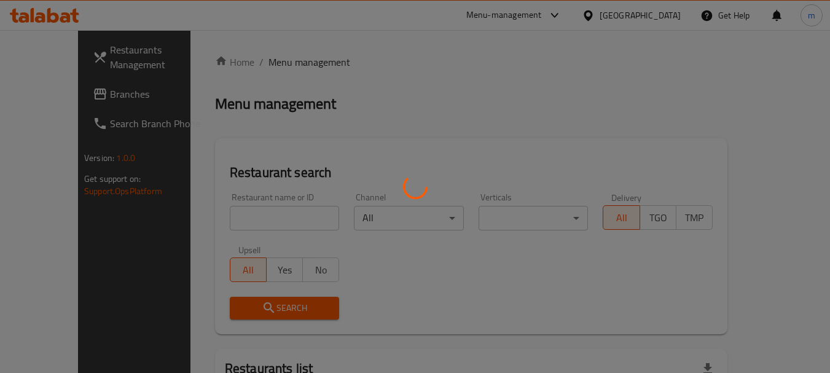
click at [236, 218] on div at bounding box center [415, 186] width 830 height 373
click at [226, 222] on div at bounding box center [415, 186] width 830 height 373
click at [225, 222] on div at bounding box center [415, 186] width 830 height 373
click at [224, 222] on div at bounding box center [415, 186] width 830 height 373
click at [222, 221] on div at bounding box center [415, 186] width 830 height 373
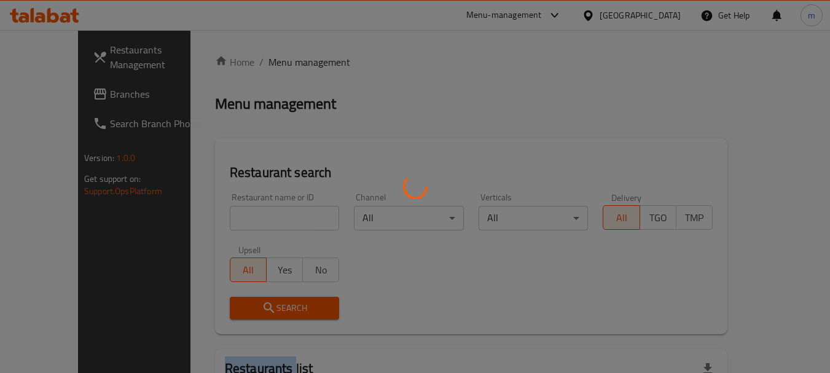
click at [222, 221] on div at bounding box center [415, 186] width 830 height 373
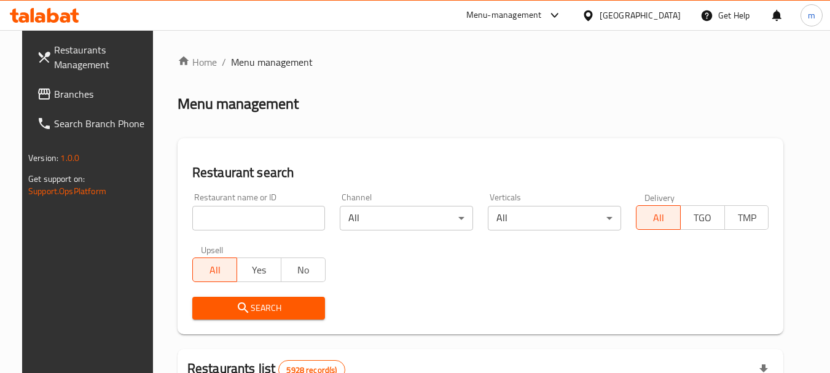
click at [222, 220] on input "search" at bounding box center [258, 218] width 133 height 25
paste input "692201"
type input "692201"
click at [239, 308] on icon "submit" at bounding box center [243, 308] width 15 height 15
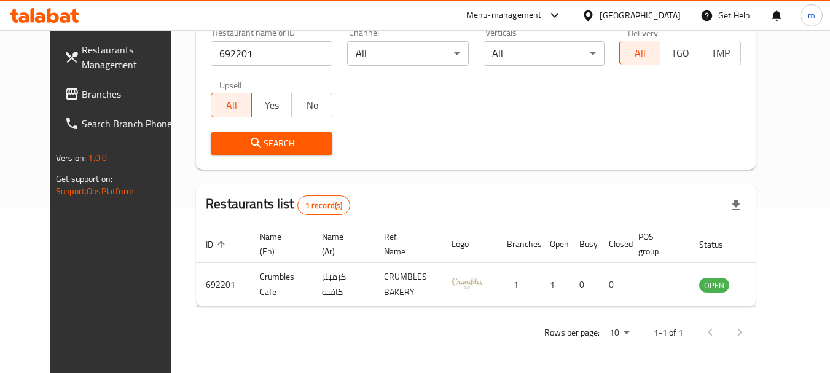
scroll to position [165, 0]
click at [592, 12] on icon at bounding box center [588, 15] width 9 height 10
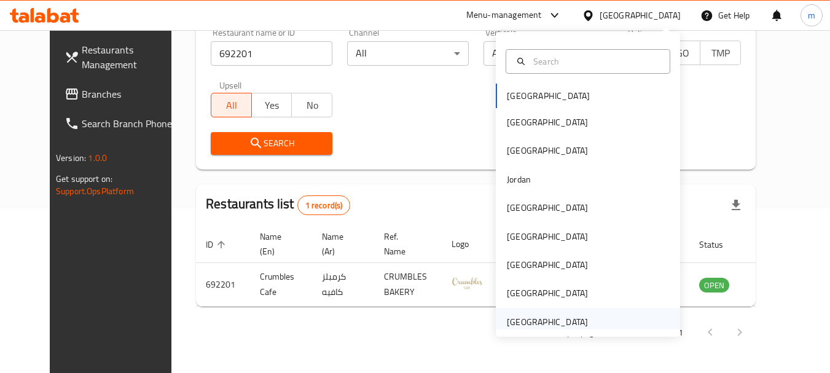
click at [530, 323] on div "[GEOGRAPHIC_DATA]" at bounding box center [547, 322] width 81 height 14
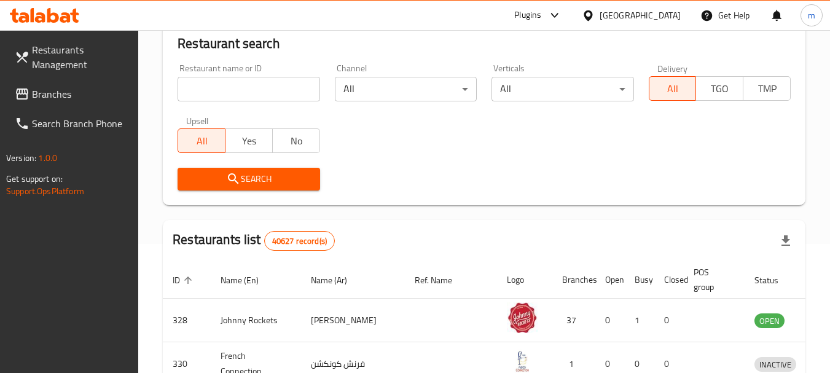
scroll to position [165, 0]
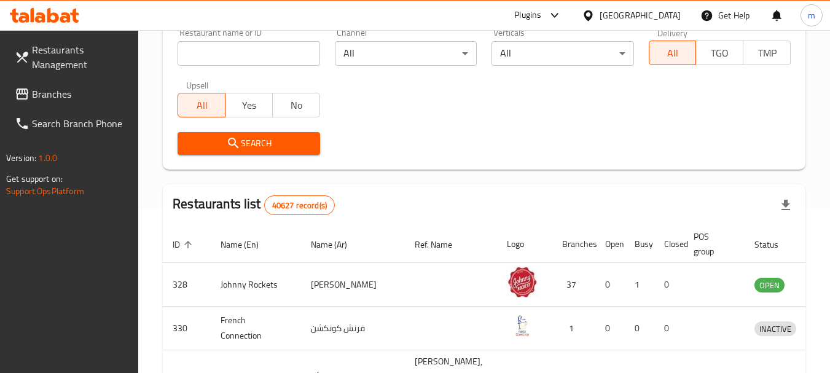
drag, startPoint x: 59, startPoint y: 92, endPoint x: 49, endPoint y: 92, distance: 9.8
click at [59, 92] on span "Branches" at bounding box center [80, 94] width 97 height 15
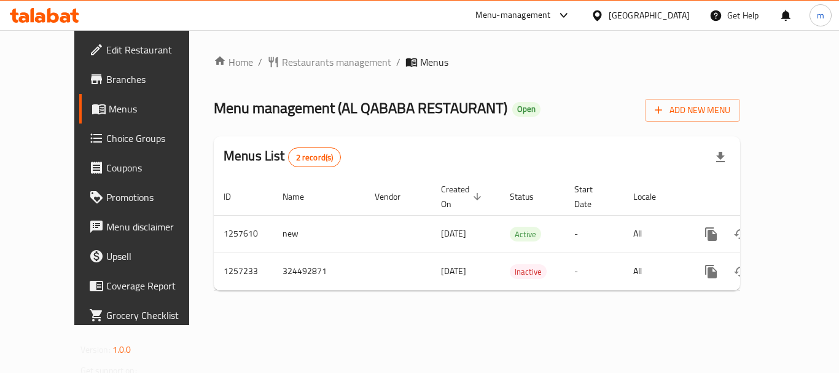
click at [273, 61] on div "Home / Restaurants management / Menus Menu management ( AL QABABA RESTAURANT ) …" at bounding box center [477, 178] width 527 height 246
click at [282, 63] on span "Restaurants management" at bounding box center [336, 62] width 109 height 15
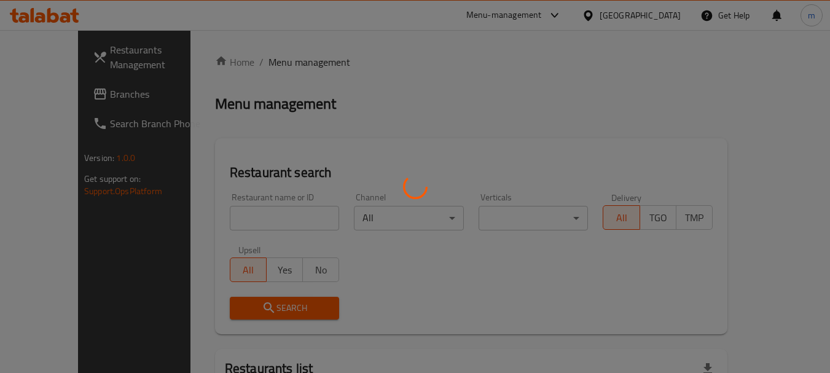
click at [226, 213] on div at bounding box center [415, 186] width 830 height 373
click at [225, 213] on div at bounding box center [415, 186] width 830 height 373
click at [222, 215] on div at bounding box center [415, 186] width 830 height 373
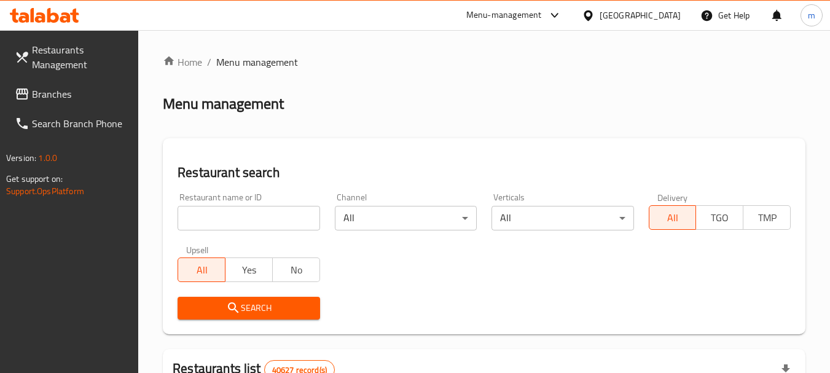
click at [216, 216] on input "search" at bounding box center [249, 218] width 142 height 25
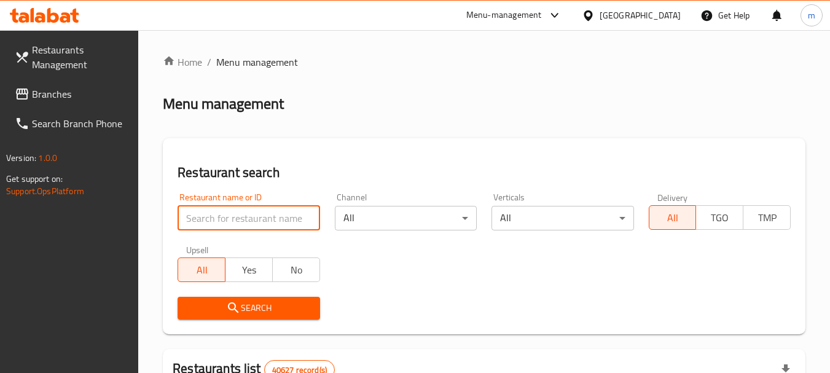
paste input "683362"
type input "683362"
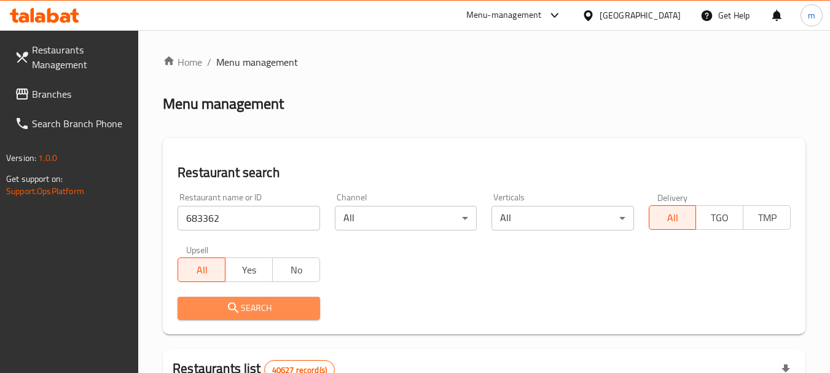
click at [239, 302] on icon "submit" at bounding box center [233, 308] width 15 height 15
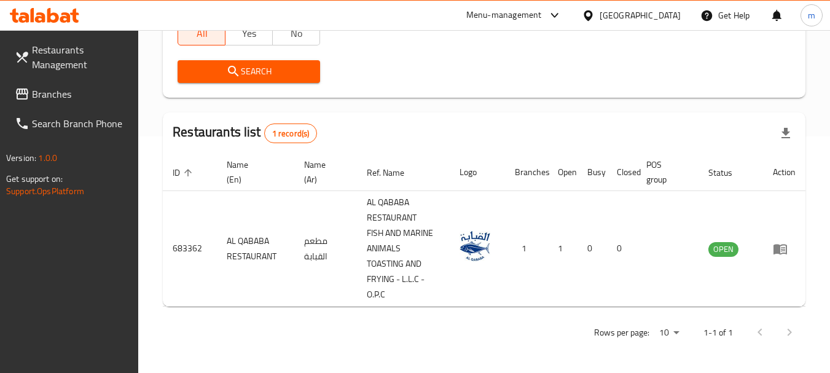
scroll to position [237, 0]
click at [96, 87] on span "Branches" at bounding box center [80, 94] width 97 height 15
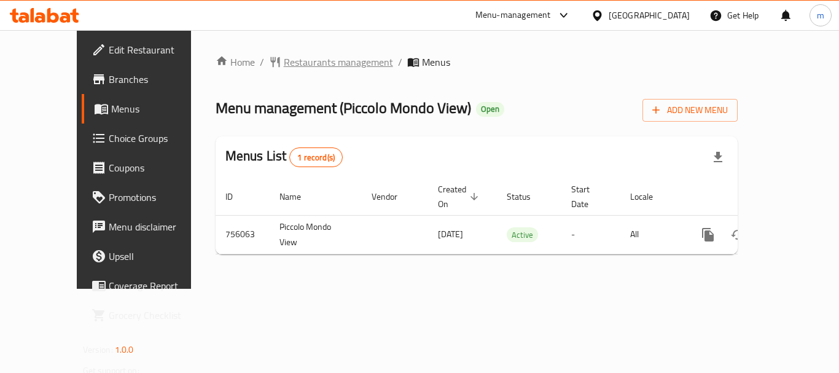
click at [310, 66] on span "Restaurants management" at bounding box center [338, 62] width 109 height 15
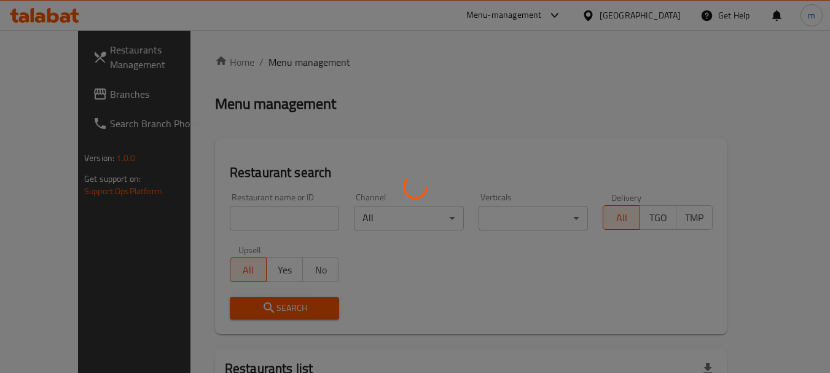
click at [227, 223] on div at bounding box center [415, 186] width 830 height 373
click at [227, 220] on div at bounding box center [415, 186] width 830 height 373
click at [211, 220] on div at bounding box center [415, 186] width 830 height 373
click at [202, 221] on div at bounding box center [415, 186] width 830 height 373
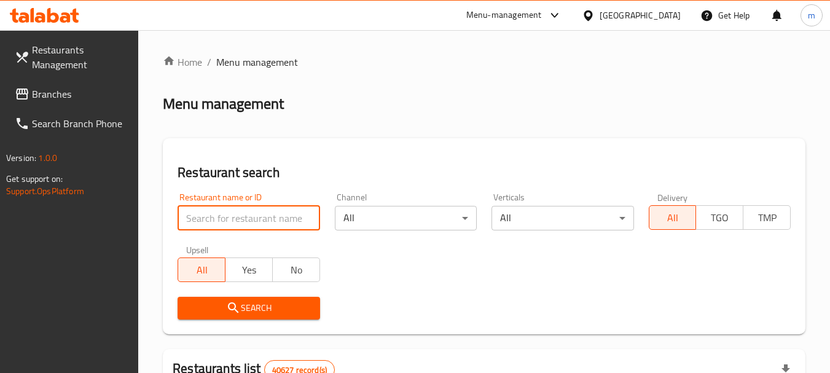
click at [222, 217] on input "search" at bounding box center [249, 218] width 142 height 25
paste input "649646"
type input "649646"
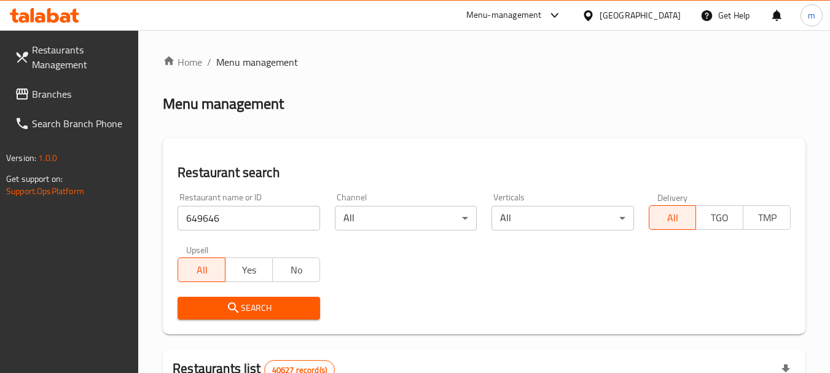
click at [254, 307] on span "Search" at bounding box center [248, 308] width 122 height 15
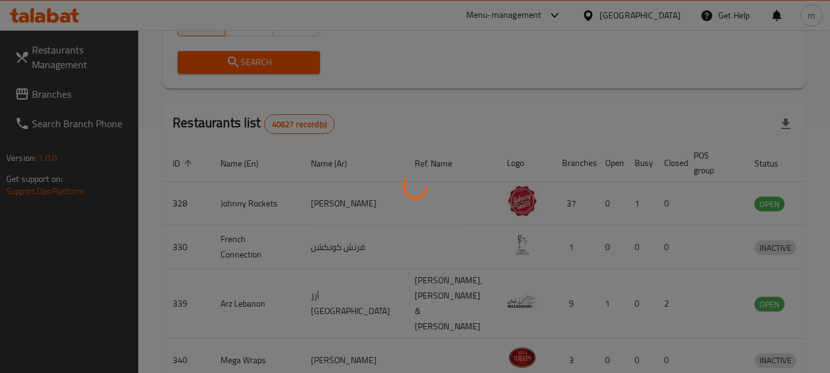
scroll to position [175, 0]
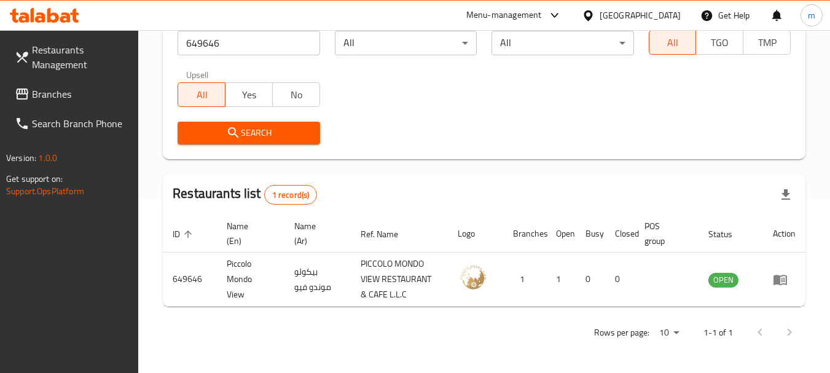
click at [73, 95] on span "Branches" at bounding box center [80, 94] width 97 height 15
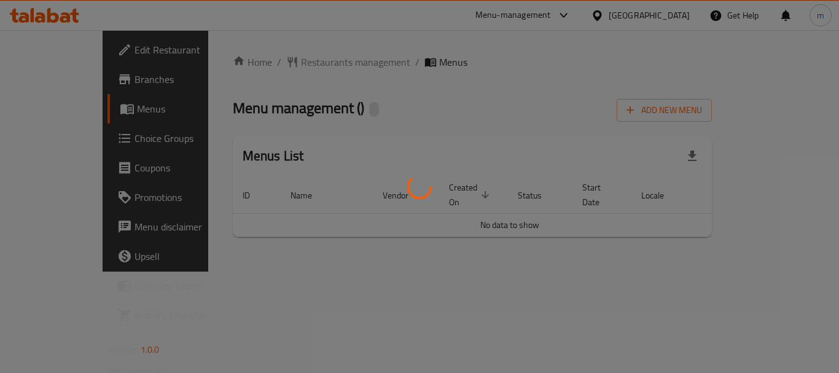
click at [287, 66] on div at bounding box center [419, 186] width 839 height 373
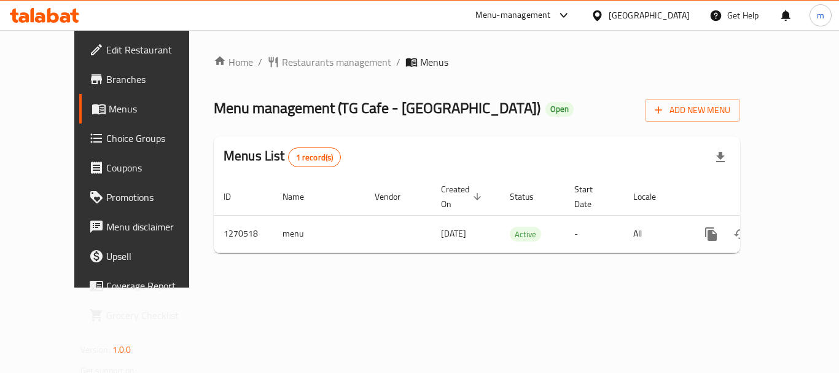
click at [288, 63] on div "Home / Restaurants management / Menus Menu management ( TG Cafe - Box Park ) Op…" at bounding box center [477, 159] width 527 height 208
click at [288, 63] on span "Restaurants management" at bounding box center [336, 62] width 109 height 15
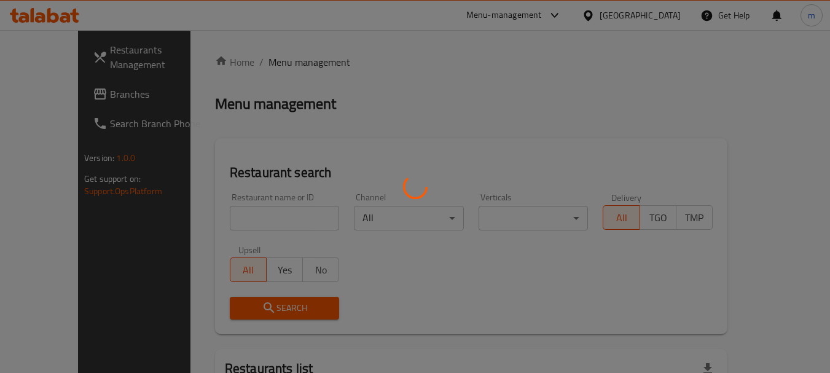
drag, startPoint x: 240, startPoint y: 224, endPoint x: 221, endPoint y: 224, distance: 19.7
click at [240, 224] on div at bounding box center [415, 186] width 830 height 373
click at [218, 224] on div at bounding box center [415, 186] width 830 height 373
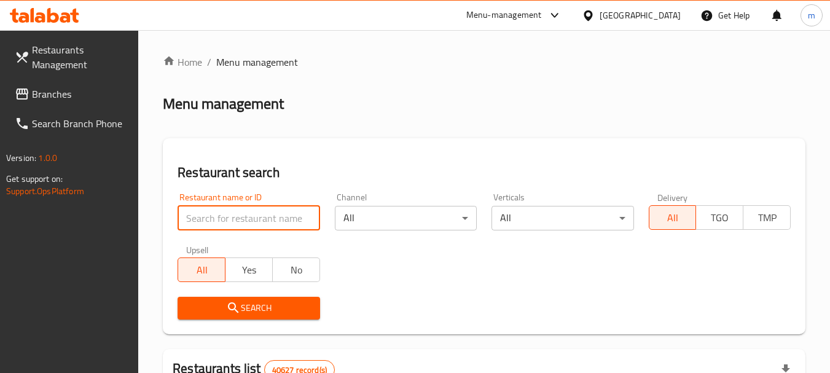
click at [220, 218] on input "search" at bounding box center [249, 218] width 142 height 25
paste input "689229"
type input "689229"
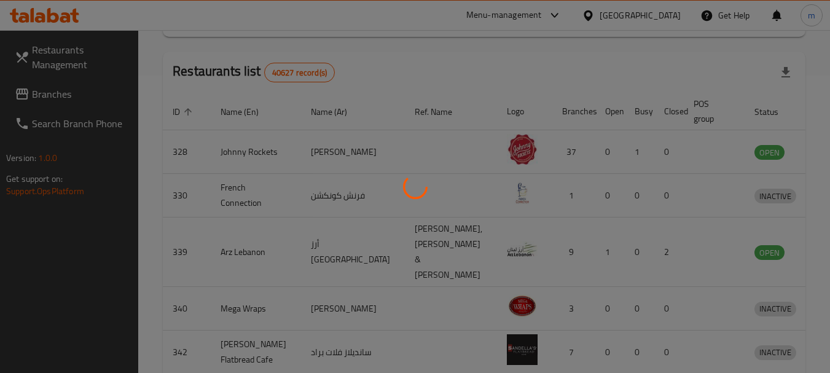
scroll to position [165, 0]
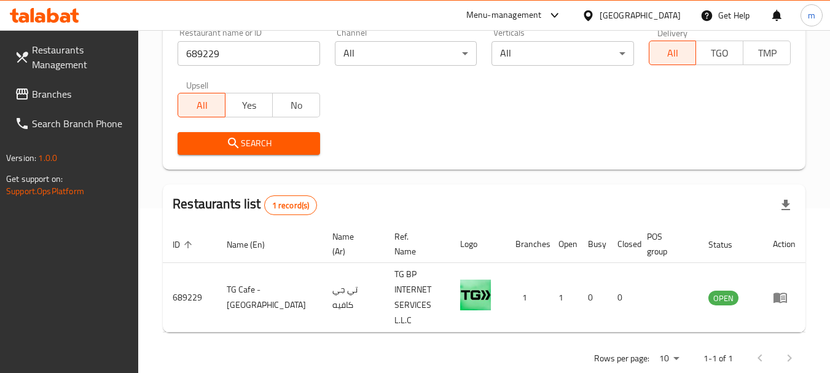
click at [63, 98] on span "Branches" at bounding box center [80, 94] width 97 height 15
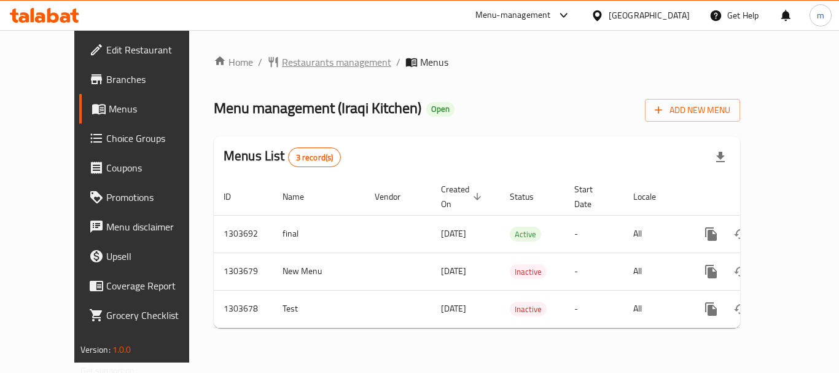
click at [286, 58] on span "Restaurants management" at bounding box center [336, 62] width 109 height 15
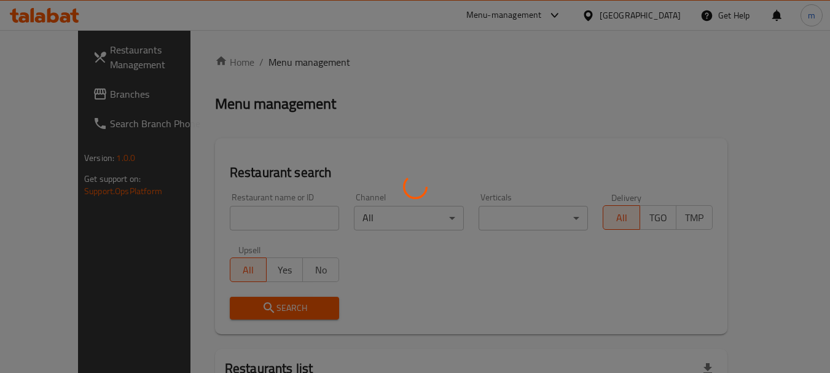
click at [283, 61] on div at bounding box center [415, 186] width 830 height 373
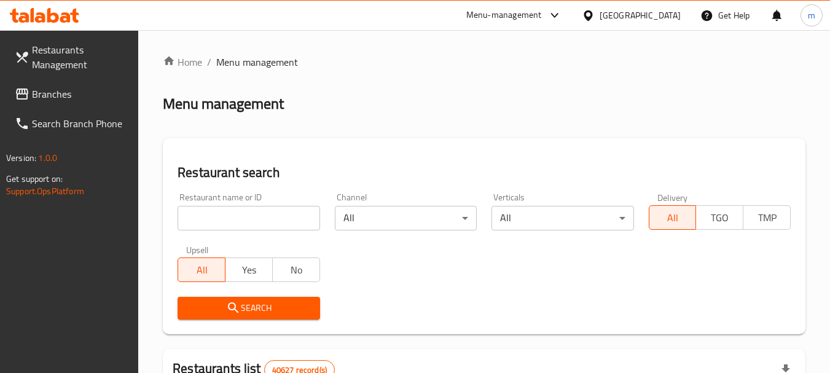
drag, startPoint x: 250, startPoint y: 213, endPoint x: 242, endPoint y: 218, distance: 9.9
click at [247, 215] on input "search" at bounding box center [249, 218] width 142 height 25
paste input "702926"
type input "702926"
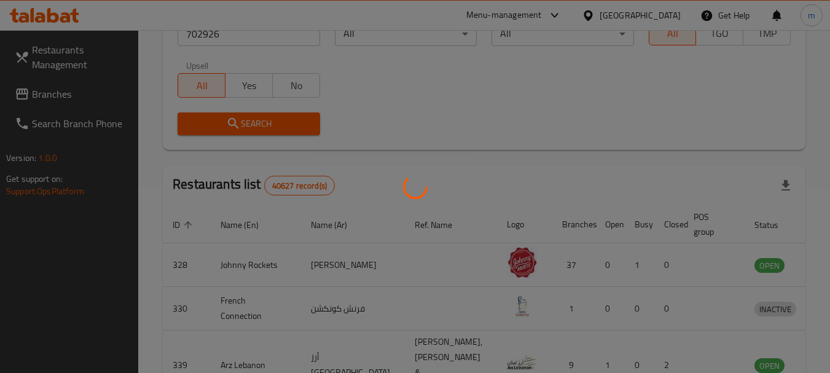
scroll to position [175, 0]
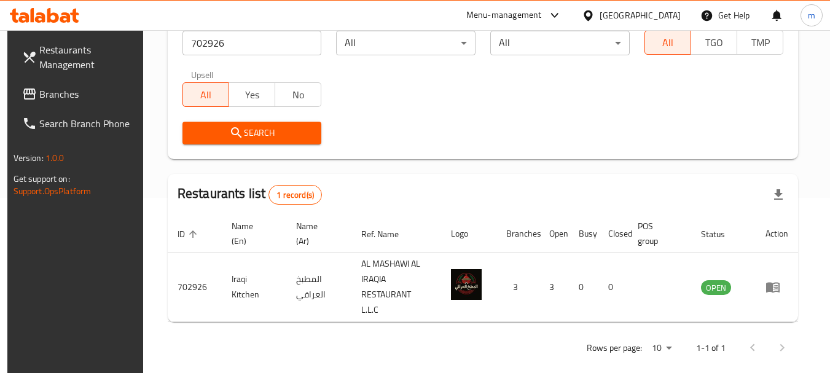
click at [39, 98] on span "Branches" at bounding box center [87, 94] width 97 height 15
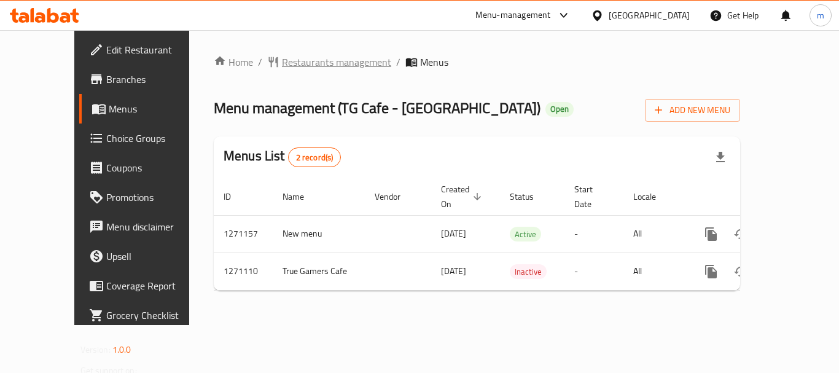
click at [282, 58] on span "Restaurants management" at bounding box center [336, 62] width 109 height 15
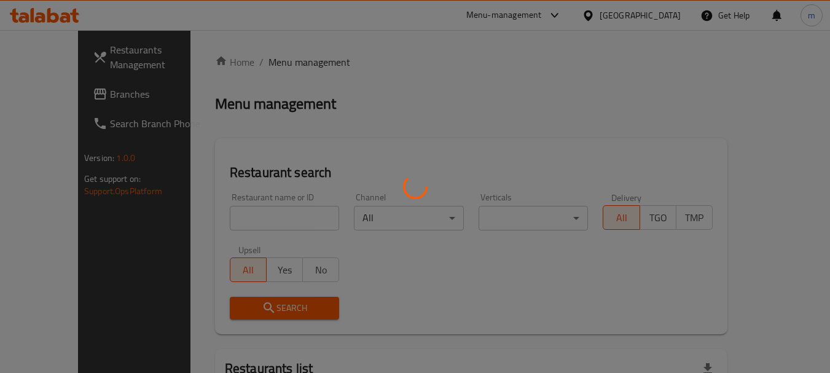
click at [226, 209] on div at bounding box center [415, 186] width 830 height 373
click at [211, 218] on div at bounding box center [415, 186] width 830 height 373
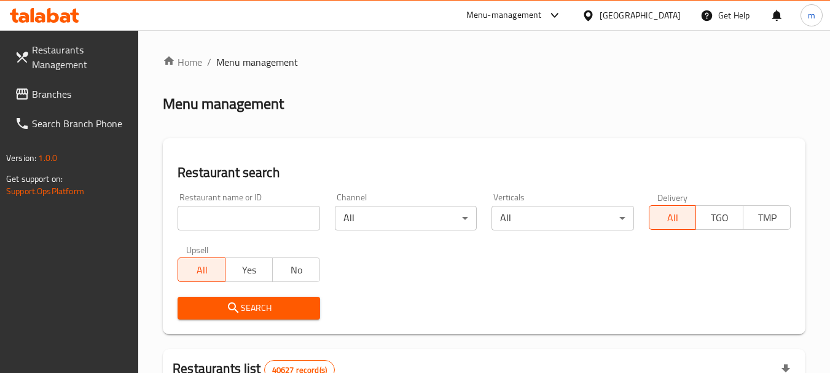
click at [211, 218] on input "search" at bounding box center [249, 218] width 142 height 25
paste input "689479"
type input "689479"
click at [260, 308] on span "Search" at bounding box center [248, 308] width 122 height 15
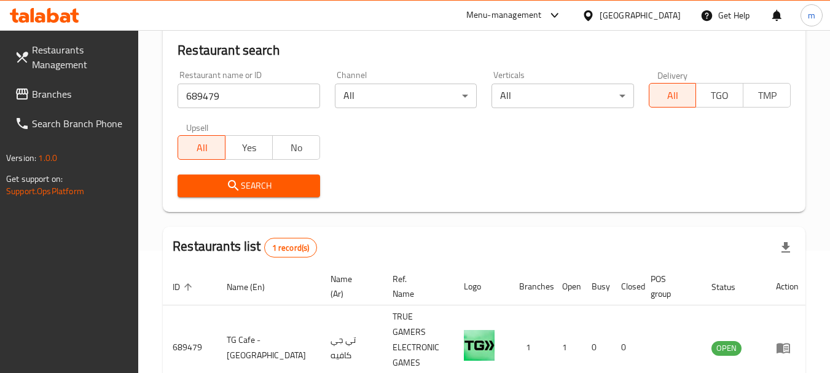
scroll to position [175, 0]
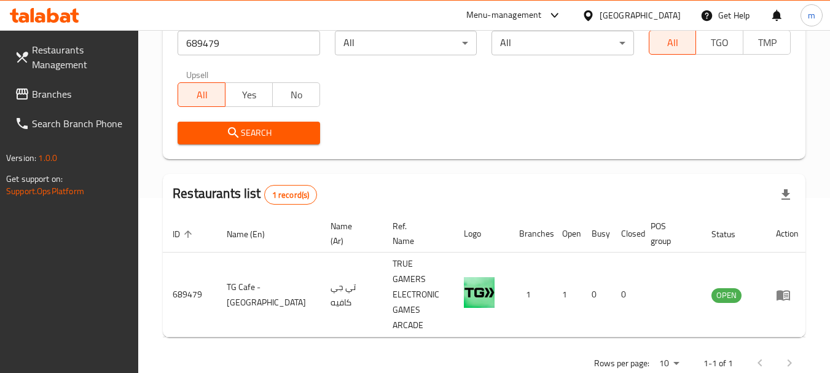
click at [583, 19] on icon at bounding box center [588, 15] width 13 height 13
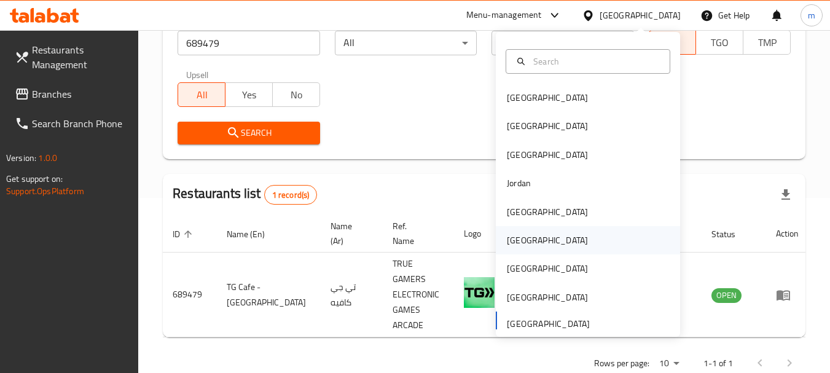
click at [519, 246] on div "[GEOGRAPHIC_DATA]" at bounding box center [547, 241] width 81 height 14
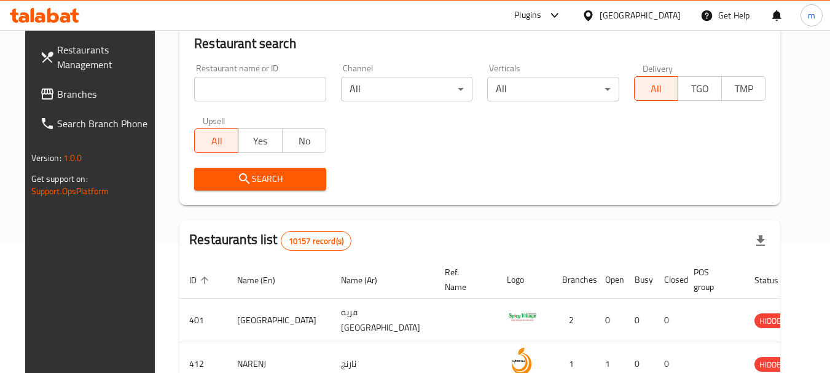
scroll to position [175, 0]
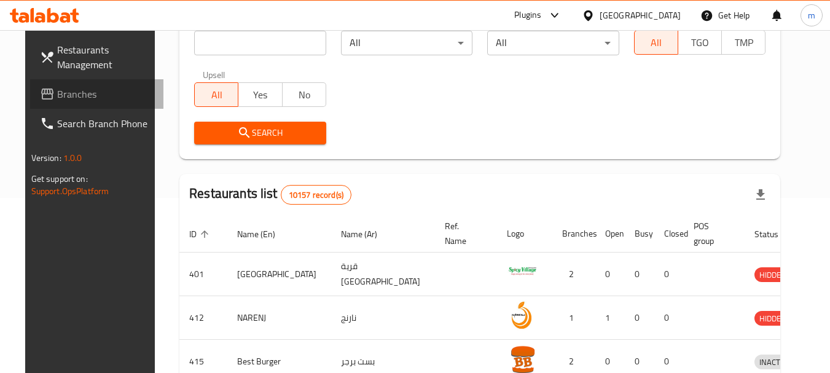
click at [57, 93] on span "Branches" at bounding box center [105, 94] width 97 height 15
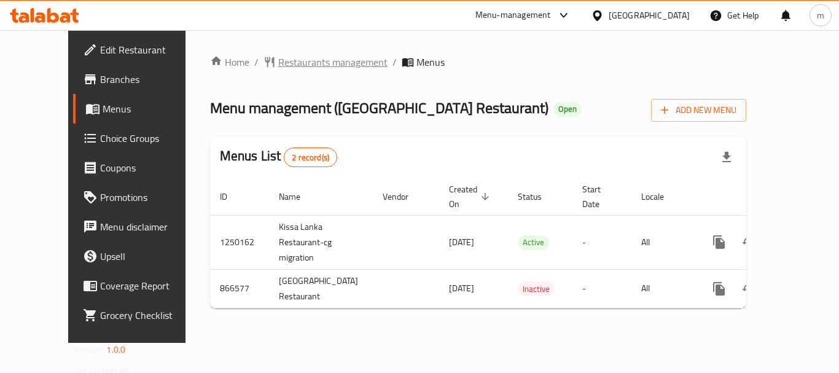
click at [278, 62] on span "Restaurants management" at bounding box center [332, 62] width 109 height 15
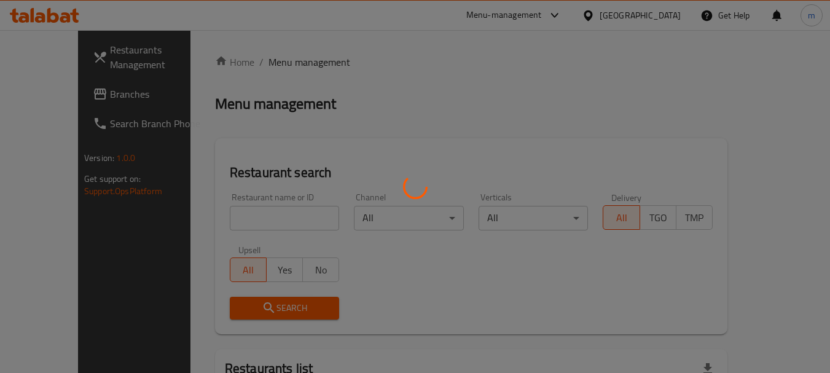
click at [235, 221] on div at bounding box center [415, 186] width 830 height 373
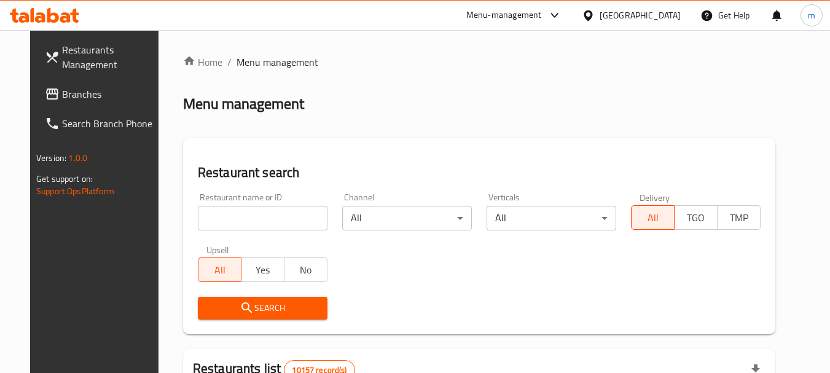
click at [225, 225] on div at bounding box center [415, 186] width 830 height 373
click at [225, 225] on input "search" at bounding box center [263, 218] width 130 height 25
drag, startPoint x: 225, startPoint y: 225, endPoint x: 232, endPoint y: 224, distance: 7.4
click at [226, 225] on input "search" at bounding box center [263, 218] width 130 height 25
paste input "657080"
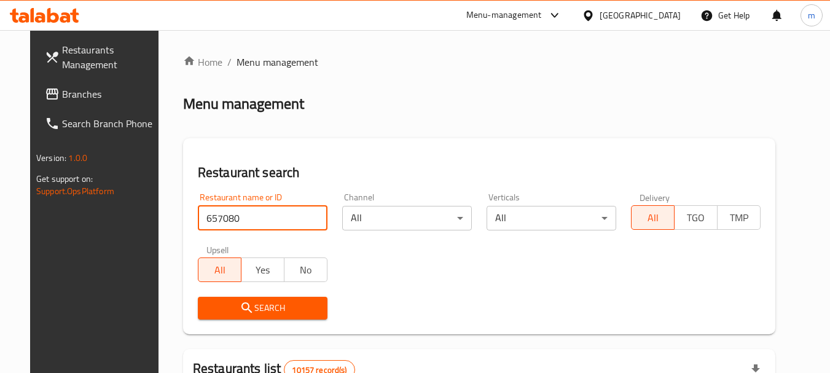
type input "657080"
click at [251, 315] on span "Search" at bounding box center [263, 308] width 110 height 15
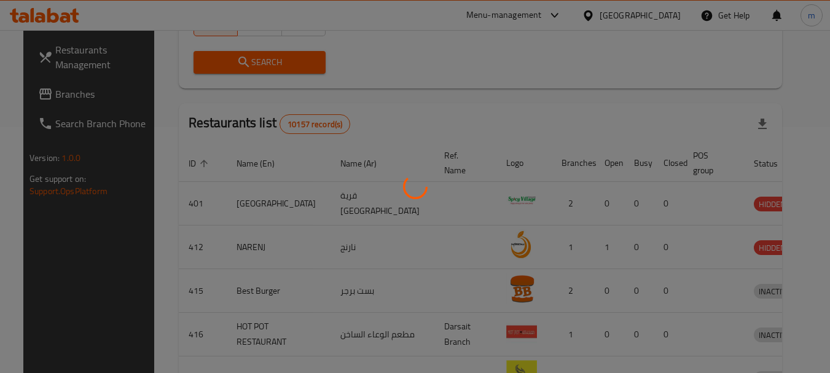
scroll to position [165, 0]
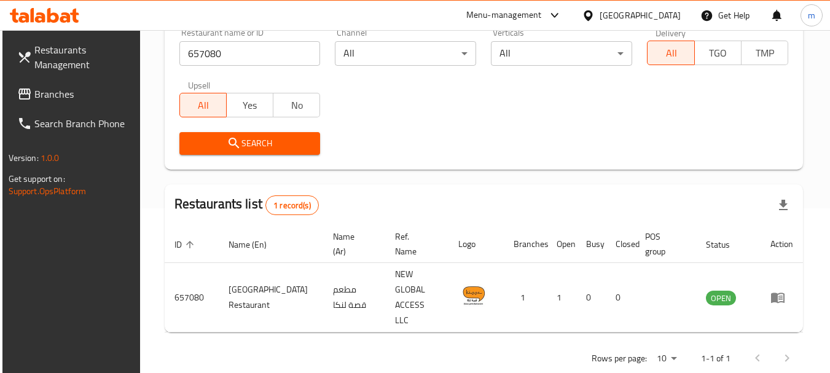
click at [592, 14] on icon at bounding box center [588, 15] width 9 height 10
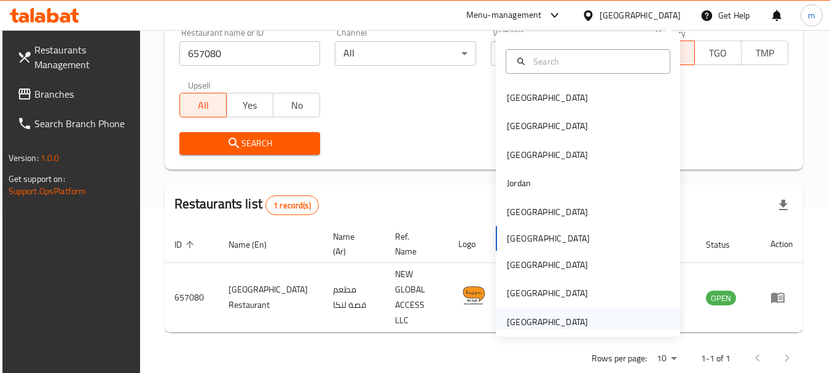
click at [542, 323] on div "[GEOGRAPHIC_DATA]" at bounding box center [547, 322] width 81 height 14
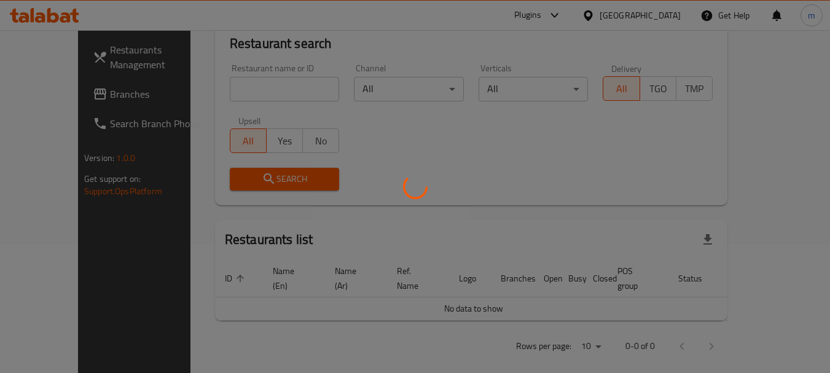
scroll to position [165, 0]
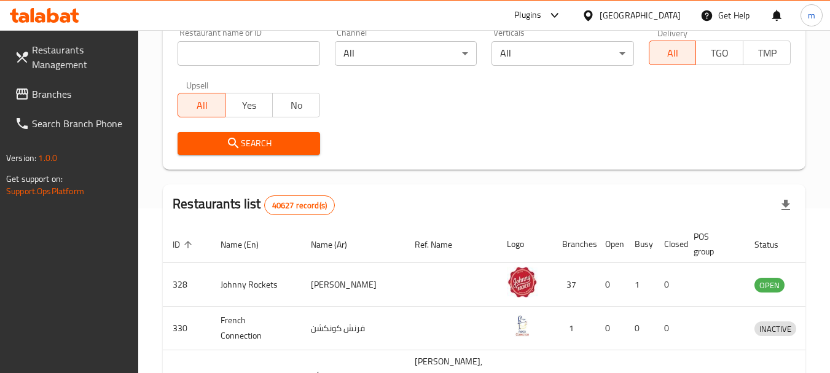
click at [100, 85] on link "Branches" at bounding box center [72, 93] width 134 height 29
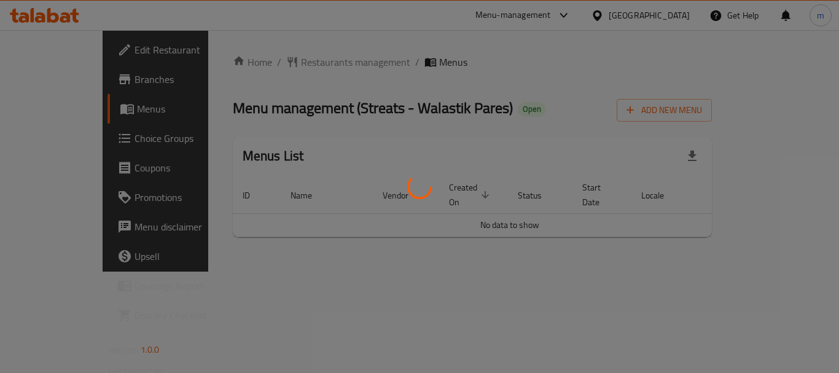
click at [280, 65] on div at bounding box center [419, 186] width 839 height 373
click at [547, 52] on div at bounding box center [419, 186] width 839 height 373
click at [264, 63] on div at bounding box center [419, 186] width 839 height 373
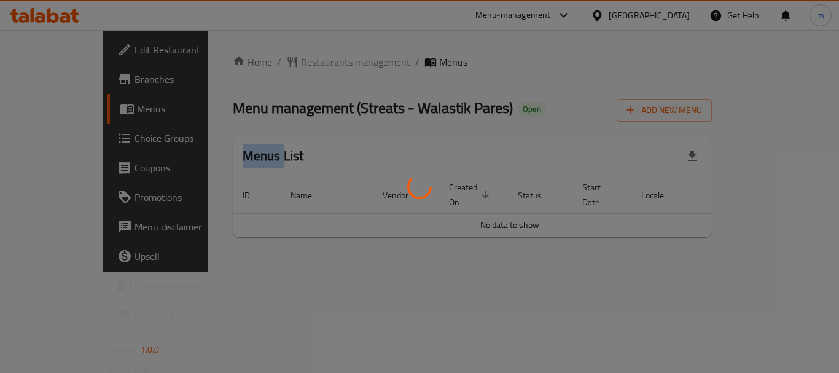
click at [264, 63] on div at bounding box center [419, 186] width 839 height 373
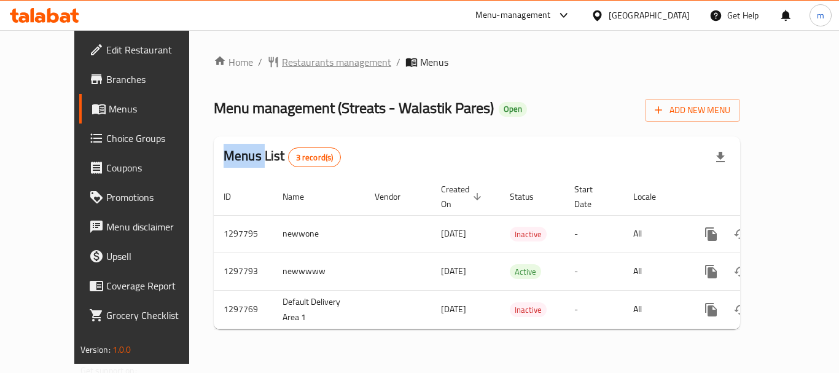
click at [282, 62] on span "Restaurants management" at bounding box center [336, 62] width 109 height 15
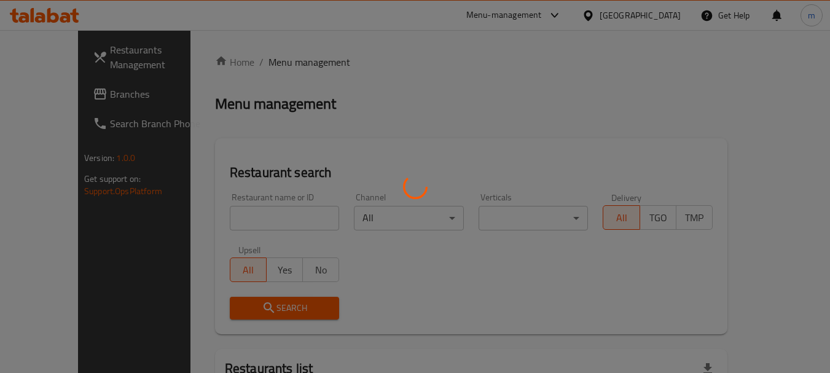
click at [247, 222] on div at bounding box center [415, 186] width 830 height 373
click at [245, 222] on div at bounding box center [415, 186] width 830 height 373
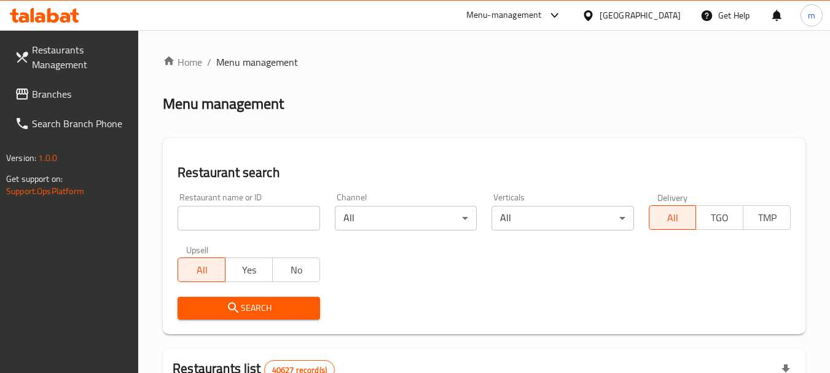
click at [244, 219] on div at bounding box center [415, 186] width 830 height 373
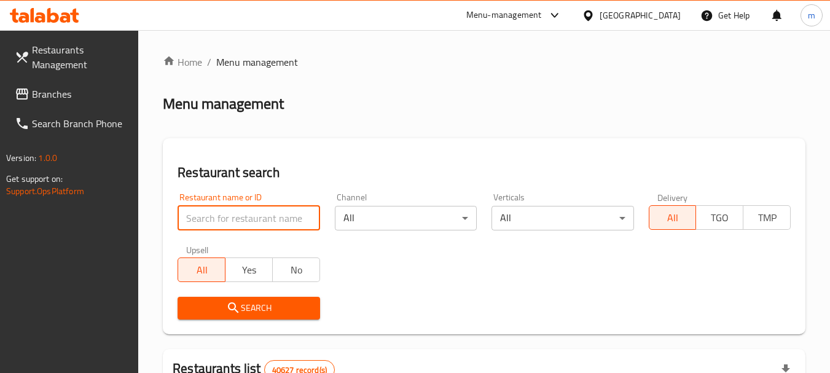
click at [244, 219] on input "search" at bounding box center [249, 218] width 142 height 25
paste input "700620"
type input "700620"
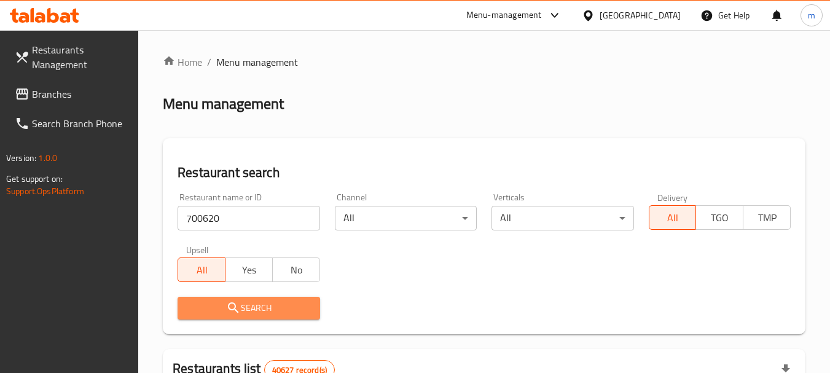
click at [224, 306] on span "Search" at bounding box center [248, 308] width 122 height 15
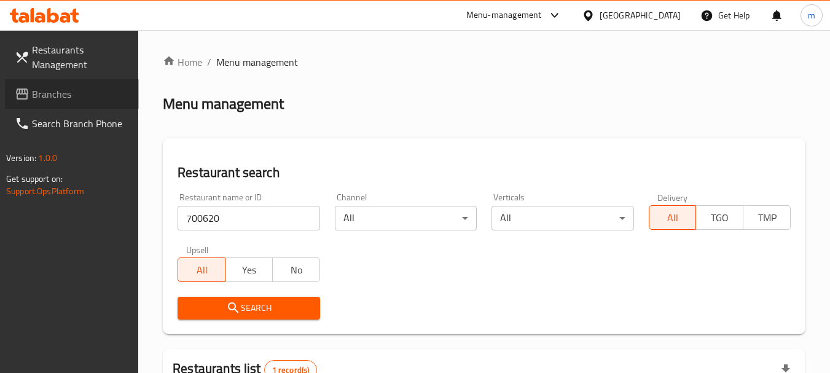
click at [71, 98] on span "Branches" at bounding box center [80, 94] width 97 height 15
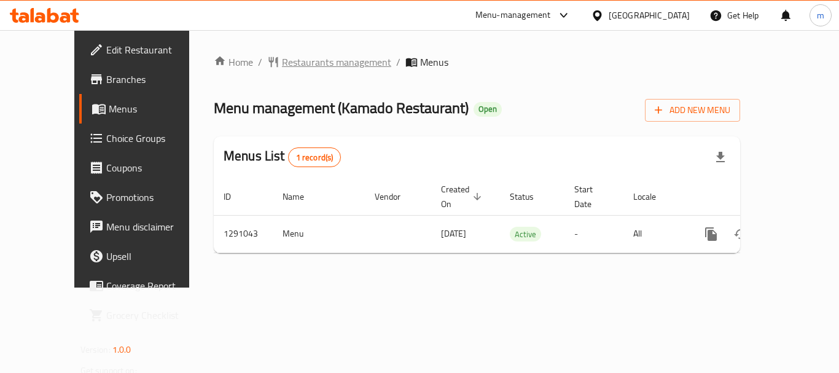
click at [299, 63] on span "Restaurants management" at bounding box center [336, 62] width 109 height 15
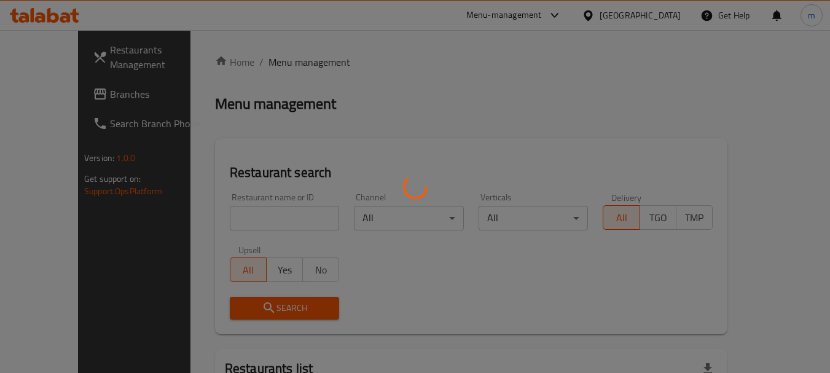
click at [249, 215] on div at bounding box center [415, 186] width 830 height 373
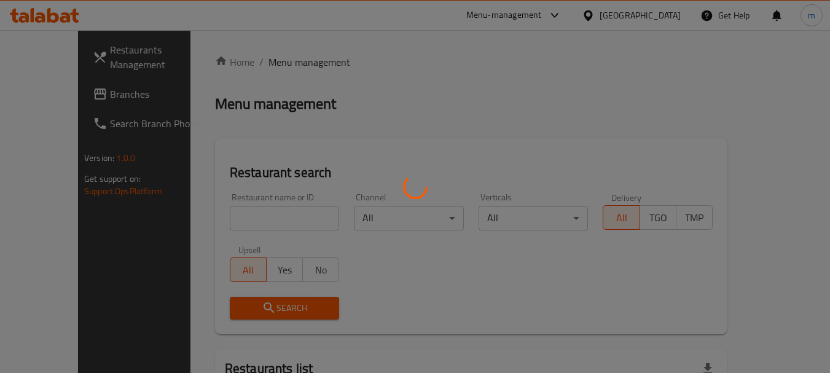
click at [210, 224] on div at bounding box center [415, 186] width 830 height 373
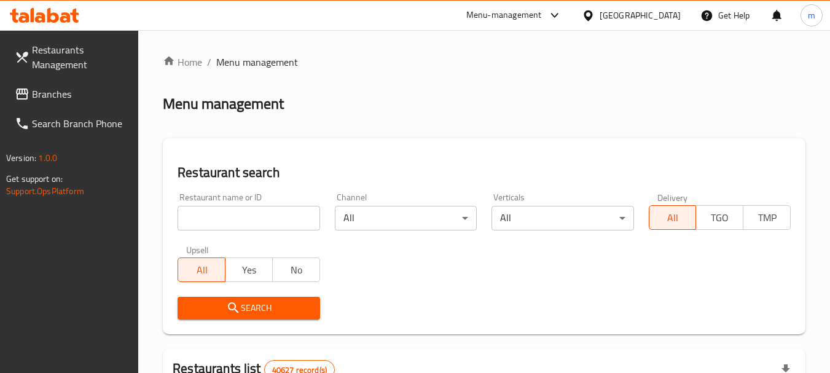
click at [234, 211] on input "search" at bounding box center [249, 218] width 142 height 25
paste input "697090"
type input "697090"
drag, startPoint x: 235, startPoint y: 301, endPoint x: 306, endPoint y: 271, distance: 76.6
click at [236, 299] on button "Search" at bounding box center [249, 308] width 142 height 23
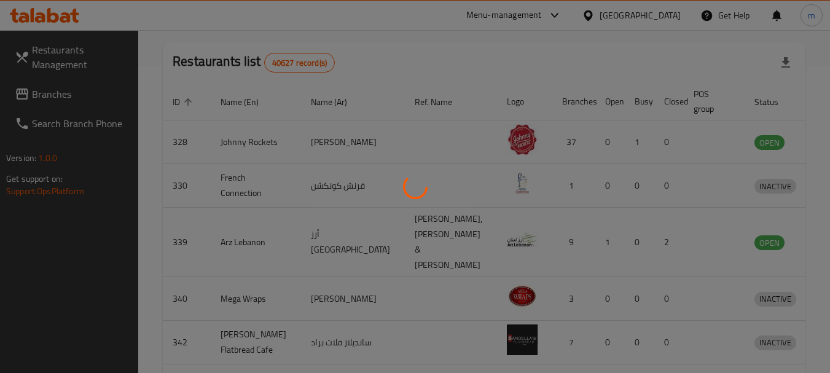
scroll to position [175, 0]
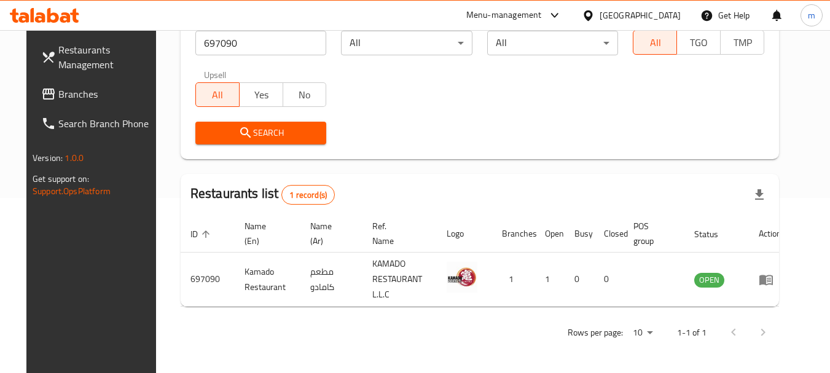
click at [591, 10] on icon at bounding box center [588, 15] width 13 height 13
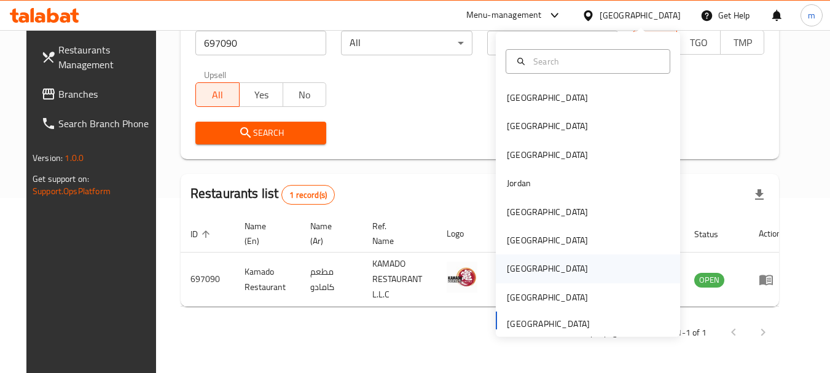
click at [507, 269] on div "[GEOGRAPHIC_DATA]" at bounding box center [547, 269] width 81 height 14
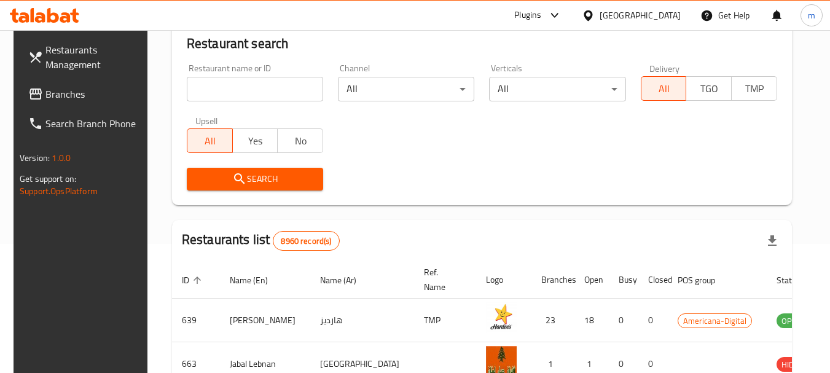
scroll to position [175, 0]
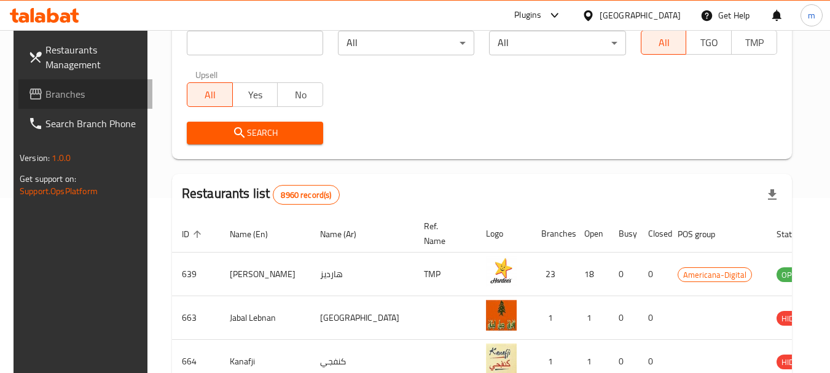
click at [45, 101] on span "Branches" at bounding box center [93, 94] width 97 height 15
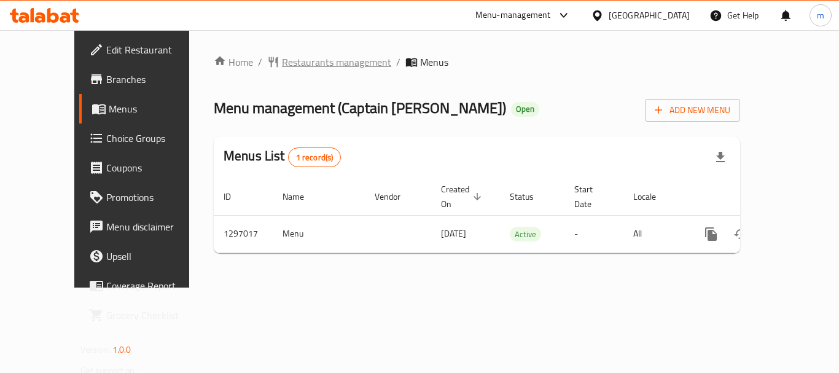
click at [289, 62] on span "Restaurants management" at bounding box center [336, 62] width 109 height 15
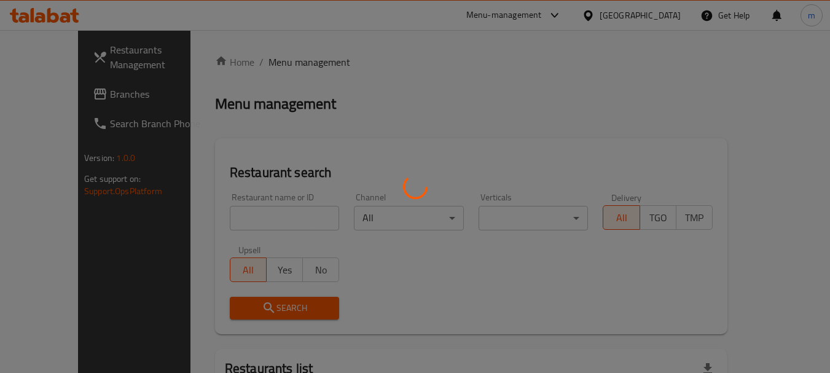
click at [239, 222] on div at bounding box center [415, 186] width 830 height 373
click at [226, 221] on div at bounding box center [415, 186] width 830 height 373
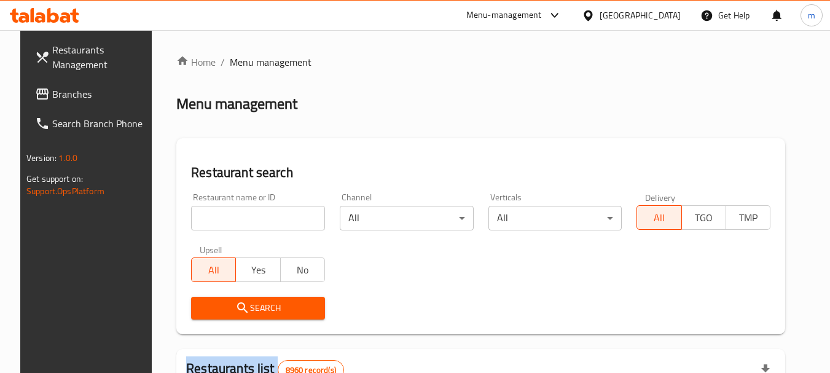
click at [226, 218] on input "search" at bounding box center [258, 218] width 134 height 25
paste input "700302"
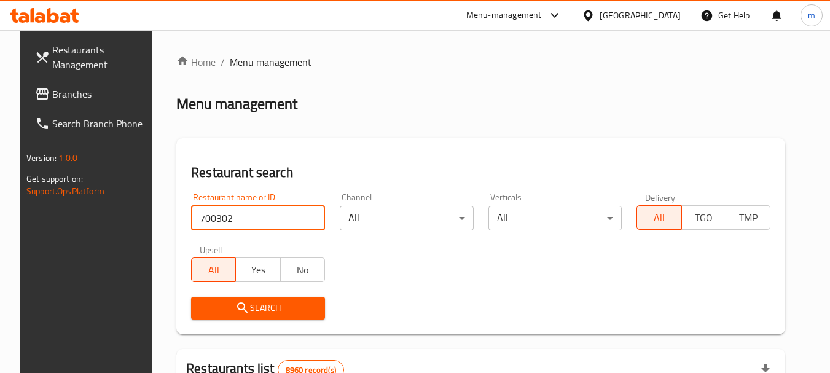
type input "700302"
click at [246, 309] on span "Search" at bounding box center [258, 308] width 114 height 15
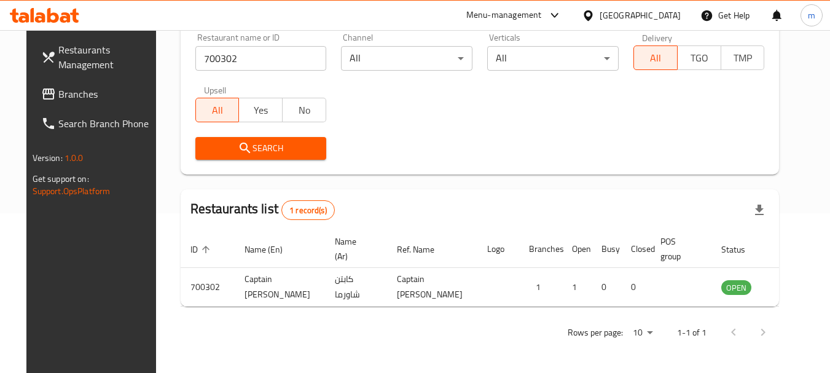
scroll to position [165, 0]
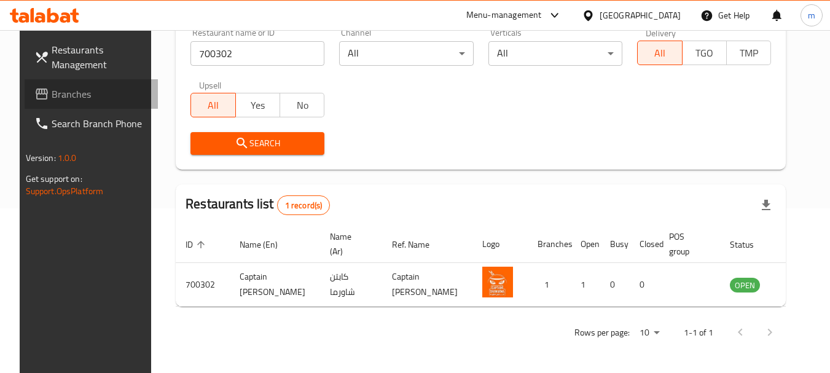
click at [87, 92] on span "Branches" at bounding box center [100, 94] width 97 height 15
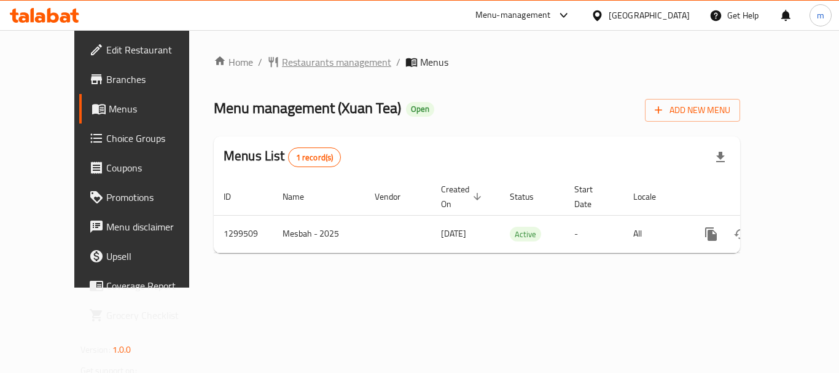
click at [291, 65] on span "Restaurants management" at bounding box center [336, 62] width 109 height 15
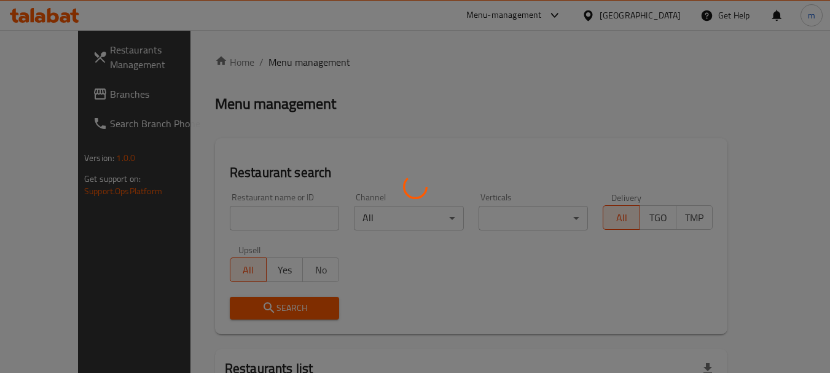
click at [238, 206] on div at bounding box center [415, 186] width 830 height 373
click at [237, 219] on div at bounding box center [415, 186] width 830 height 373
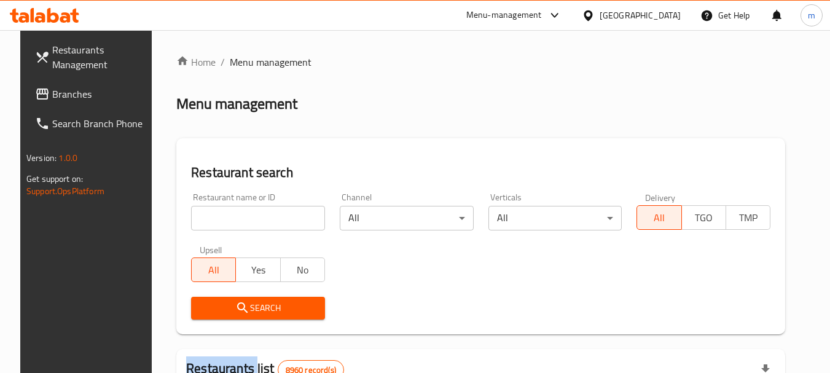
click at [237, 219] on div at bounding box center [415, 186] width 830 height 373
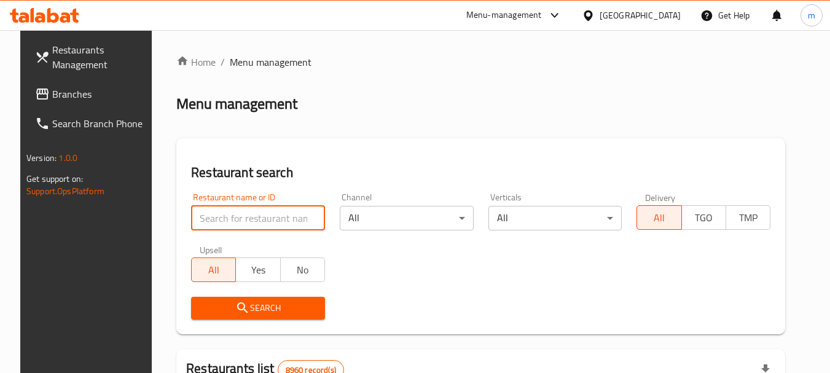
click at [236, 219] on input "search" at bounding box center [258, 218] width 134 height 25
paste input "701389"
type input "701389"
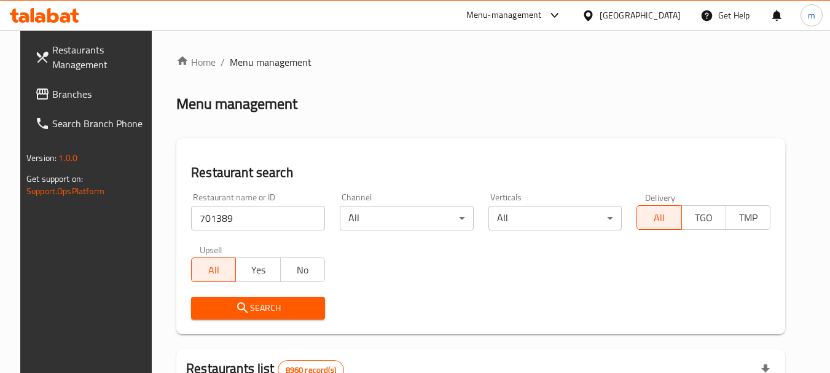
click at [260, 302] on span "Search" at bounding box center [258, 308] width 114 height 15
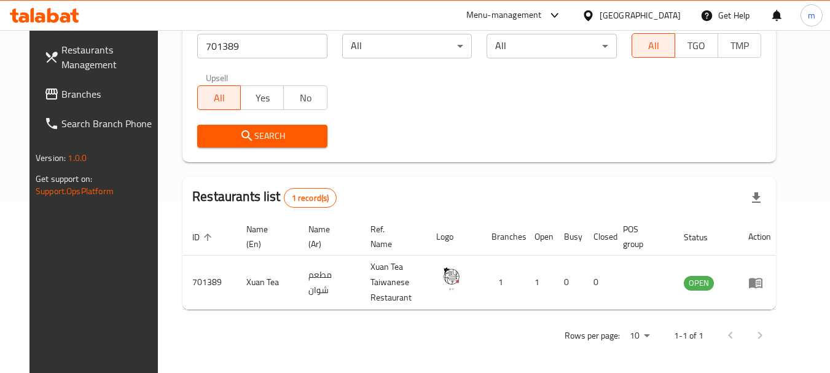
scroll to position [175, 0]
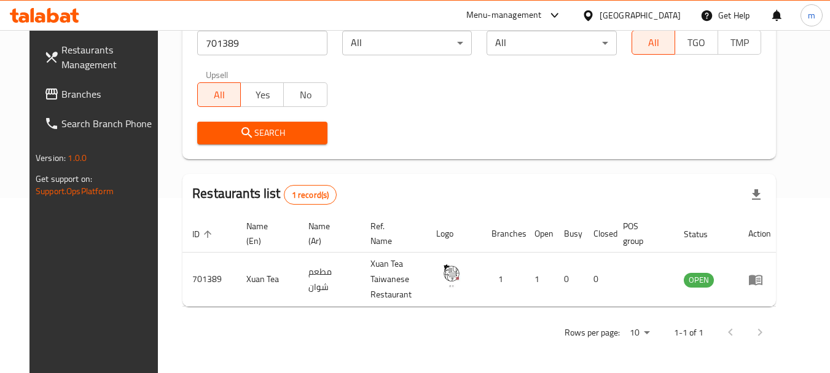
drag, startPoint x: 649, startPoint y: 16, endPoint x: 670, endPoint y: 25, distance: 23.2
click at [595, 15] on icon at bounding box center [588, 15] width 13 height 13
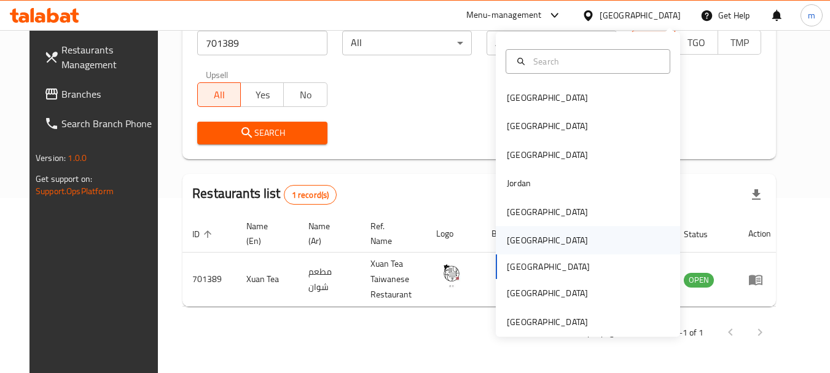
click at [512, 237] on div "[GEOGRAPHIC_DATA]" at bounding box center [547, 241] width 81 height 14
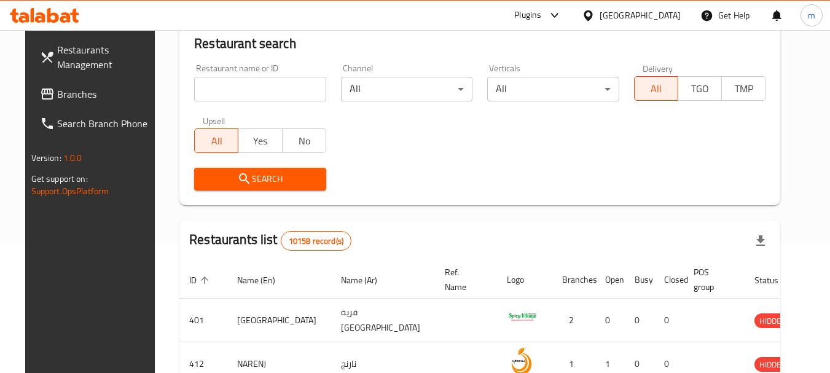
scroll to position [175, 0]
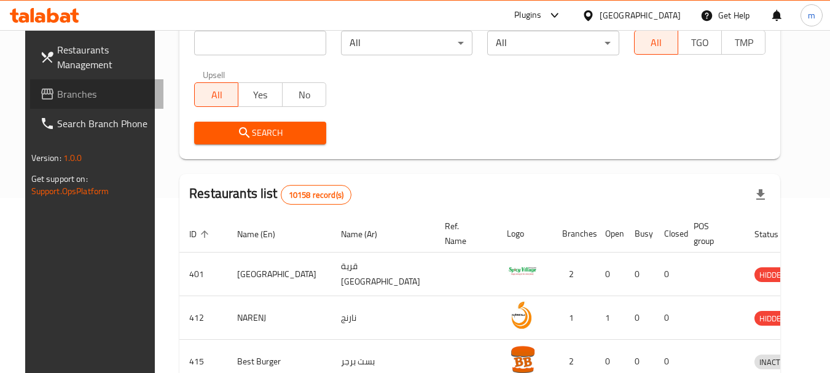
click at [65, 87] on span "Branches" at bounding box center [105, 94] width 97 height 15
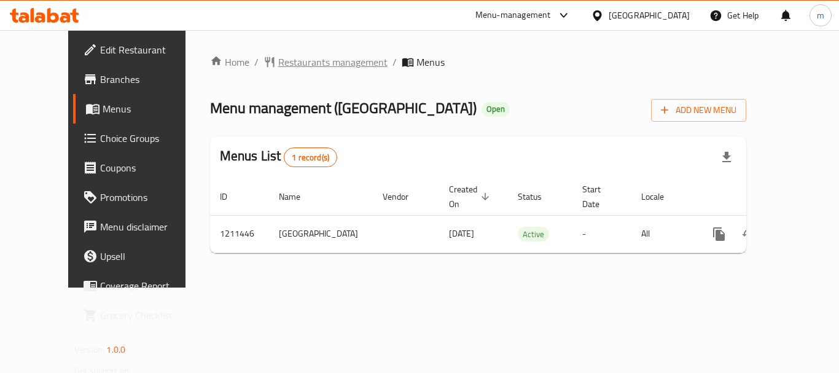
click at [293, 66] on span "Restaurants management" at bounding box center [332, 62] width 109 height 15
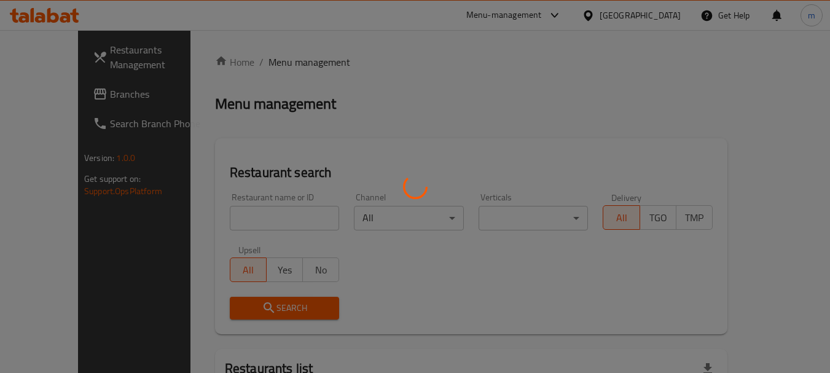
click at [230, 222] on div at bounding box center [415, 186] width 830 height 373
click at [226, 218] on div at bounding box center [415, 186] width 830 height 373
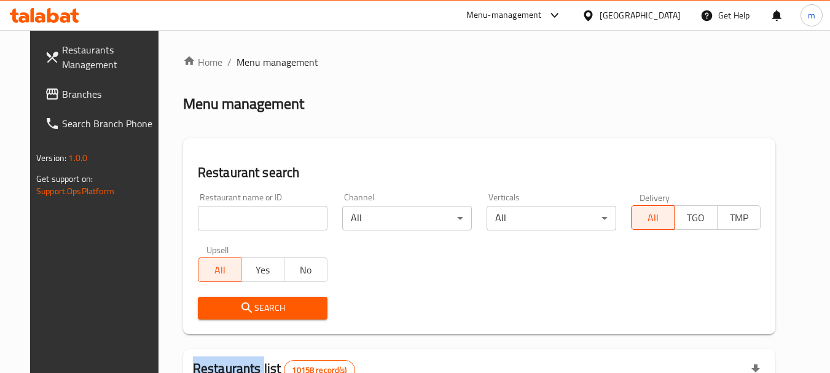
click at [226, 217] on input "search" at bounding box center [263, 218] width 130 height 25
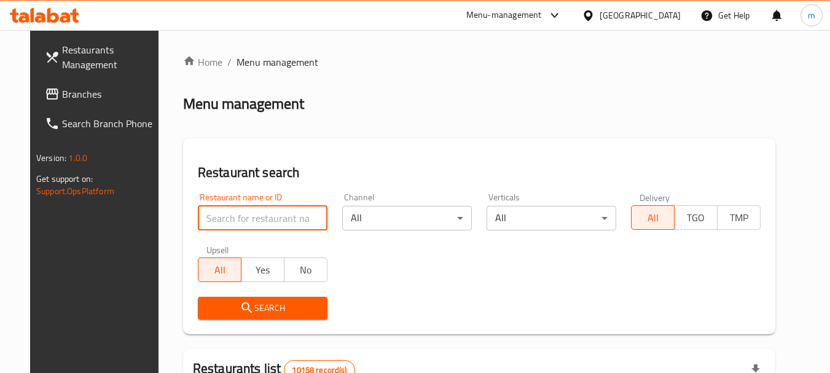
paste input "671361"
type input "671361"
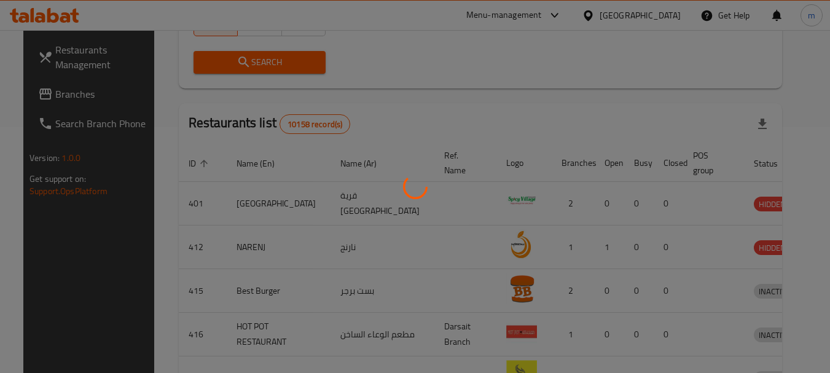
scroll to position [165, 0]
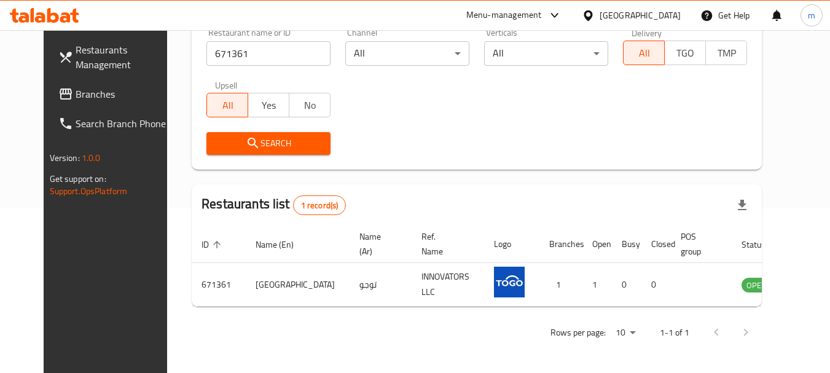
click at [595, 14] on icon at bounding box center [588, 15] width 13 height 13
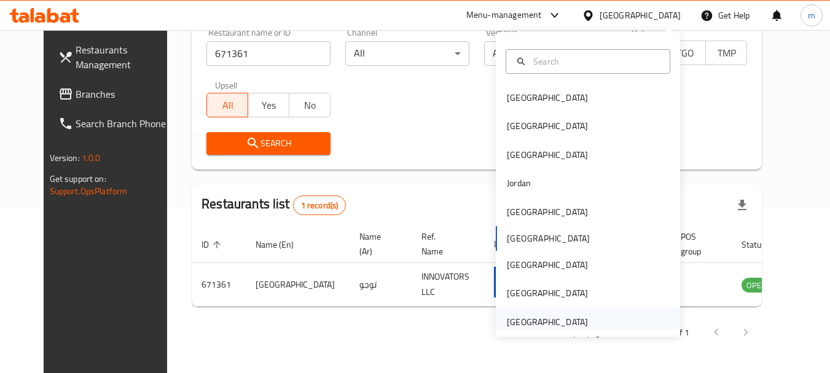
click at [533, 322] on div "[GEOGRAPHIC_DATA]" at bounding box center [547, 322] width 81 height 14
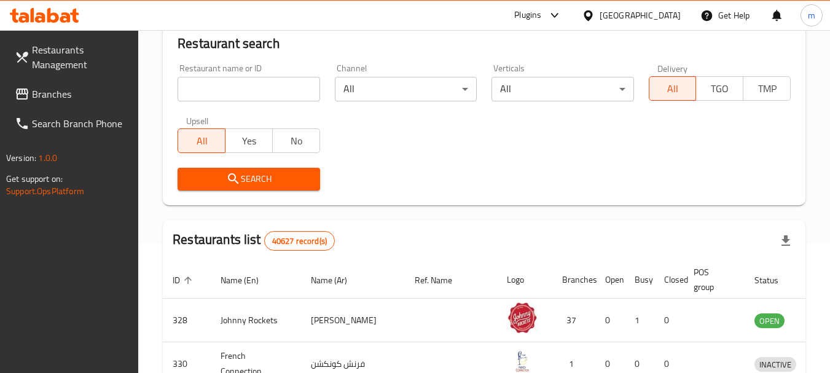
scroll to position [165, 0]
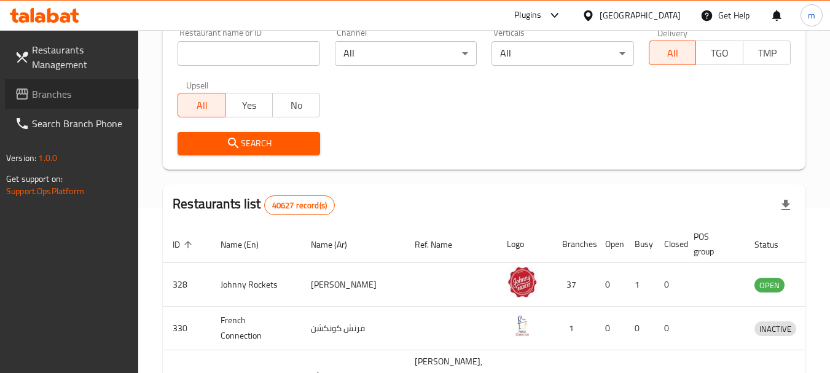
drag, startPoint x: 68, startPoint y: 92, endPoint x: 76, endPoint y: 91, distance: 7.5
click at [68, 92] on span "Branches" at bounding box center [80, 94] width 97 height 15
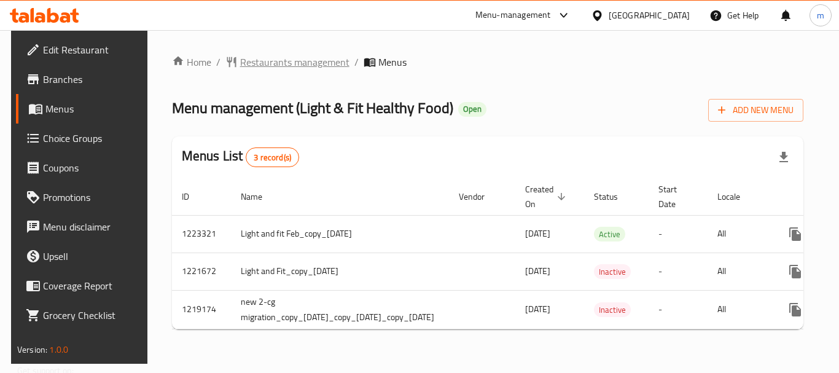
click at [272, 61] on span "Restaurants management" at bounding box center [294, 62] width 109 height 15
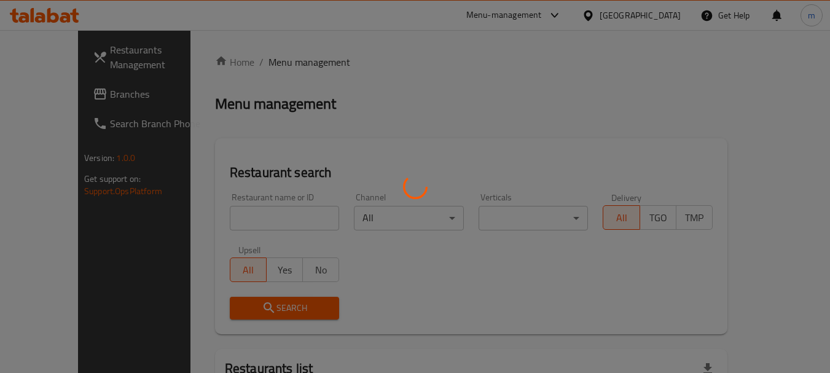
click at [250, 215] on div at bounding box center [415, 186] width 830 height 373
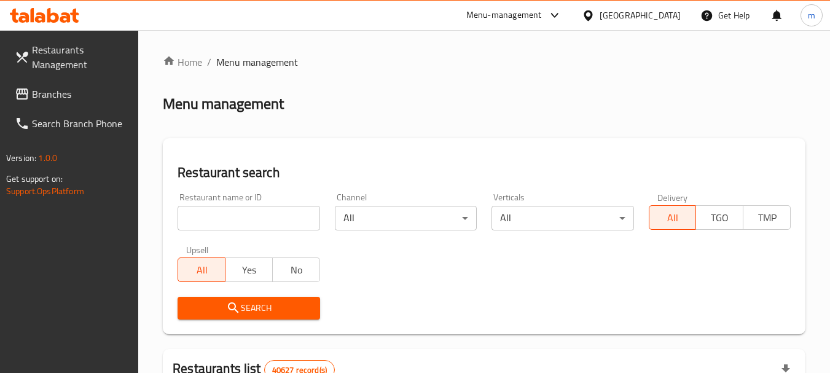
click at [250, 216] on div at bounding box center [415, 186] width 830 height 373
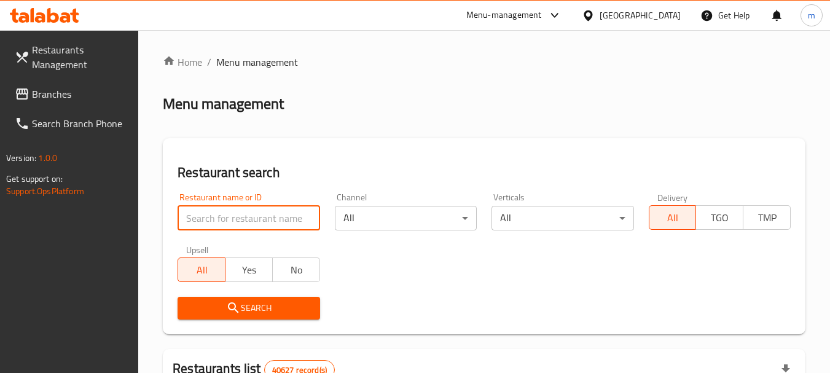
click at [240, 224] on input "search" at bounding box center [249, 218] width 142 height 25
paste input "633912"
type input "633912"
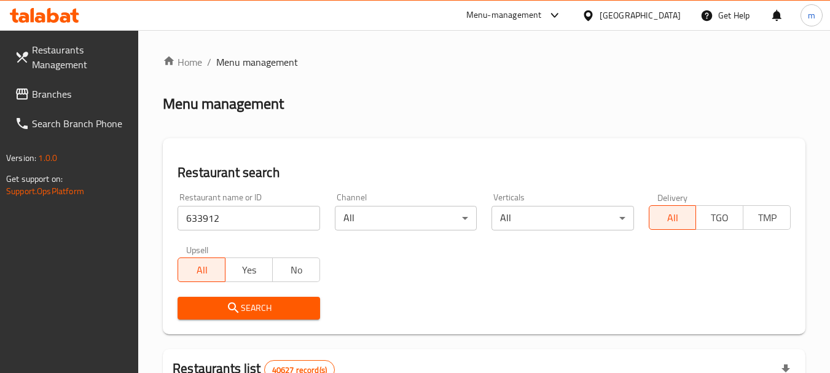
click at [253, 307] on span "Search" at bounding box center [248, 308] width 122 height 15
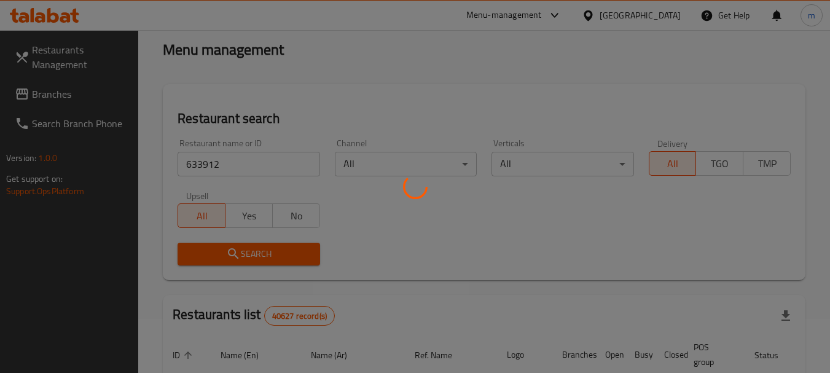
scroll to position [184, 0]
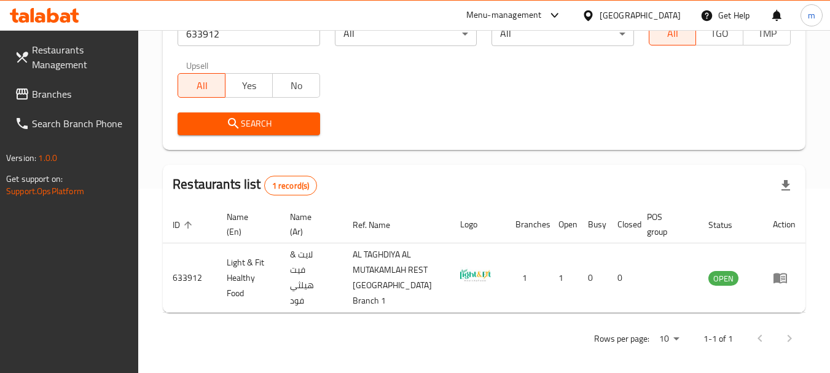
click at [592, 15] on icon at bounding box center [588, 15] width 9 height 10
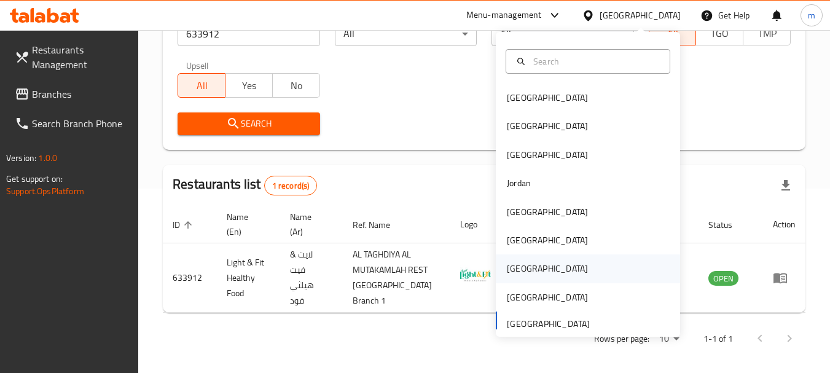
click at [509, 267] on div "[GEOGRAPHIC_DATA]" at bounding box center [547, 269] width 81 height 14
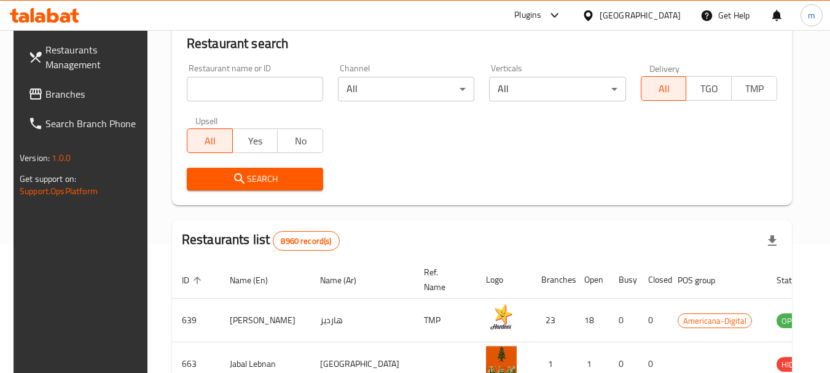
scroll to position [184, 0]
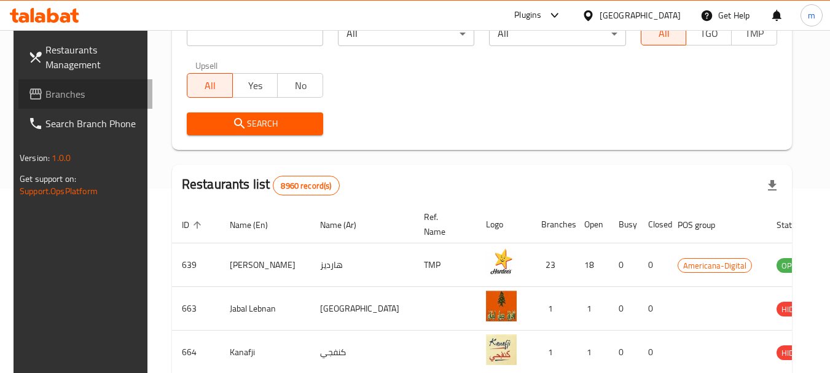
click at [79, 90] on span "Branches" at bounding box center [93, 94] width 97 height 15
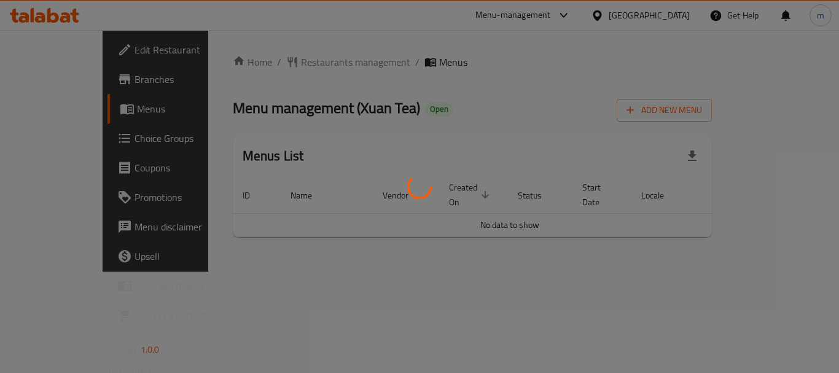
click at [310, 65] on div at bounding box center [419, 186] width 839 height 373
click at [309, 65] on div at bounding box center [419, 186] width 839 height 373
click at [286, 63] on div at bounding box center [419, 186] width 839 height 373
click at [277, 60] on div at bounding box center [419, 186] width 839 height 373
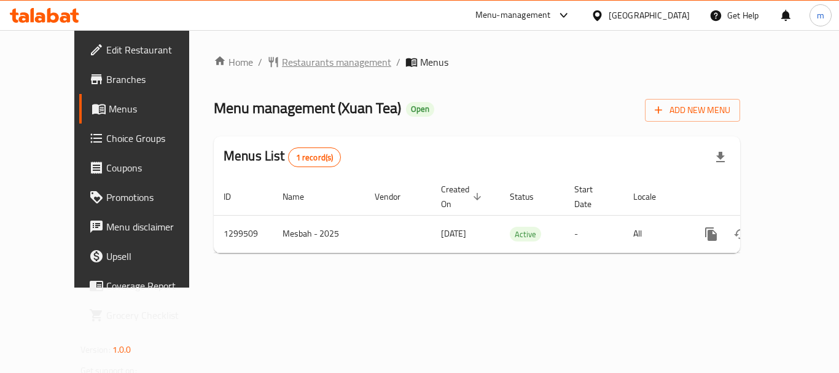
click at [282, 61] on span "Restaurants management" at bounding box center [336, 62] width 109 height 15
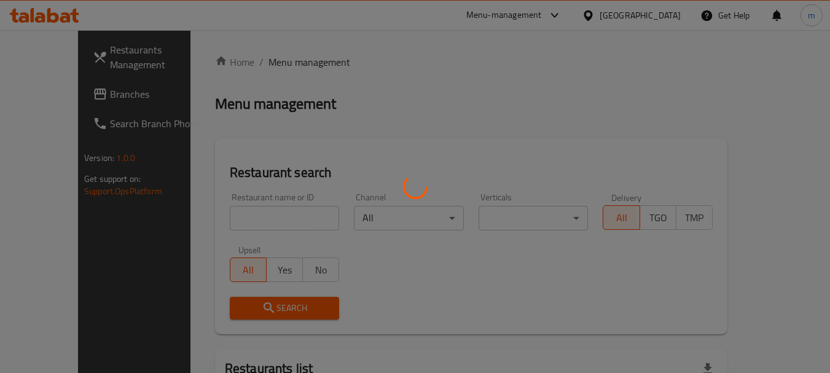
click at [222, 224] on div at bounding box center [415, 186] width 830 height 373
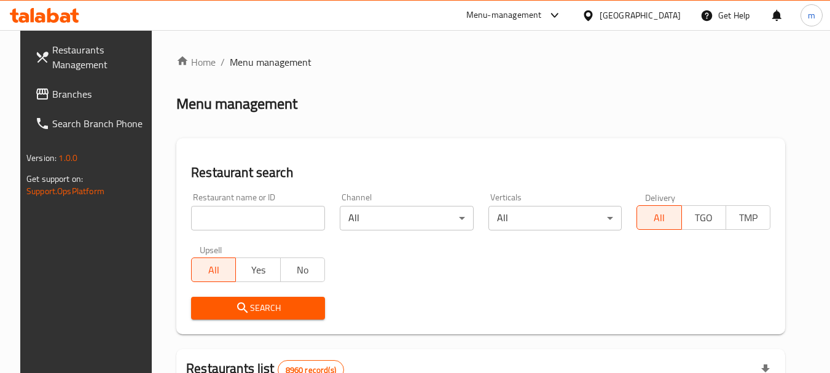
click at [221, 219] on div at bounding box center [415, 186] width 830 height 373
click at [221, 218] on input "search" at bounding box center [258, 218] width 134 height 25
paste input "701389"
type input "701389"
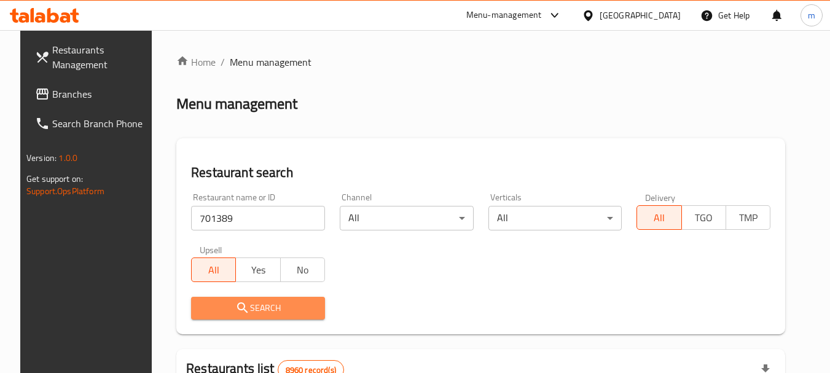
click at [237, 303] on icon "submit" at bounding box center [242, 307] width 10 height 10
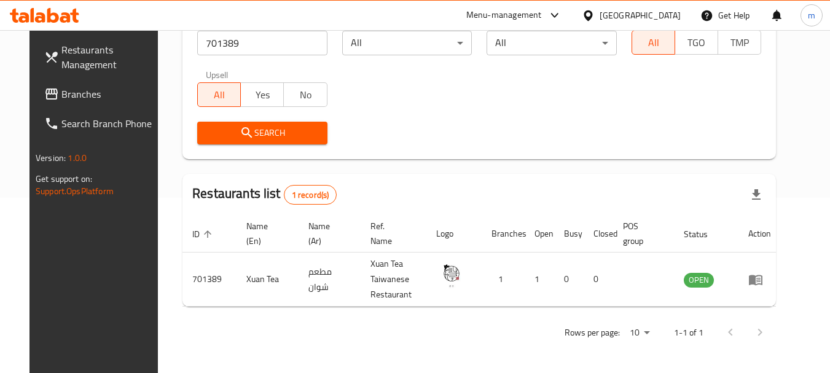
scroll to position [175, 0]
click at [595, 12] on icon at bounding box center [588, 15] width 13 height 13
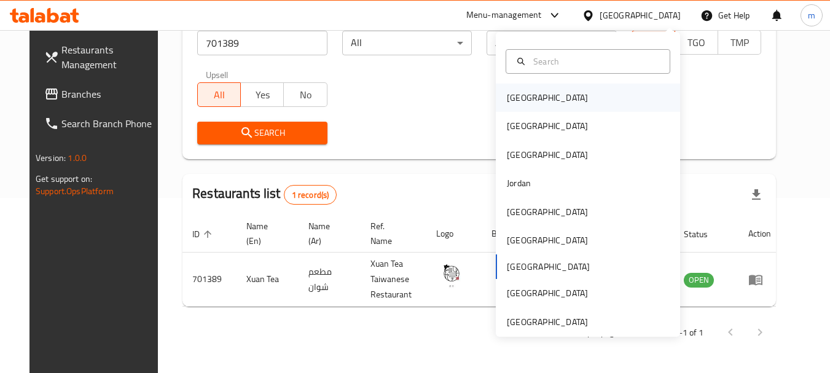
click at [517, 93] on div "[GEOGRAPHIC_DATA]" at bounding box center [547, 98] width 81 height 14
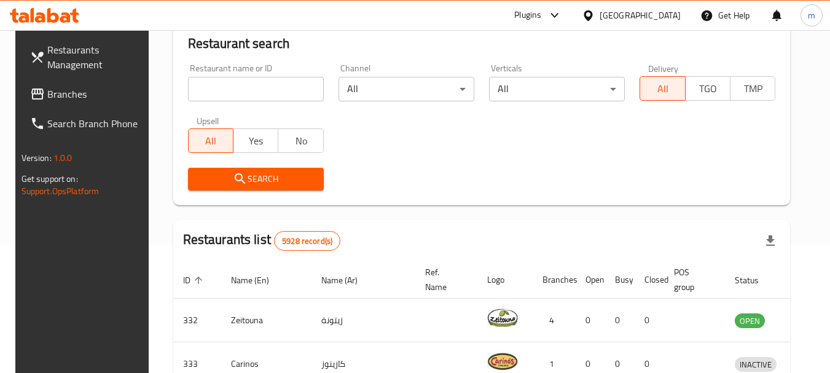
scroll to position [175, 0]
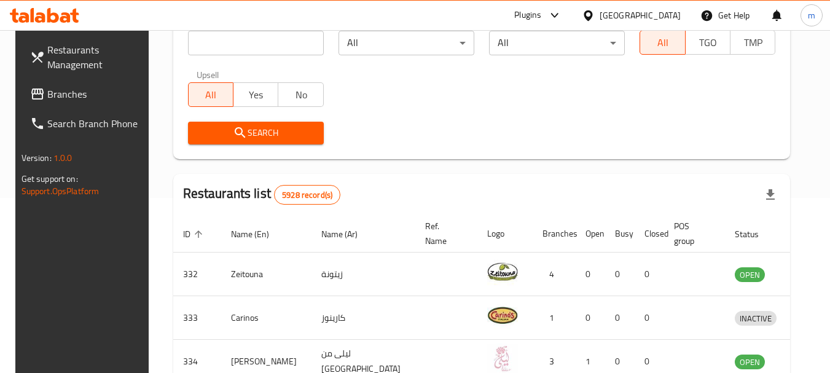
click at [66, 94] on span "Branches" at bounding box center [95, 94] width 97 height 15
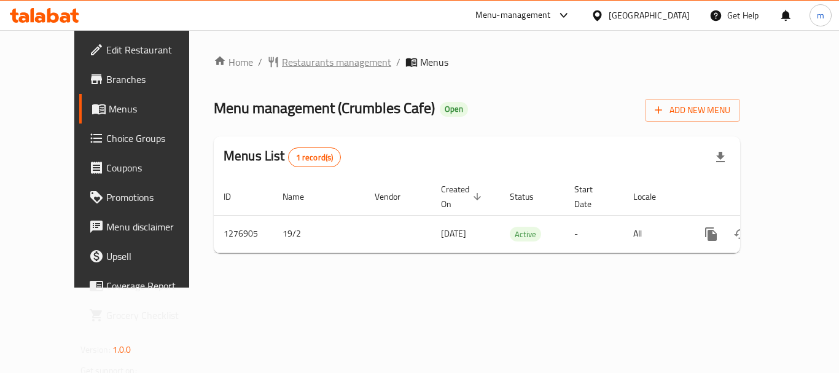
click at [282, 57] on span "Restaurants management" at bounding box center [336, 62] width 109 height 15
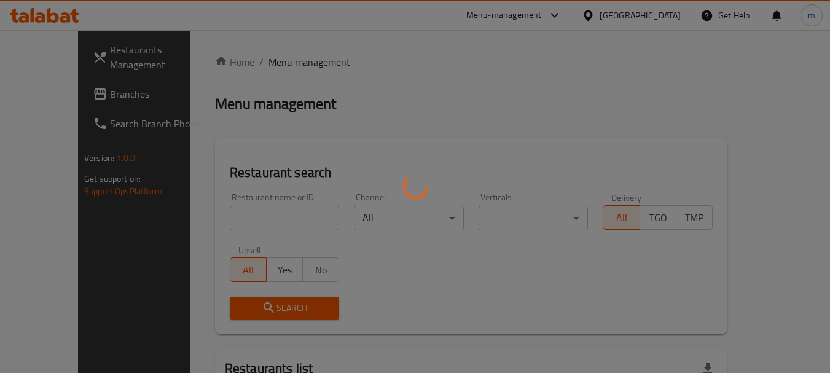
click at [234, 222] on div at bounding box center [415, 186] width 830 height 373
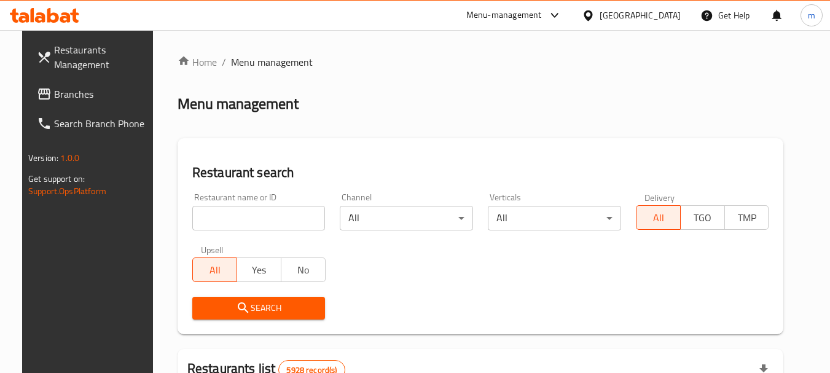
click at [234, 223] on input "search" at bounding box center [258, 218] width 133 height 25
paste input "692201"
type input "692201"
drag, startPoint x: 232, startPoint y: 302, endPoint x: 372, endPoint y: 263, distance: 146.0
click at [236, 302] on icon "submit" at bounding box center [243, 308] width 15 height 15
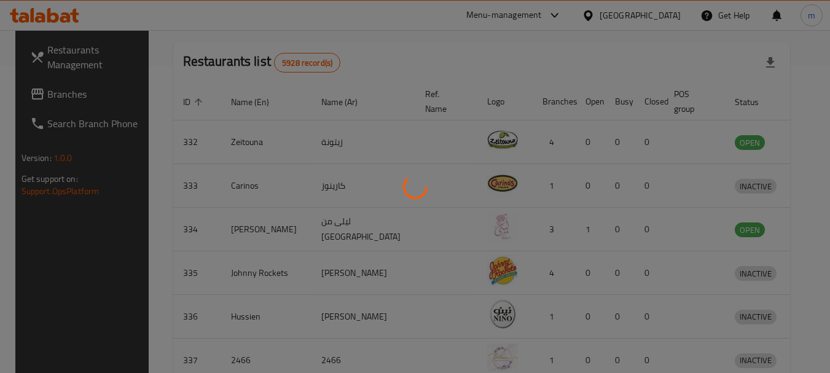
scroll to position [165, 0]
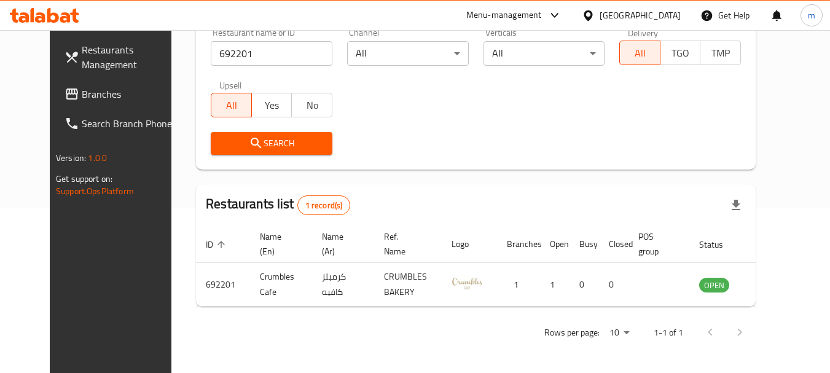
click at [595, 15] on icon at bounding box center [588, 15] width 13 height 13
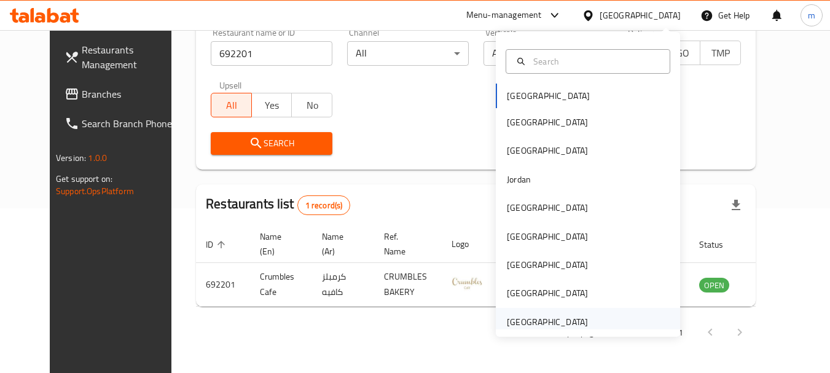
click at [537, 323] on div "[GEOGRAPHIC_DATA]" at bounding box center [547, 322] width 81 height 14
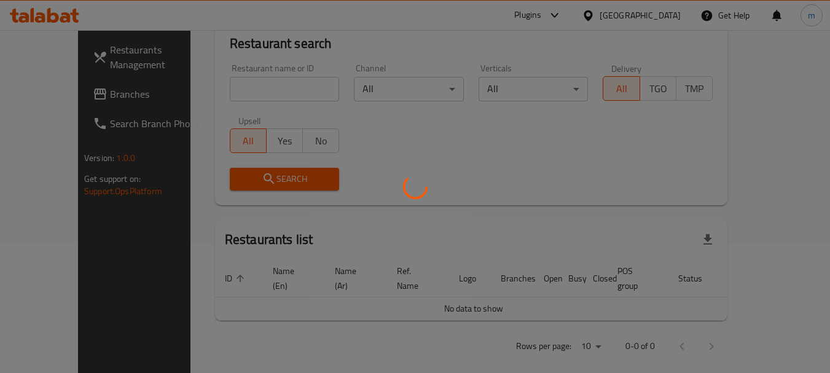
scroll to position [165, 0]
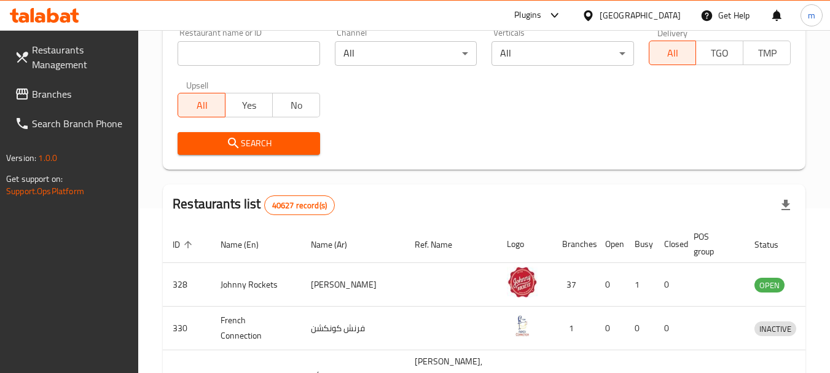
click at [62, 93] on span "Branches" at bounding box center [80, 94] width 97 height 15
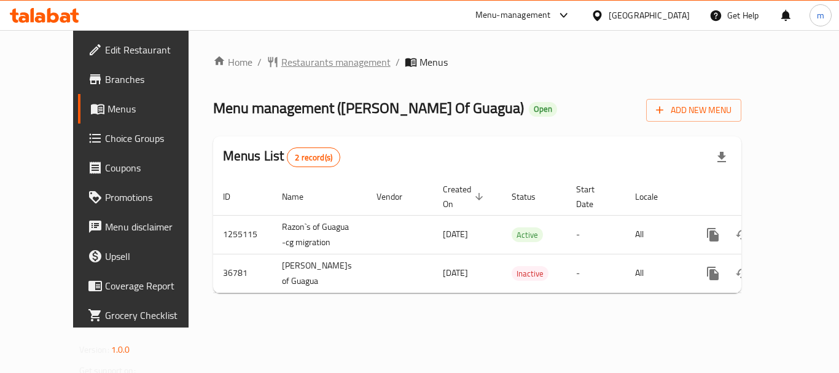
click at [281, 64] on span "Restaurants management" at bounding box center [335, 62] width 109 height 15
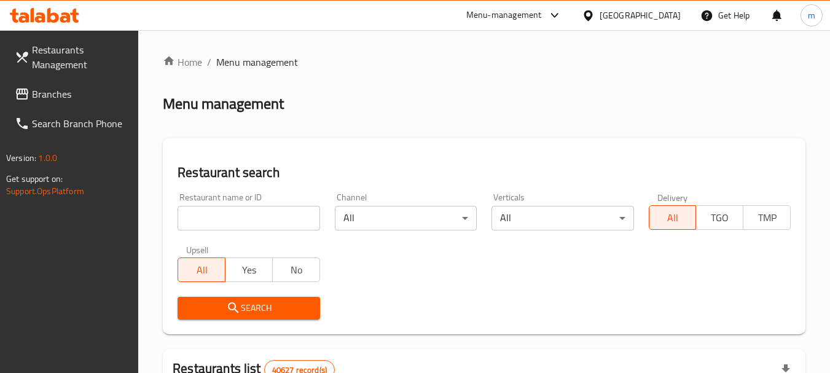
drag, startPoint x: 255, startPoint y: 219, endPoint x: 233, endPoint y: 214, distance: 22.7
click at [254, 218] on input "search" at bounding box center [249, 218] width 142 height 25
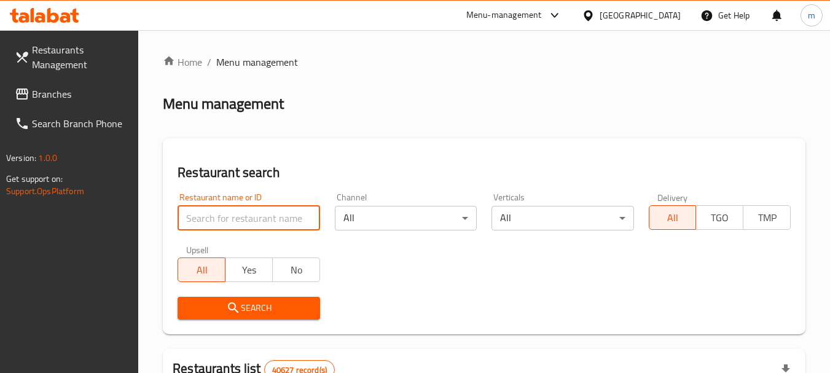
paste input "19069"
type input "19069"
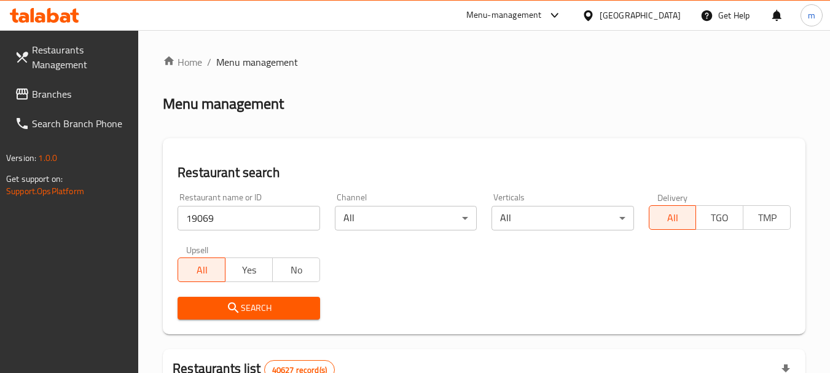
click at [250, 307] on span "Search" at bounding box center [248, 308] width 122 height 15
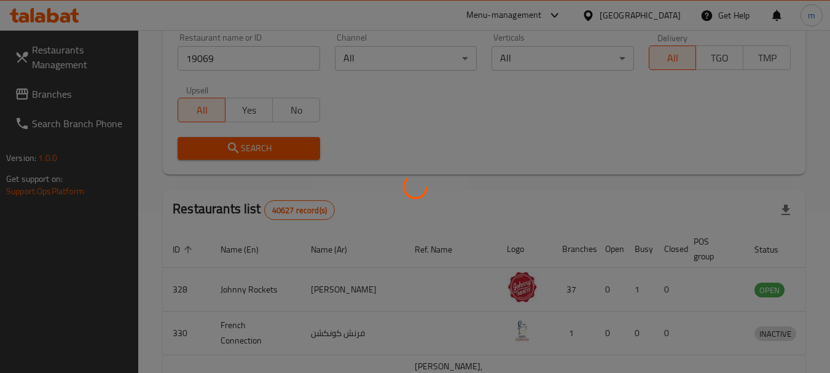
scroll to position [165, 0]
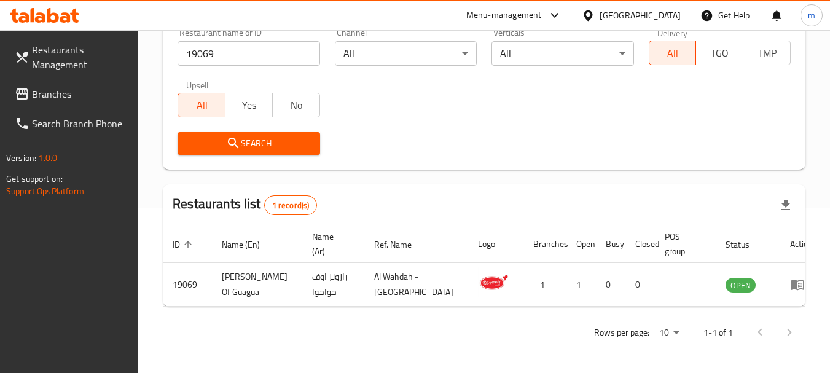
click at [98, 93] on span "Branches" at bounding box center [80, 94] width 97 height 15
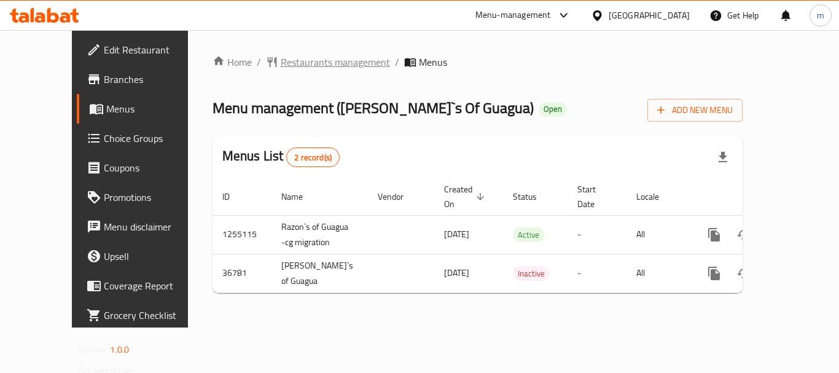
click at [293, 65] on span "Restaurants management" at bounding box center [335, 62] width 109 height 15
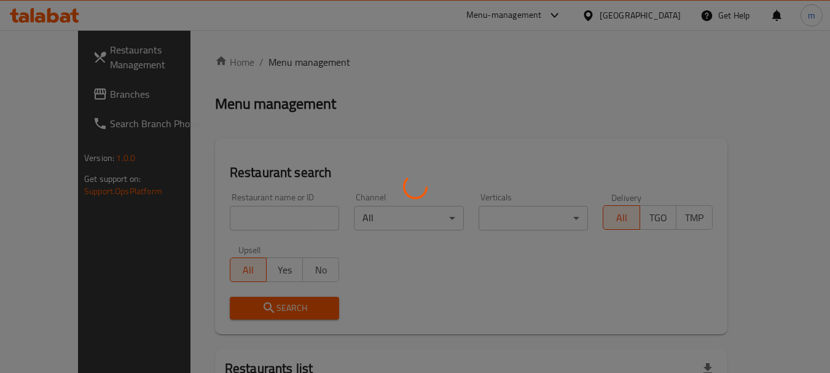
click at [221, 226] on div at bounding box center [415, 186] width 830 height 373
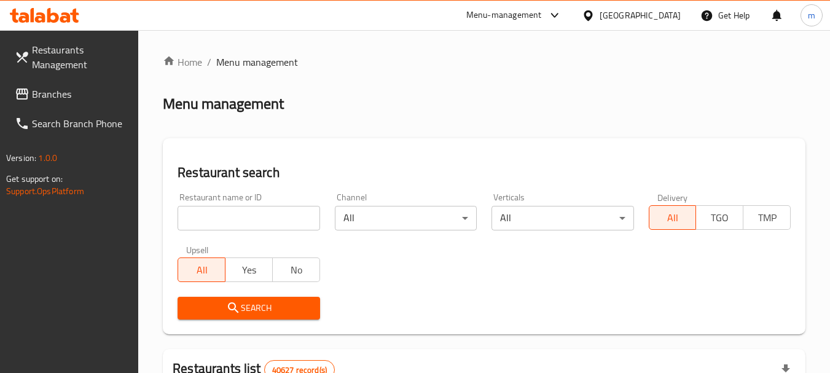
click at [221, 220] on div at bounding box center [415, 186] width 830 height 373
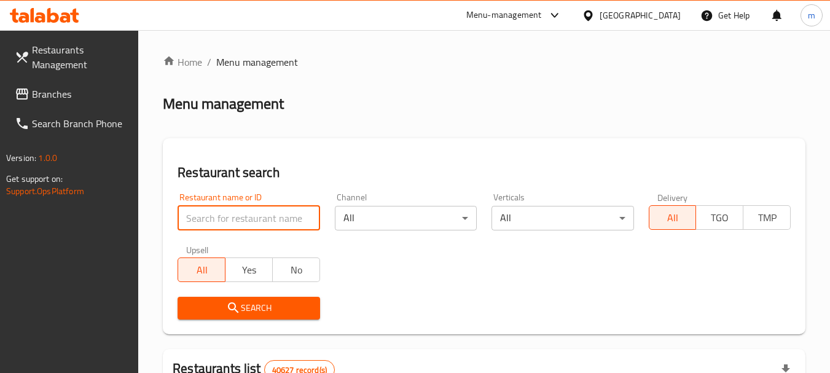
click at [221, 220] on input "search" at bounding box center [249, 218] width 142 height 25
paste input "19069"
type input "19069"
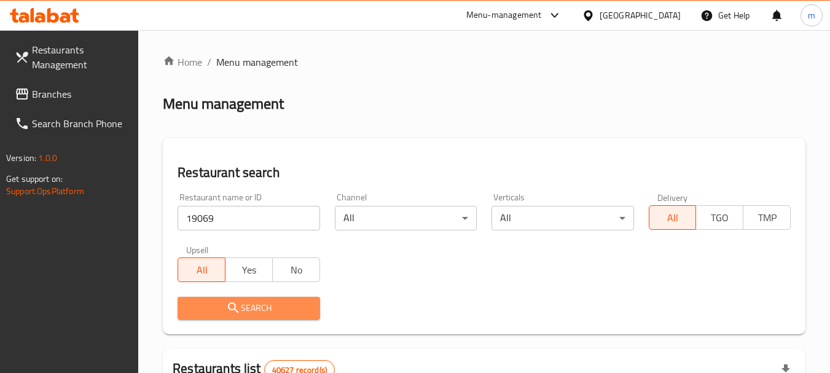
click at [247, 306] on span "Search" at bounding box center [248, 308] width 122 height 15
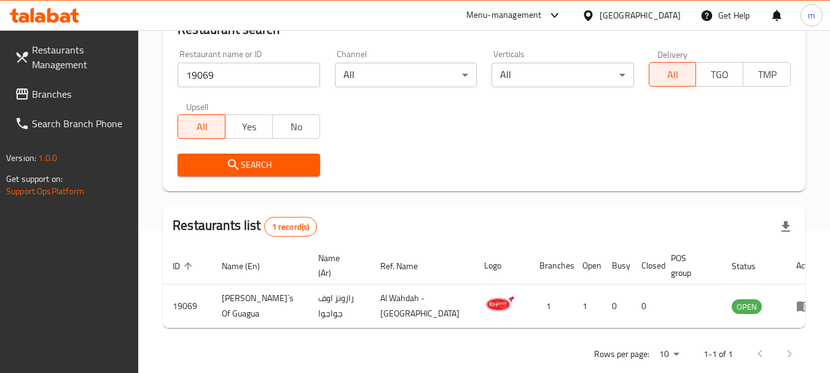
scroll to position [165, 0]
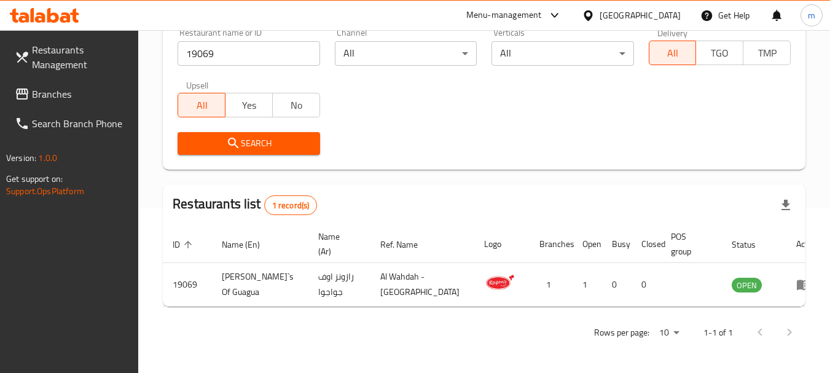
click at [78, 25] on div at bounding box center [44, 15] width 89 height 25
